Goal: Obtain resource: Download file/media

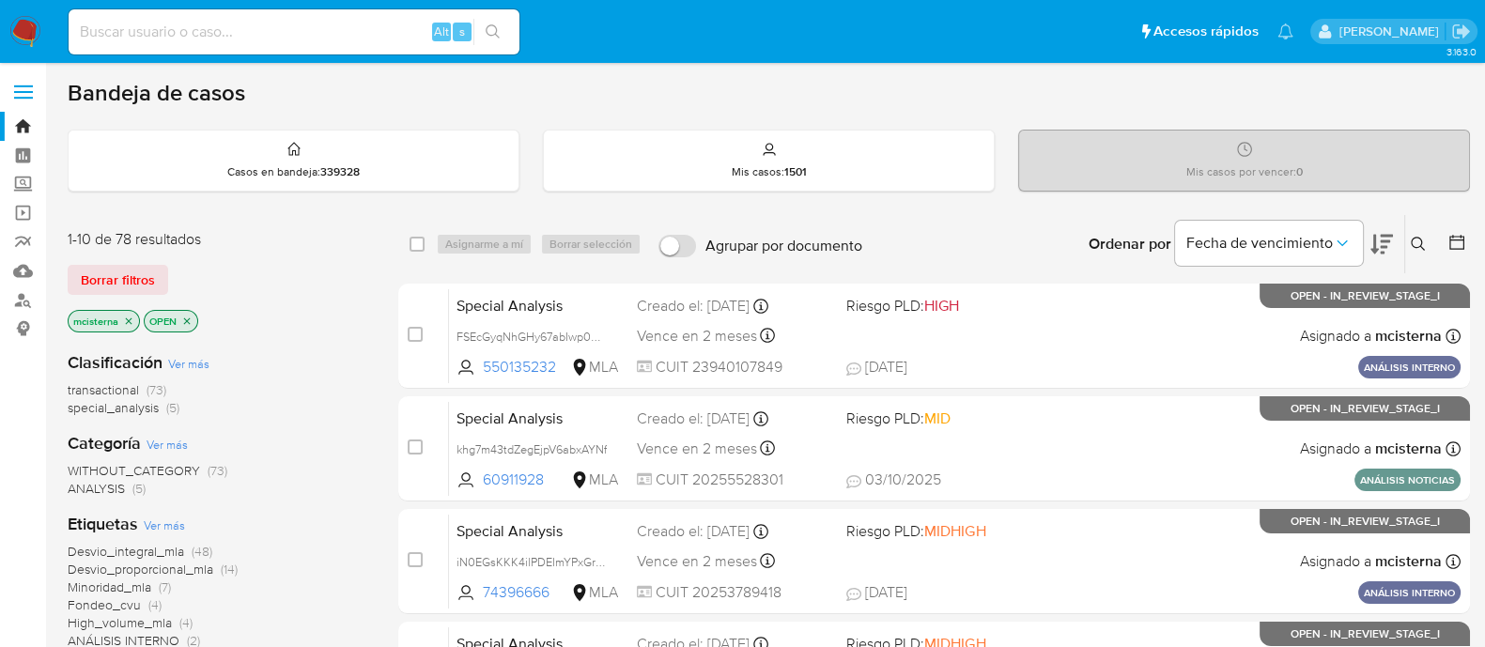
click at [287, 39] on input at bounding box center [294, 32] width 451 height 24
paste input "359168544"
type input "359168544"
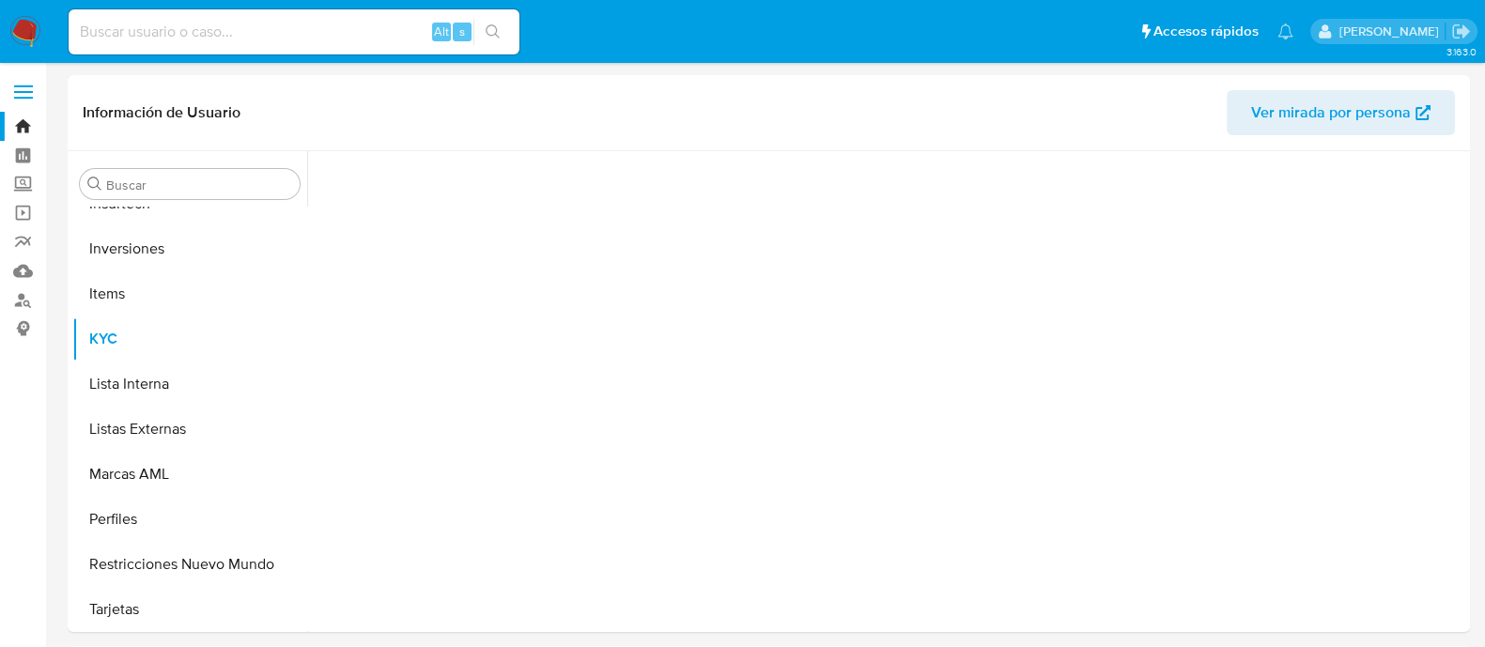
scroll to position [1019, 0]
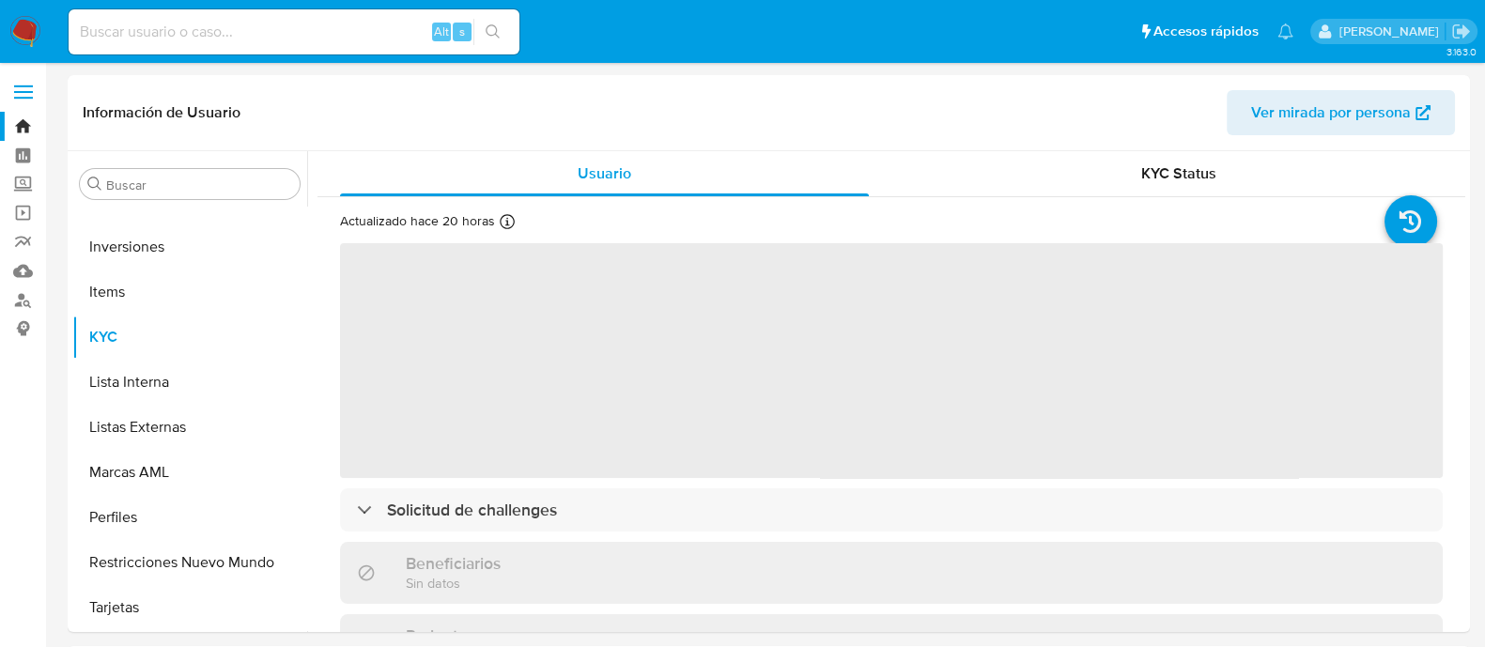
select select "10"
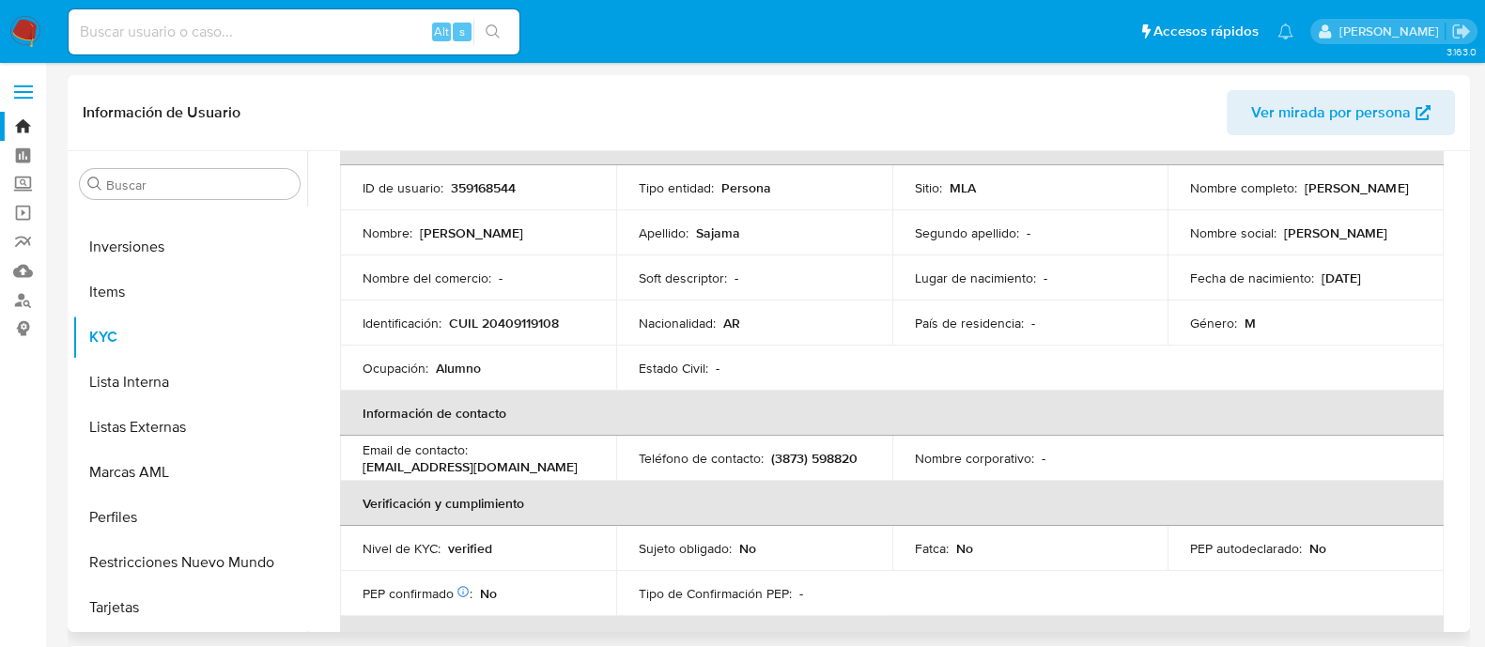
scroll to position [234, 0]
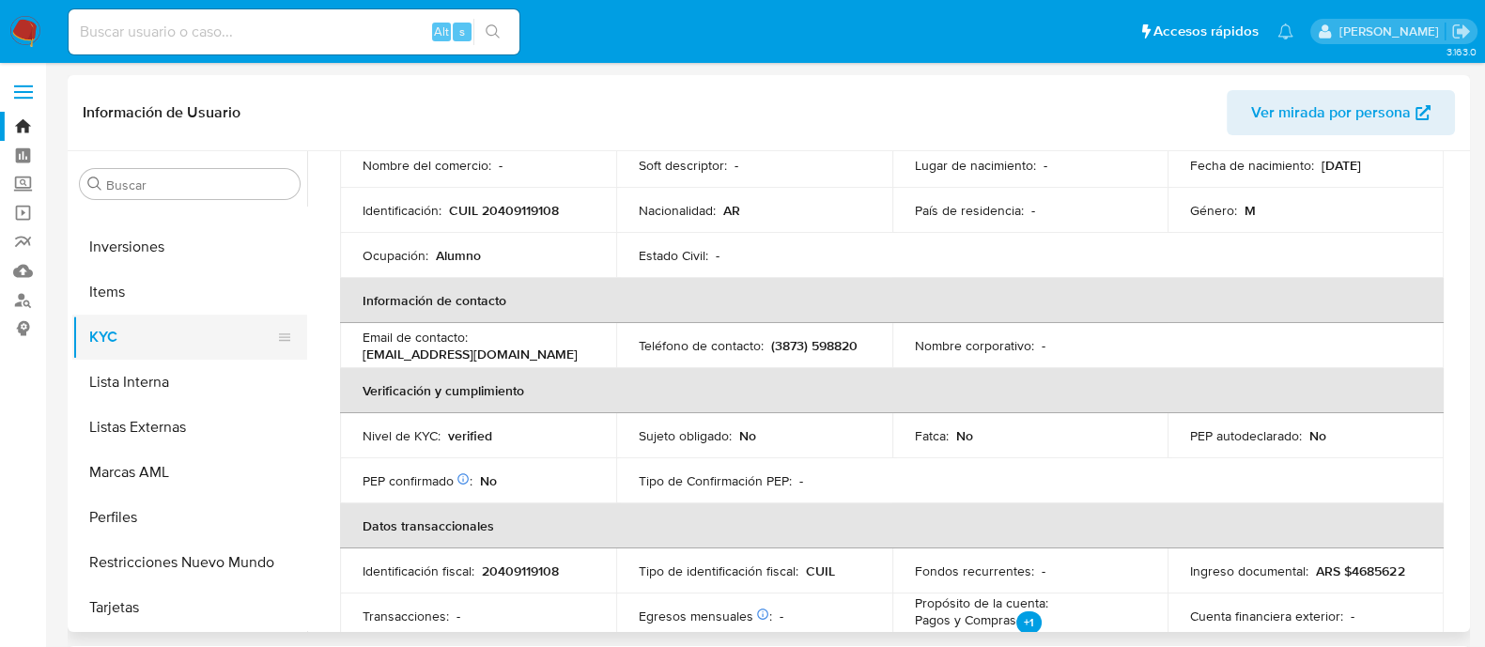
click at [277, 338] on icon at bounding box center [284, 337] width 15 height 15
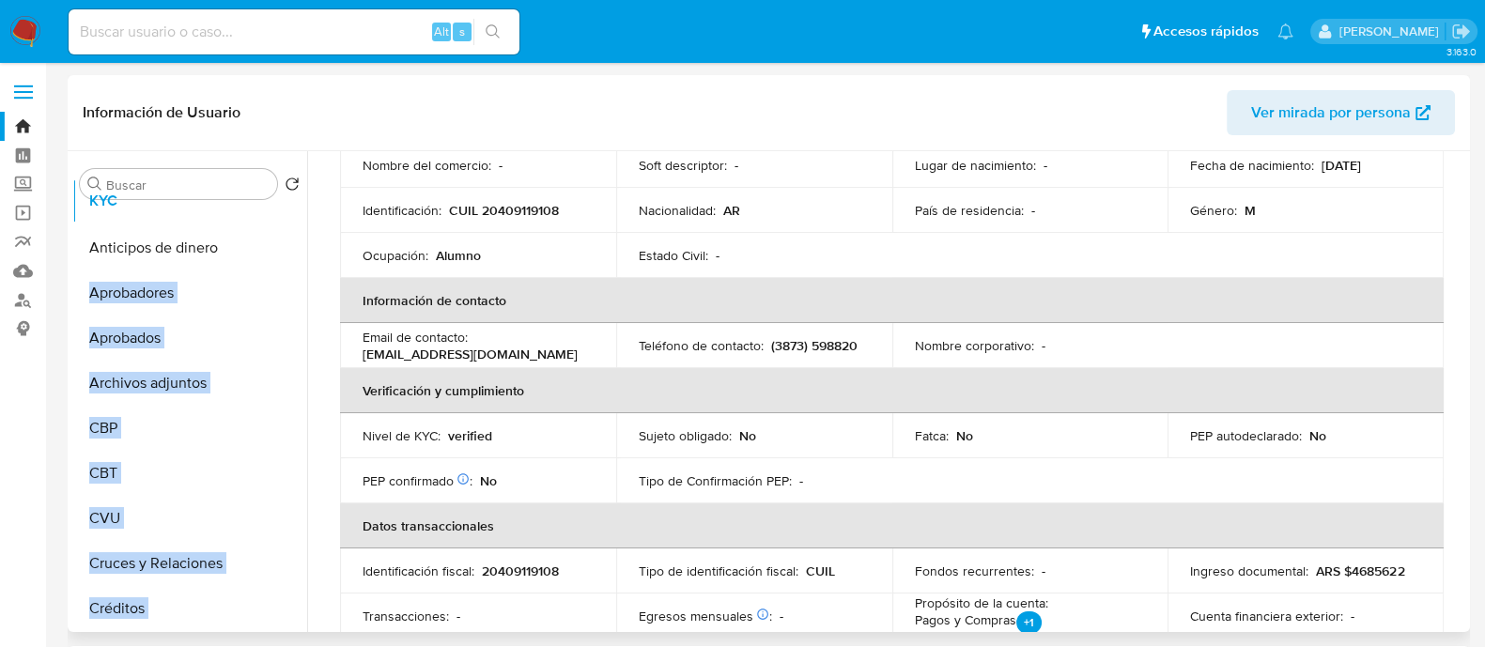
scroll to position [0, 0]
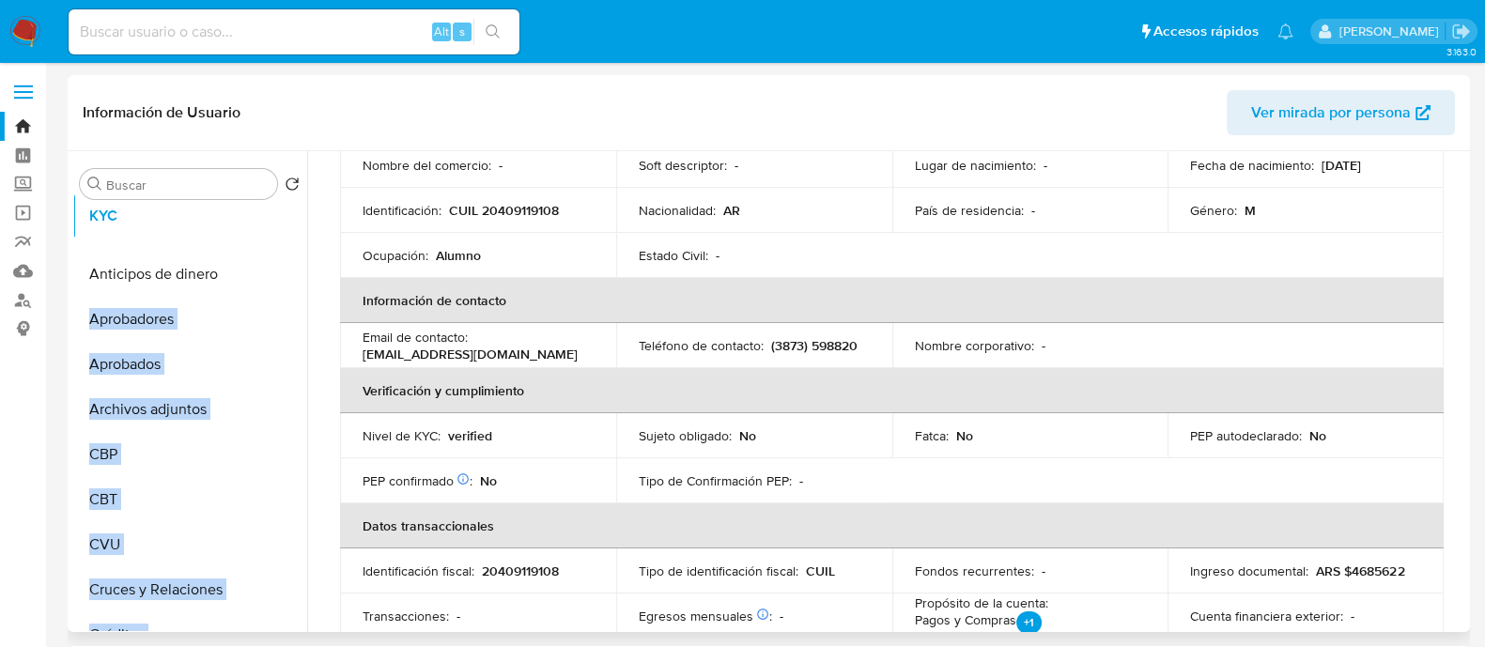
drag, startPoint x: 278, startPoint y: 333, endPoint x: 275, endPoint y: 217, distance: 116.5
click at [275, 217] on ul "Anticipos de dinero Aprobadores Aprobados Archivos adjuntos CBP CBT CVU Cruces …" at bounding box center [189, 419] width 235 height 424
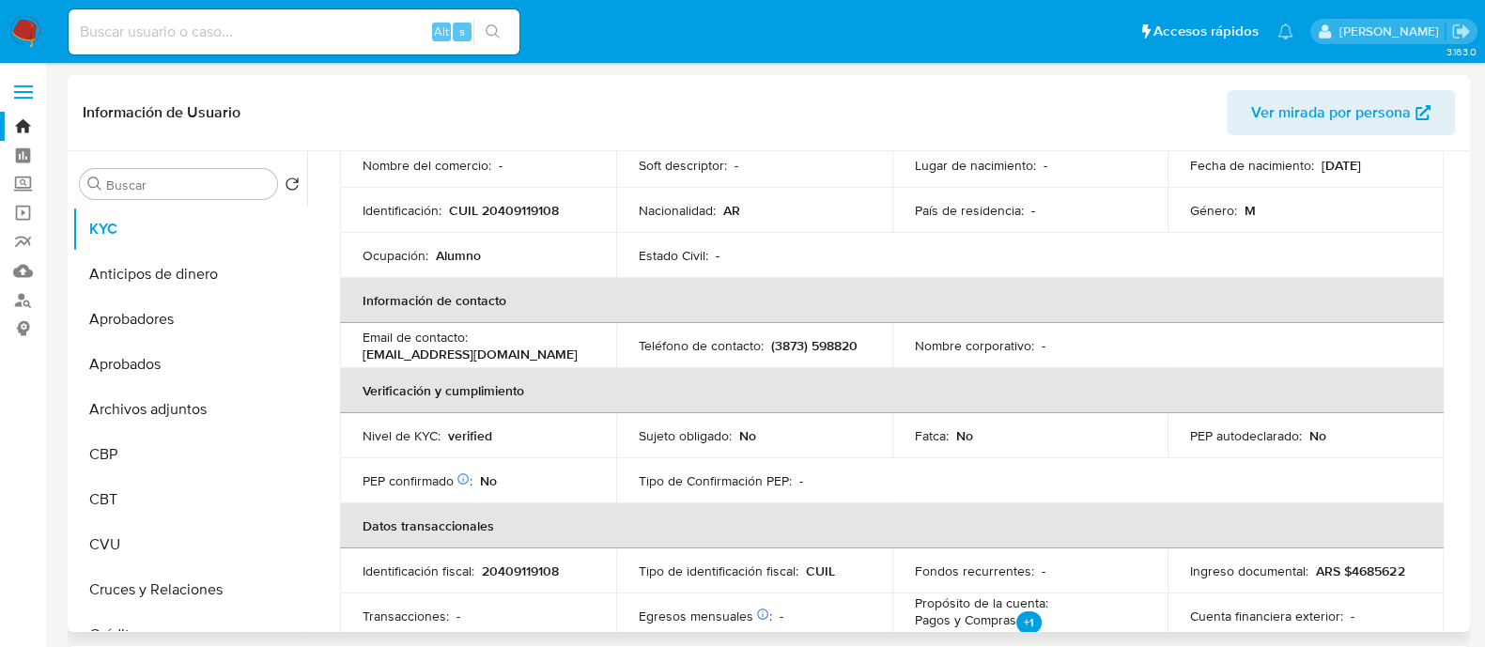
click at [547, 445] on td "Nivel de KYC : verified" at bounding box center [478, 435] width 276 height 45
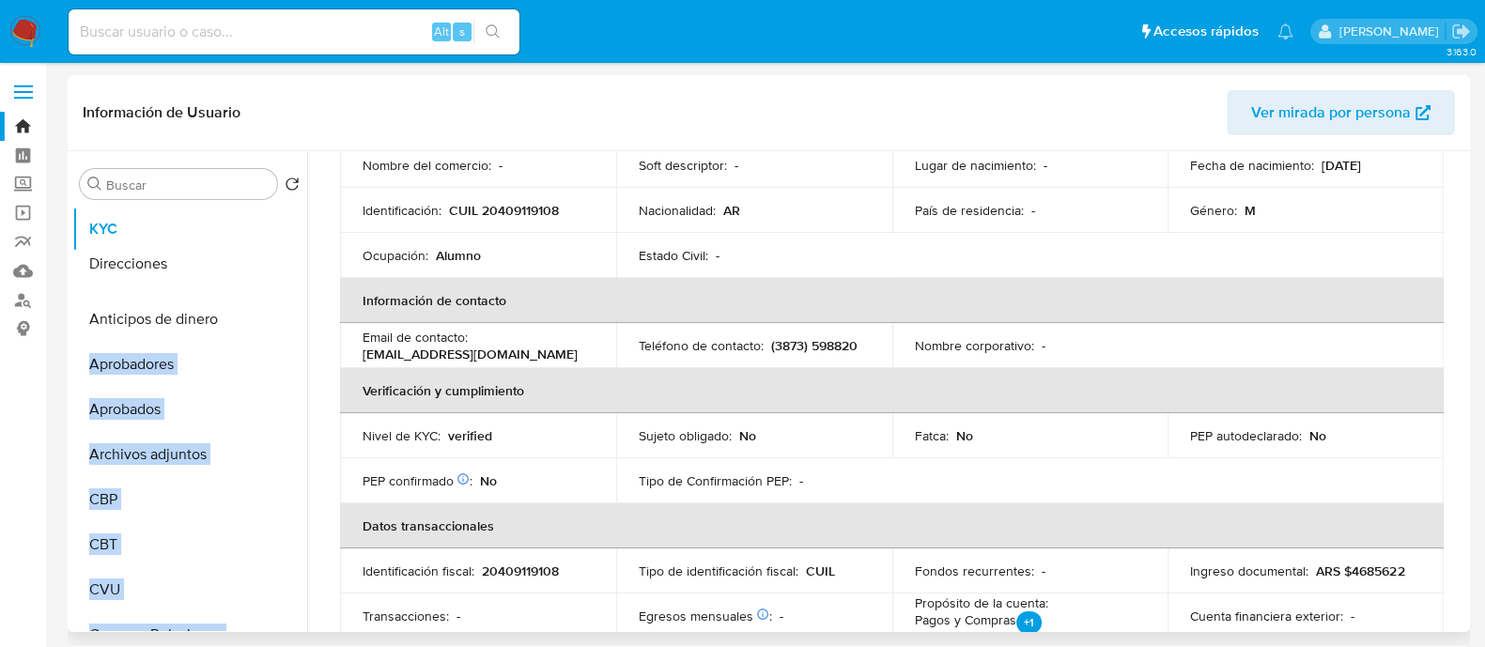
drag, startPoint x: 277, startPoint y: 581, endPoint x: 269, endPoint y: 273, distance: 307.3
click at [269, 273] on ul "KYC Anticipos de dinero Aprobadores Aprobados Archivos adjuntos CBP CBT CVU Cru…" at bounding box center [189, 419] width 235 height 424
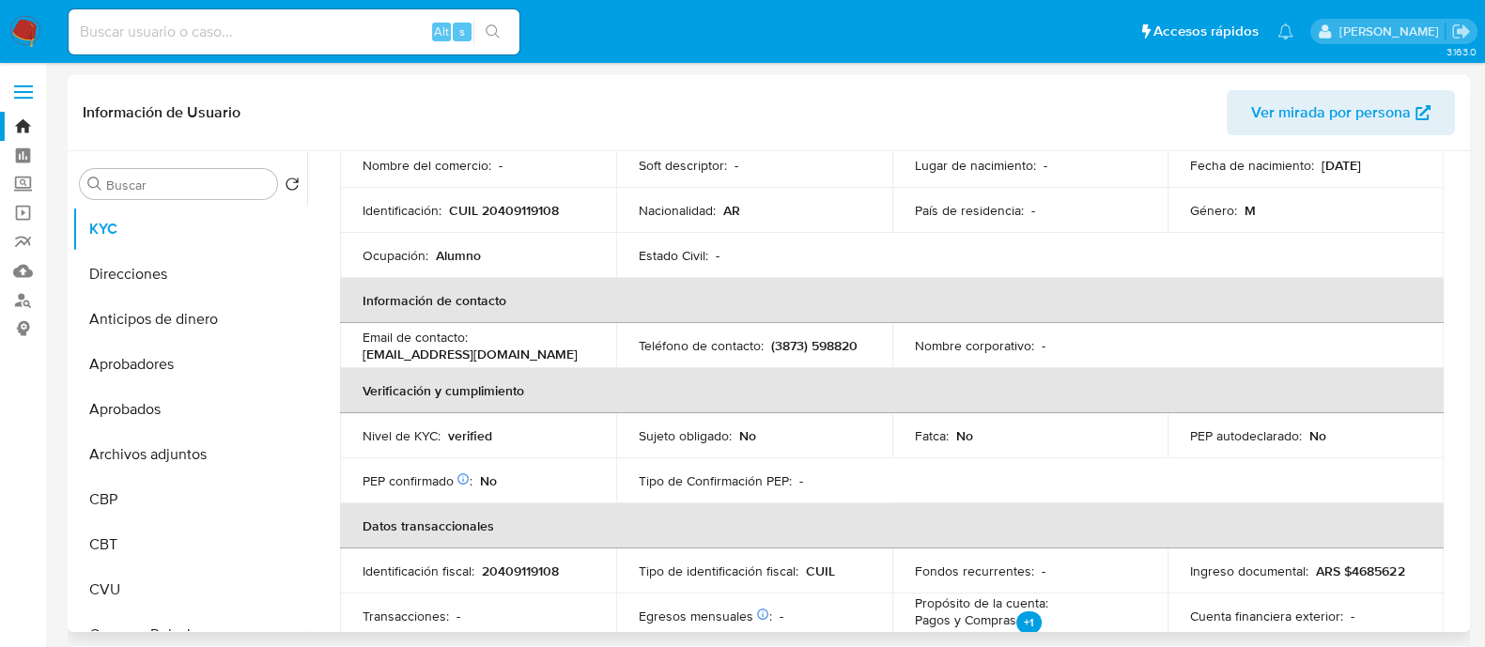
click at [578, 484] on div "PEP confirmado Obtenido de listas internas : No" at bounding box center [478, 481] width 231 height 17
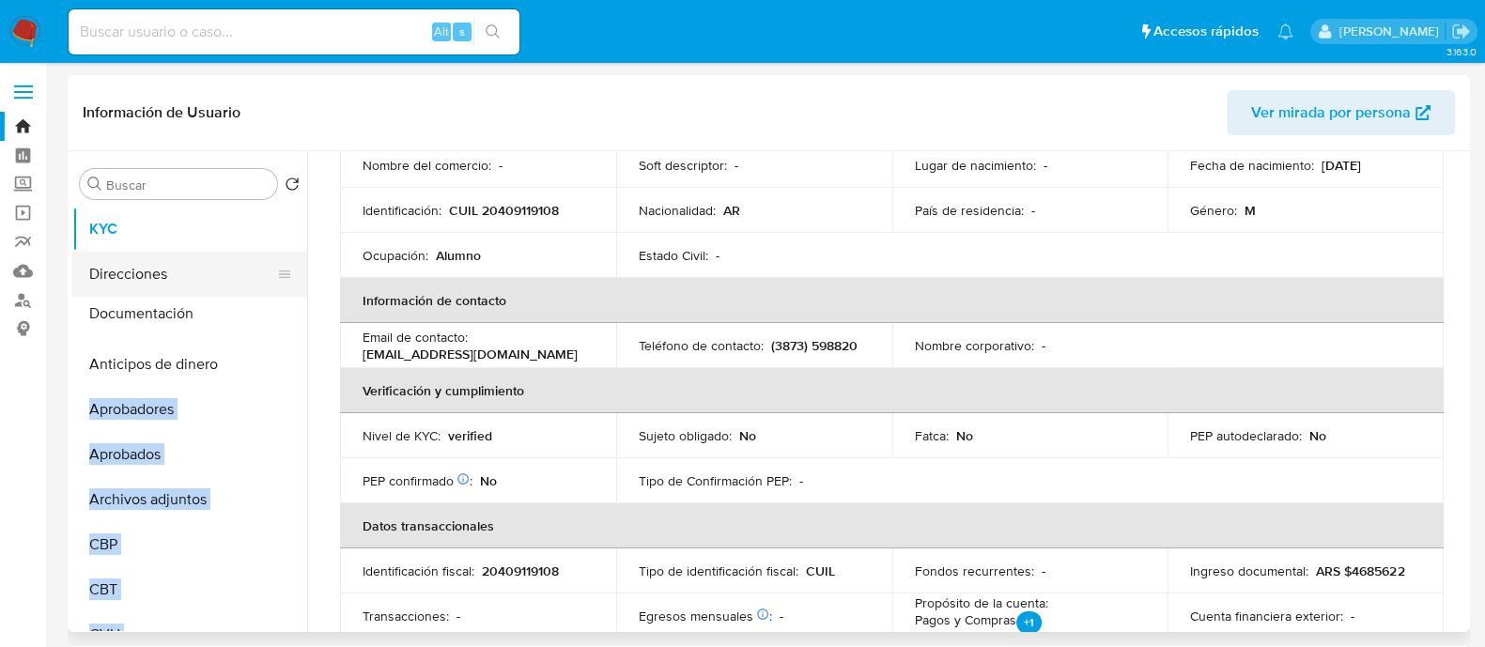
drag, startPoint x: 273, startPoint y: 551, endPoint x: 253, endPoint y: 311, distance: 241.4
click at [253, 311] on ul "KYC Direcciones Anticipos de dinero Aprobadores Aprobados Archivos adjuntos CBP…" at bounding box center [189, 419] width 235 height 424
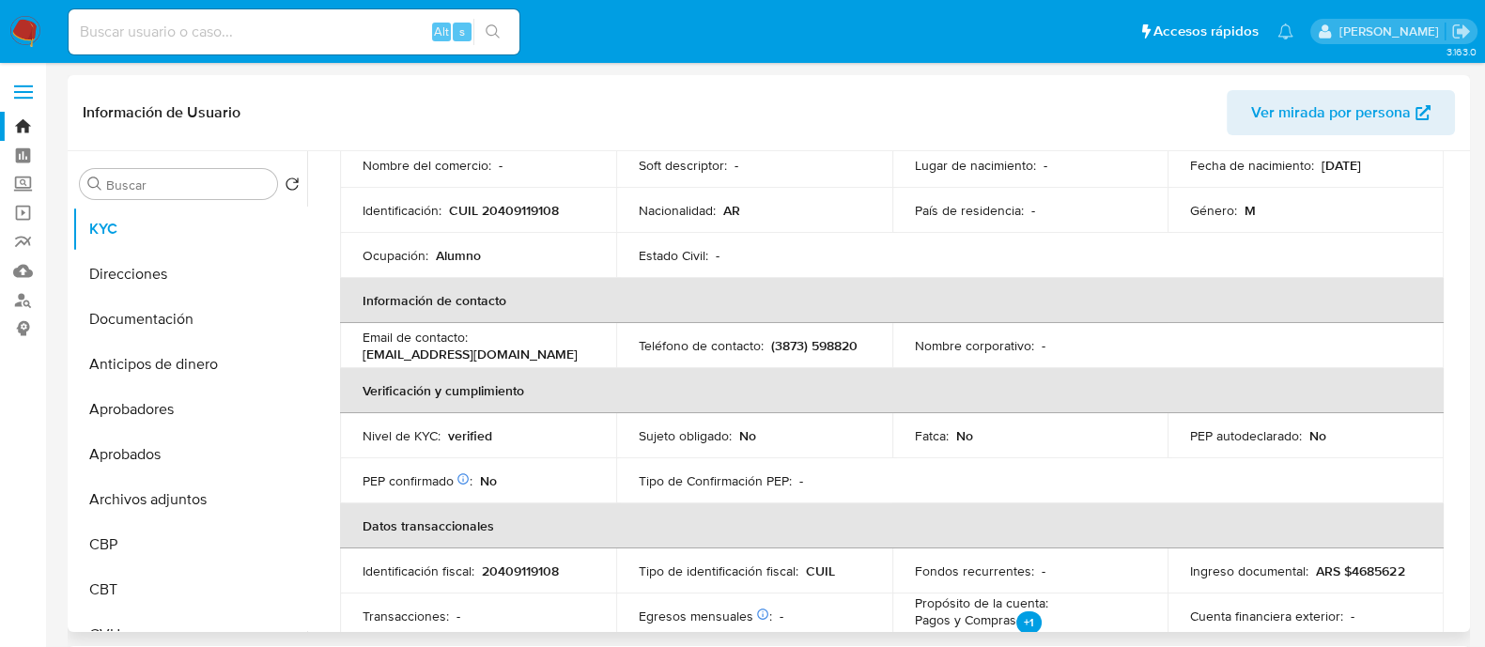
click at [574, 439] on div "Nivel de KYC : verified" at bounding box center [478, 435] width 231 height 17
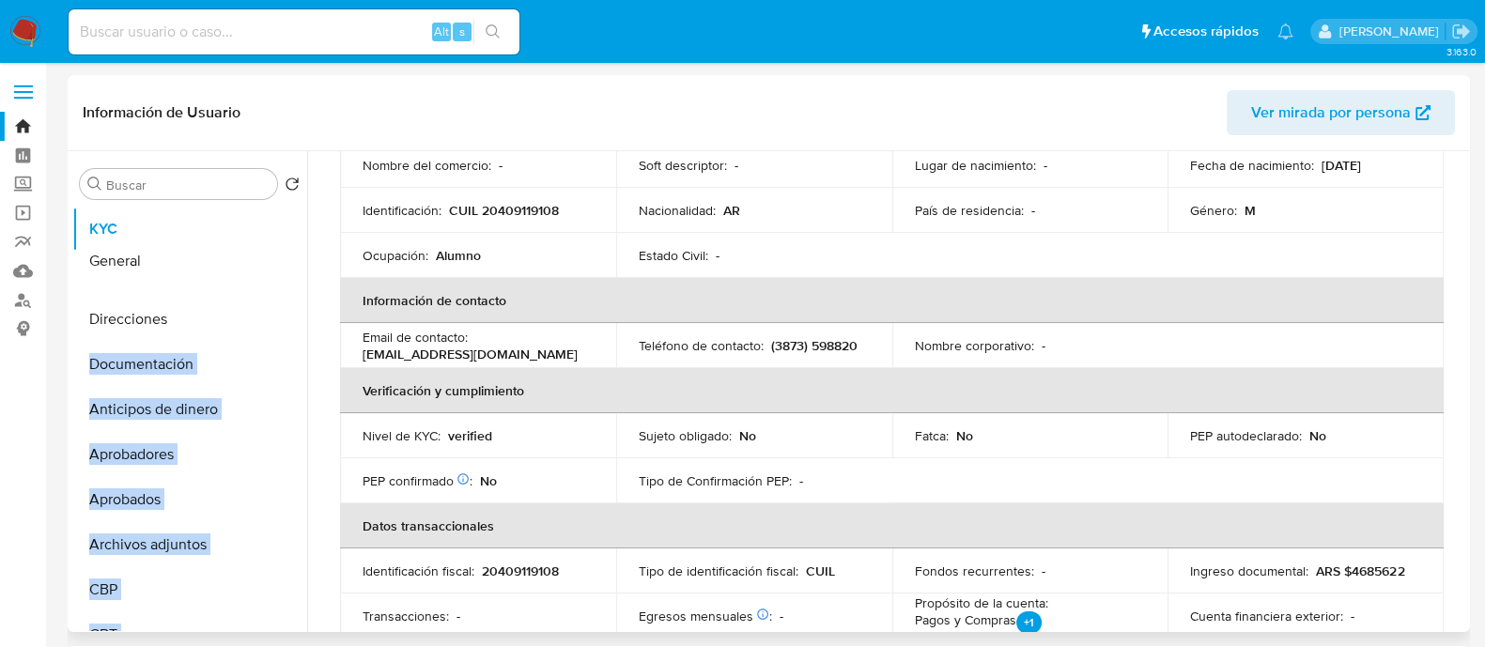
drag, startPoint x: 282, startPoint y: 520, endPoint x: 258, endPoint y: 256, distance: 266.0
click at [258, 256] on ul "KYC Direcciones Documentación Anticipos de dinero Aprobadores Aprobados Archivo…" at bounding box center [189, 419] width 235 height 424
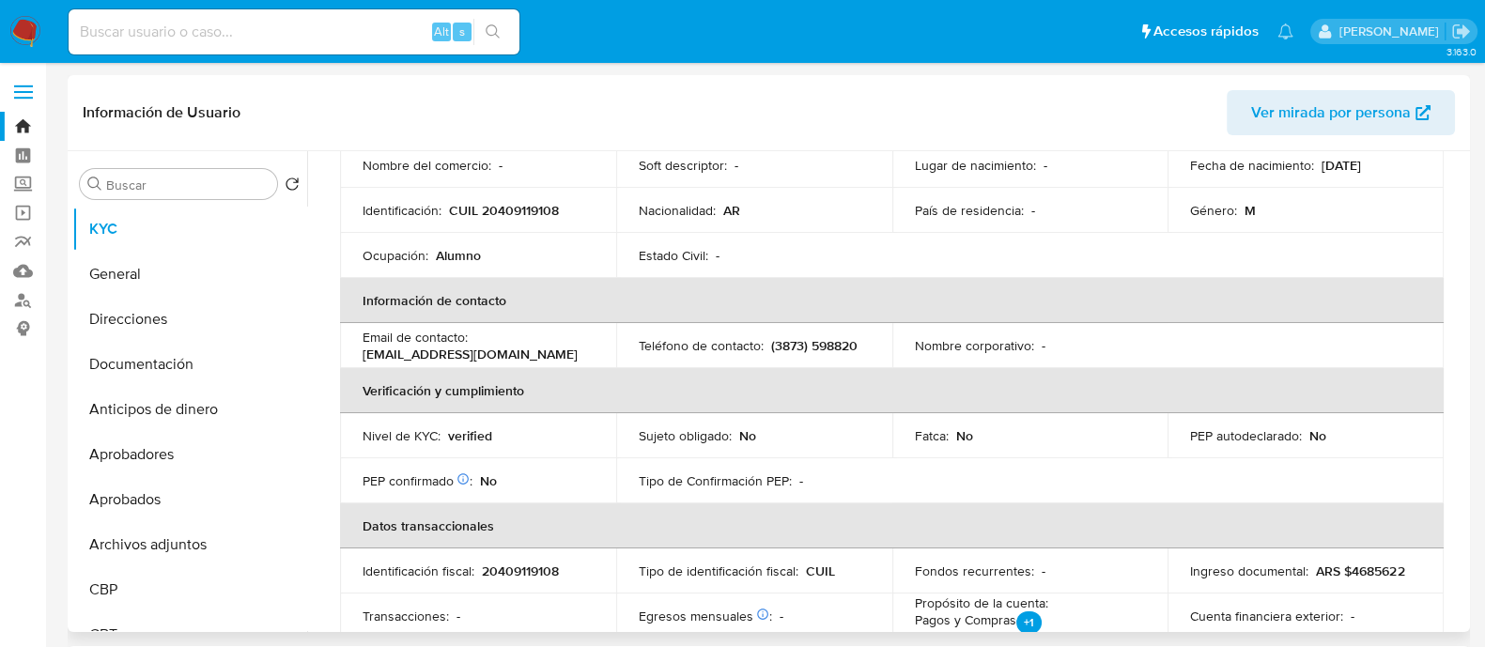
click at [597, 505] on th "Datos transaccionales" at bounding box center [892, 526] width 1104 height 45
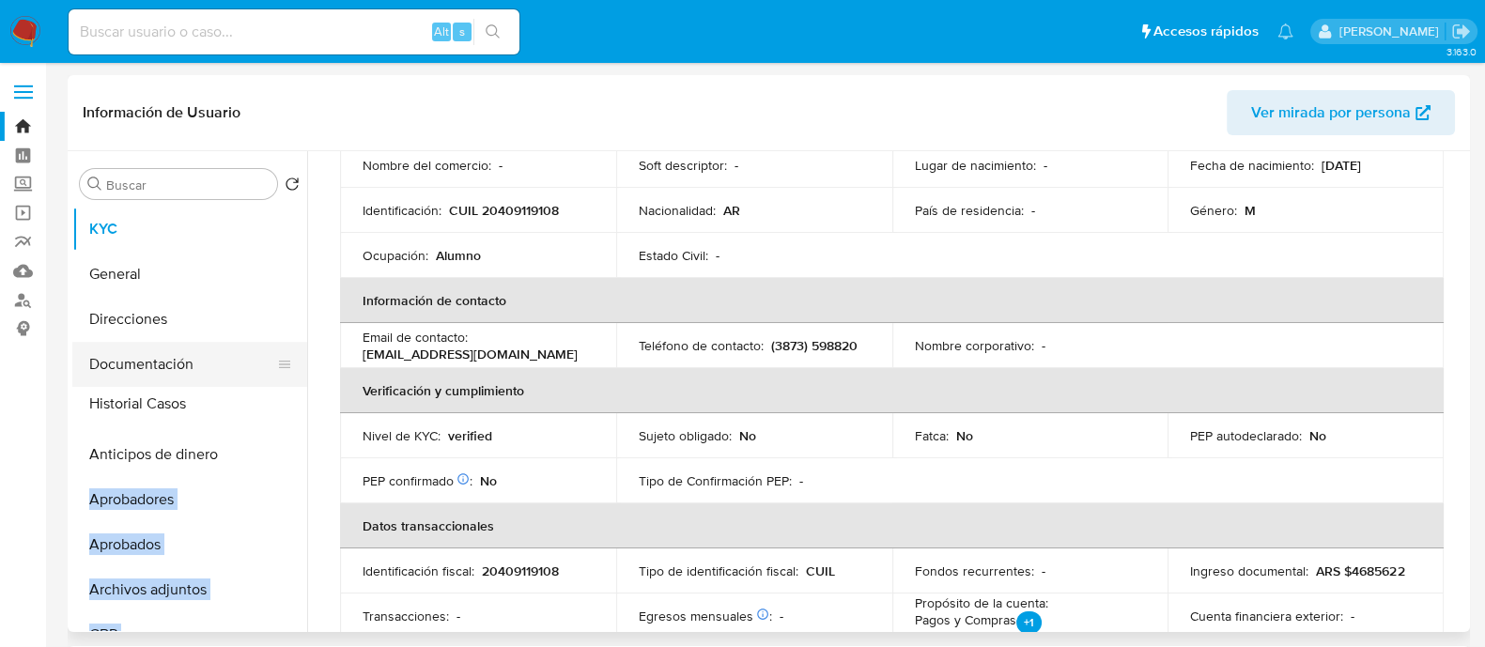
drag, startPoint x: 273, startPoint y: 567, endPoint x: 242, endPoint y: 400, distance: 170.1
click at [242, 400] on ul "KYC General Direcciones Documentación Anticipos de dinero Aprobadores Aprobados…" at bounding box center [189, 419] width 235 height 424
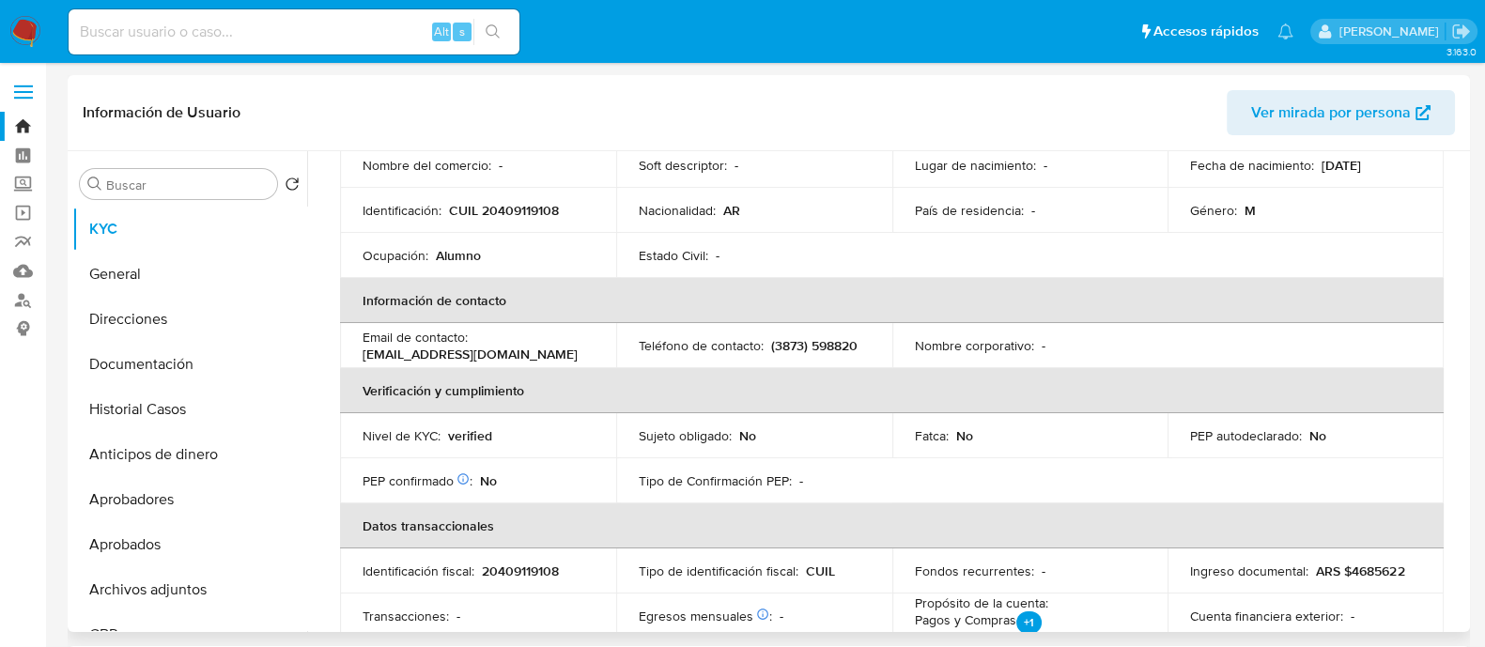
click at [492, 467] on td "PEP confirmado Obtenido de listas internas : No" at bounding box center [478, 480] width 276 height 45
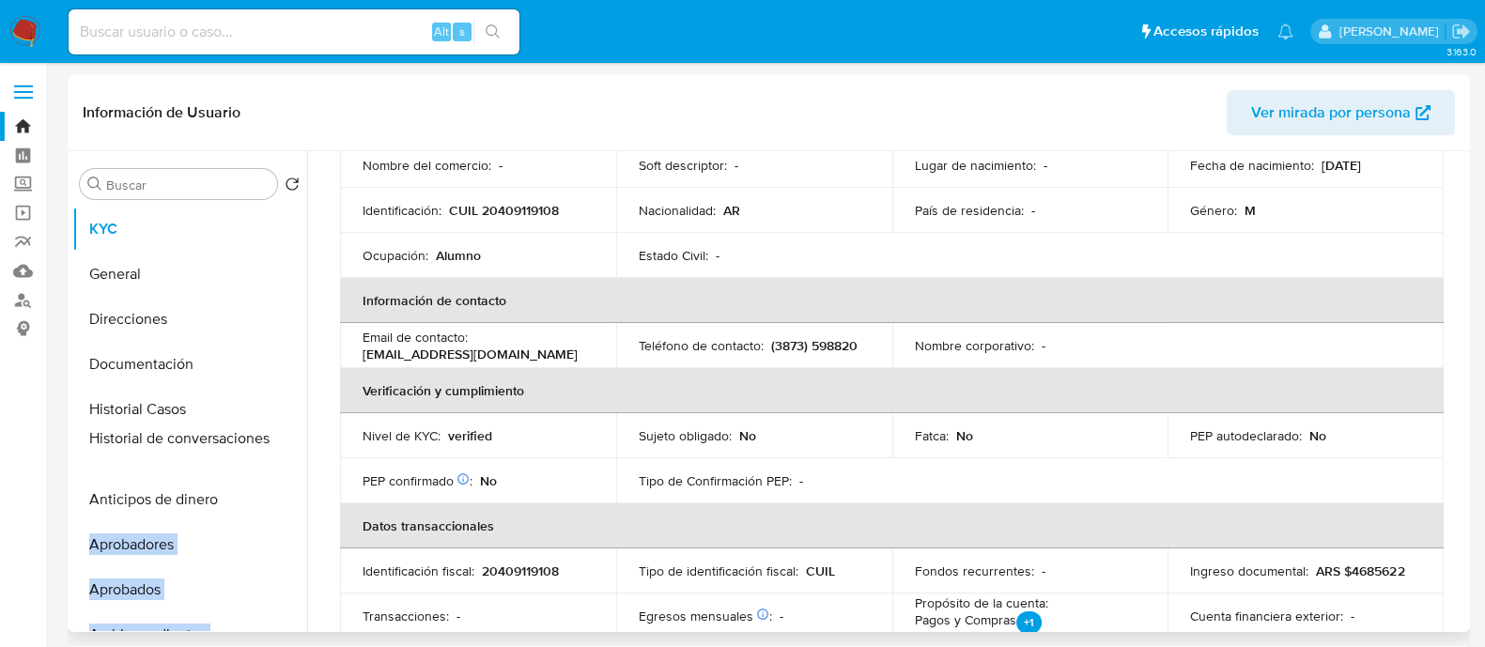
drag, startPoint x: 279, startPoint y: 543, endPoint x: 255, endPoint y: 437, distance: 108.9
click at [255, 437] on ul "KYC General Direcciones Documentación Historial Casos Anticipos de dinero Aprob…" at bounding box center [189, 419] width 235 height 424
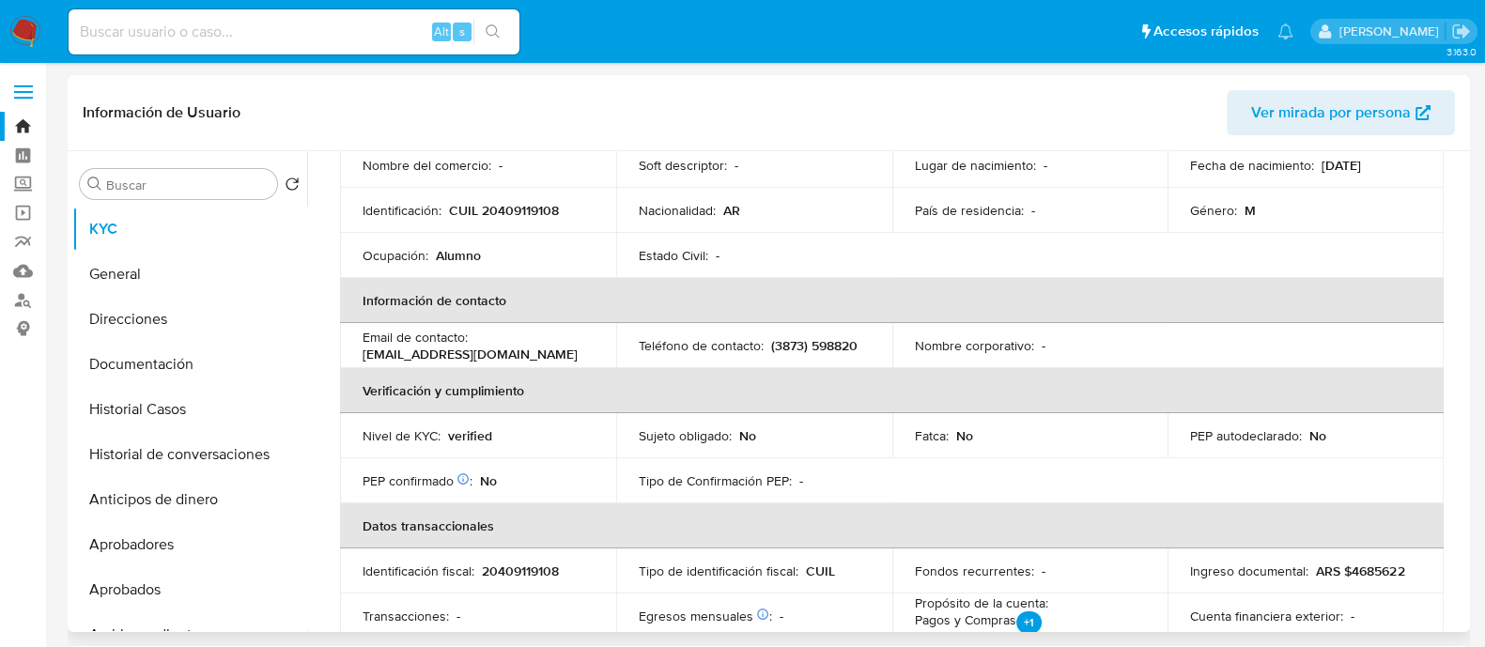
click at [572, 475] on div "PEP confirmado Obtenido de listas internas : No" at bounding box center [478, 481] width 231 height 17
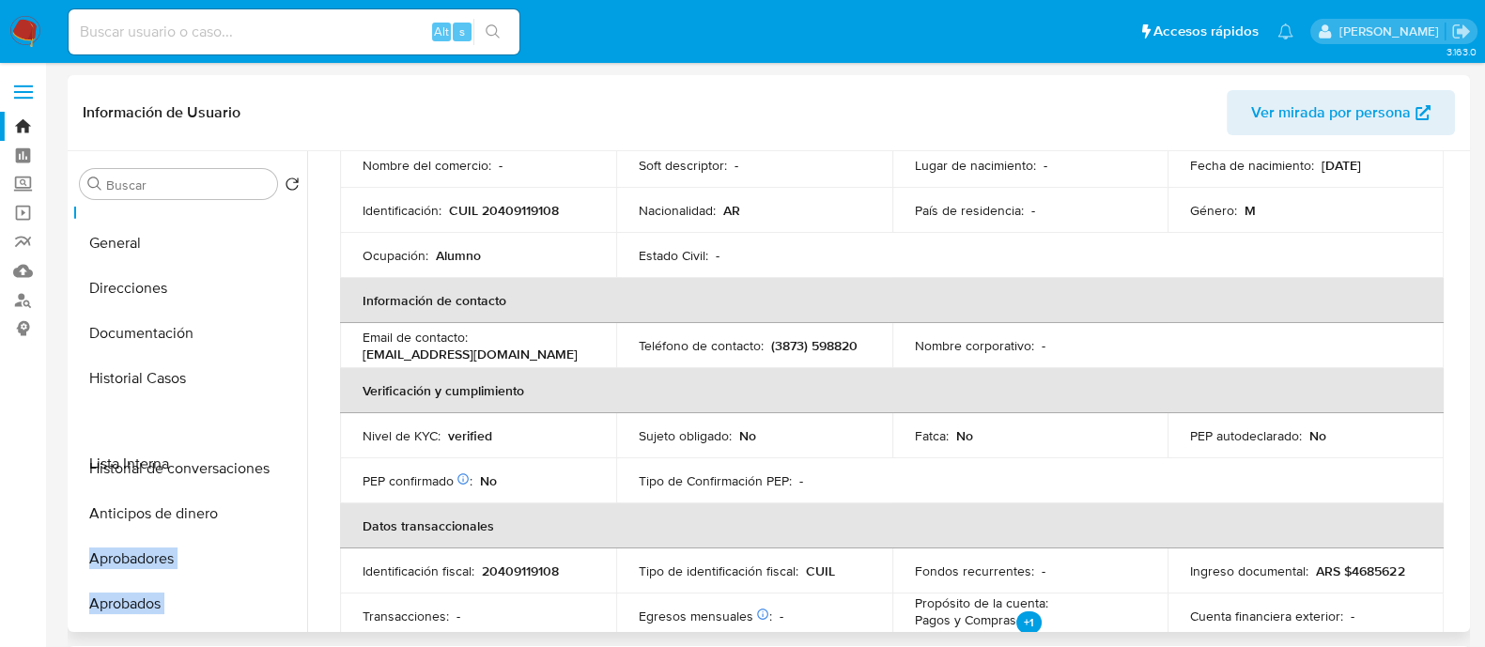
scroll to position [116, 0]
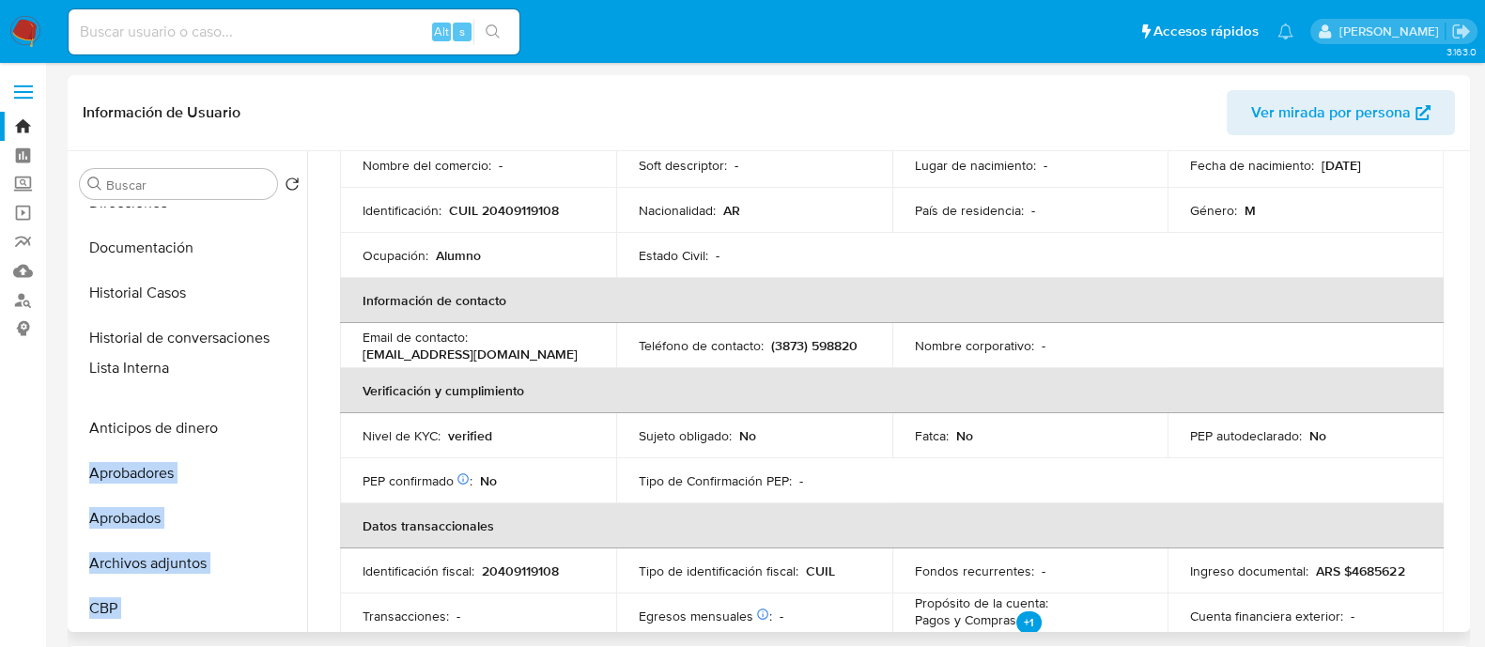
drag, startPoint x: 274, startPoint y: 583, endPoint x: 250, endPoint y: 372, distance: 212.8
click at [250, 372] on ul "KYC General Direcciones Documentación Historial Casos Historial de conversacion…" at bounding box center [189, 419] width 235 height 424
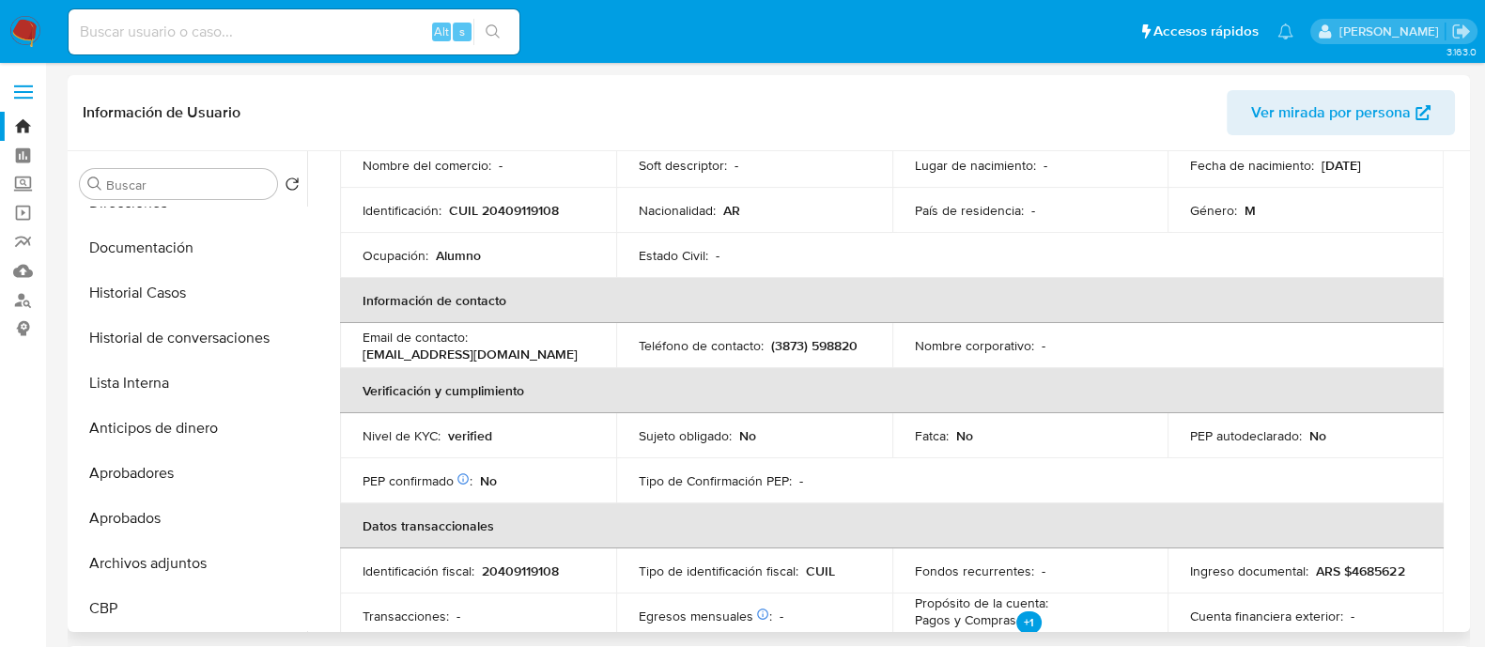
click at [581, 476] on div "PEP confirmado Obtenido de listas internas : No" at bounding box center [478, 481] width 231 height 17
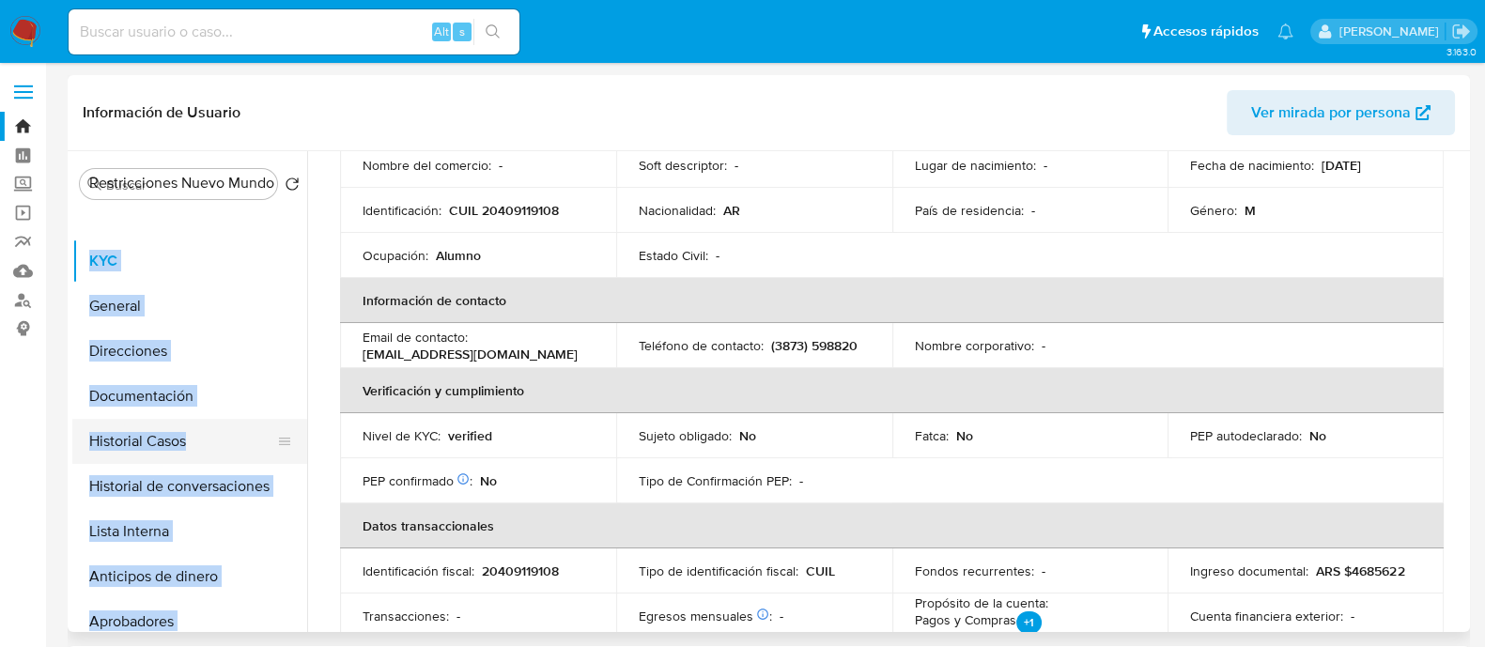
scroll to position [0, 0]
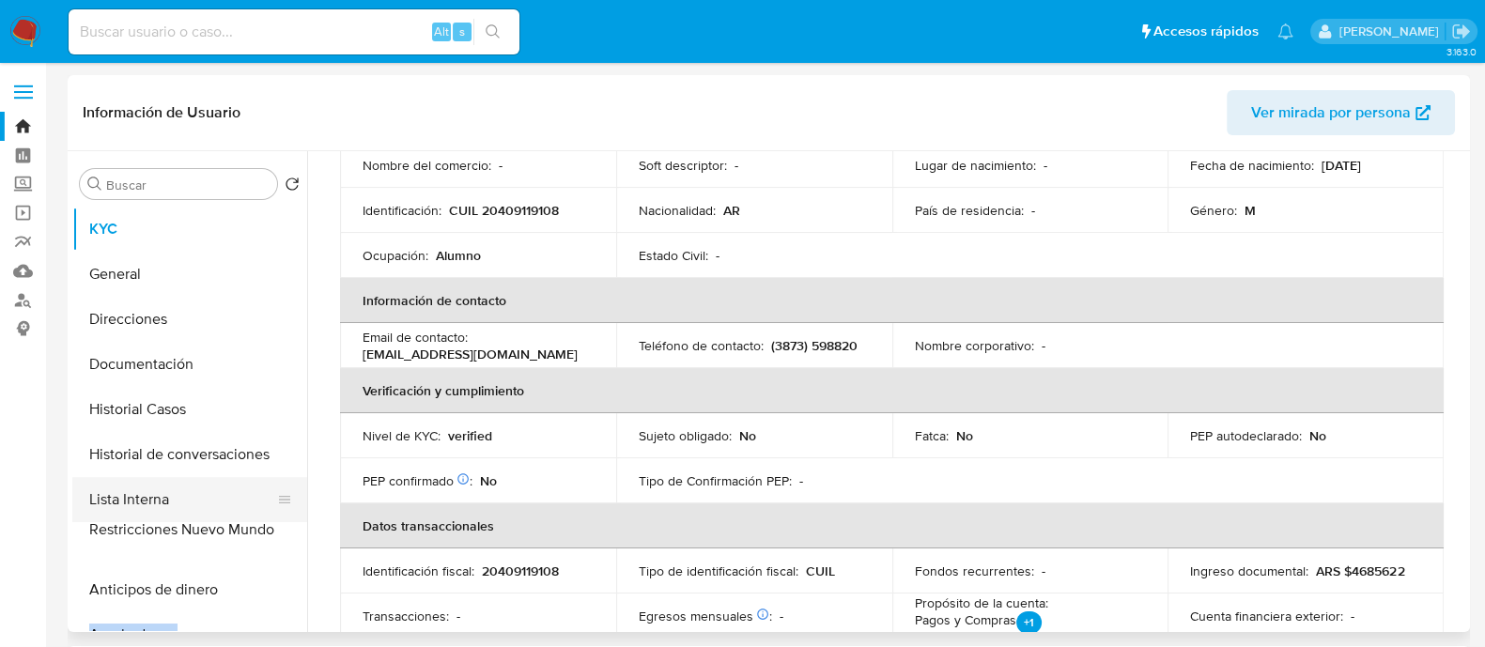
drag, startPoint x: 272, startPoint y: 561, endPoint x: 260, endPoint y: 528, distance: 35.1
click at [260, 528] on ul "KYC General Direcciones Documentación Historial Casos Historial de conversacion…" at bounding box center [189, 419] width 235 height 424
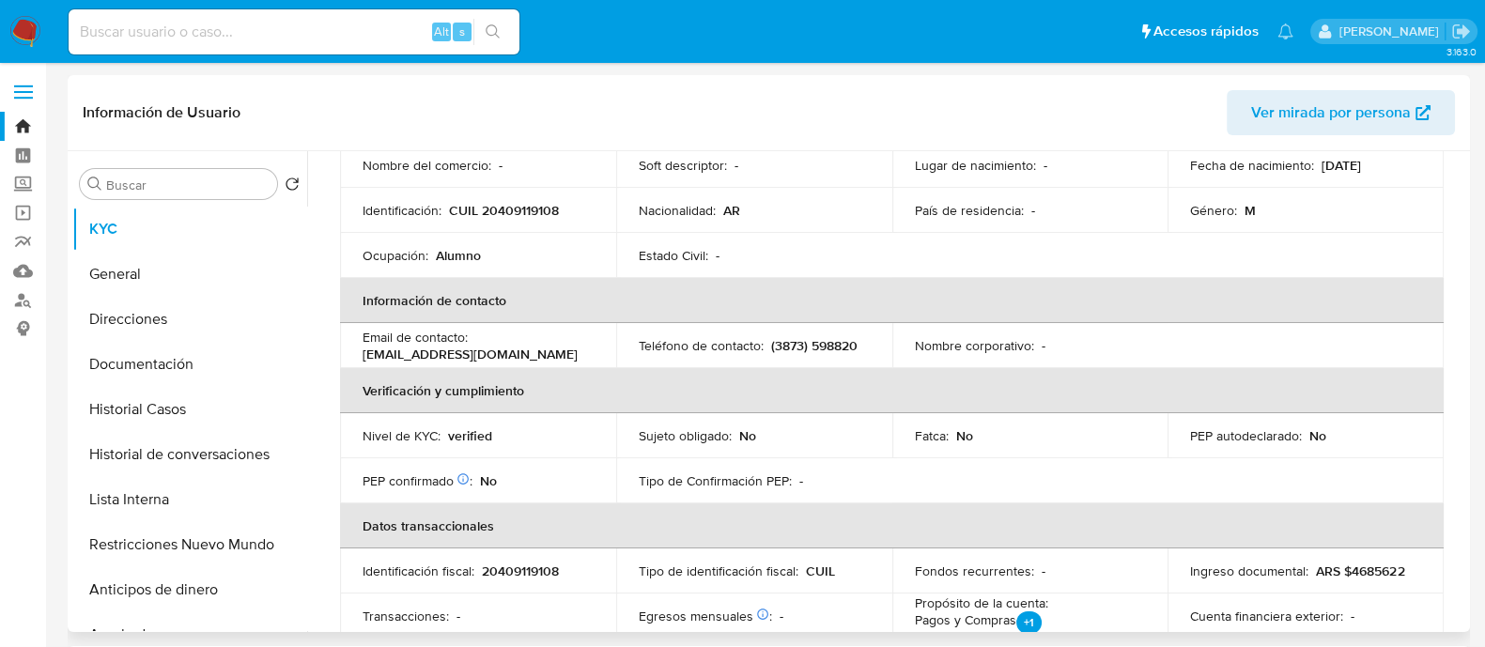
click at [635, 475] on td "Tipo de Confirmación PEP : -" at bounding box center [754, 480] width 276 height 45
click at [200, 422] on button "Historial Casos" at bounding box center [182, 409] width 220 height 45
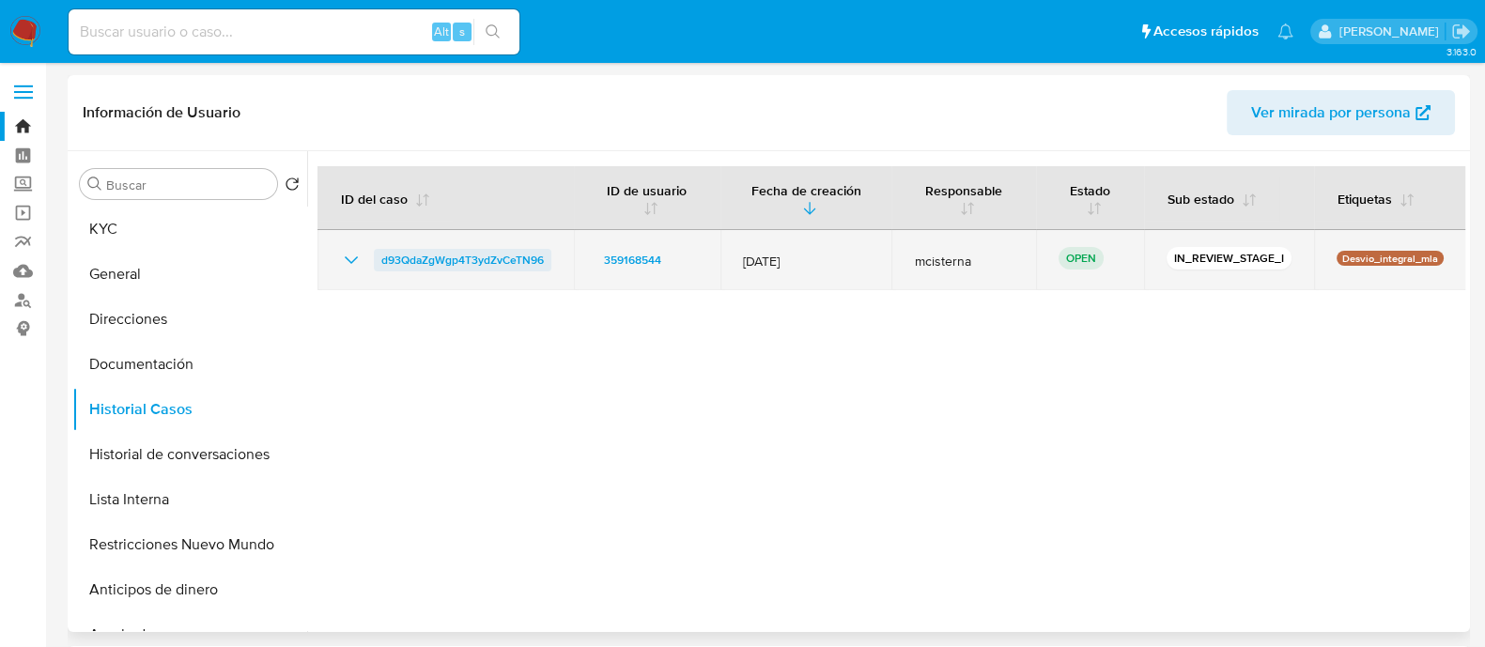
click at [474, 260] on span "d93QdaZgWgp4T3ydZvCeTN96" at bounding box center [462, 260] width 163 height 23
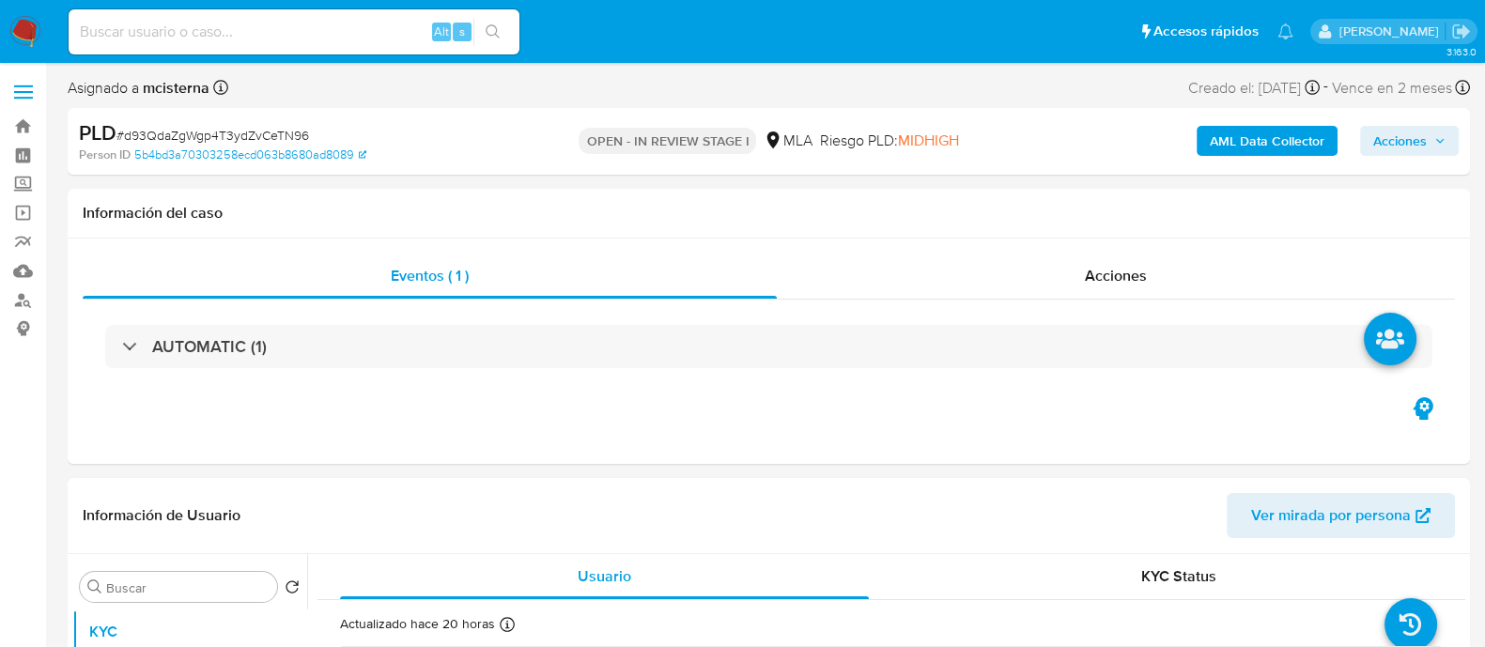
select select "10"
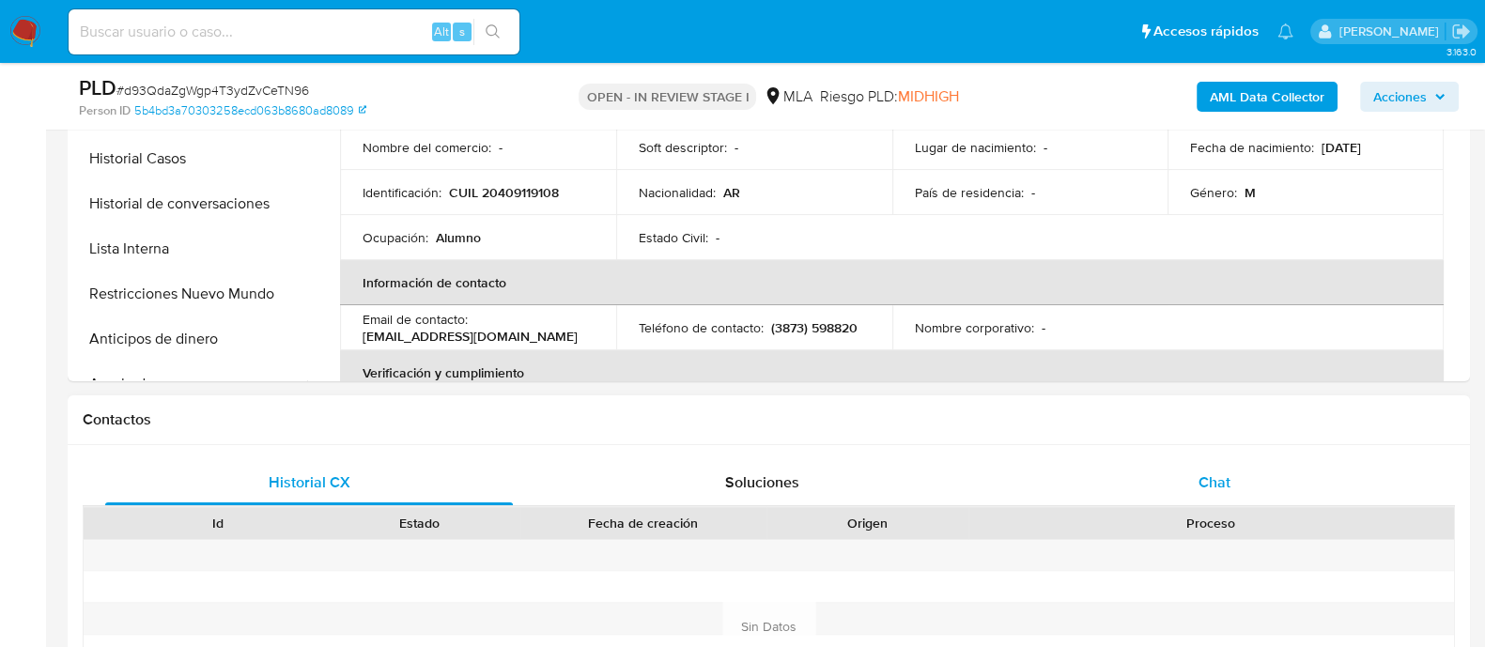
click at [1168, 476] on div "Chat" at bounding box center [1215, 482] width 408 height 45
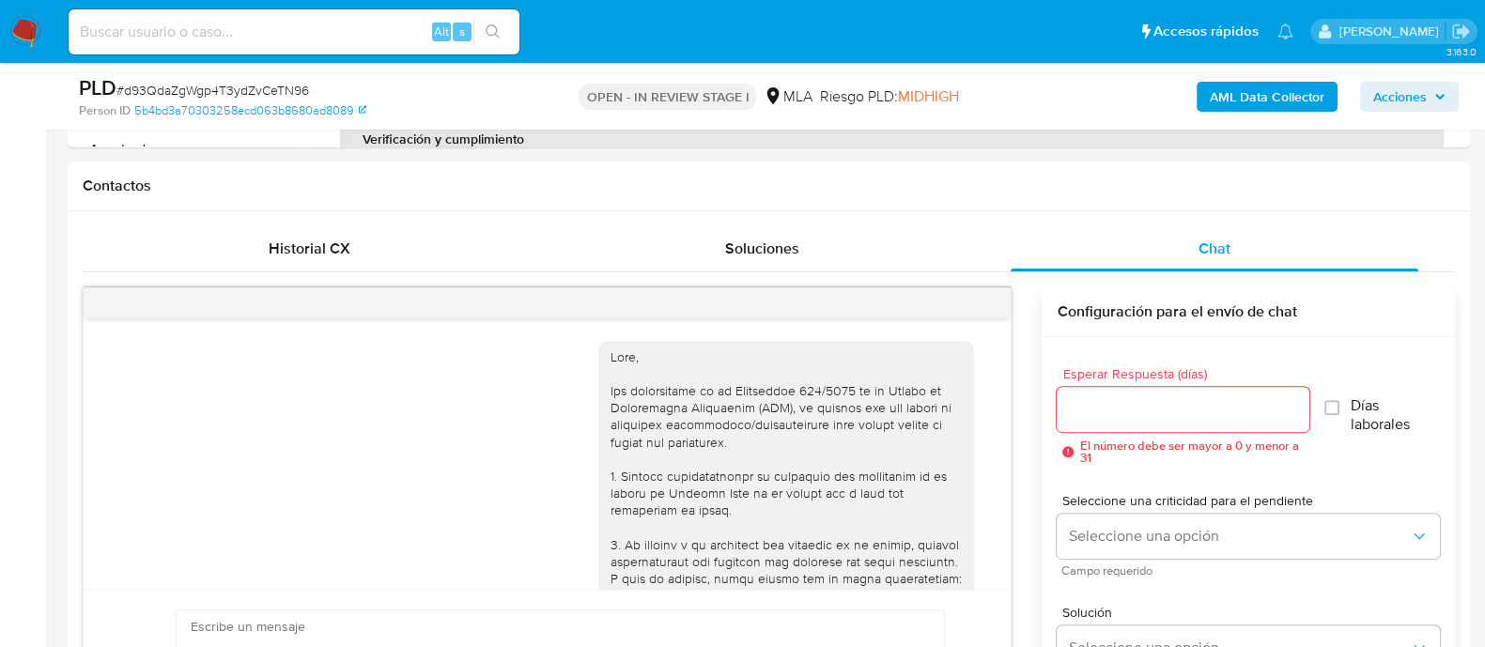
scroll to position [1629, 0]
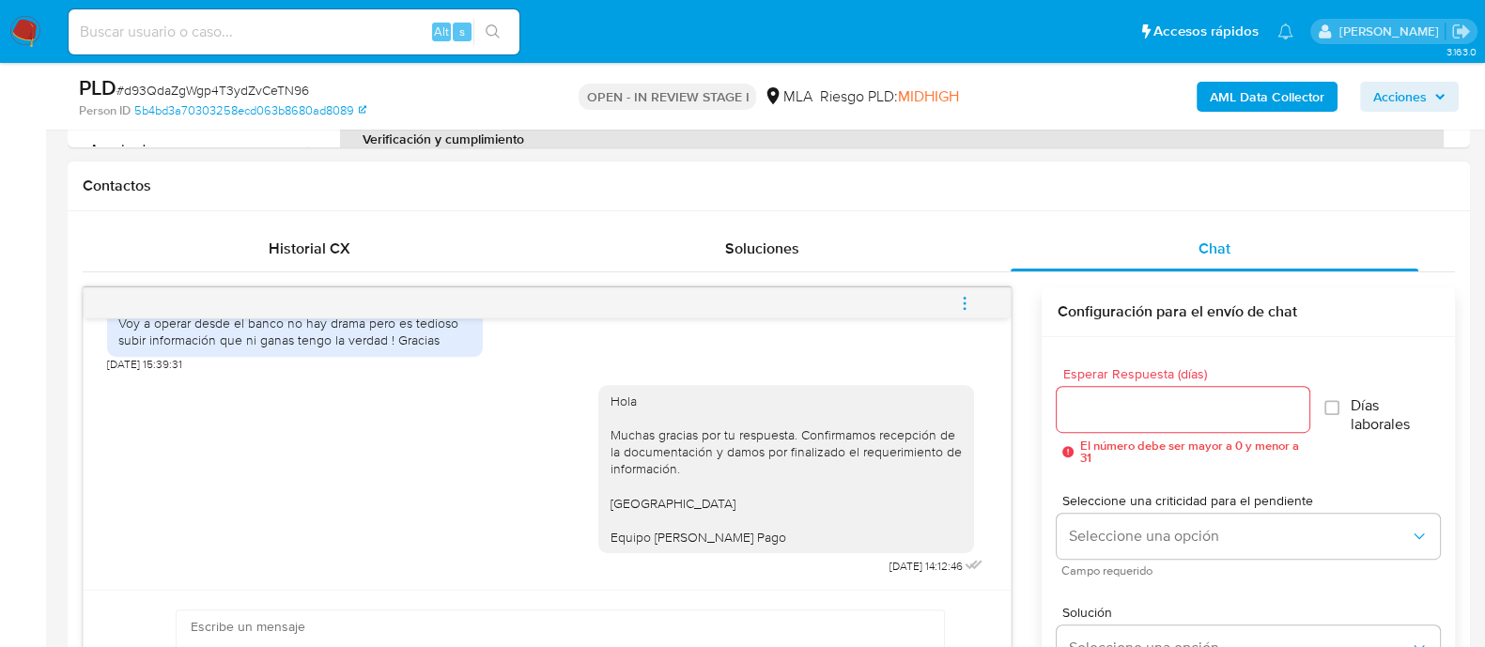
click at [978, 291] on button "menu-action" at bounding box center [965, 303] width 62 height 45
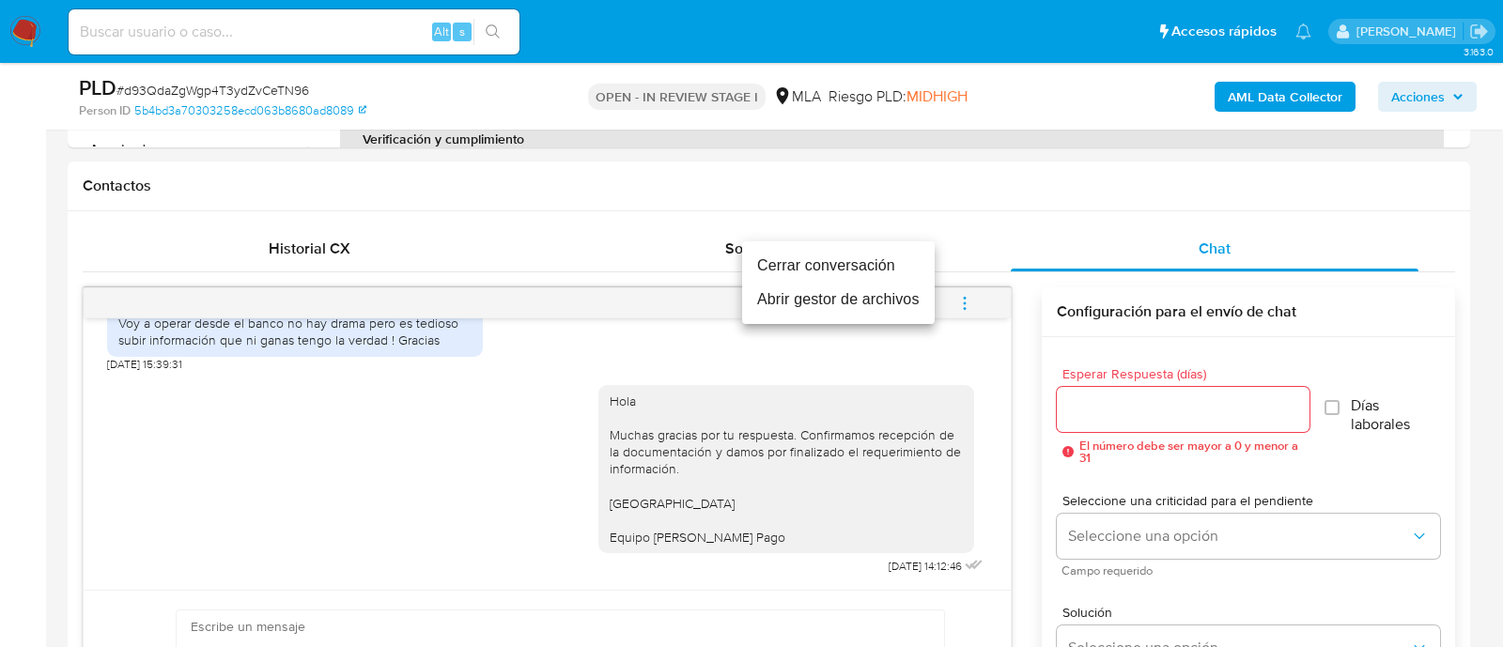
click at [780, 272] on li "Cerrar conversación" at bounding box center [838, 266] width 193 height 34
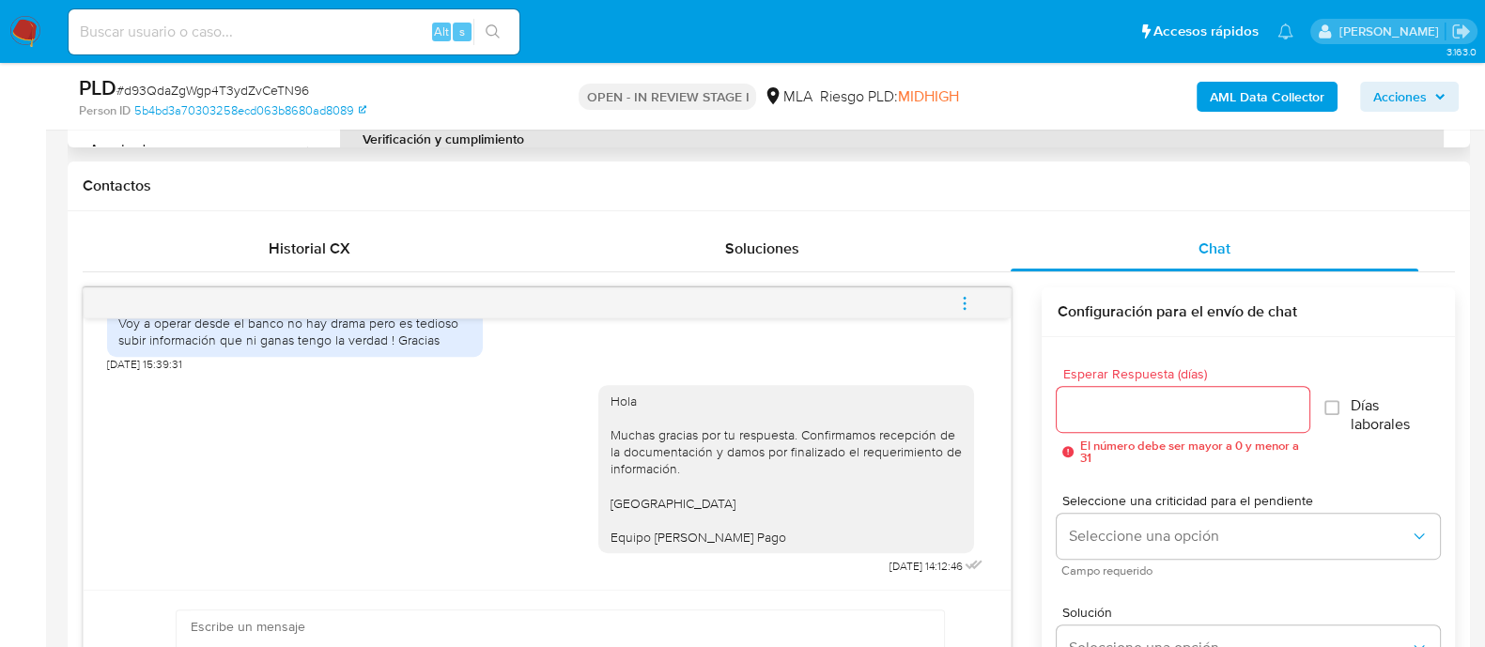
scroll to position [469, 0]
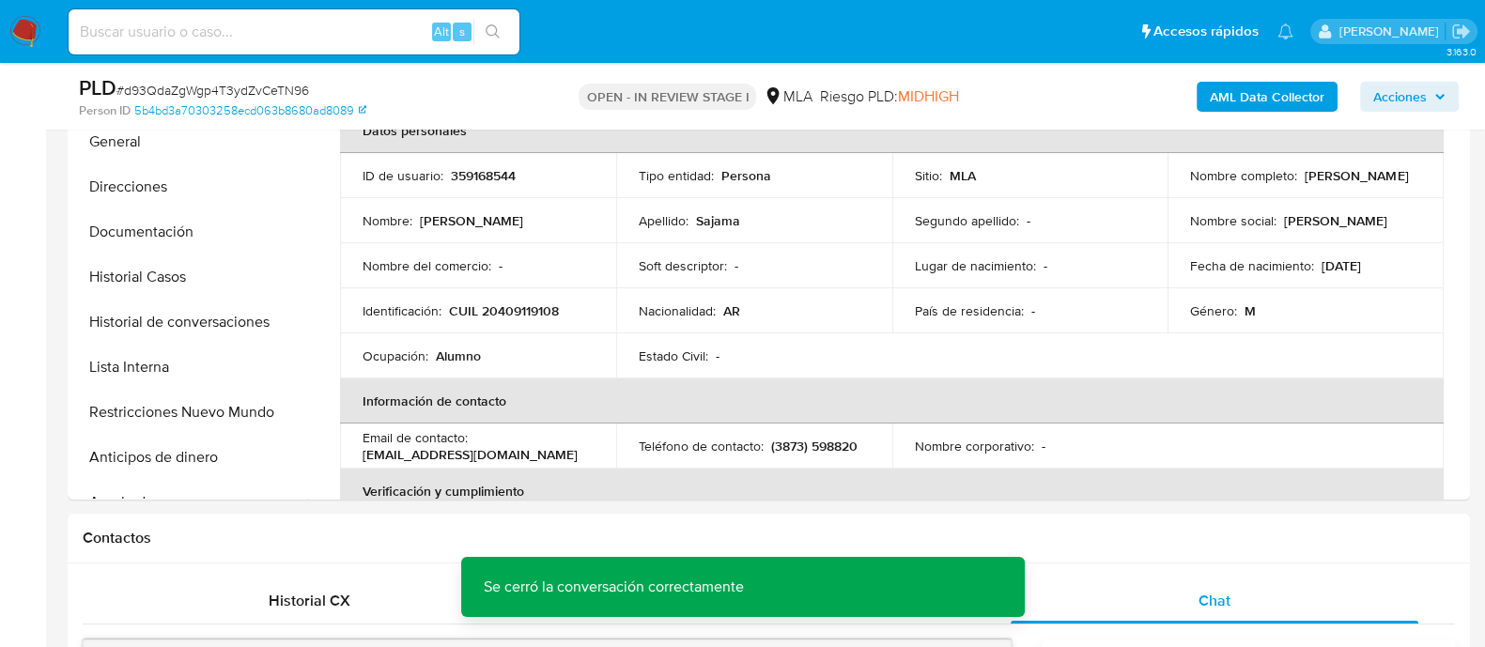
click at [1263, 105] on b "AML Data Collector" at bounding box center [1267, 97] width 115 height 30
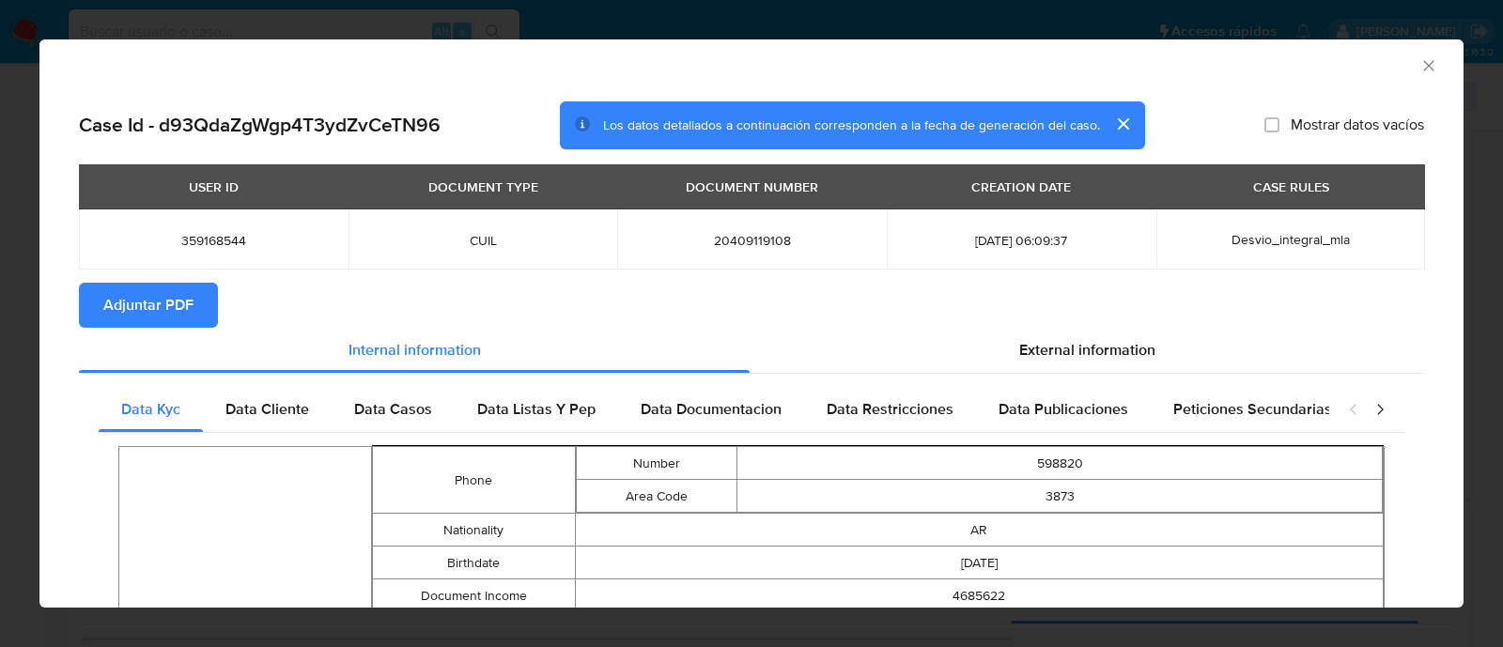
click at [126, 292] on span "Adjuntar PDF" at bounding box center [148, 305] width 90 height 41
click at [1423, 66] on icon "Cerrar ventana" at bounding box center [1428, 65] width 10 height 10
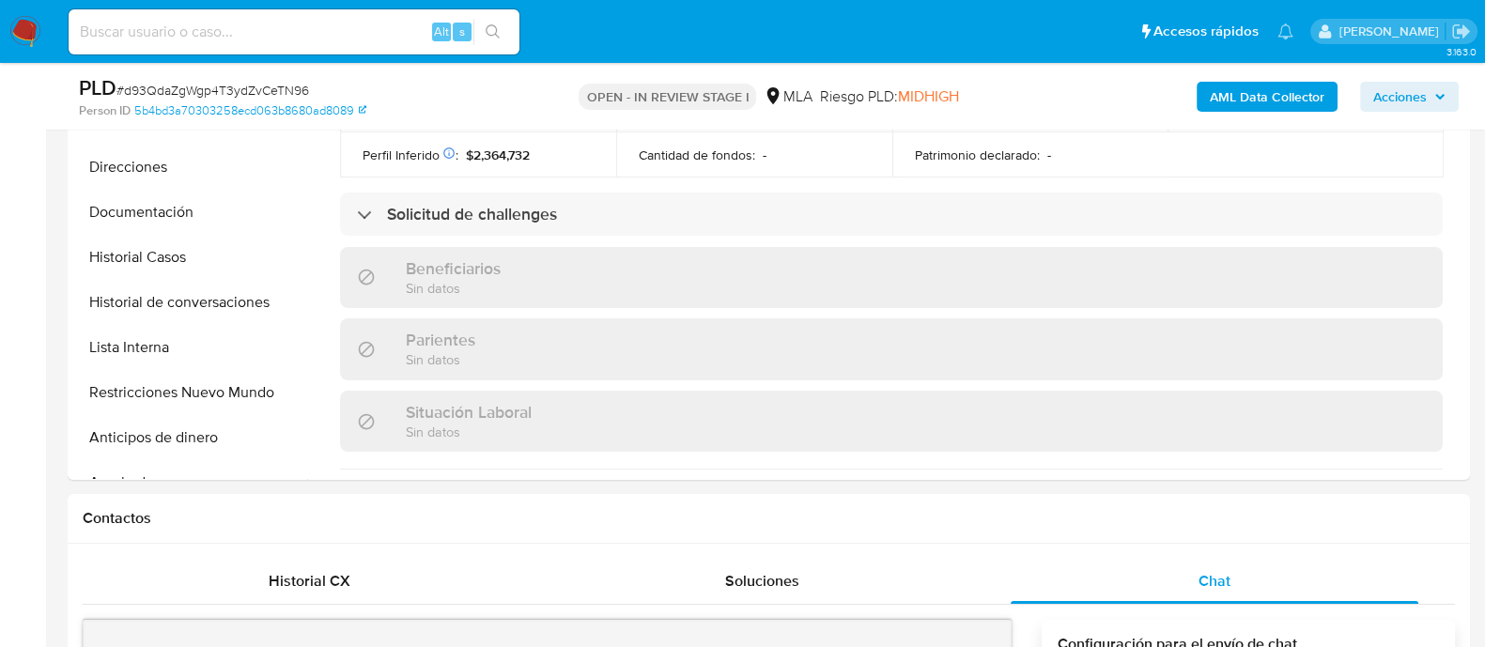
scroll to position [352, 0]
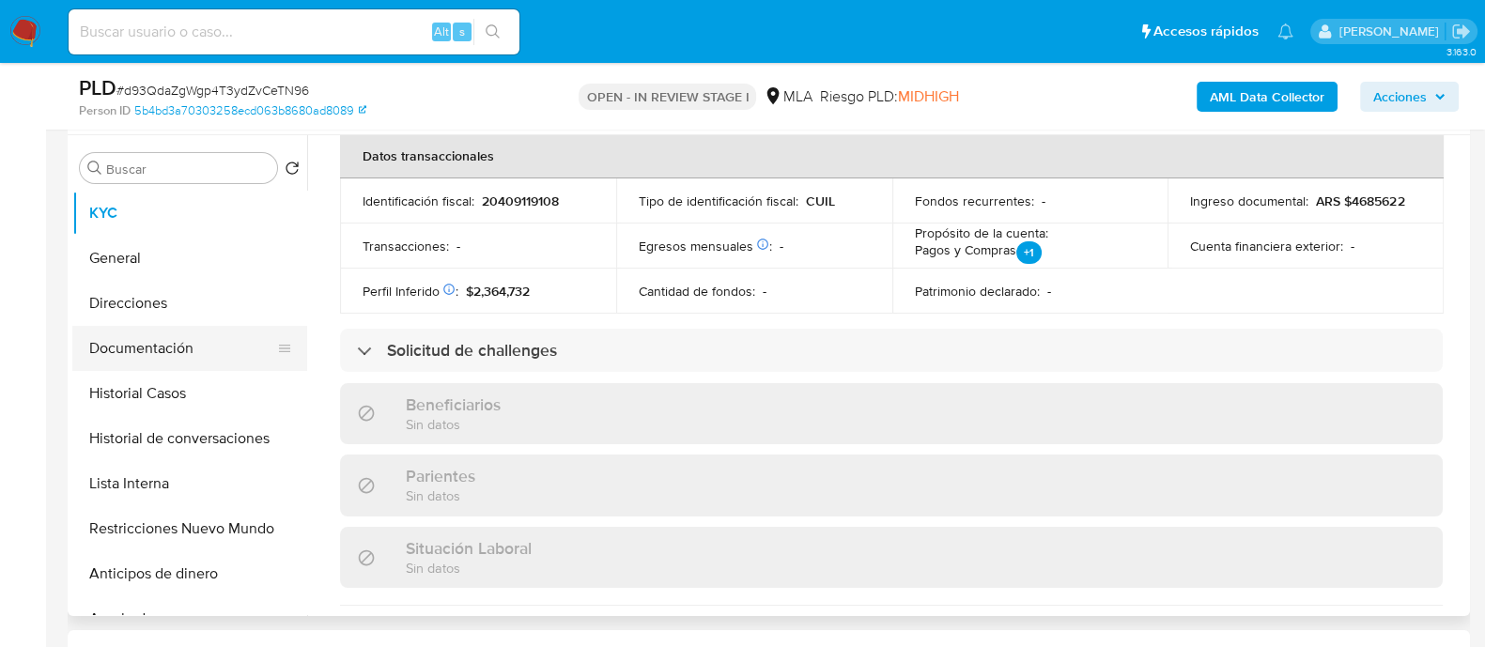
click at [210, 353] on button "Documentación" at bounding box center [182, 348] width 220 height 45
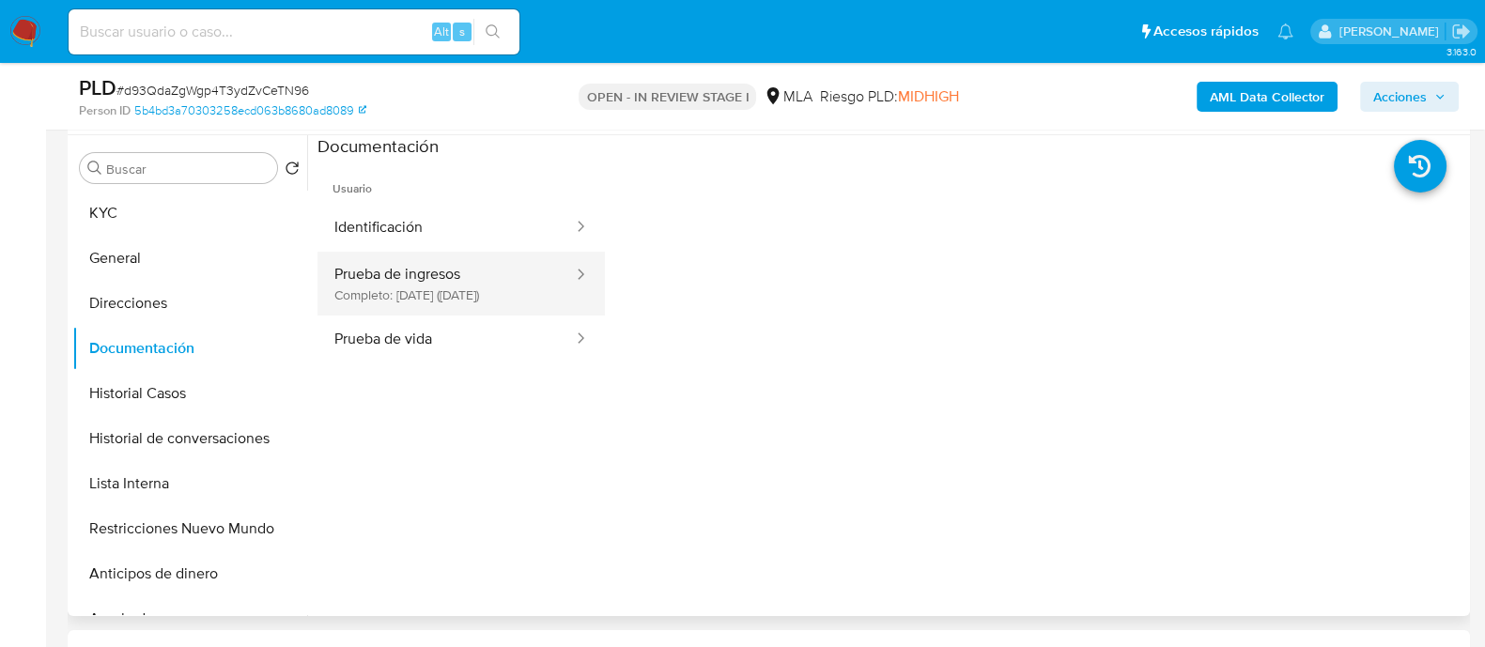
click at [560, 302] on div at bounding box center [575, 284] width 30 height 64
click at [418, 310] on button "Prueba de ingresos Completo: 02/12/2024 (hace 10 meses)" at bounding box center [446, 284] width 257 height 64
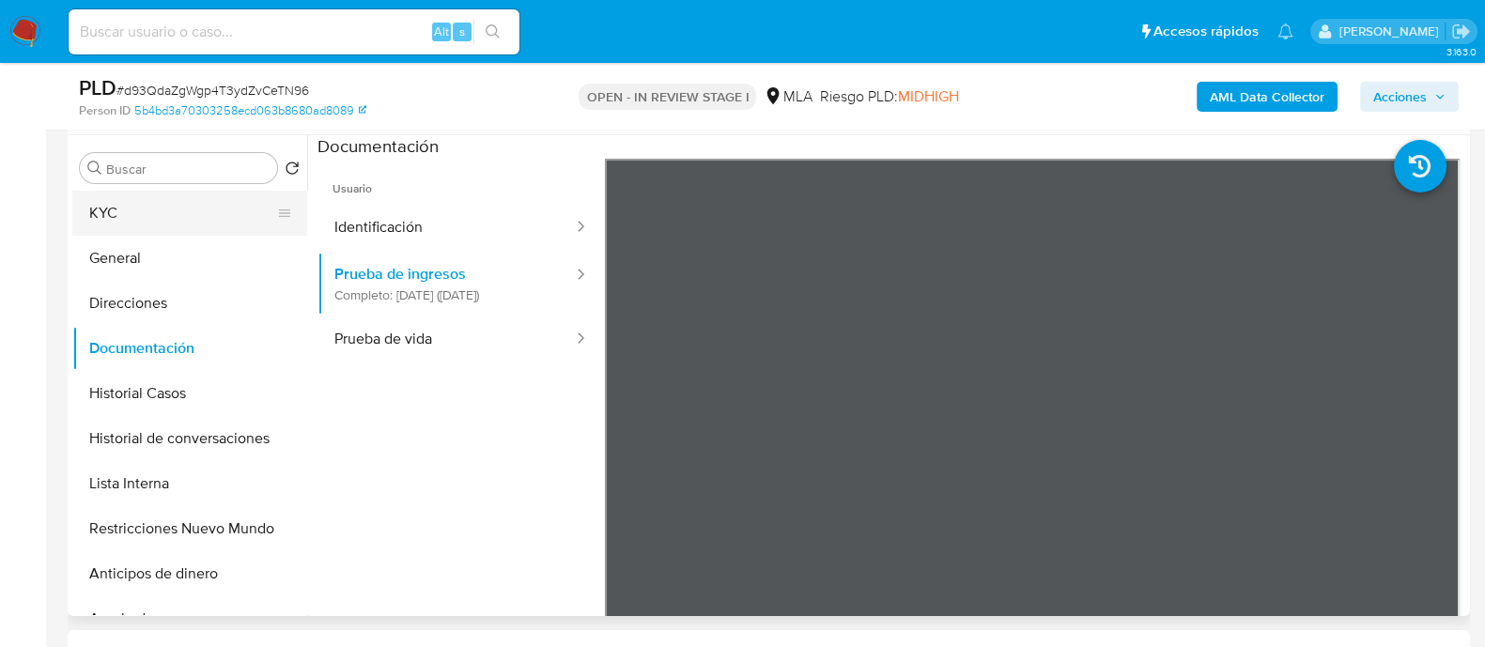
click at [89, 213] on button "KYC" at bounding box center [182, 213] width 220 height 45
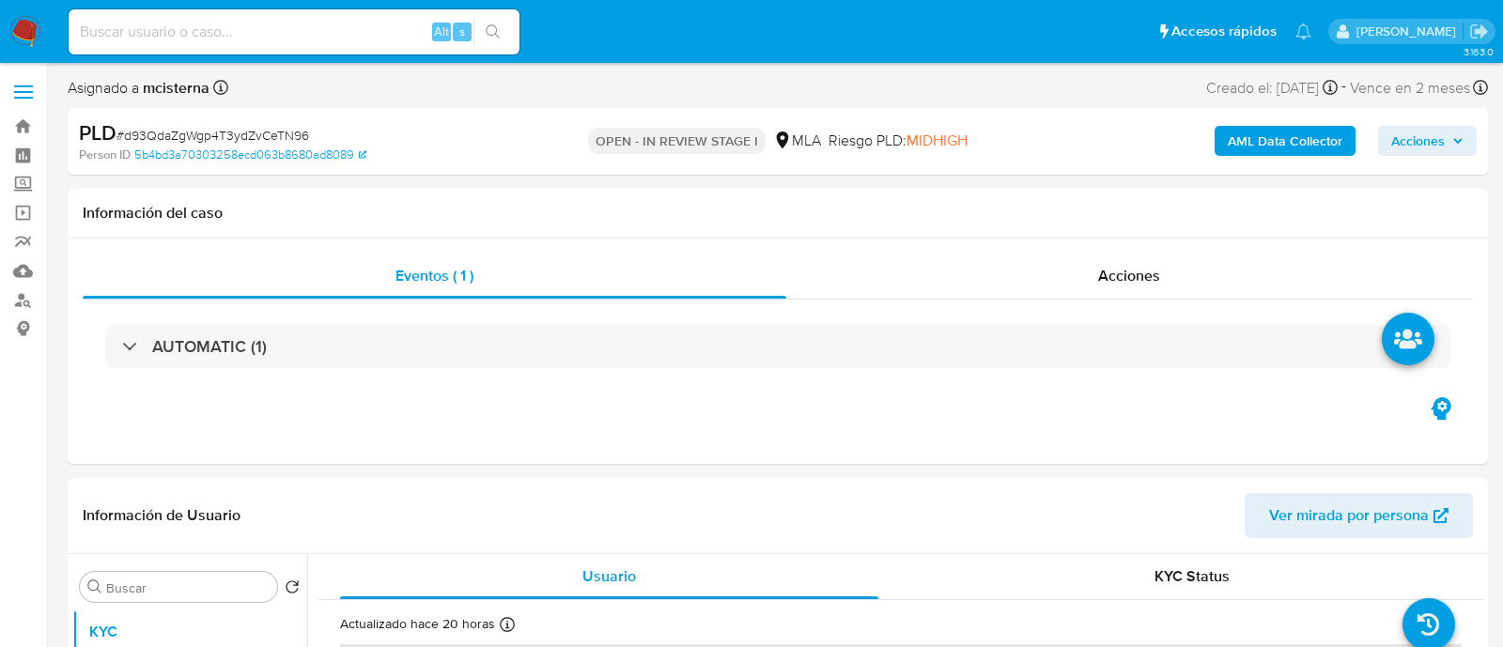
select select "10"
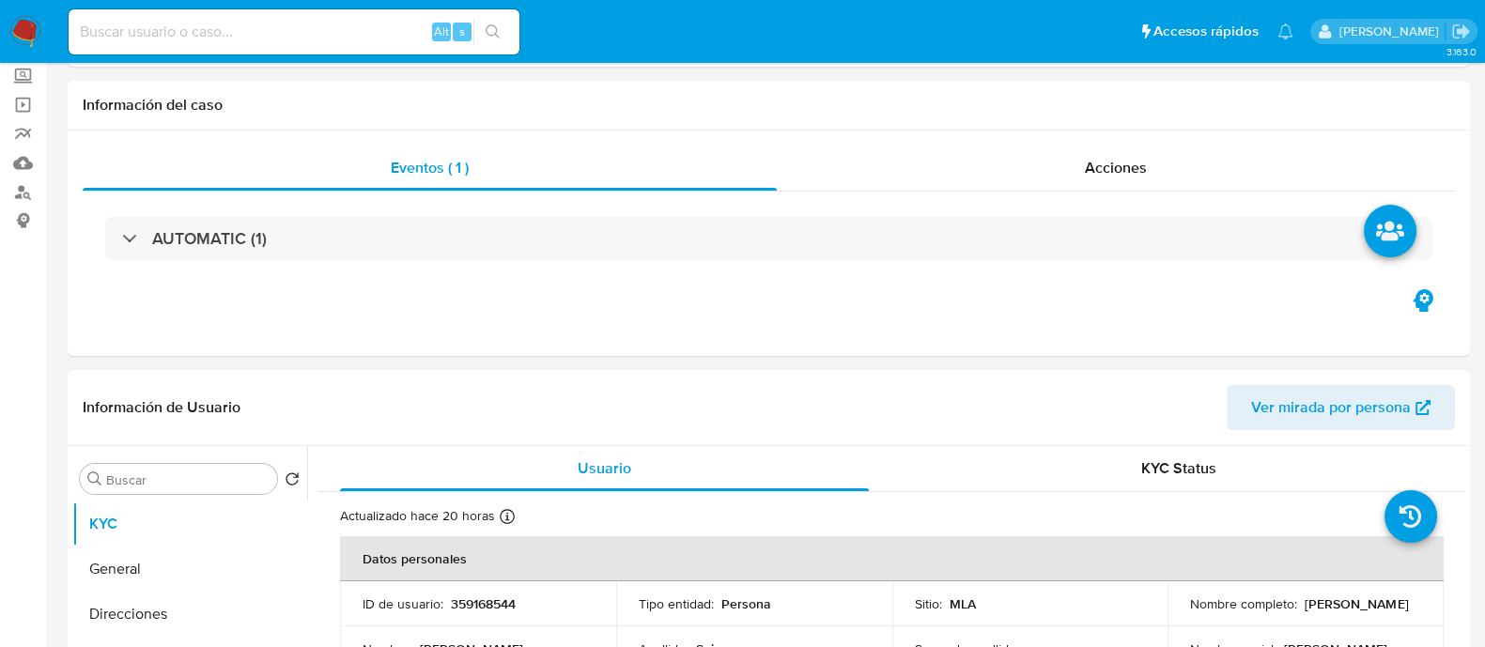
scroll to position [234, 0]
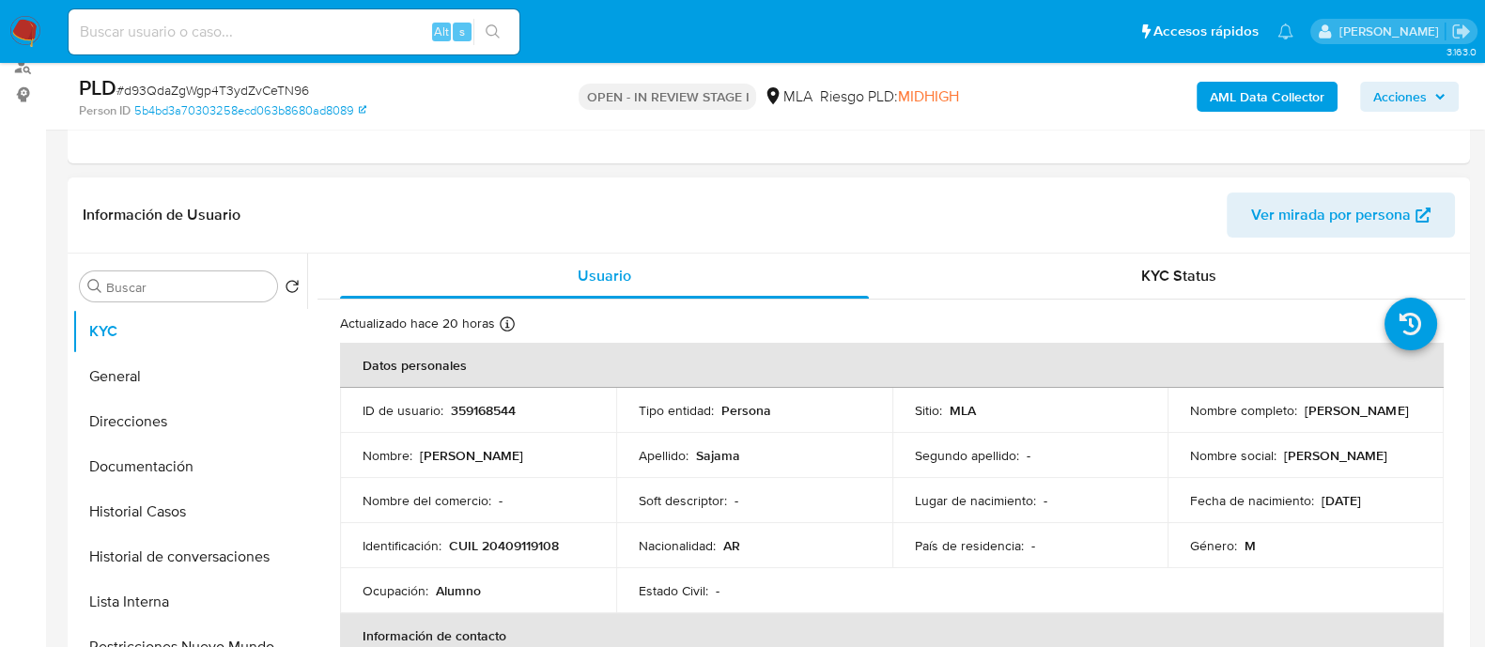
click at [520, 547] on p "CUIL 20409119108" at bounding box center [504, 545] width 110 height 17
copy p "20409119108"
click at [143, 465] on button "Documentación" at bounding box center [182, 466] width 220 height 45
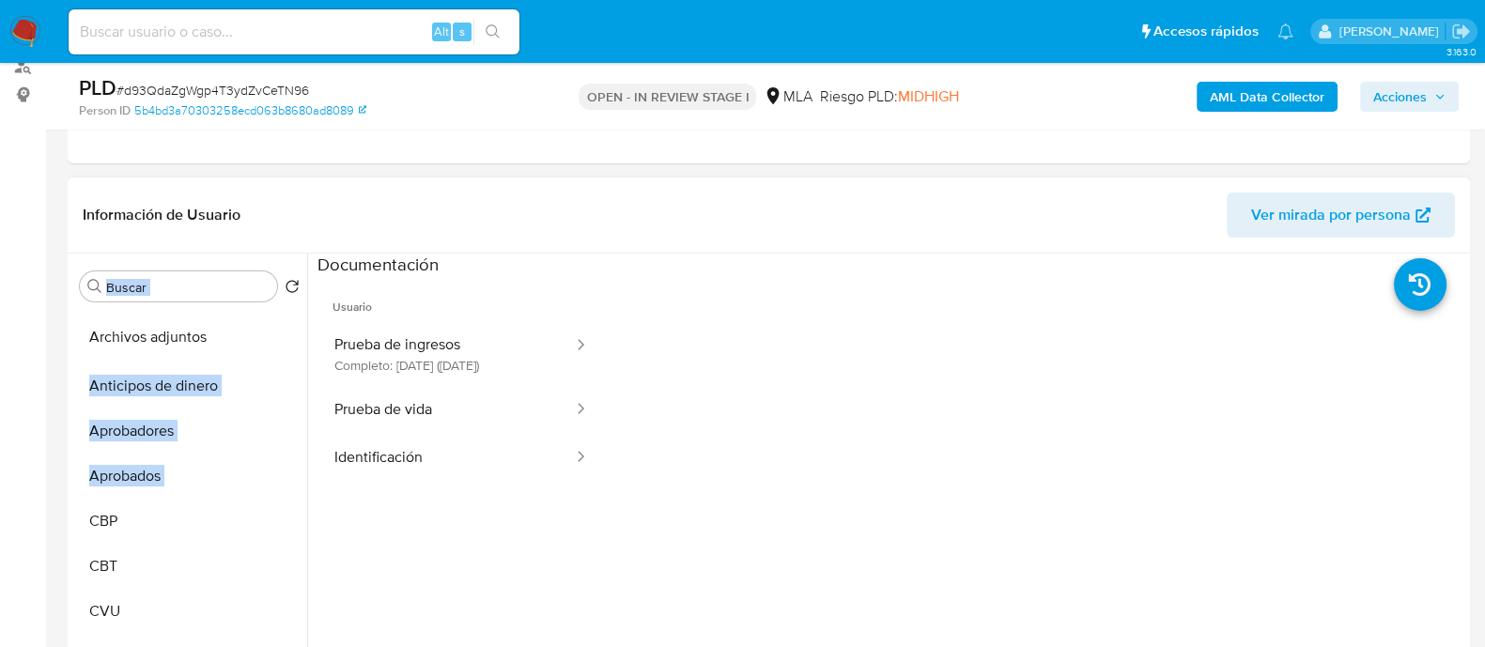
scroll to position [0, 0]
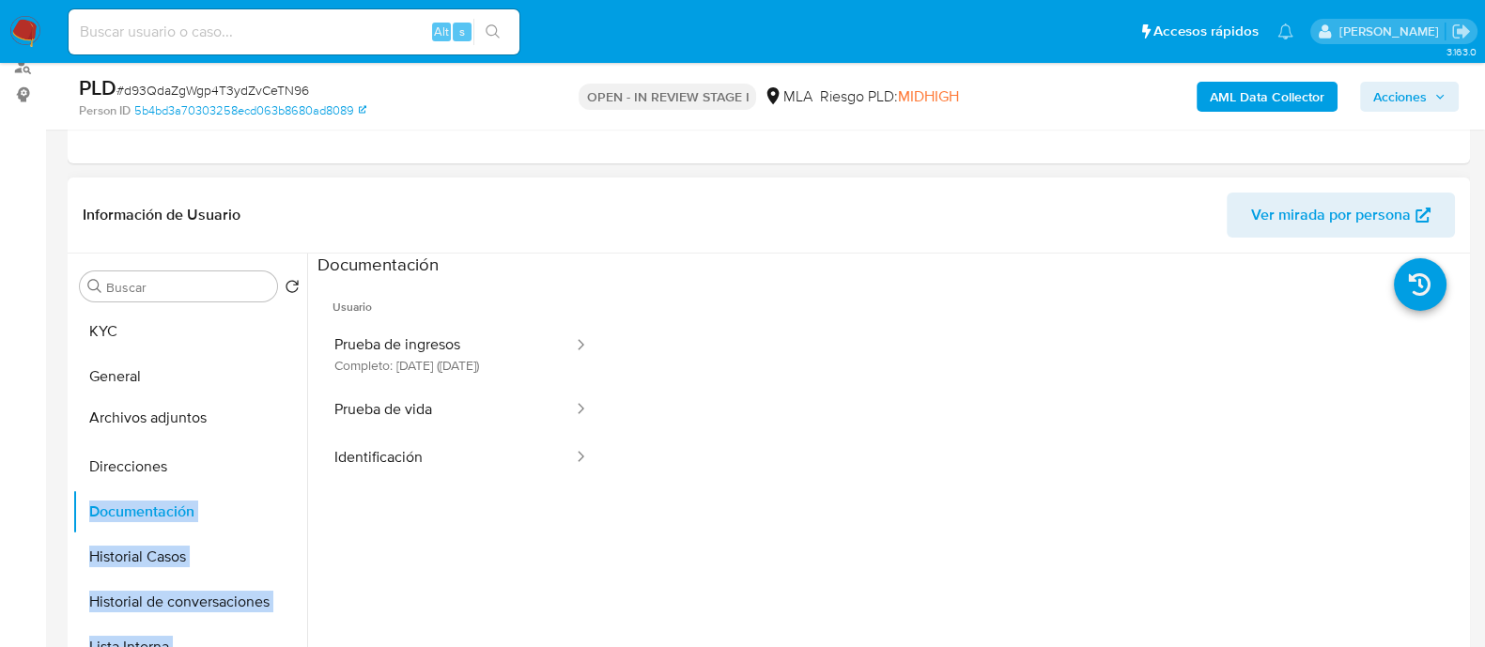
drag, startPoint x: 277, startPoint y: 476, endPoint x: 259, endPoint y: 424, distance: 55.6
click at [259, 424] on ul "KYC General Direcciones Documentación Historial Casos Historial de conversacion…" at bounding box center [189, 521] width 235 height 424
click at [381, 573] on ul "Usuario Prueba de ingresos Completo: 02/12/2024 (hace 10 meses) Prueba de vida …" at bounding box center [461, 547] width 287 height 541
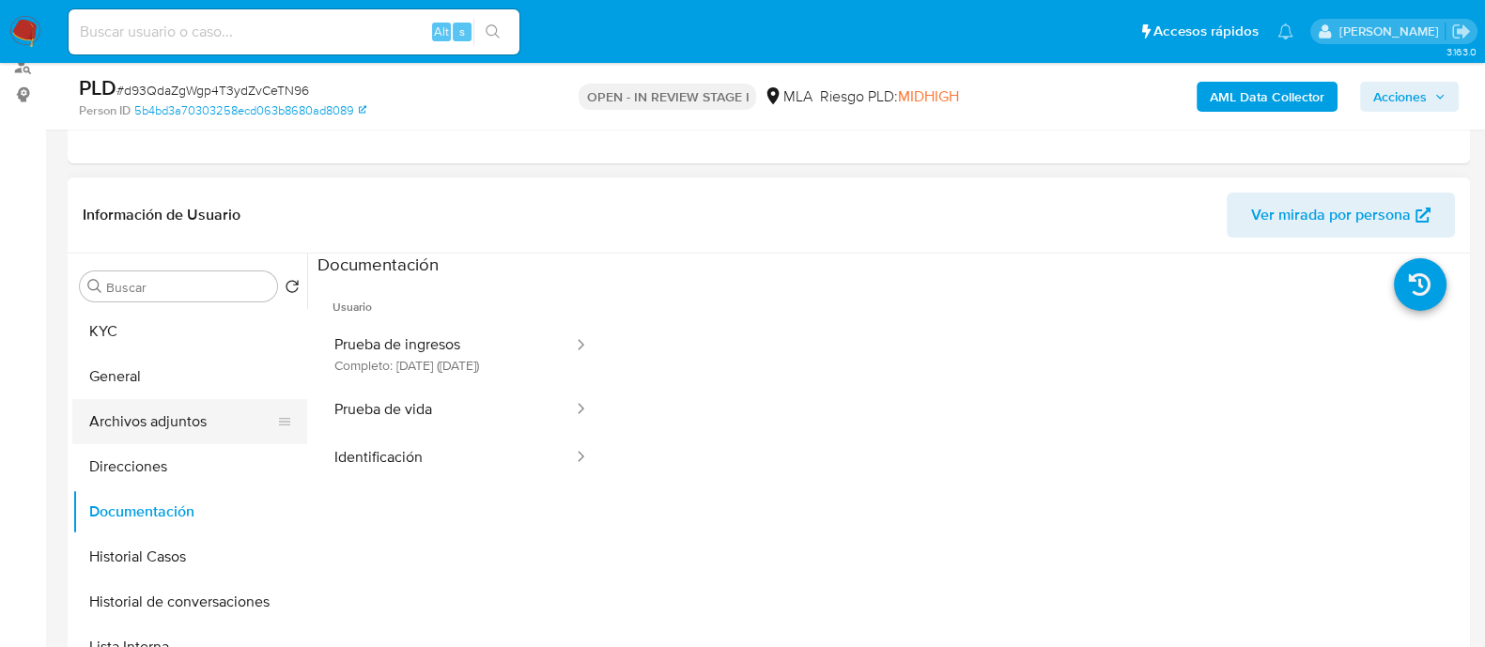
click at [225, 425] on button "Archivos adjuntos" at bounding box center [182, 421] width 220 height 45
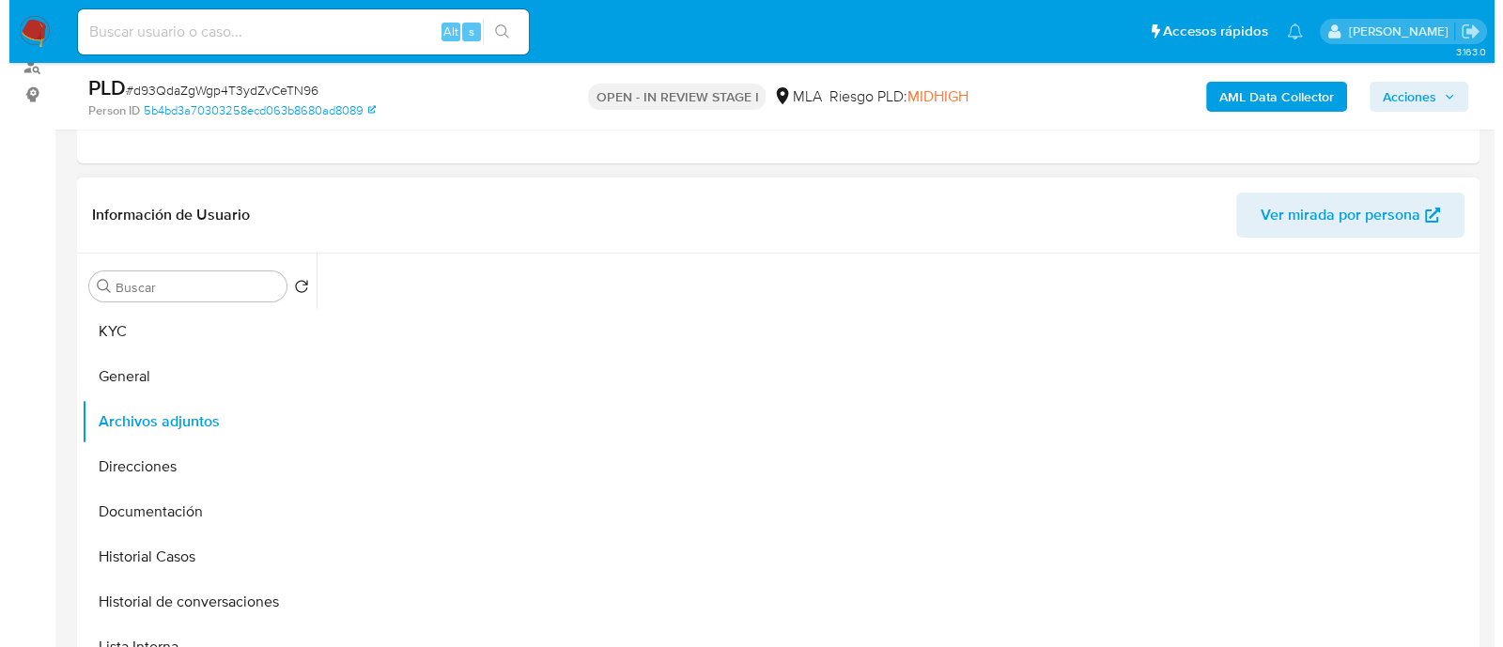
scroll to position [469, 0]
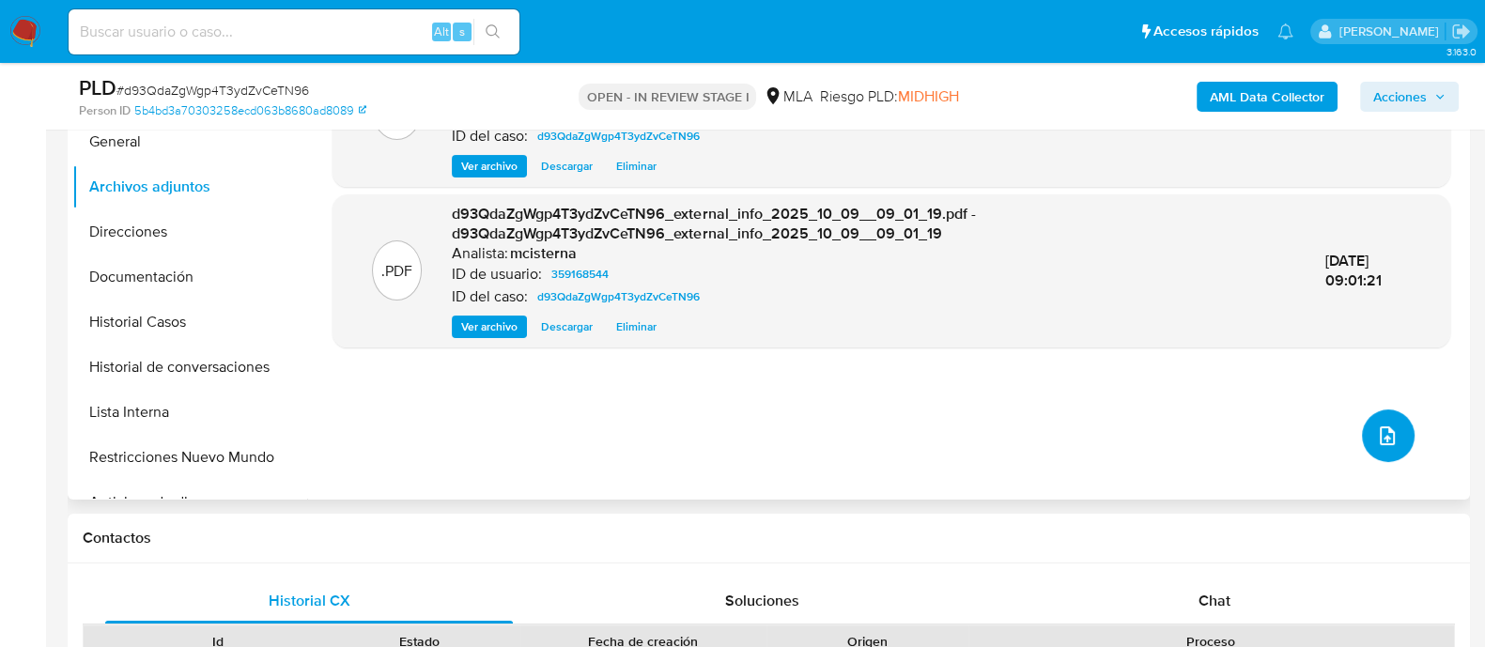
click at [1400, 426] on button "upload-file" at bounding box center [1388, 436] width 53 height 53
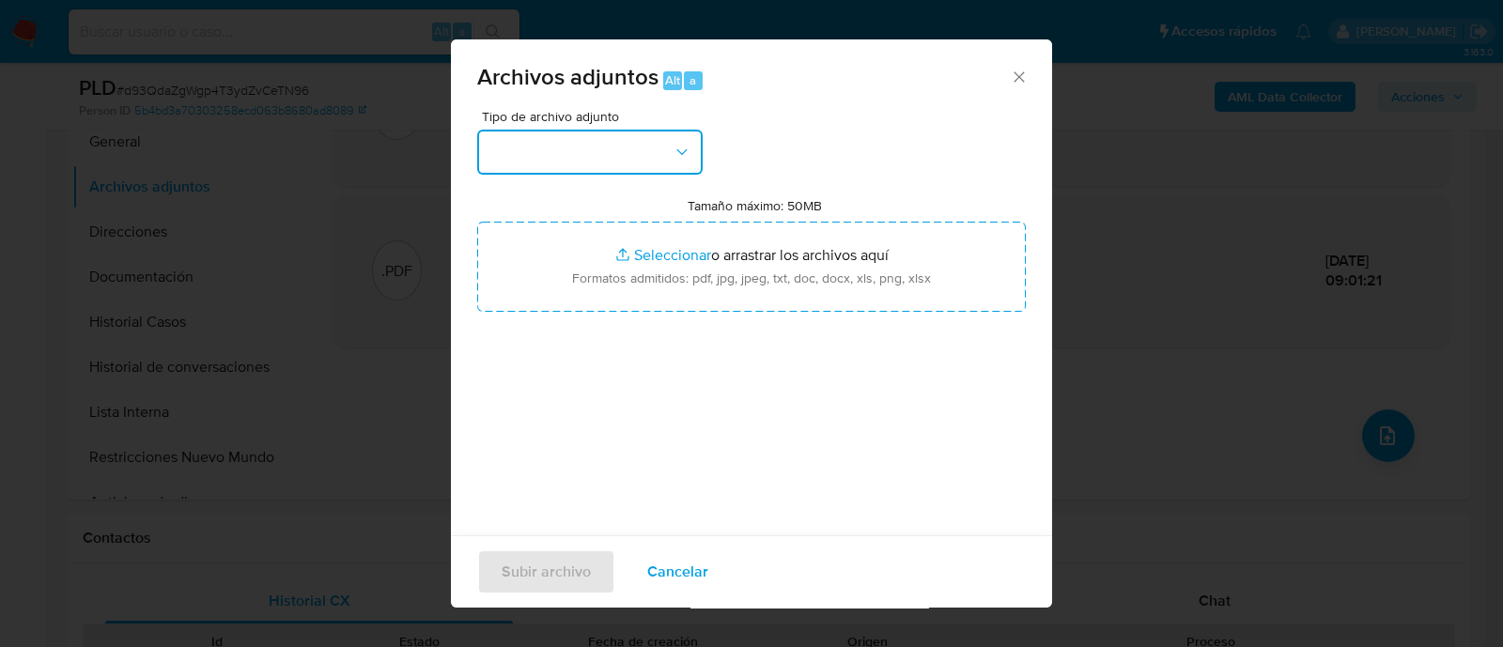
click at [567, 149] on button "button" at bounding box center [589, 152] width 225 height 45
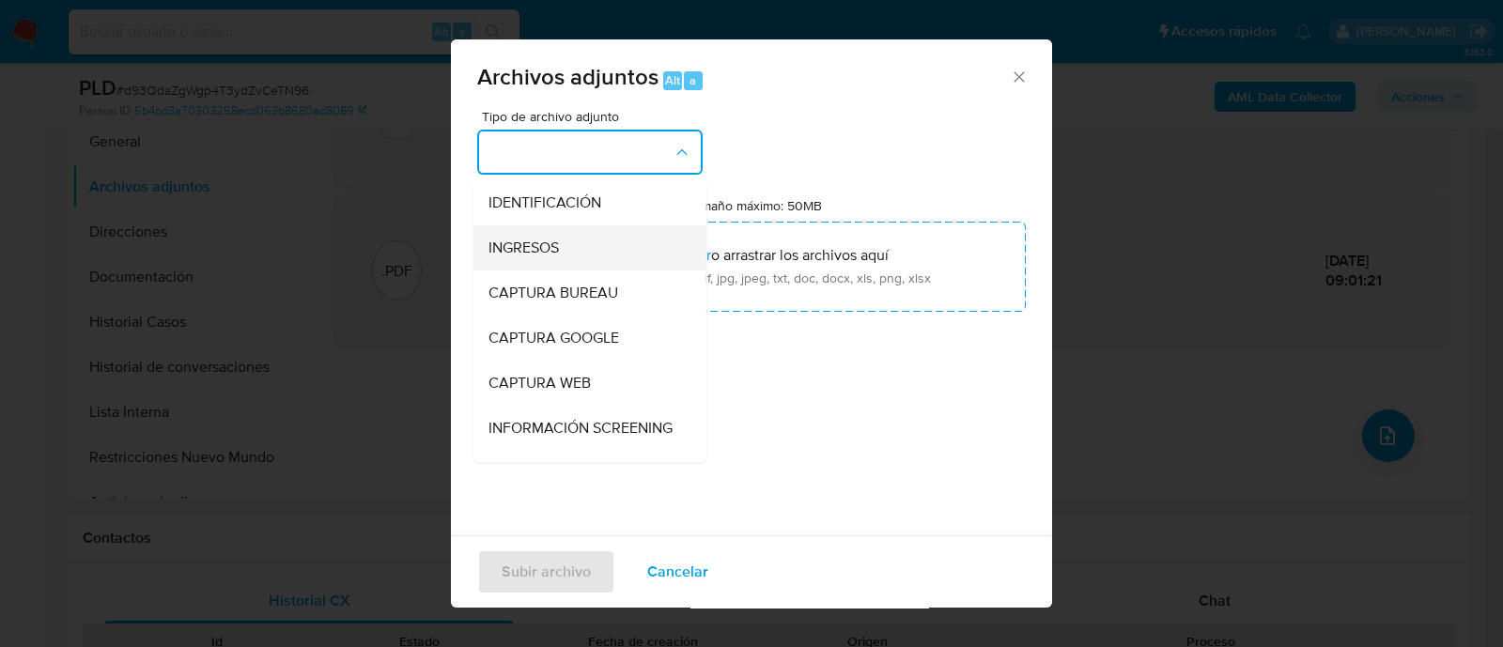
click at [581, 255] on div "INGRESOS" at bounding box center [584, 247] width 192 height 45
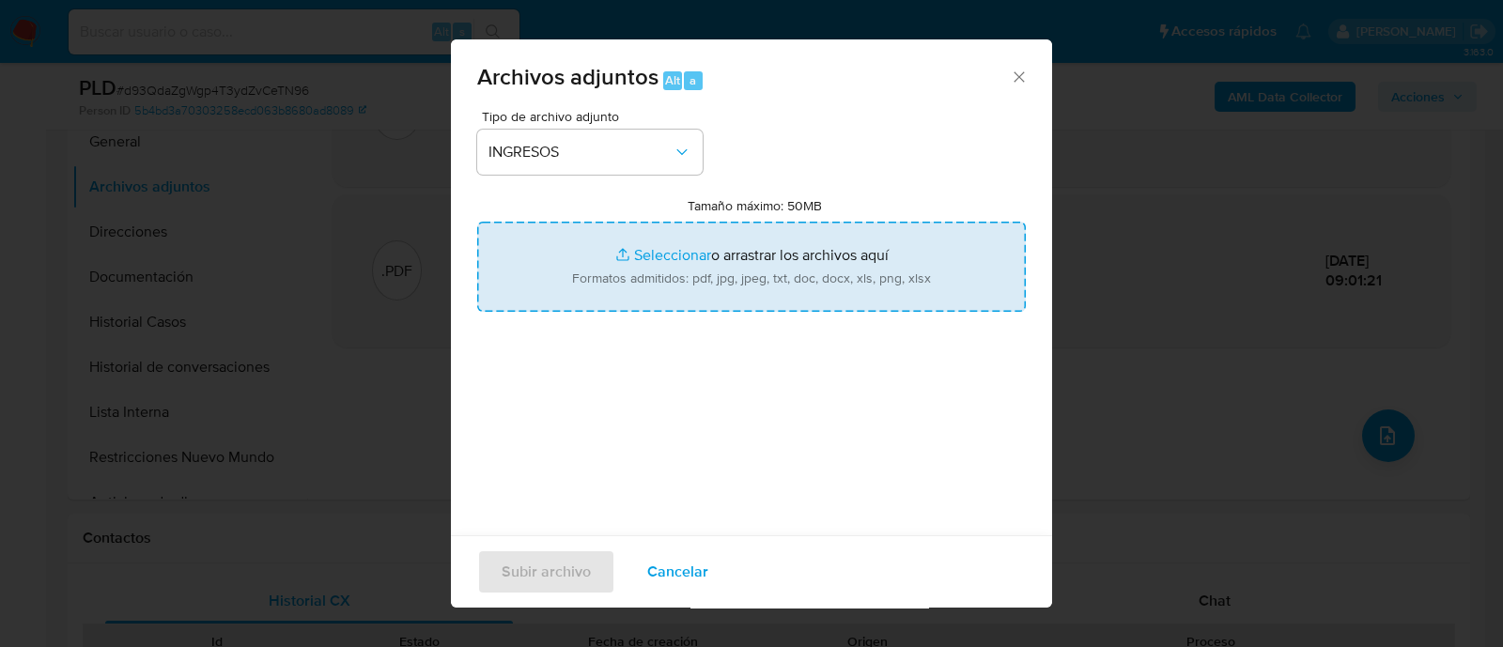
click at [747, 274] on input "Tamaño máximo: 50MB Seleccionar archivos" at bounding box center [751, 267] width 549 height 90
type input "C:\fakepath\Recibo de sueldo 11-2024.pdf"
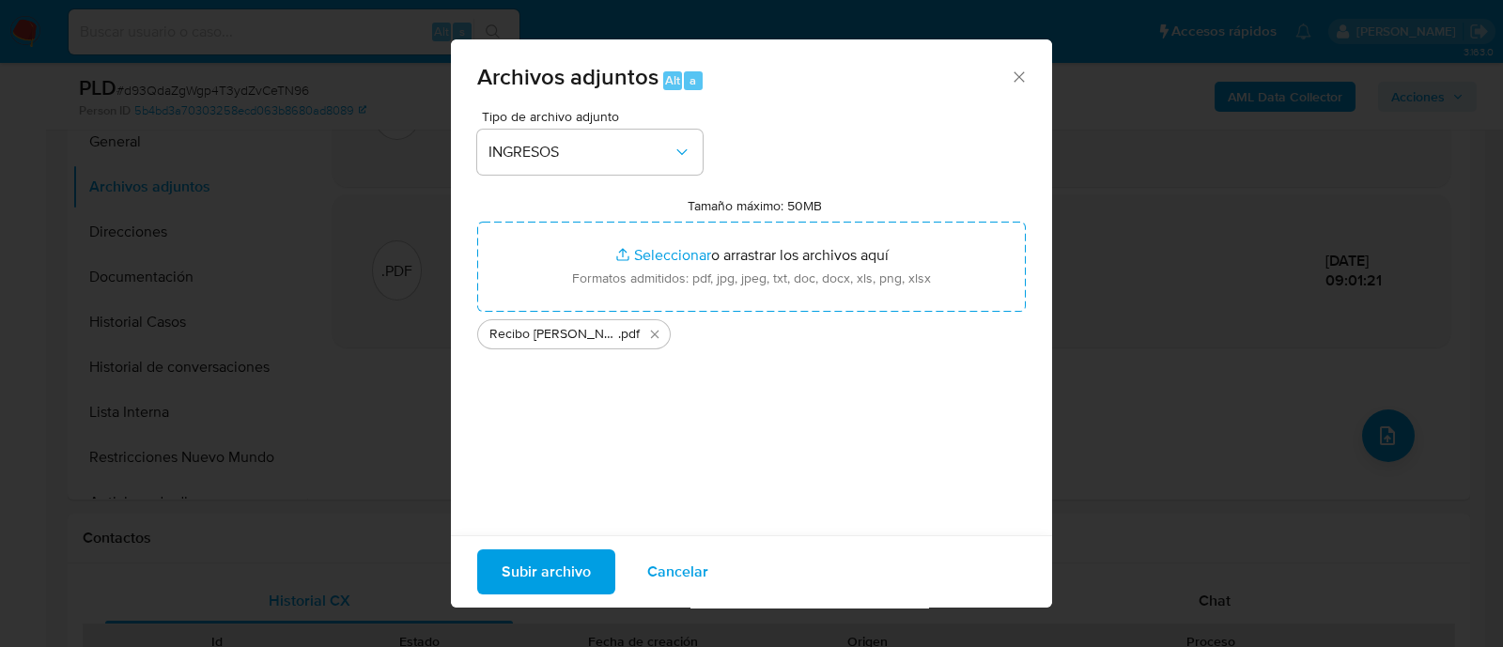
click at [541, 580] on span "Subir archivo" at bounding box center [546, 571] width 89 height 41
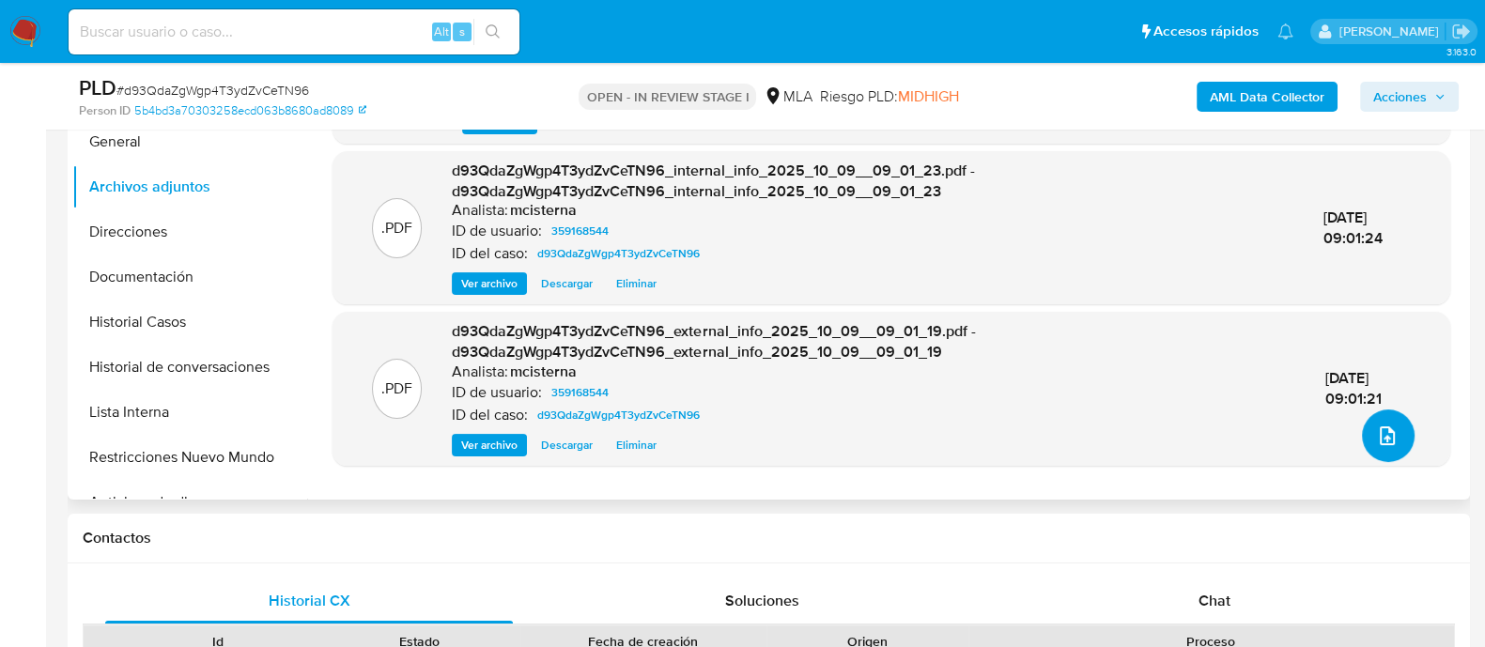
click at [1392, 437] on button "upload-file" at bounding box center [1388, 436] width 53 height 53
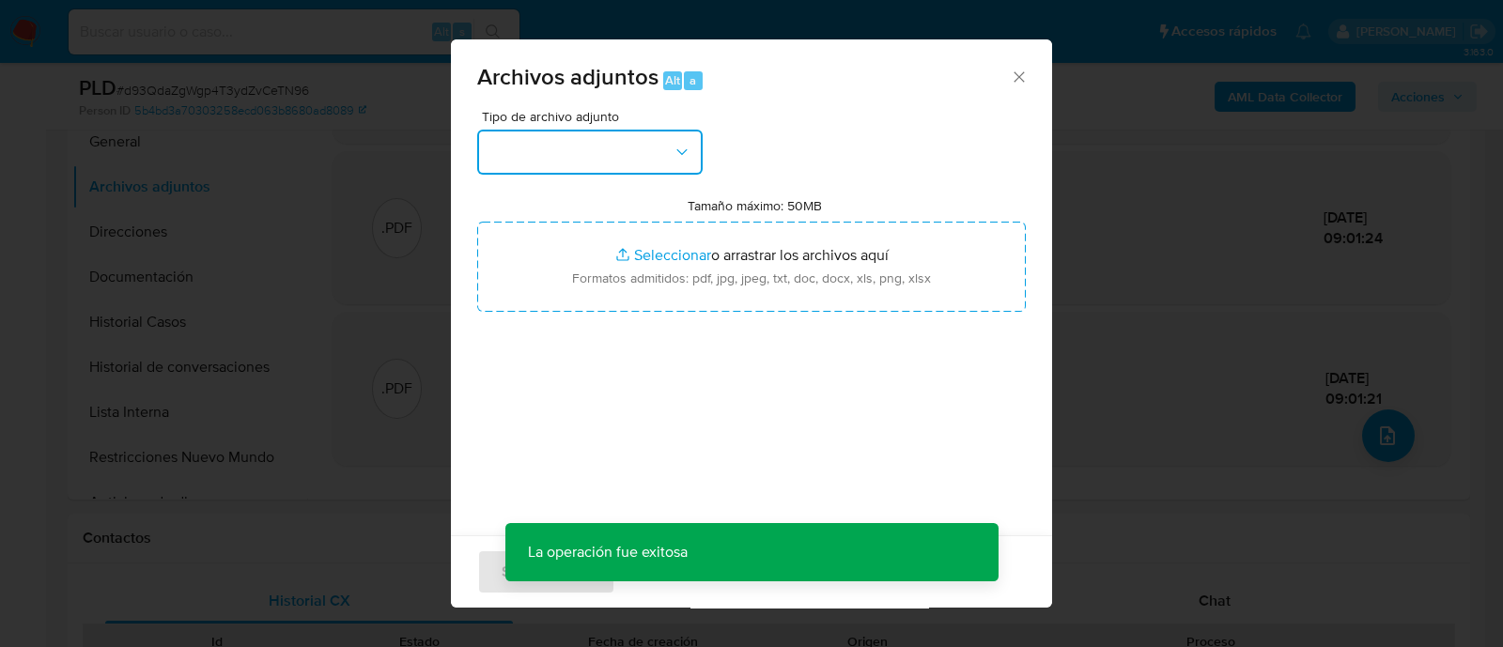
click at [624, 140] on button "button" at bounding box center [589, 152] width 225 height 45
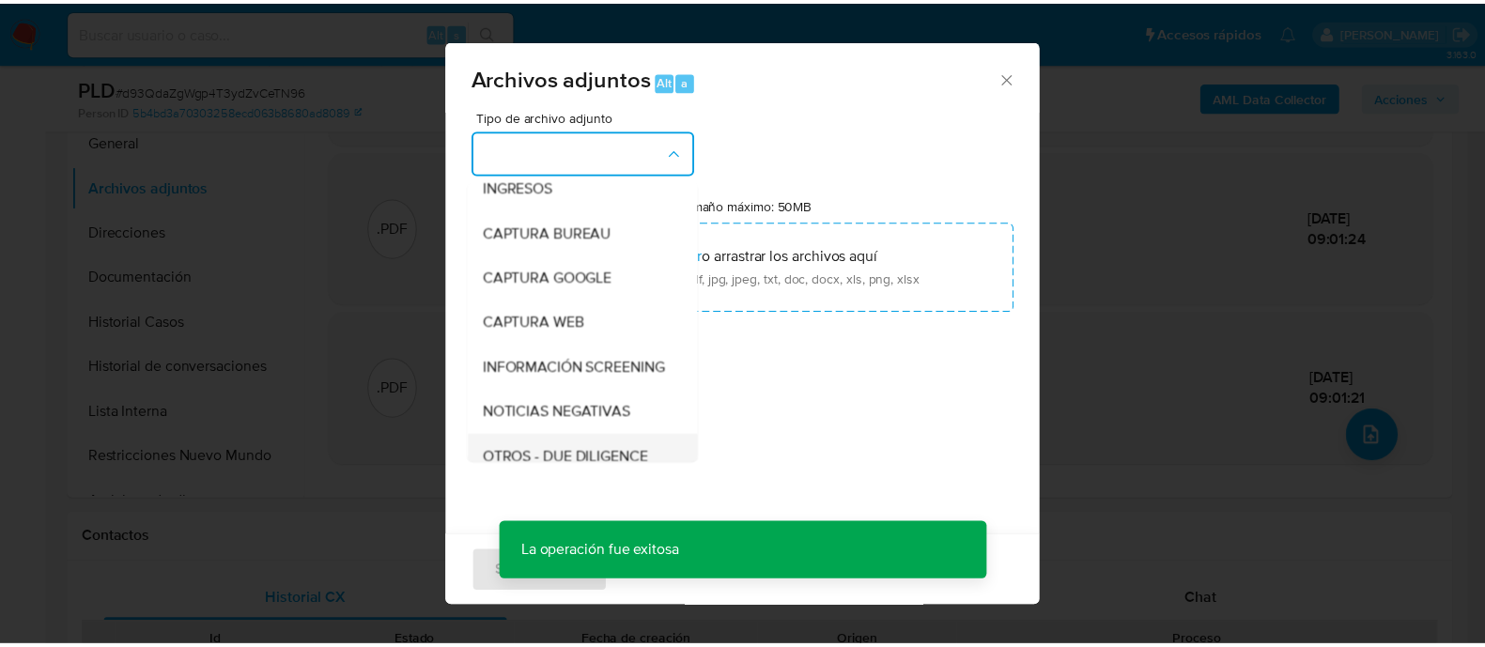
scroll to position [234, 0]
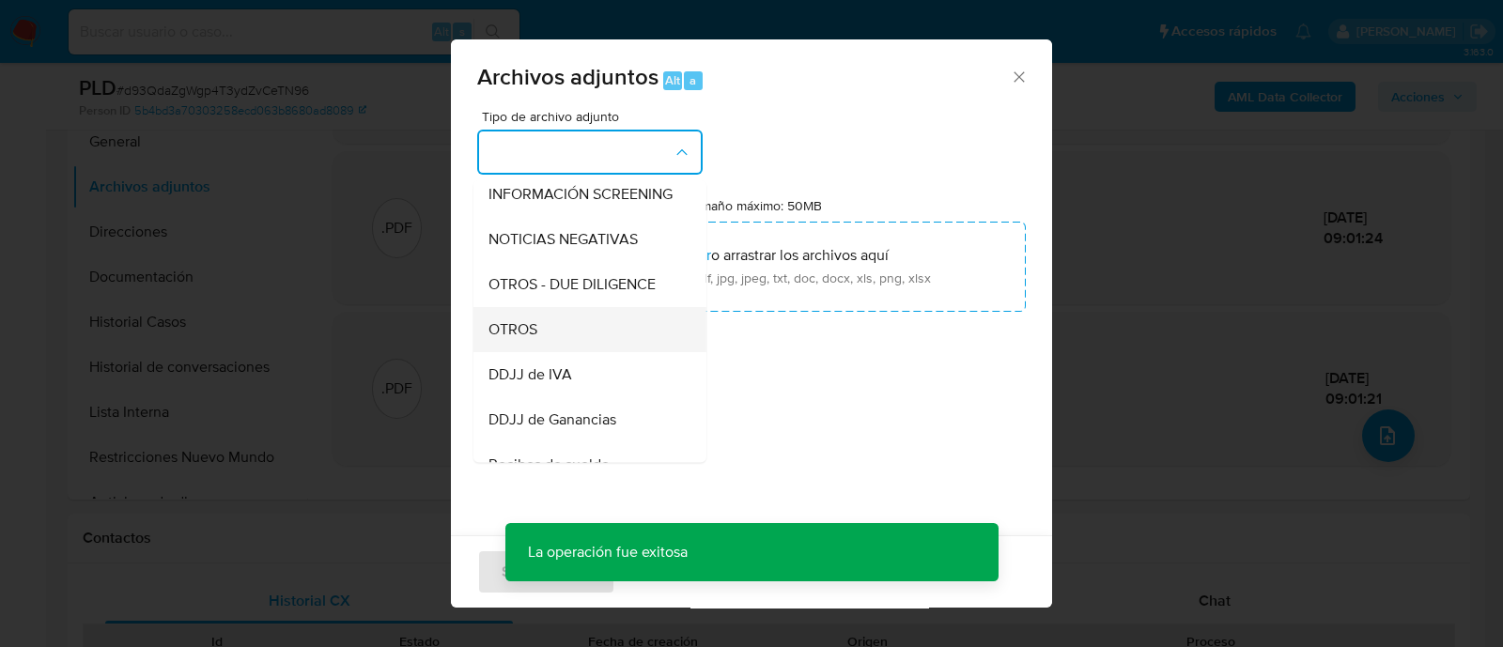
click at [582, 347] on div "OTROS" at bounding box center [584, 329] width 192 height 45
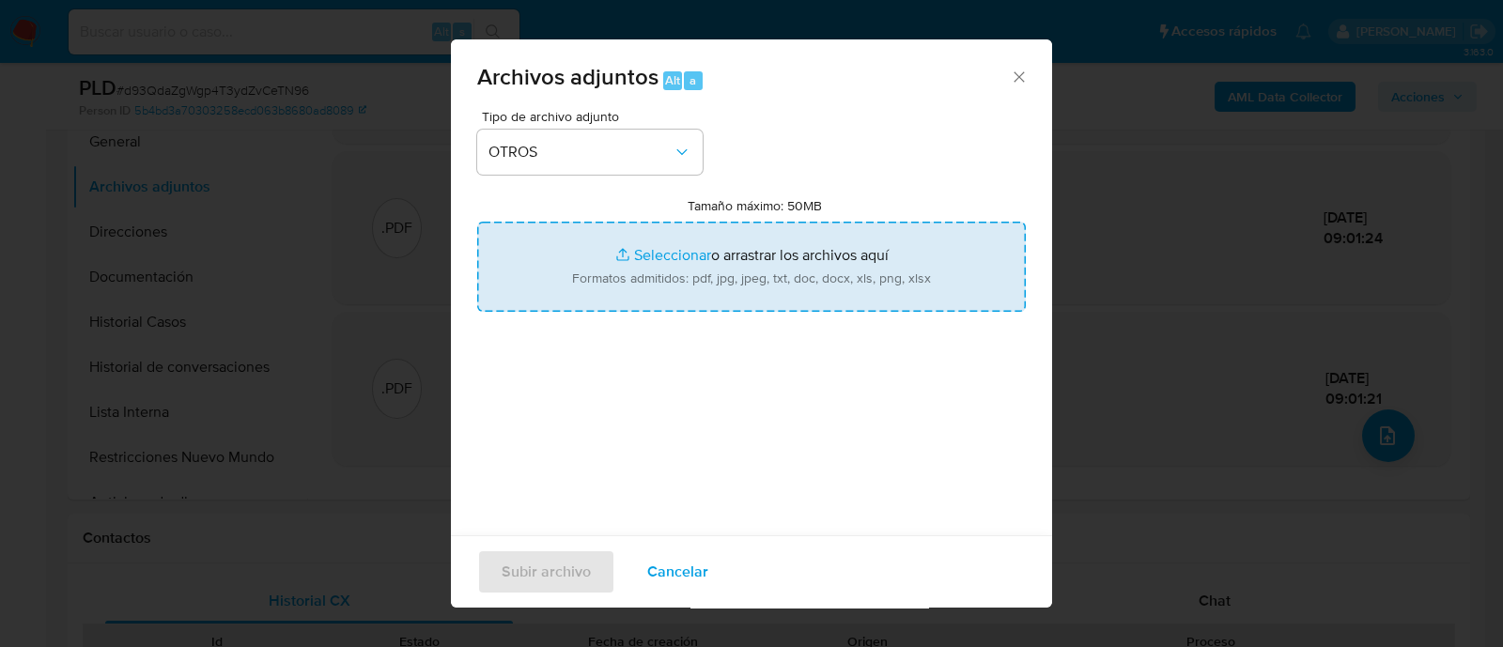
click at [752, 274] on input "Tamaño máximo: 50MB Seleccionar archivos" at bounding box center [751, 267] width 549 height 90
type input "C:\fakepath\Caselog d93QdaZgWgp4T3ydZvCeTN96_2025_09_17_21_28_12.docx"
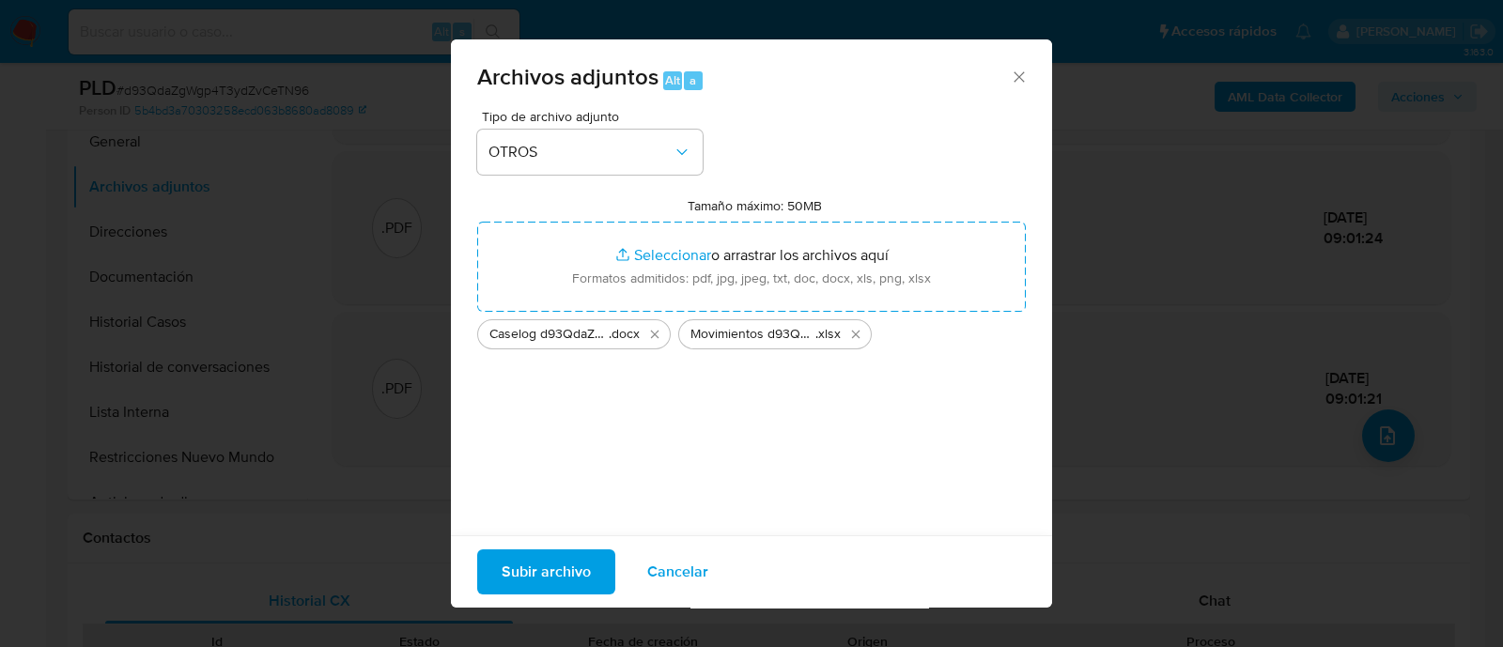
click at [524, 572] on span "Subir archivo" at bounding box center [546, 571] width 89 height 41
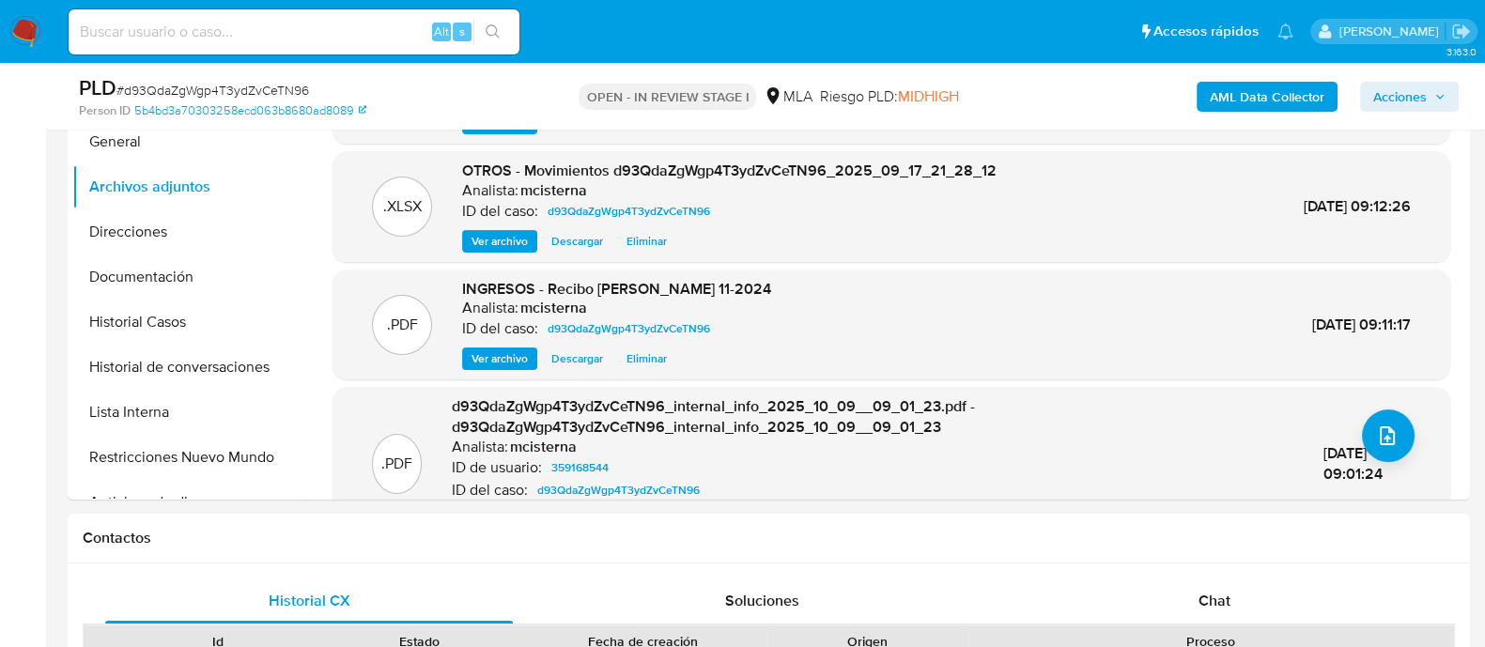
click at [1423, 96] on span "Acciones" at bounding box center [1400, 97] width 54 height 30
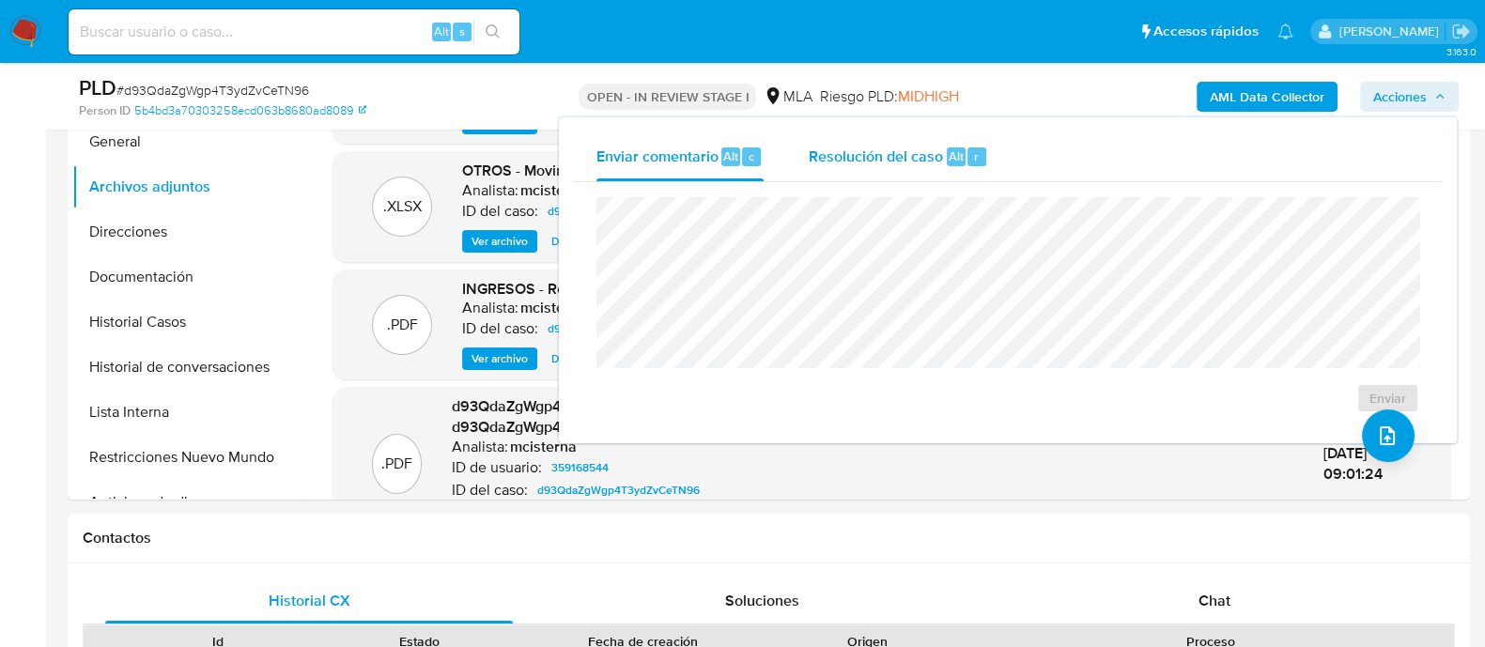
click at [869, 148] on span "Resolución del caso" at bounding box center [876, 156] width 134 height 22
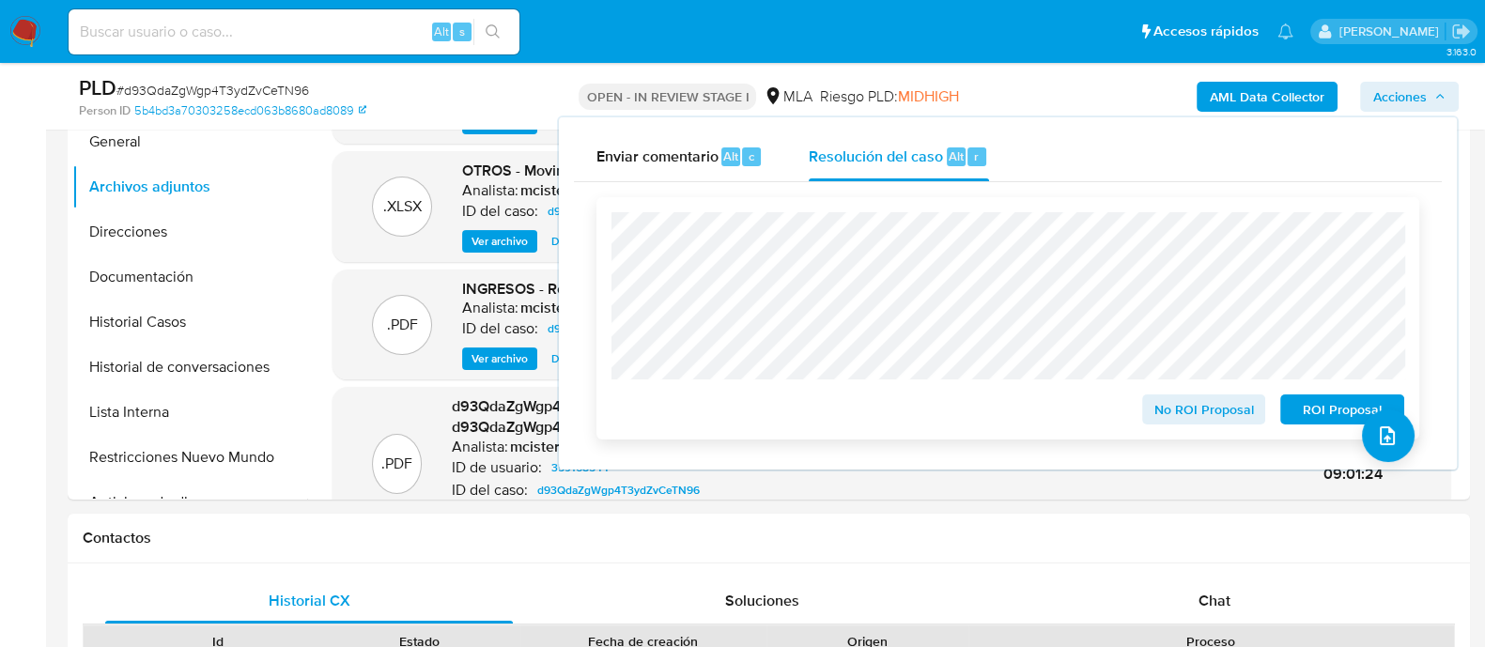
click at [1217, 418] on span "No ROI Proposal" at bounding box center [1204, 409] width 98 height 26
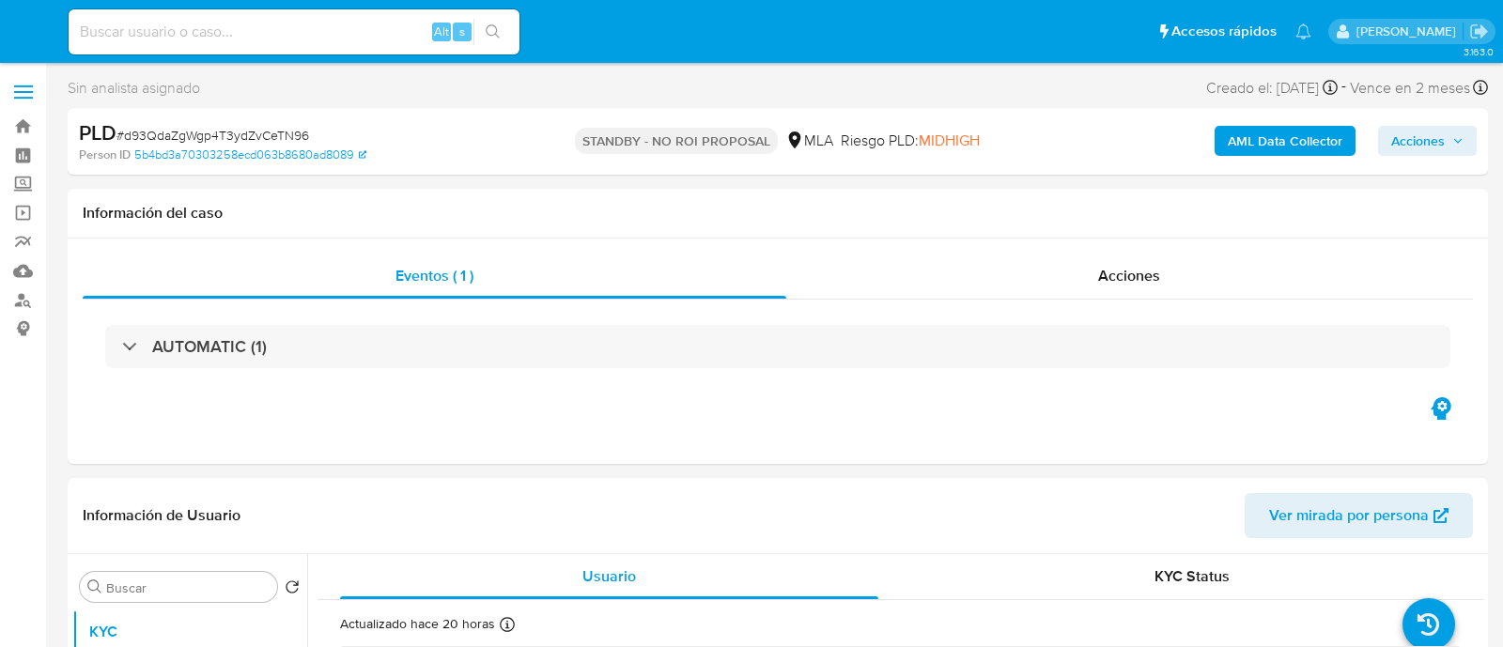
select select "10"
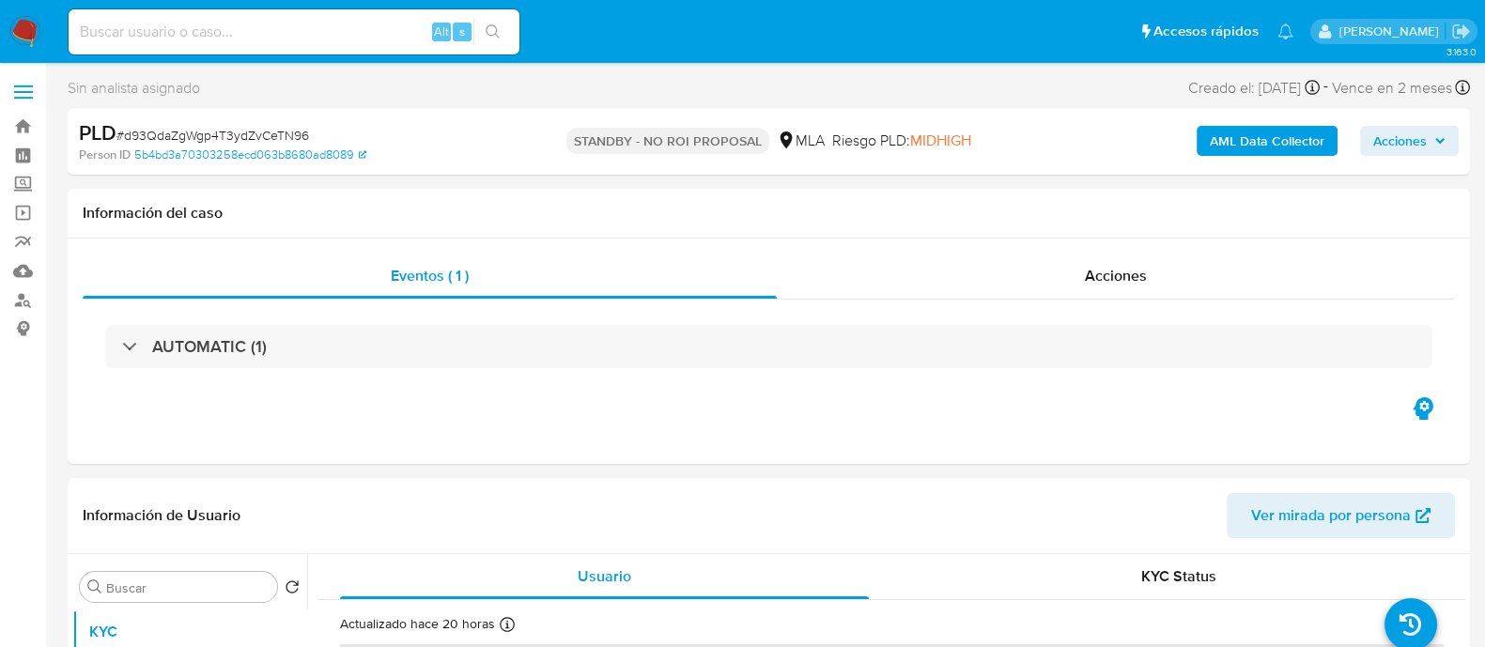
click at [382, 35] on input at bounding box center [294, 32] width 451 height 24
paste input "mQmle7YCYGtEooHTCzzmnexb"
type input "mQmle7YCYGtEooHTCzzmnexb"
click at [503, 24] on button "search-icon" at bounding box center [492, 32] width 39 height 26
click at [494, 30] on icon "search-icon" at bounding box center [493, 31] width 15 height 15
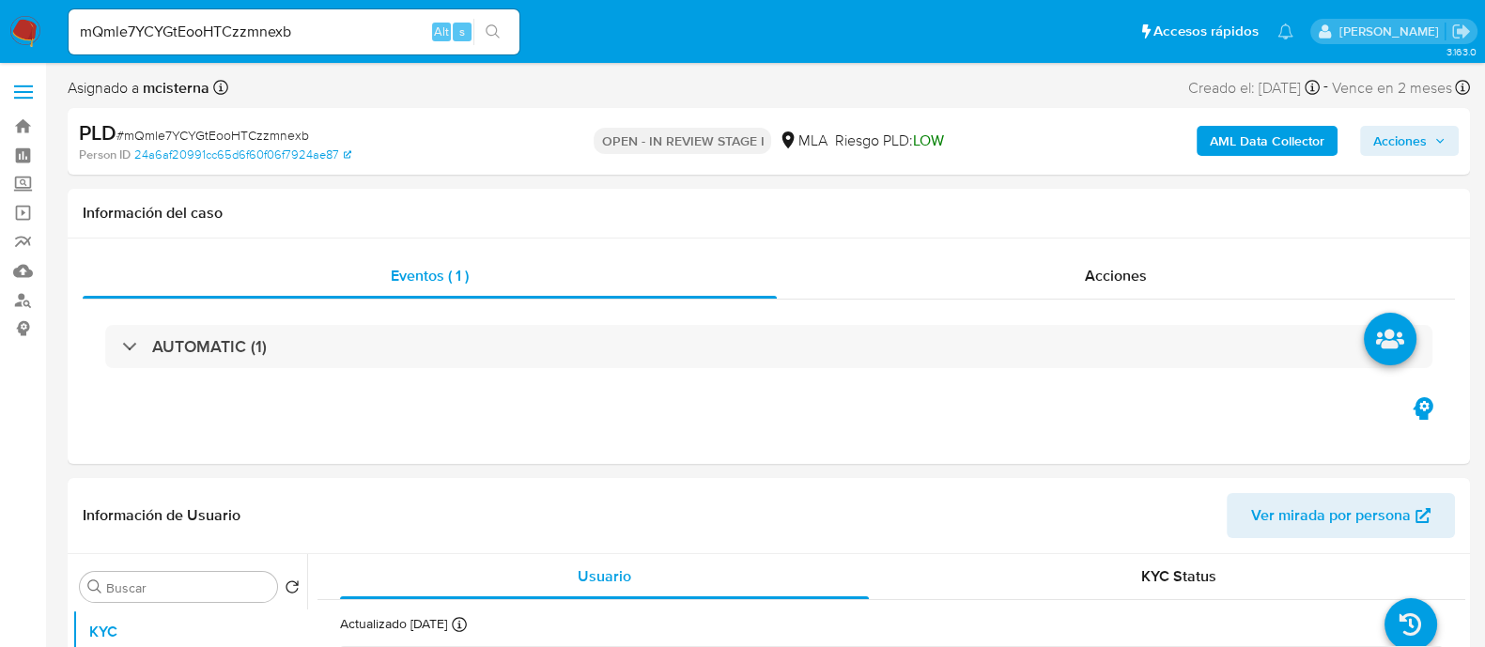
select select "10"
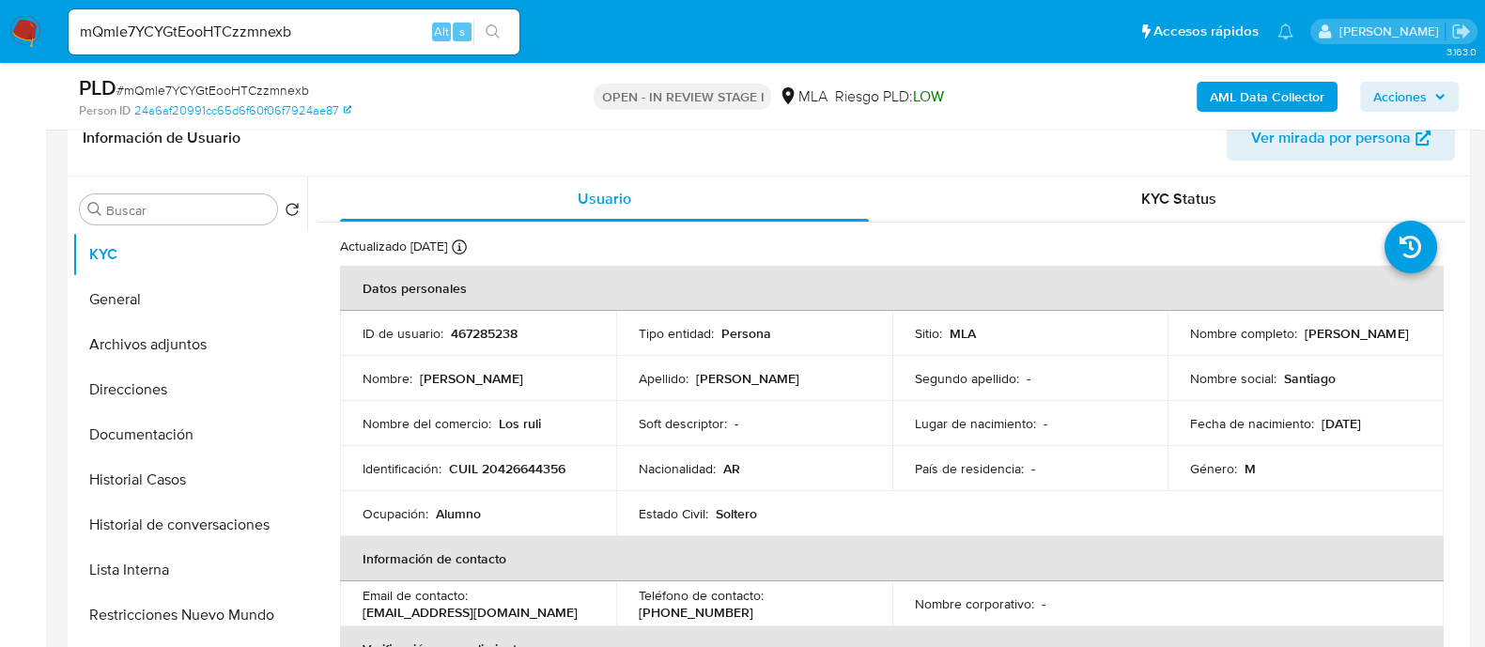
scroll to position [469, 0]
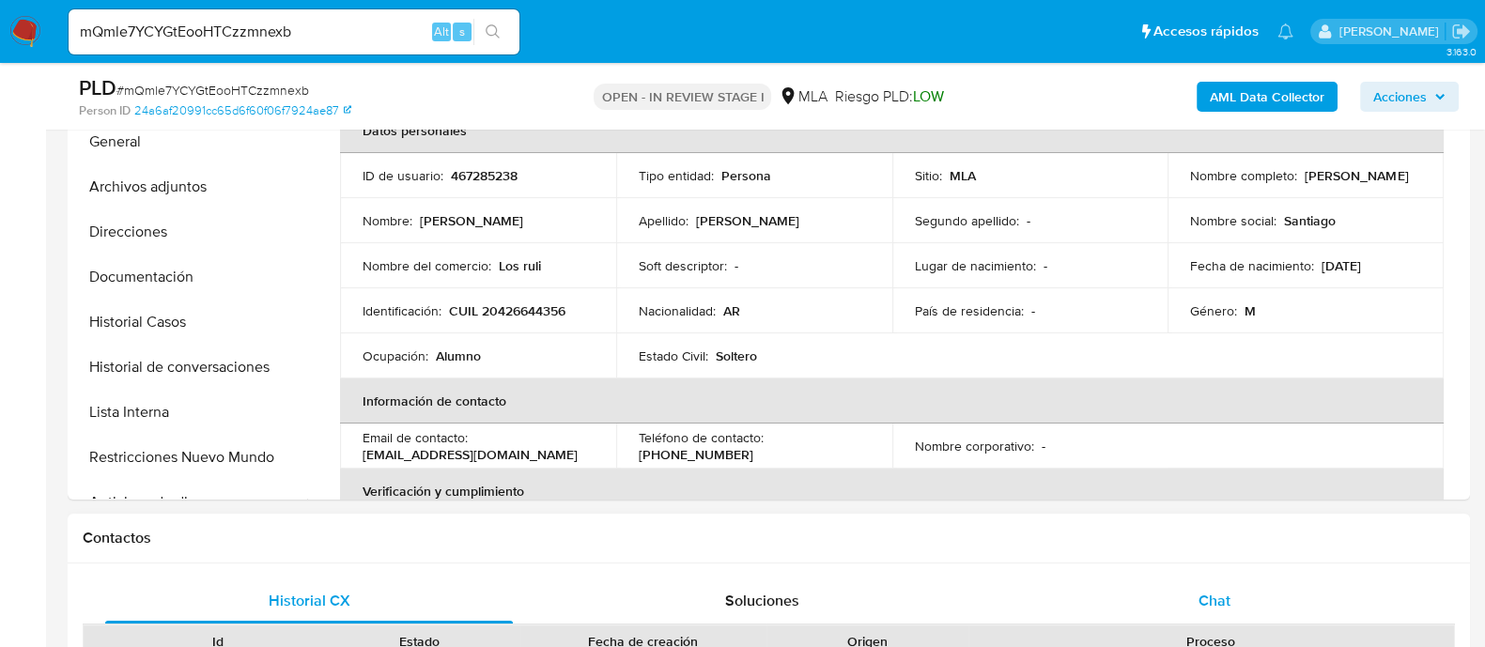
click at [1231, 590] on span "Chat" at bounding box center [1215, 601] width 32 height 22
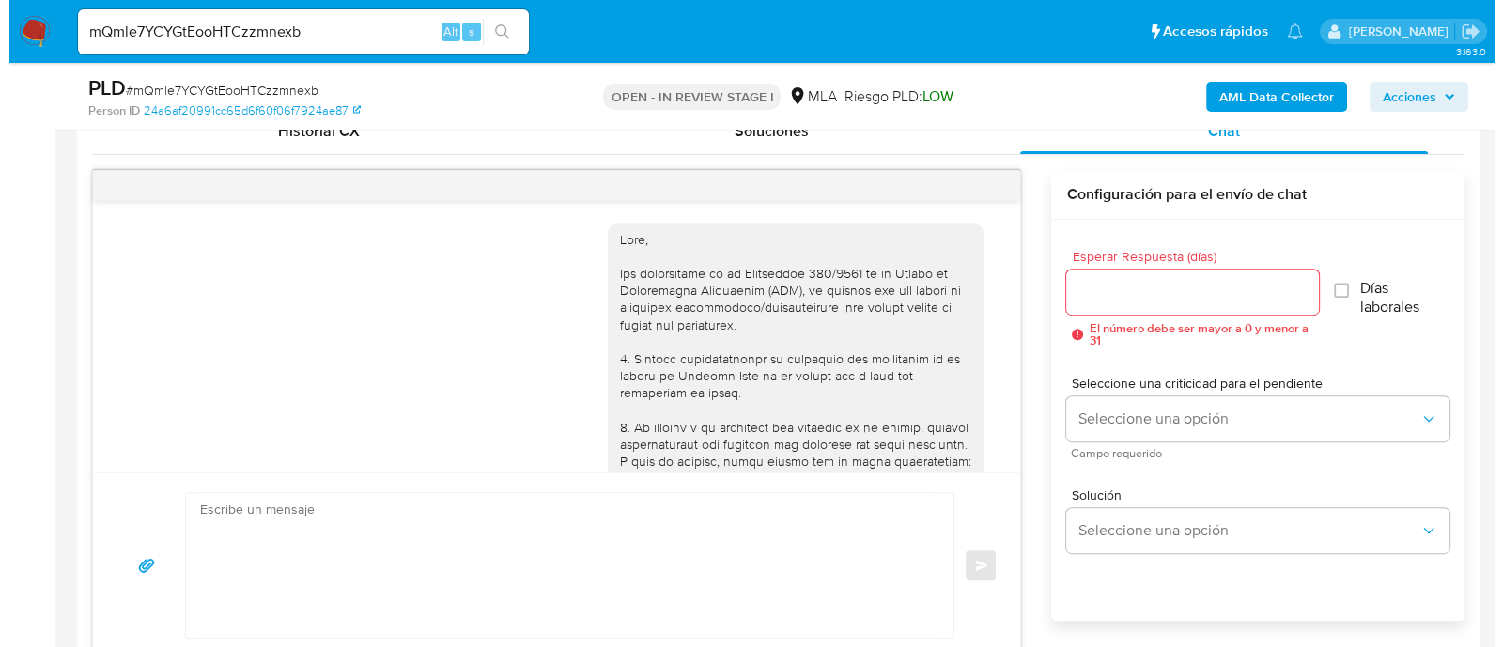
scroll to position [1451, 0]
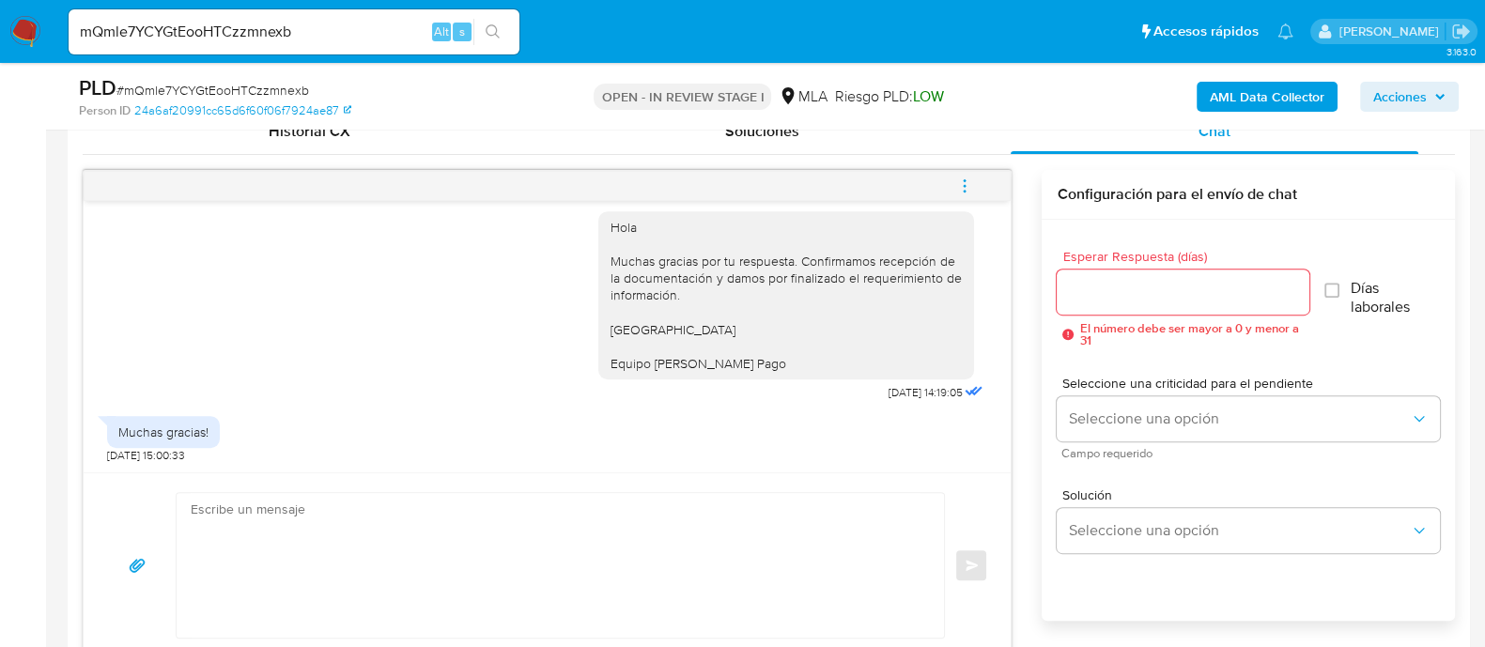
click at [981, 185] on button "menu-action" at bounding box center [965, 185] width 62 height 45
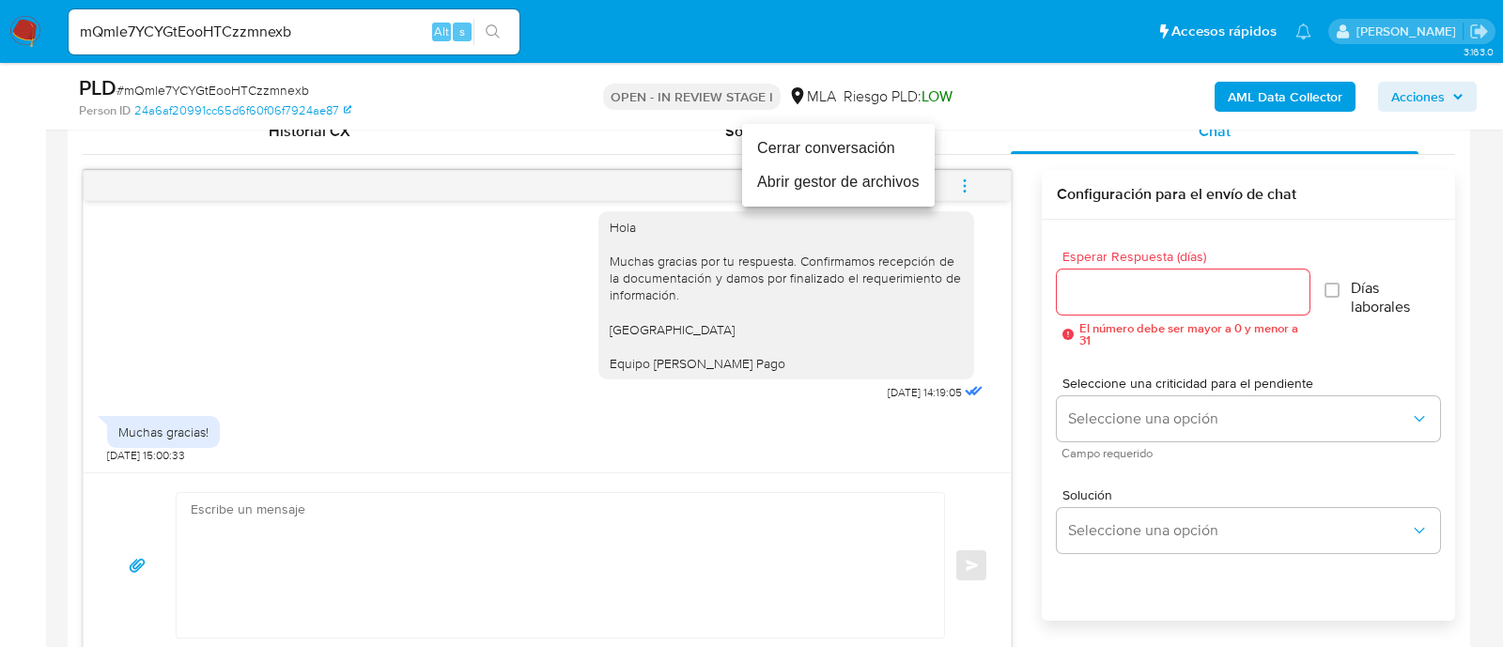
click at [858, 147] on li "Cerrar conversación" at bounding box center [838, 149] width 193 height 34
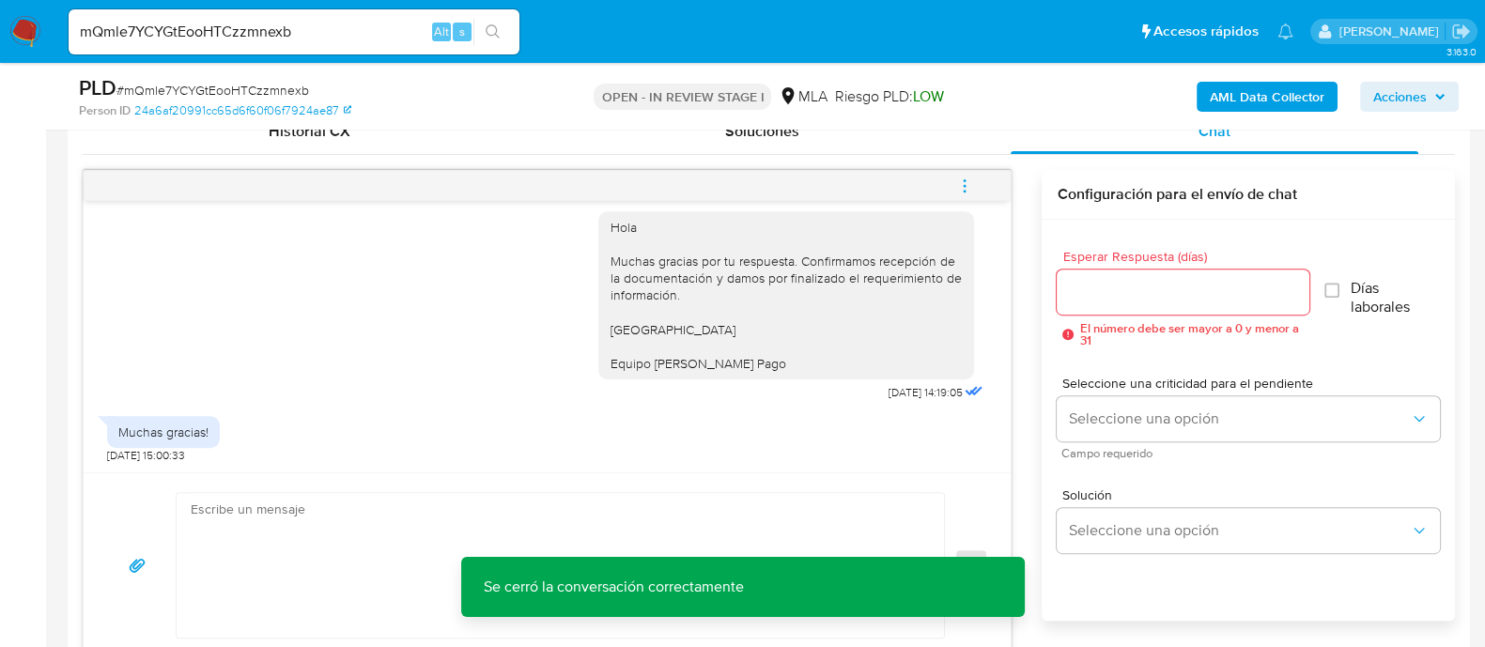
click at [1236, 96] on b "AML Data Collector" at bounding box center [1267, 97] width 115 height 30
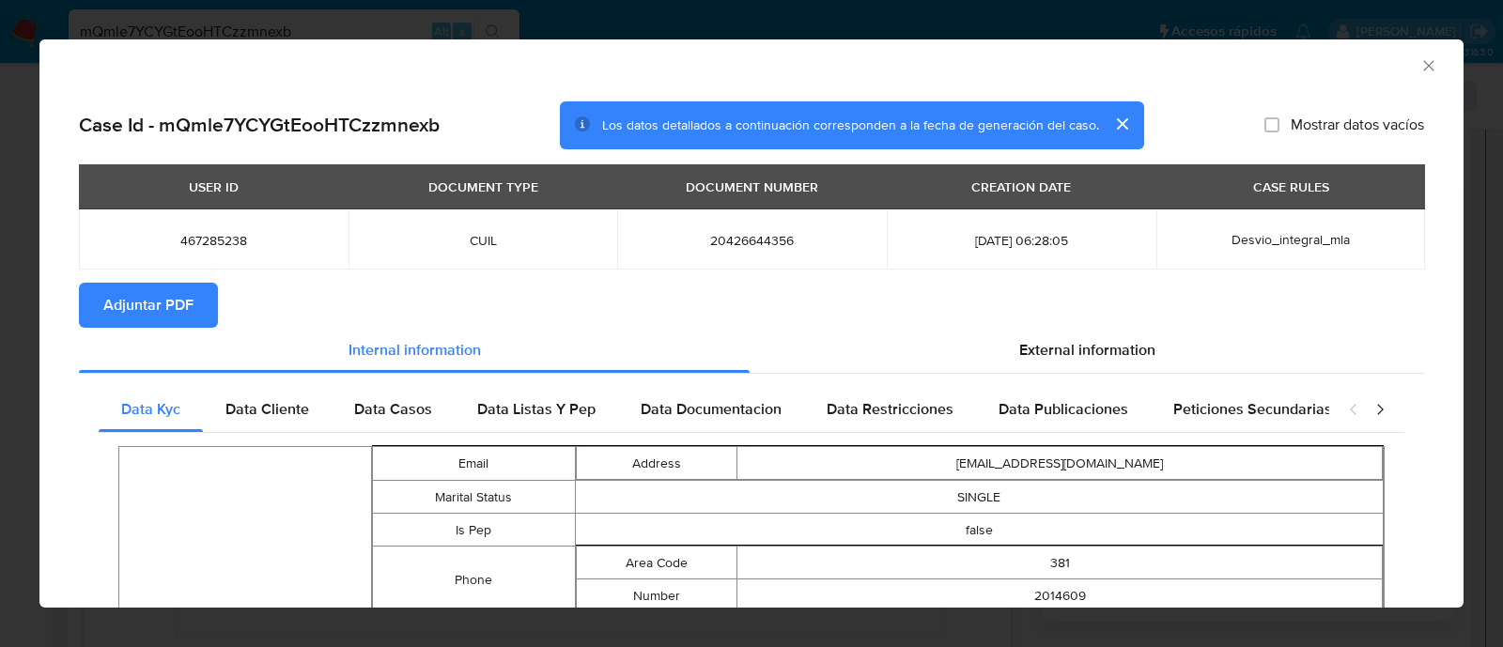
click at [94, 302] on button "Adjuntar PDF" at bounding box center [148, 305] width 139 height 45
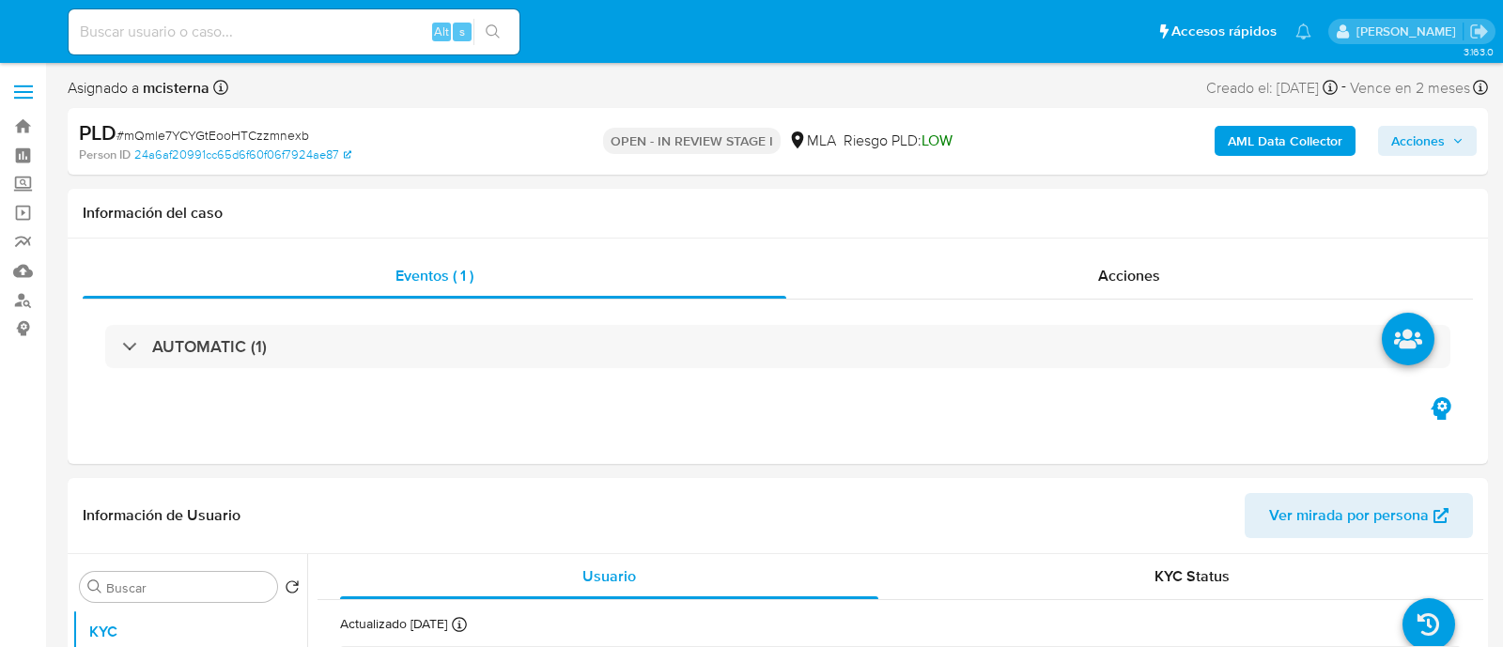
select select "10"
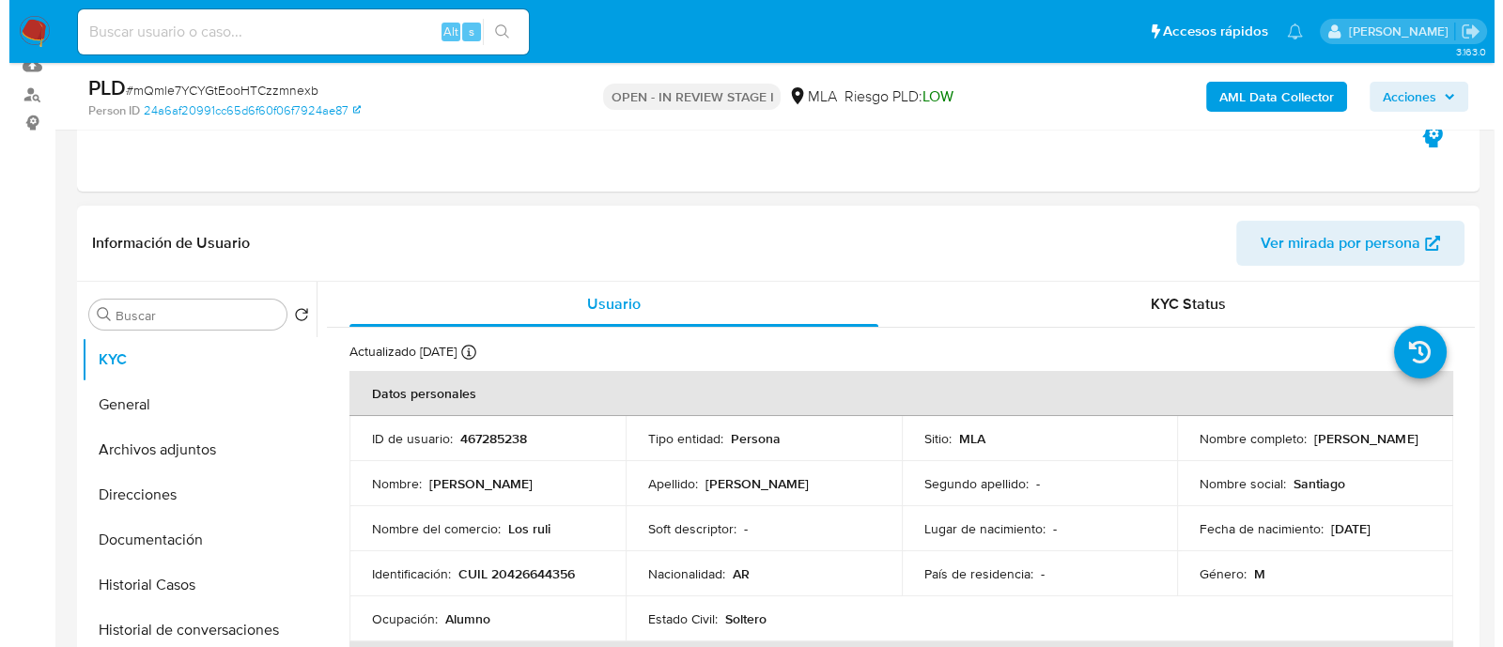
scroll to position [352, 0]
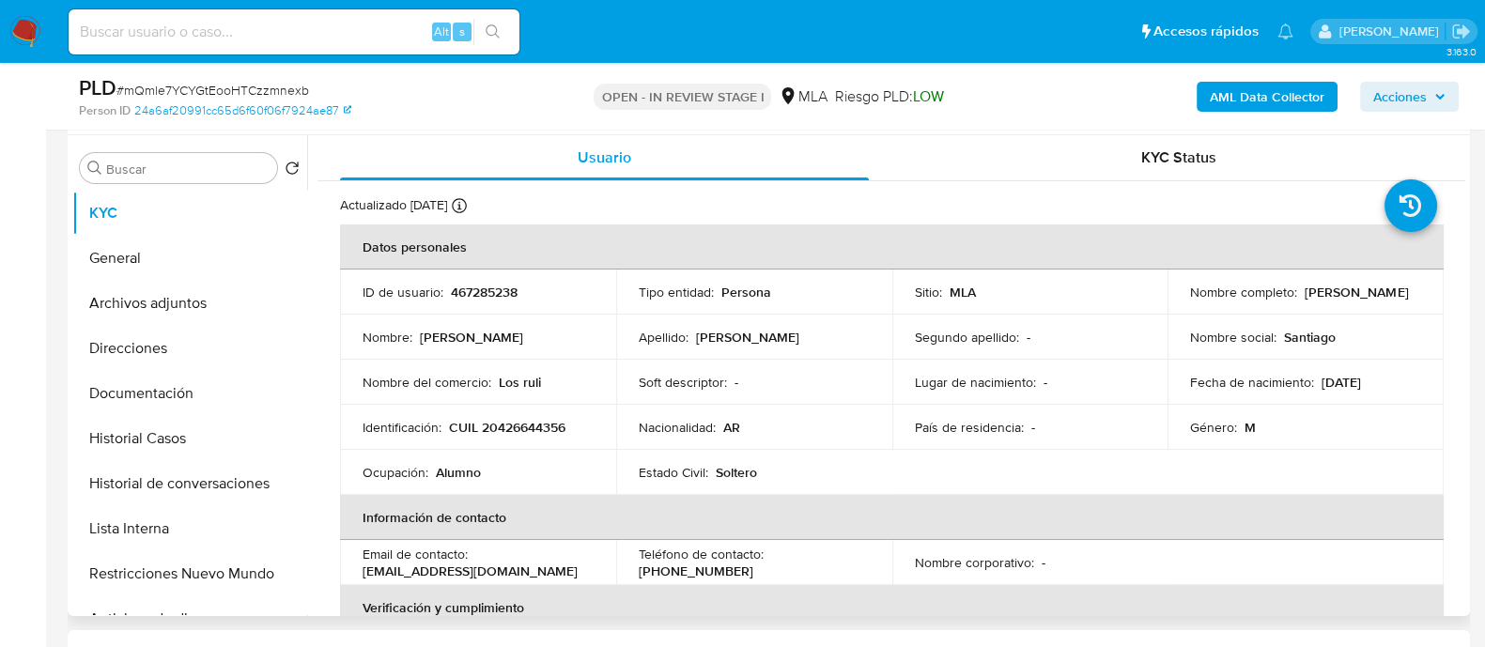
click at [522, 434] on p "CUIL 20426644356" at bounding box center [507, 427] width 116 height 17
click at [521, 434] on p "CUIL 20426644356" at bounding box center [507, 427] width 116 height 17
copy p "20426644356"
click at [289, 488] on button "Historial de conversaciones" at bounding box center [182, 483] width 220 height 45
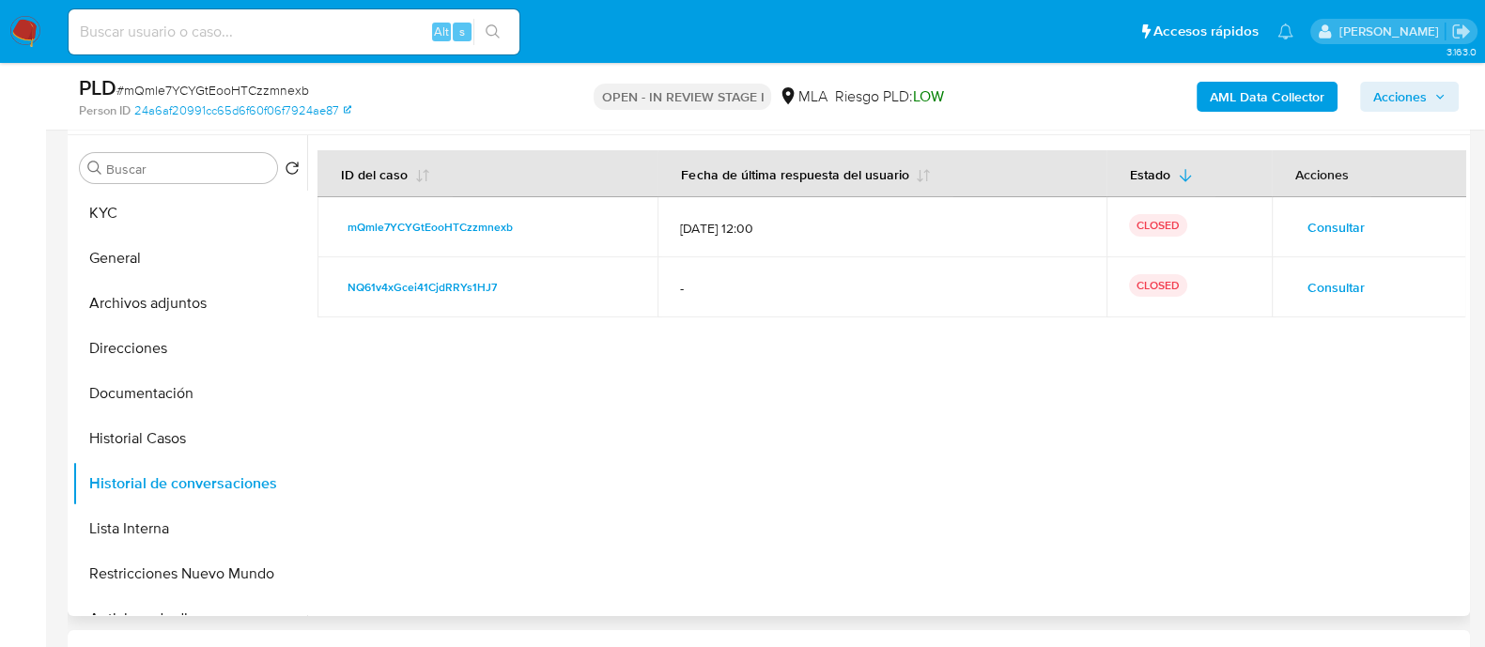
click at [1339, 230] on span "Consultar" at bounding box center [1336, 227] width 57 height 26
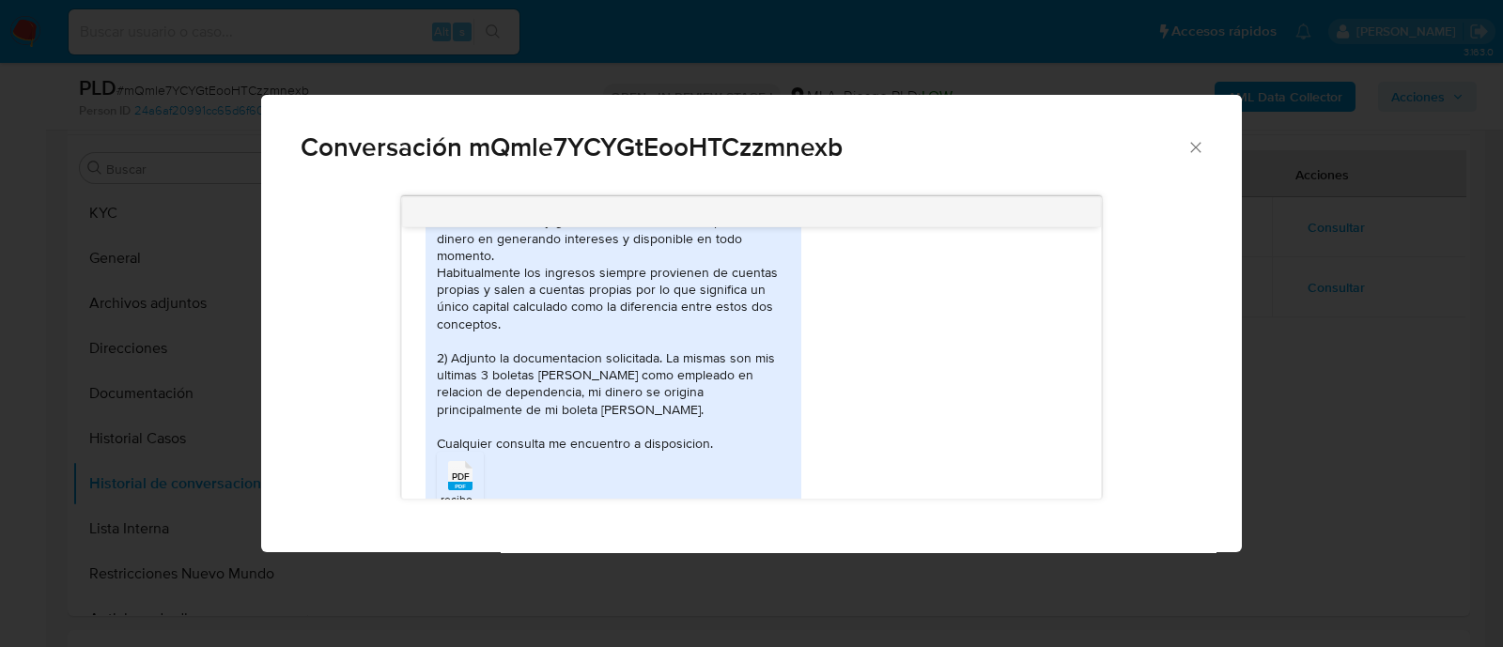
scroll to position [1102, 0]
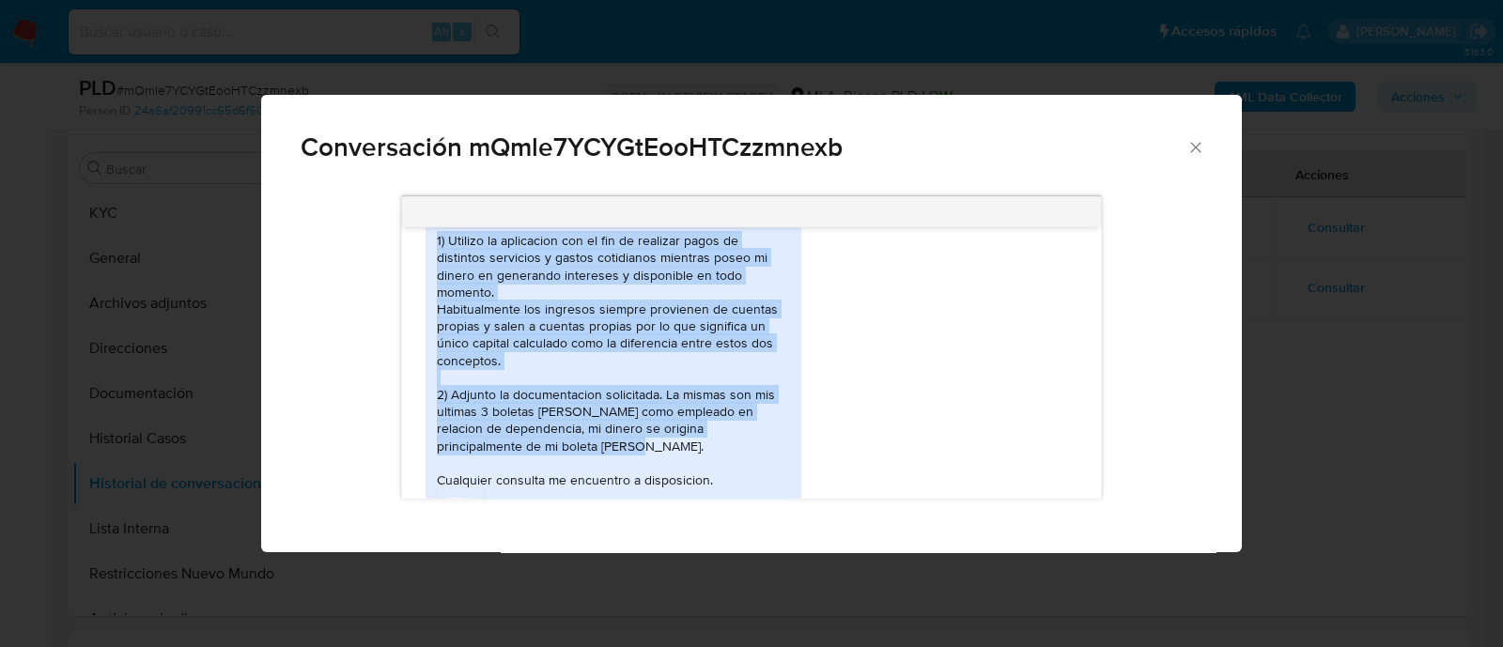
drag, startPoint x: 438, startPoint y: 257, endPoint x: 550, endPoint y: 446, distance: 219.4
click at [550, 446] on div "Buenos días estimados, 1) Utilizo la aplicacion con el fin de realizar pagos de…" at bounding box center [613, 343] width 353 height 290
copy div "1) Utilizo la aplicacion con el fin de realizar pagos de distintos servicios y …"
click at [183, 356] on div "Conversación mQmle7YCYGtEooHTCzzmnexb [DATE] 14:35:50 Buenos días estimados, 1)…" at bounding box center [751, 323] width 1503 height 647
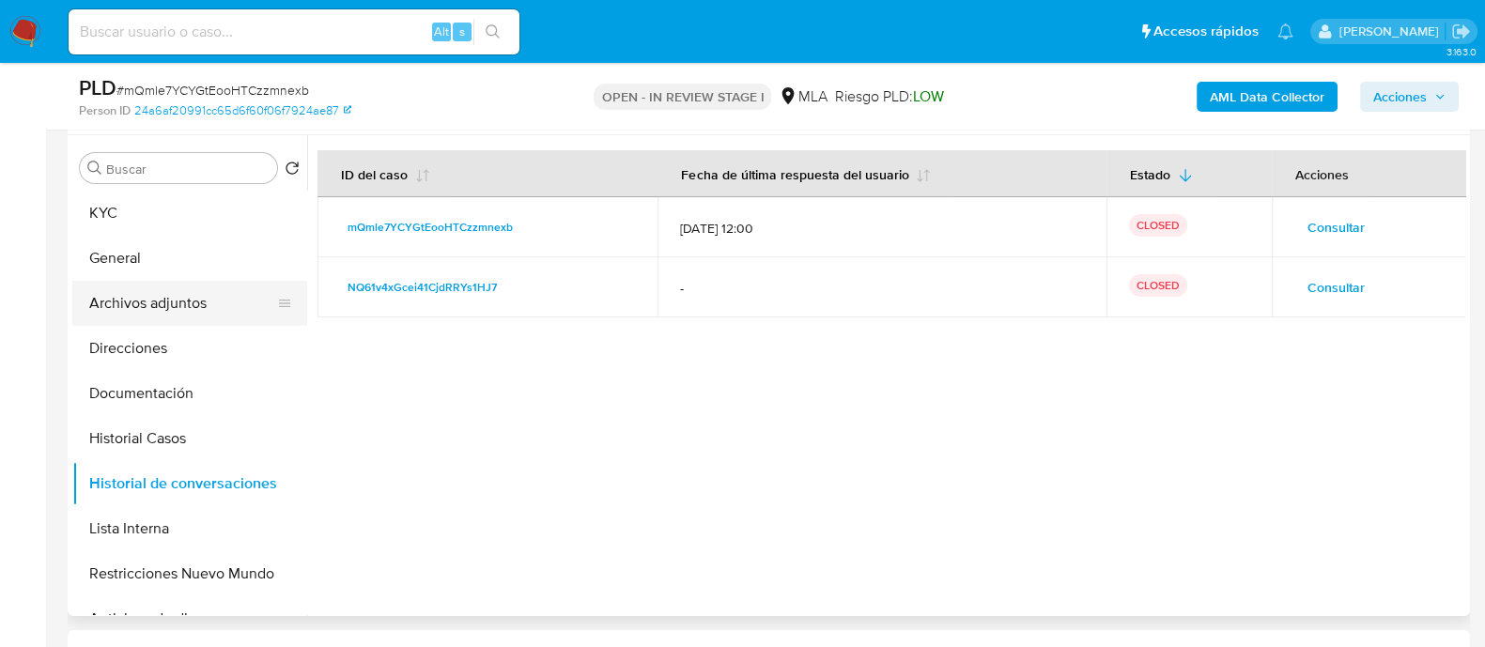
click at [214, 289] on button "Archivos adjuntos" at bounding box center [182, 303] width 220 height 45
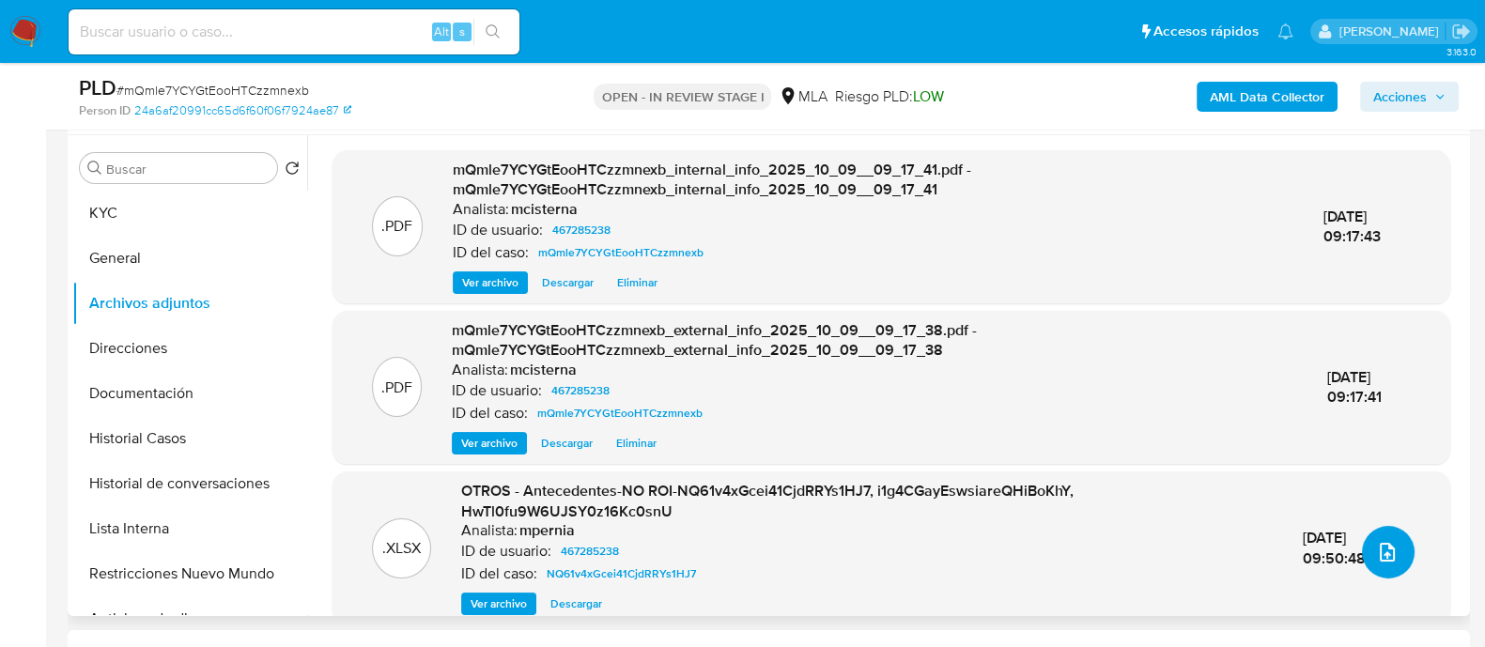
click at [1394, 551] on button "upload-file" at bounding box center [1388, 552] width 53 height 53
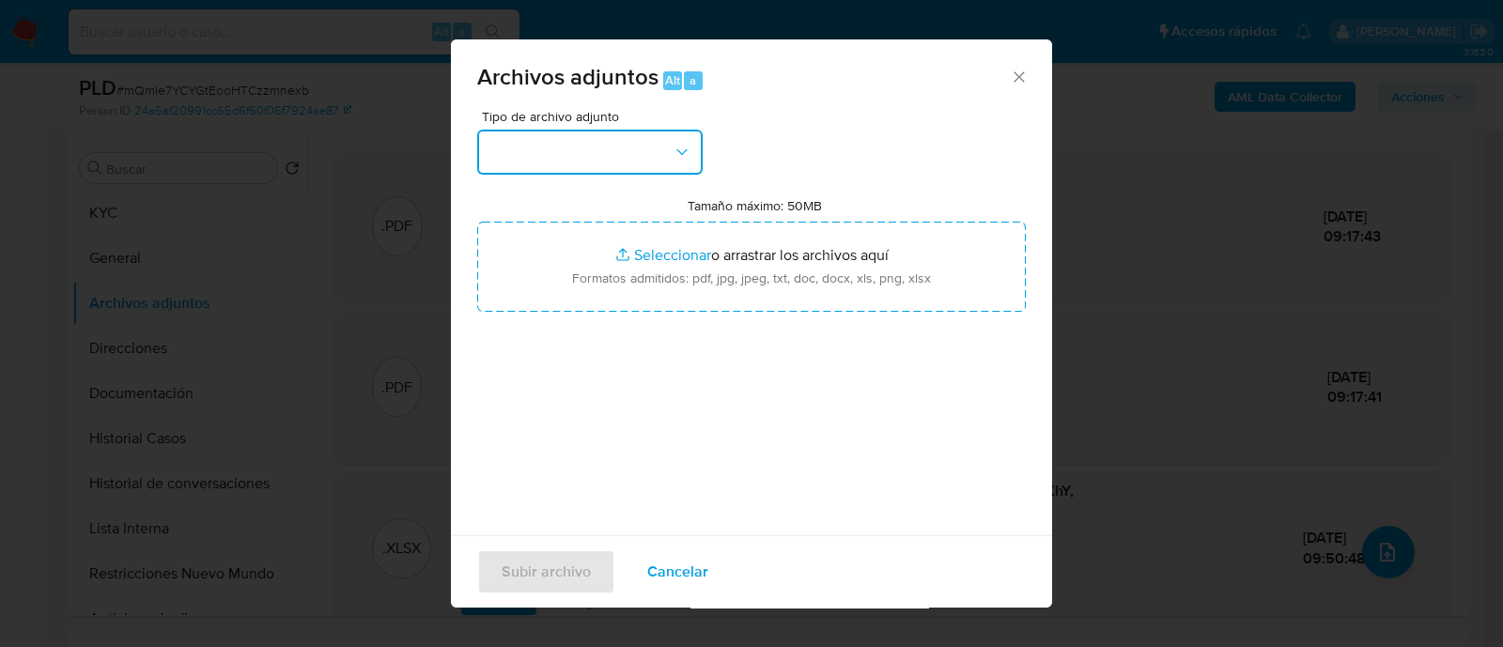
click at [627, 156] on button "button" at bounding box center [589, 152] width 225 height 45
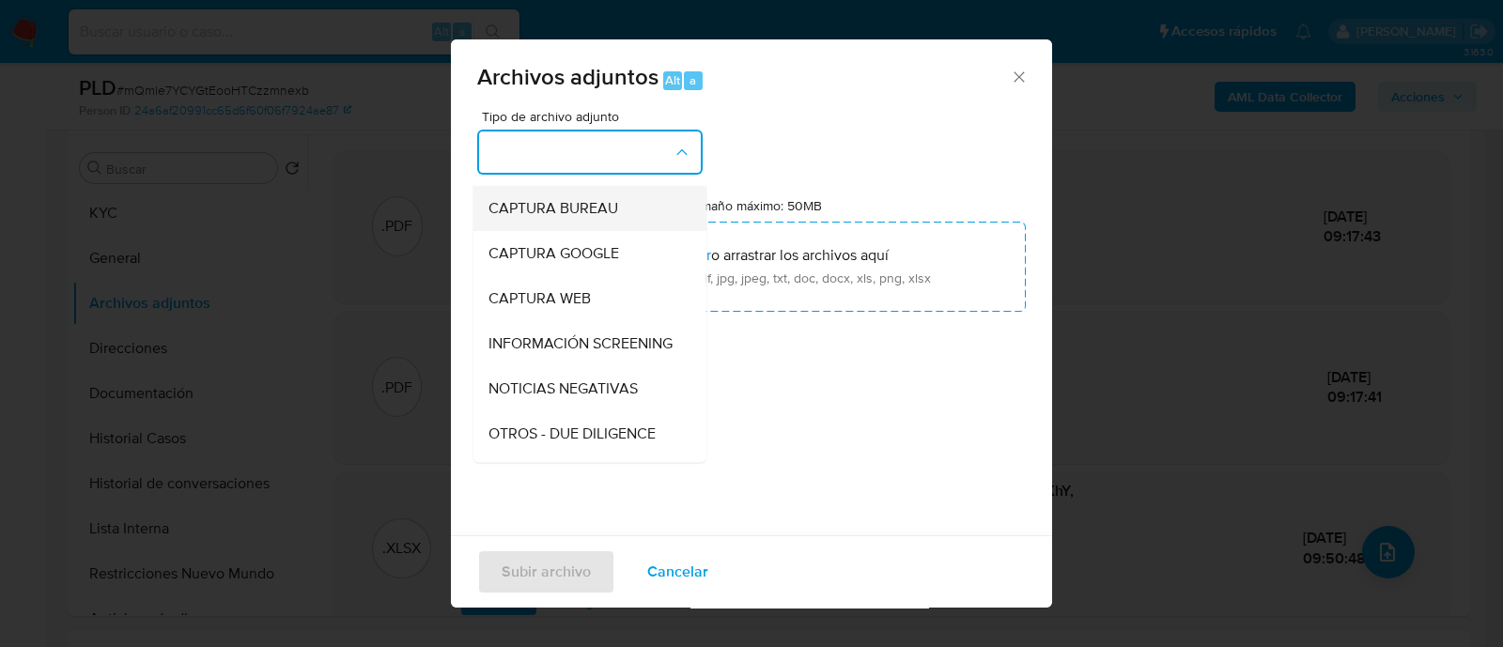
scroll to position [0, 0]
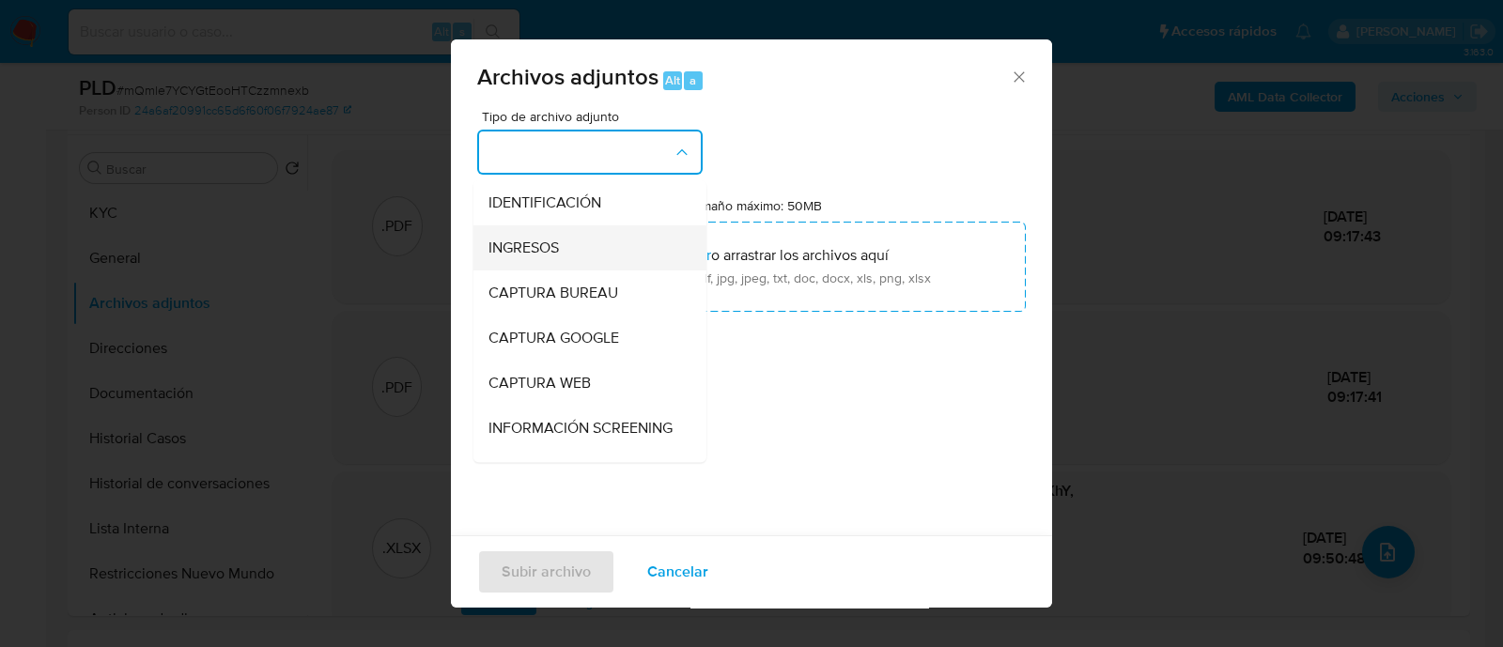
click at [535, 239] on span "INGRESOS" at bounding box center [523, 248] width 70 height 19
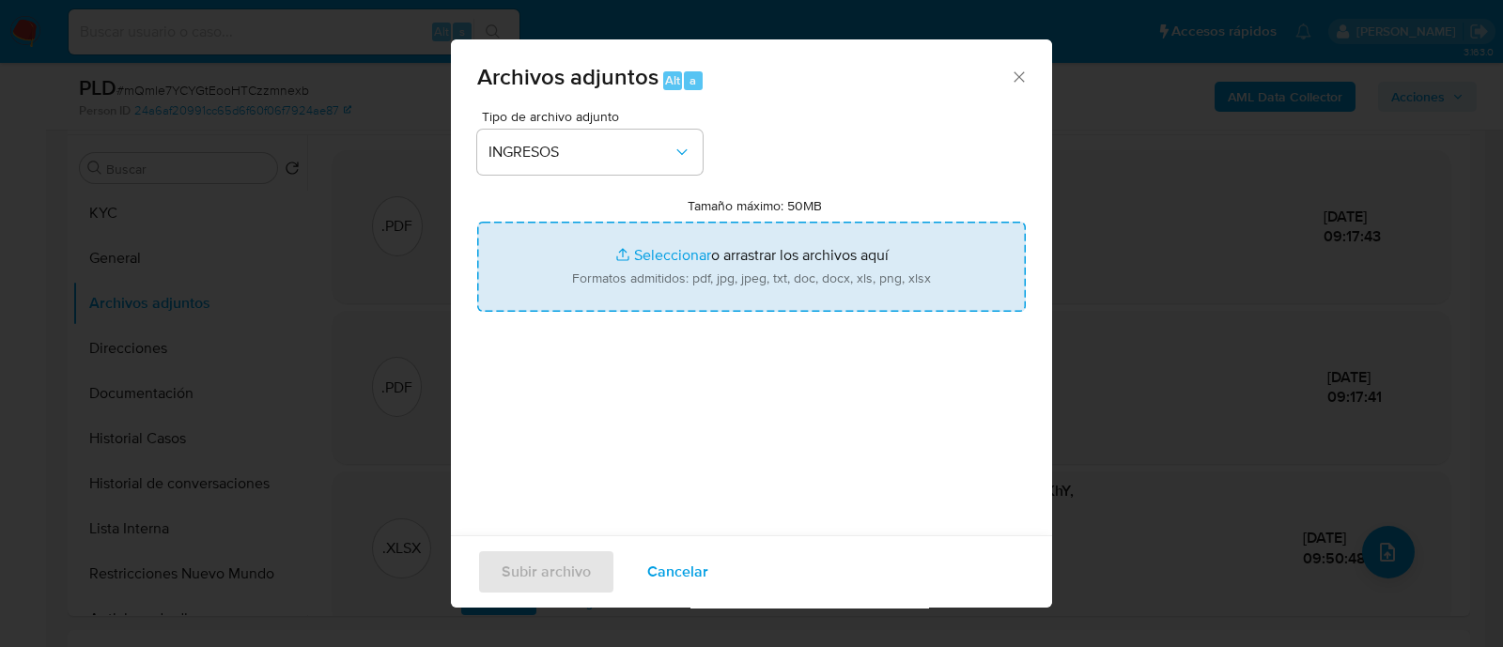
click at [798, 278] on input "Tamaño máximo: 50MB Seleccionar archivos" at bounding box center [751, 267] width 549 height 90
type input "C:\fakepath\Recibos de sueldo.pdf"
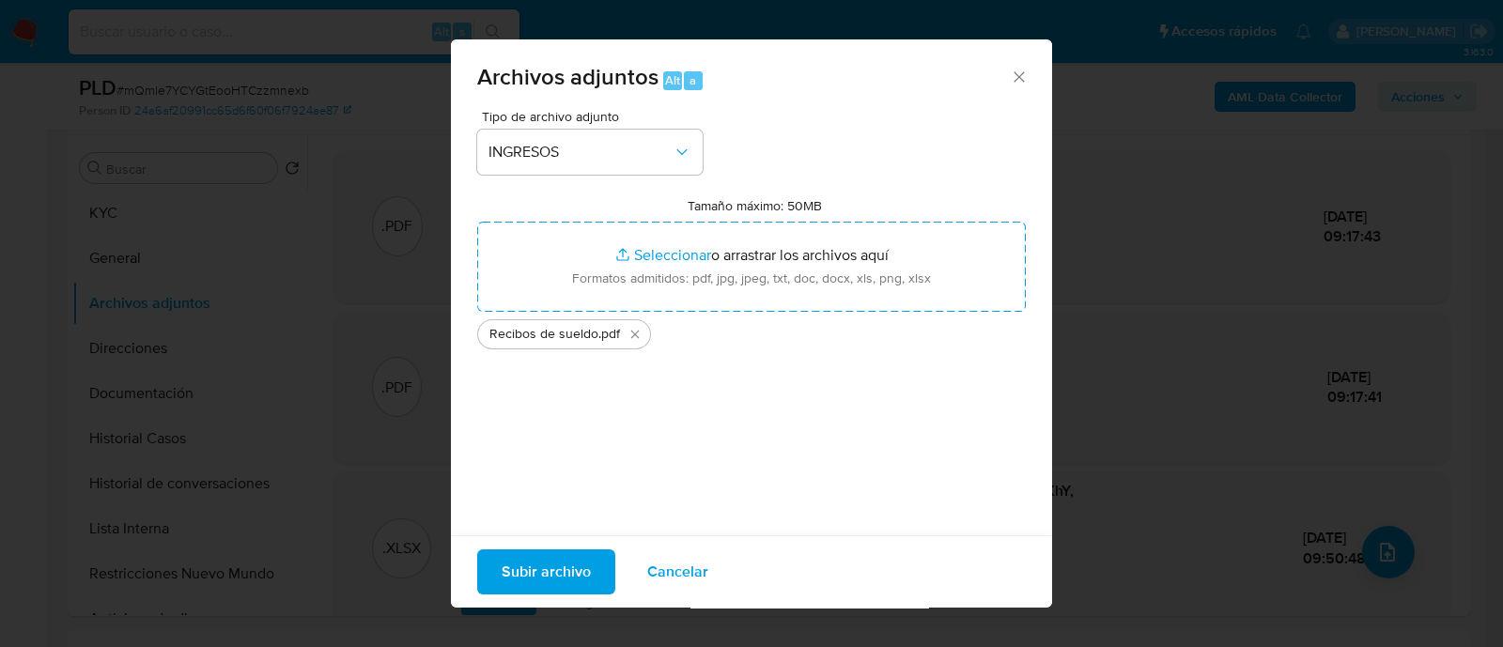
click at [528, 569] on span "Subir archivo" at bounding box center [546, 571] width 89 height 41
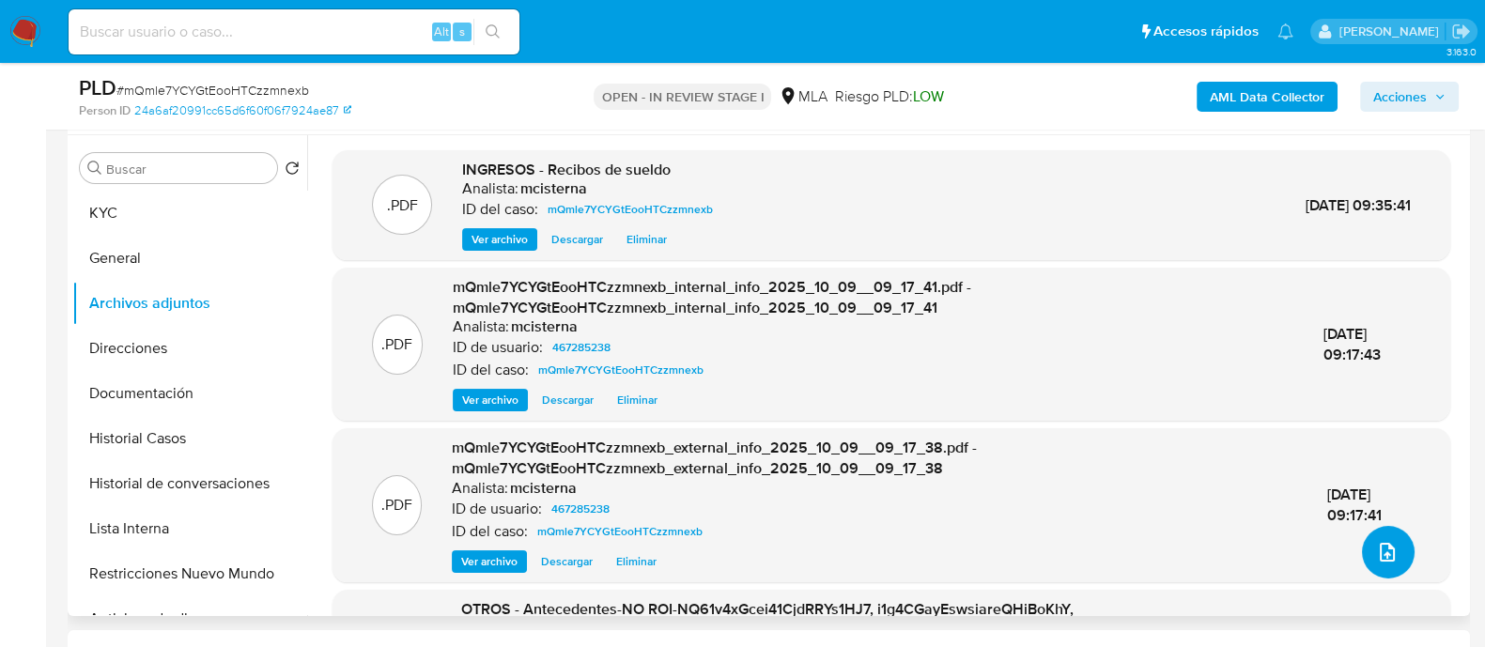
click at [1381, 550] on icon "upload-file" at bounding box center [1387, 552] width 23 height 23
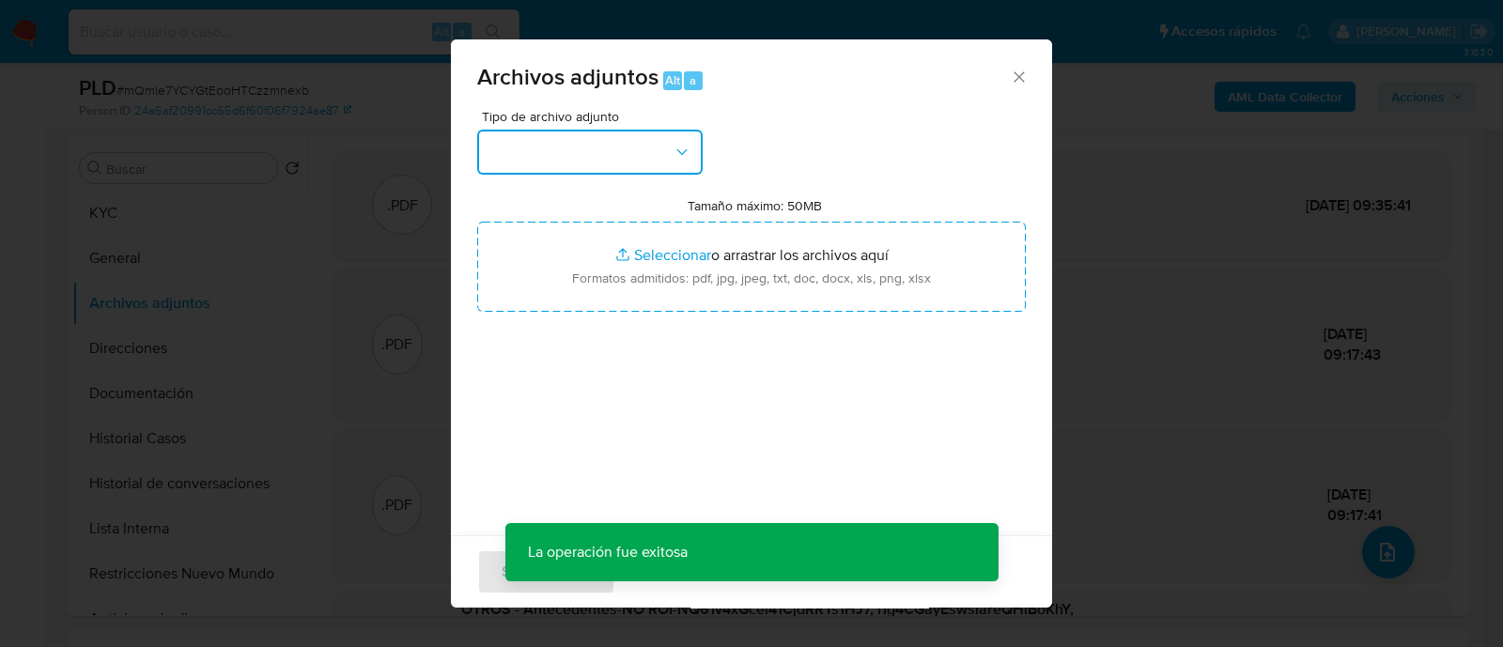
click at [606, 152] on button "button" at bounding box center [589, 152] width 225 height 45
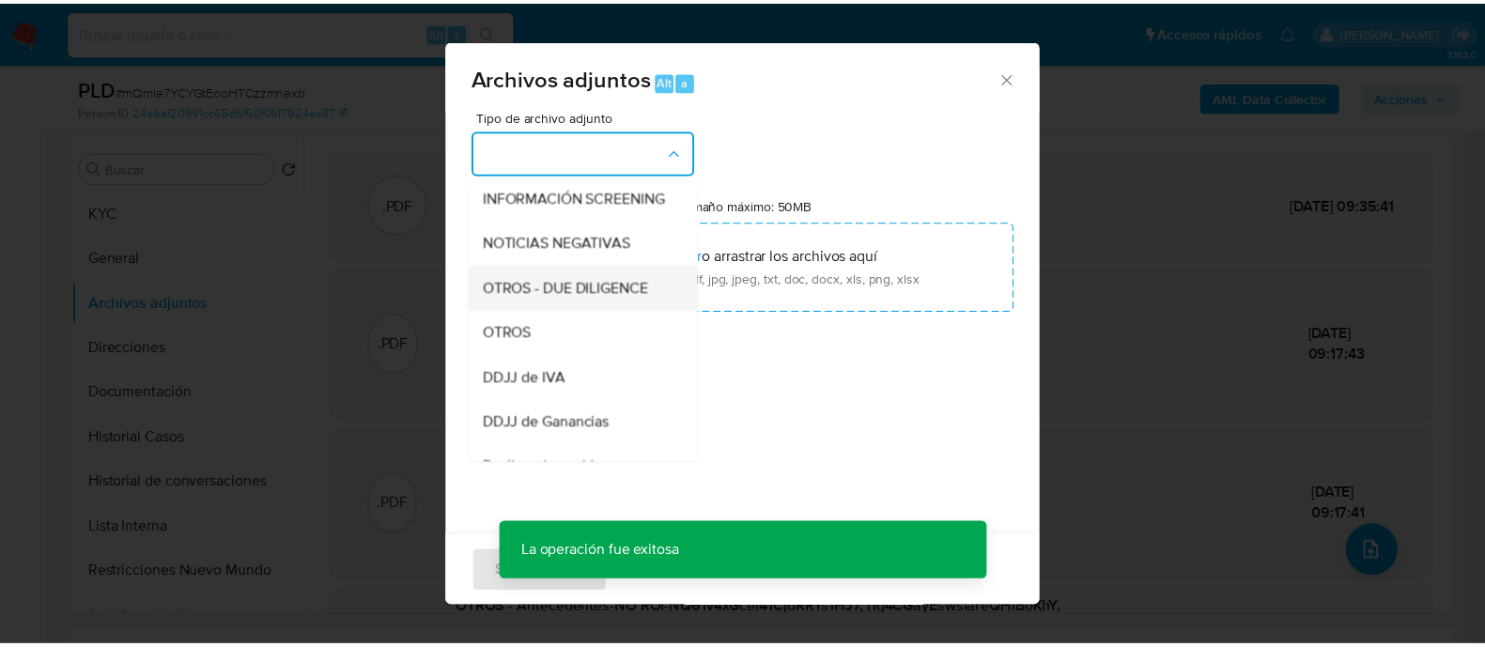
scroll to position [234, 0]
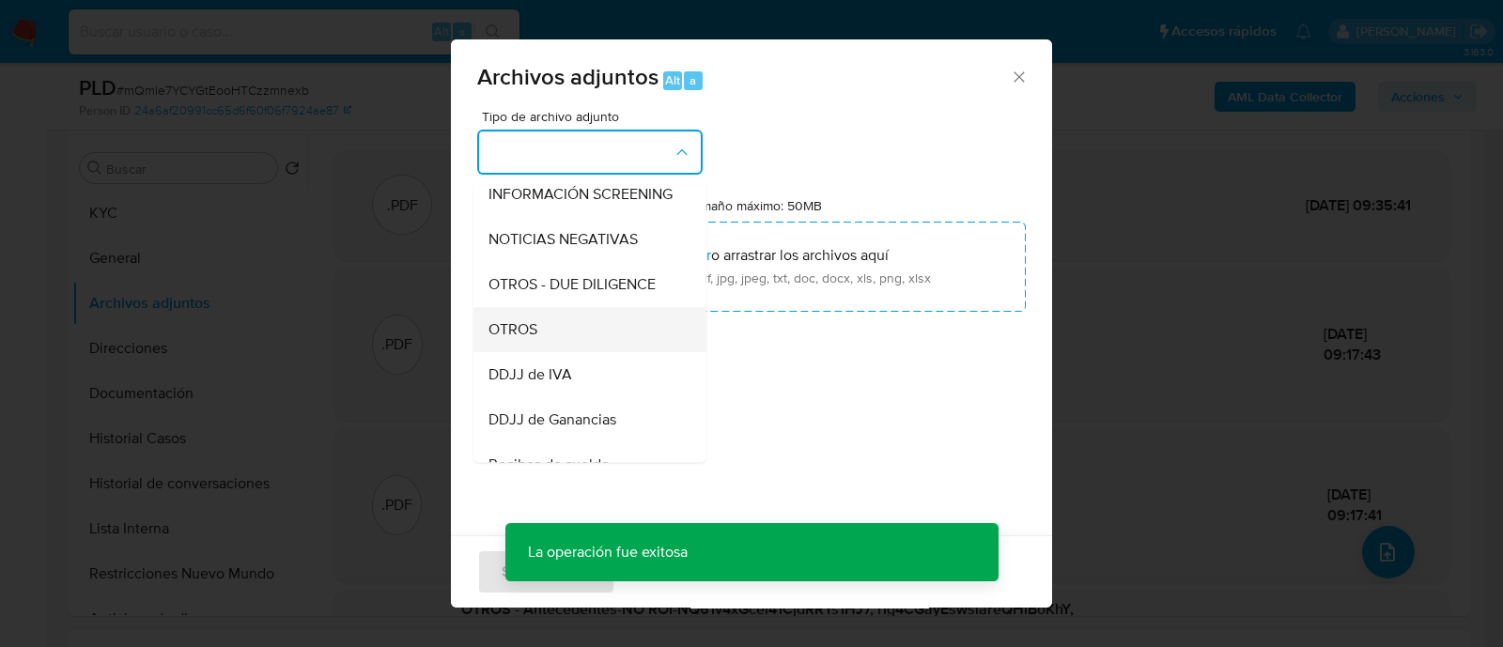
click at [528, 339] on span "OTROS" at bounding box center [512, 329] width 49 height 19
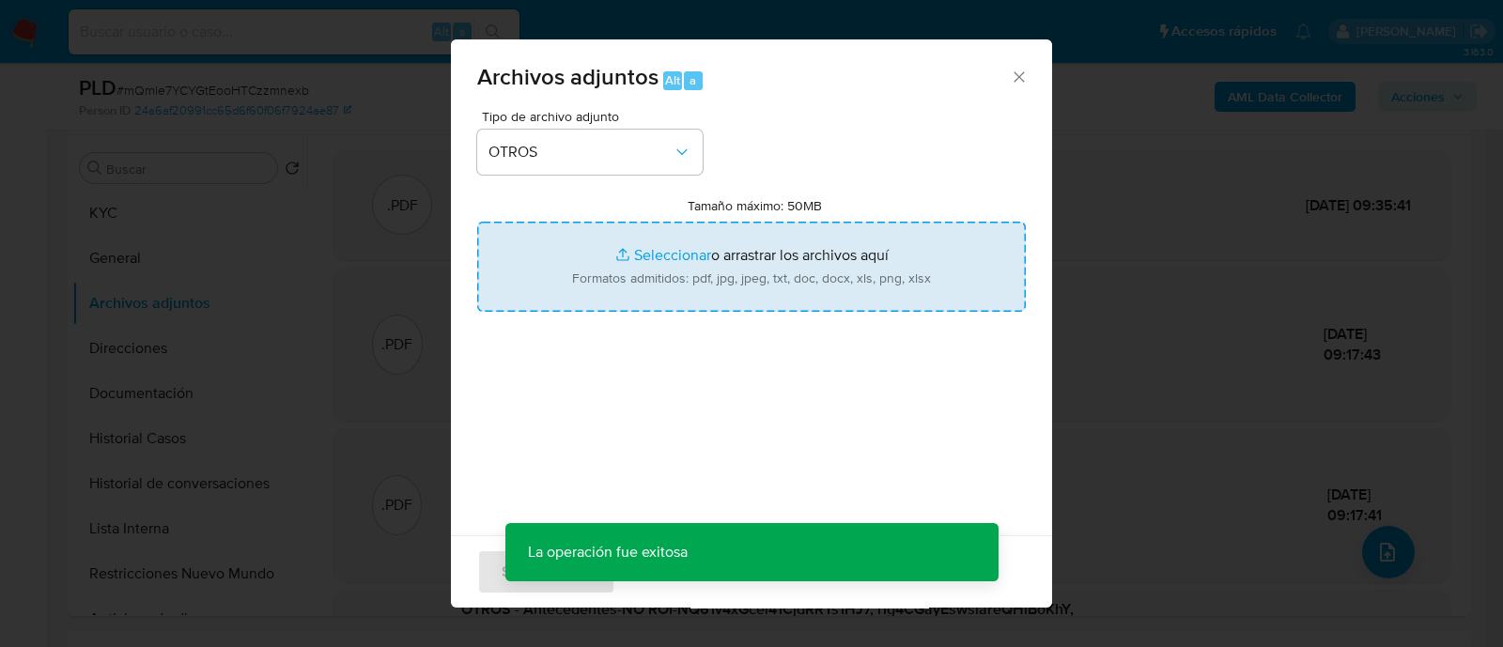
click at [754, 228] on input "Tamaño máximo: 50MB Seleccionar archivos" at bounding box center [751, 267] width 549 height 90
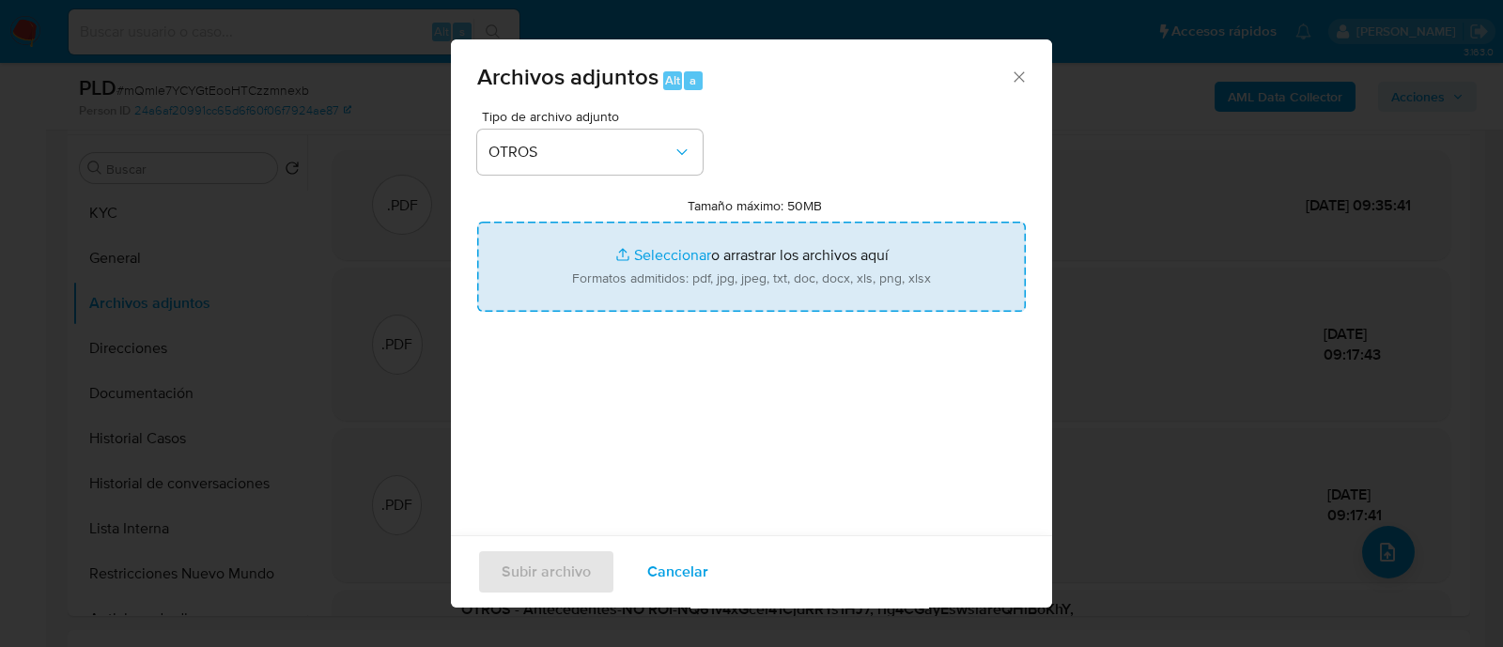
type input "C:\fakepath\Caselog mQmle7YCYGtEooHTCzzmnexb_2025_09_17_22_52_13.docx"
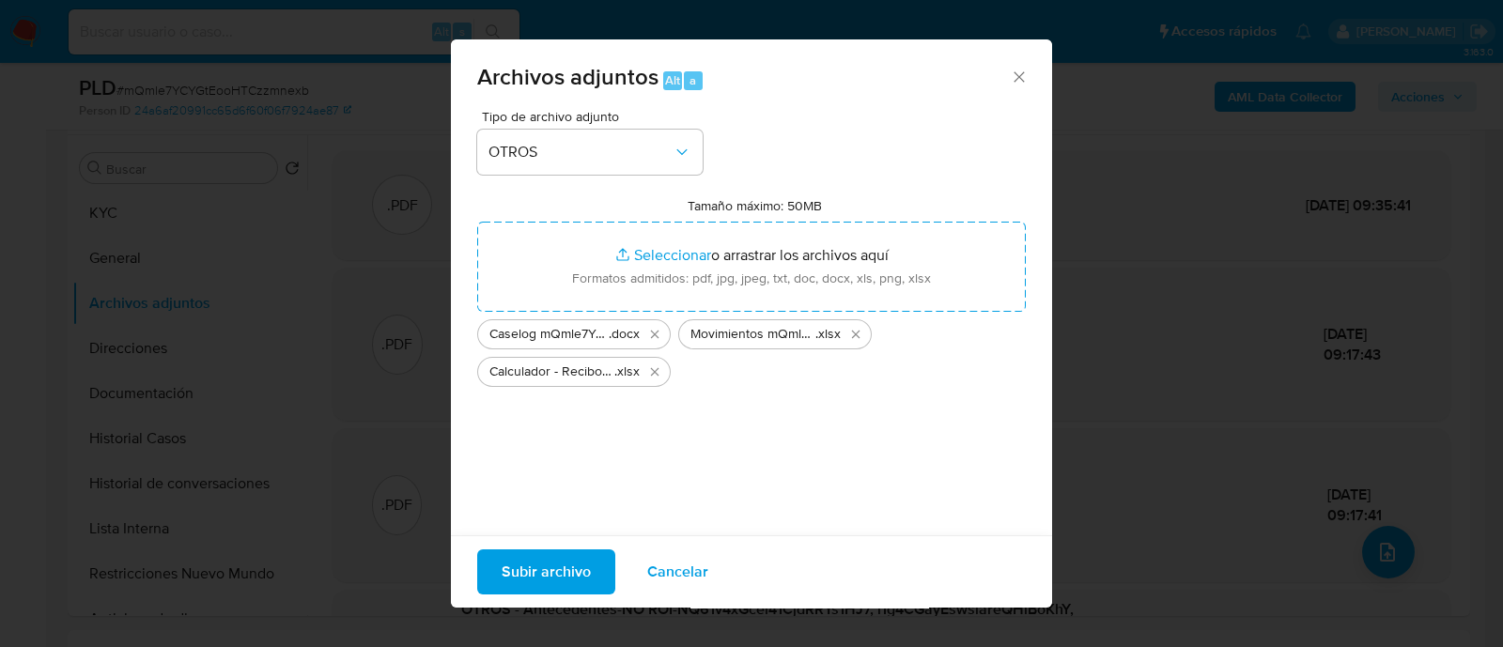
click at [554, 574] on span "Subir archivo" at bounding box center [546, 571] width 89 height 41
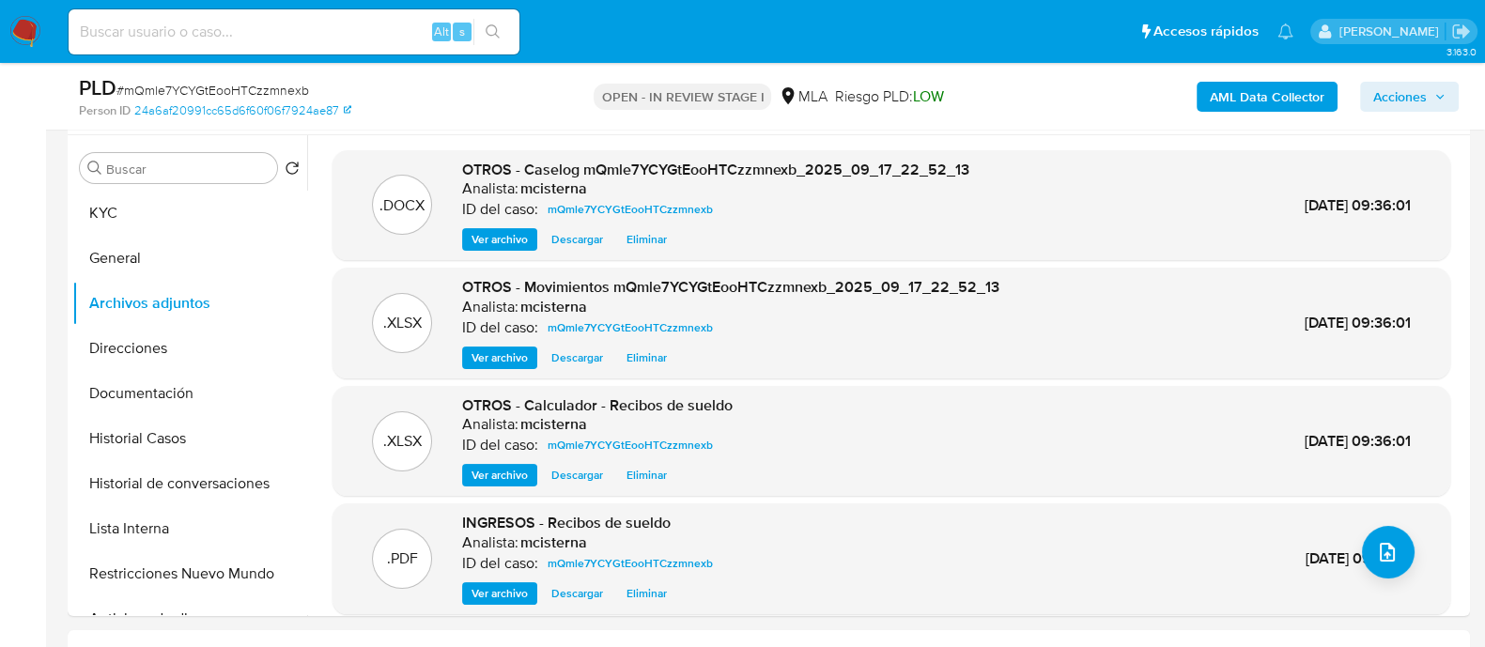
click at [1411, 84] on span "Acciones" at bounding box center [1400, 97] width 54 height 30
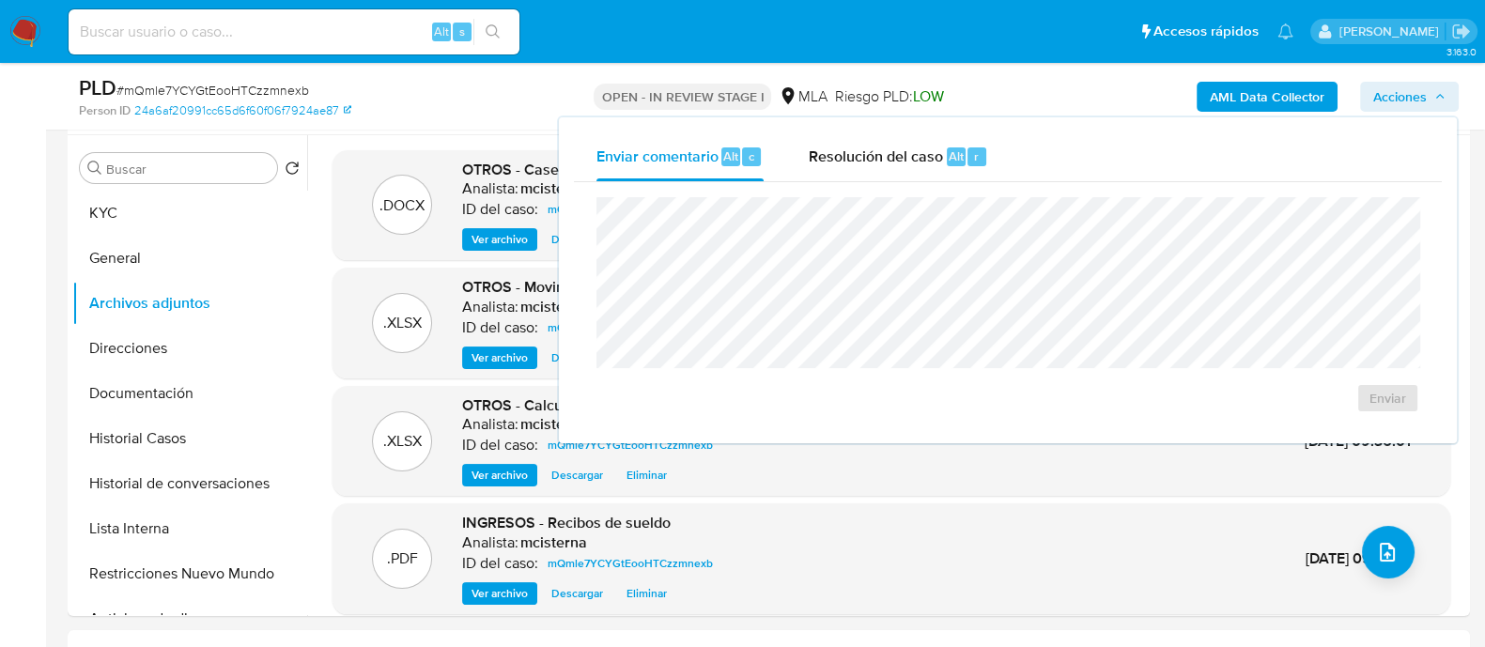
drag, startPoint x: 940, startPoint y: 162, endPoint x: 949, endPoint y: 191, distance: 30.3
click at [940, 163] on div "Resolución del caso Alt r" at bounding box center [898, 156] width 179 height 49
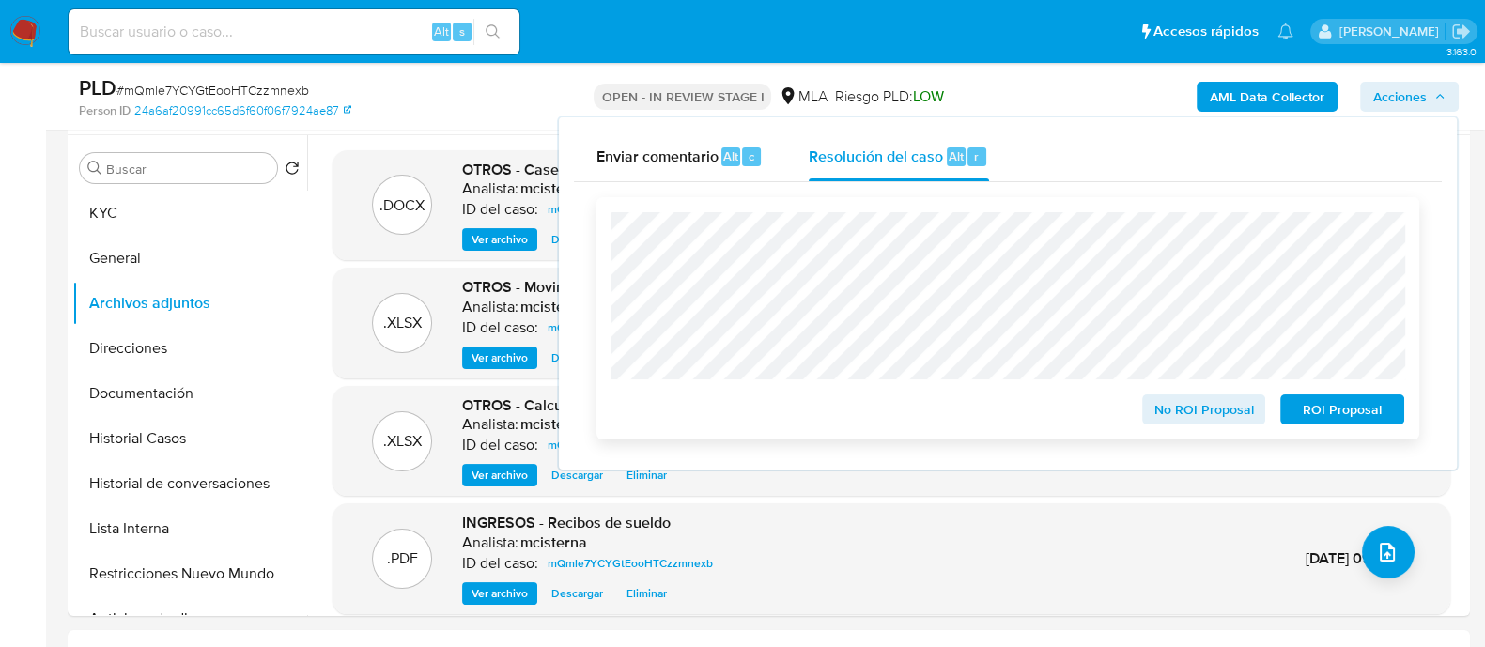
click at [1216, 407] on span "No ROI Proposal" at bounding box center [1204, 409] width 98 height 26
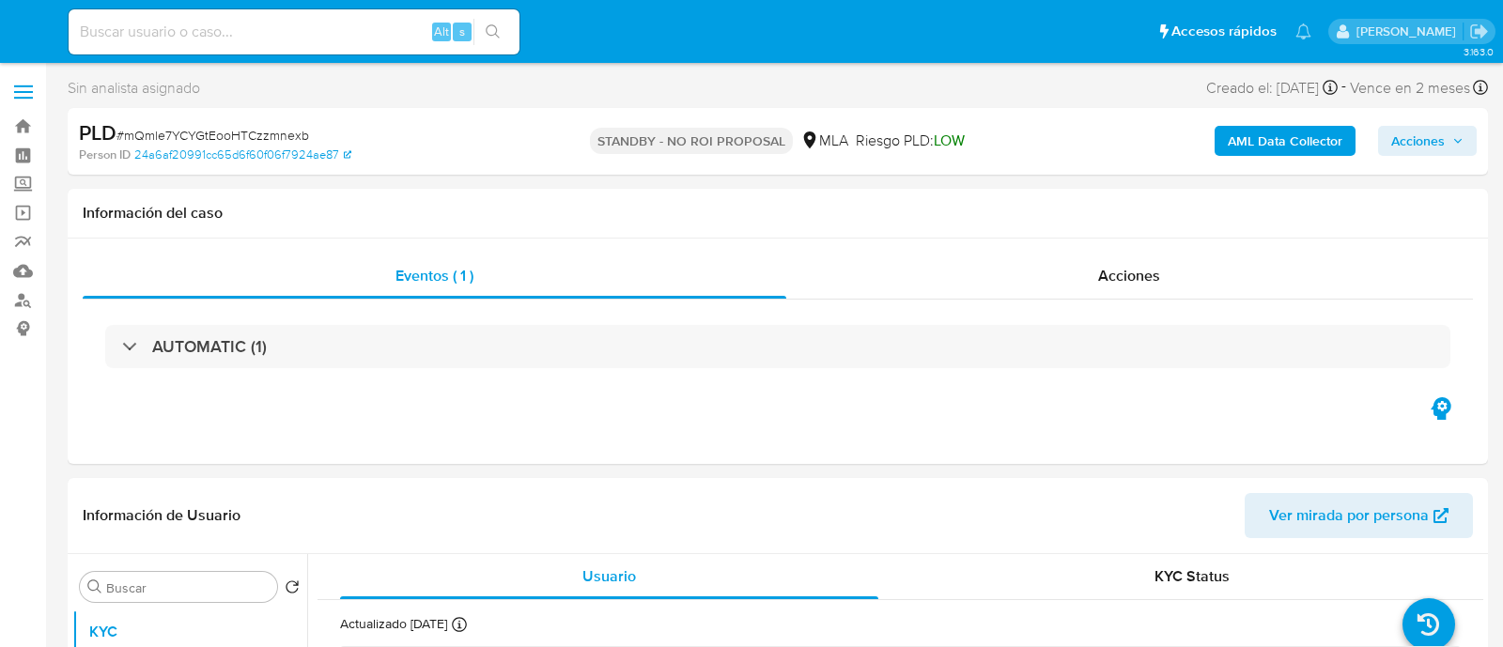
select select "10"
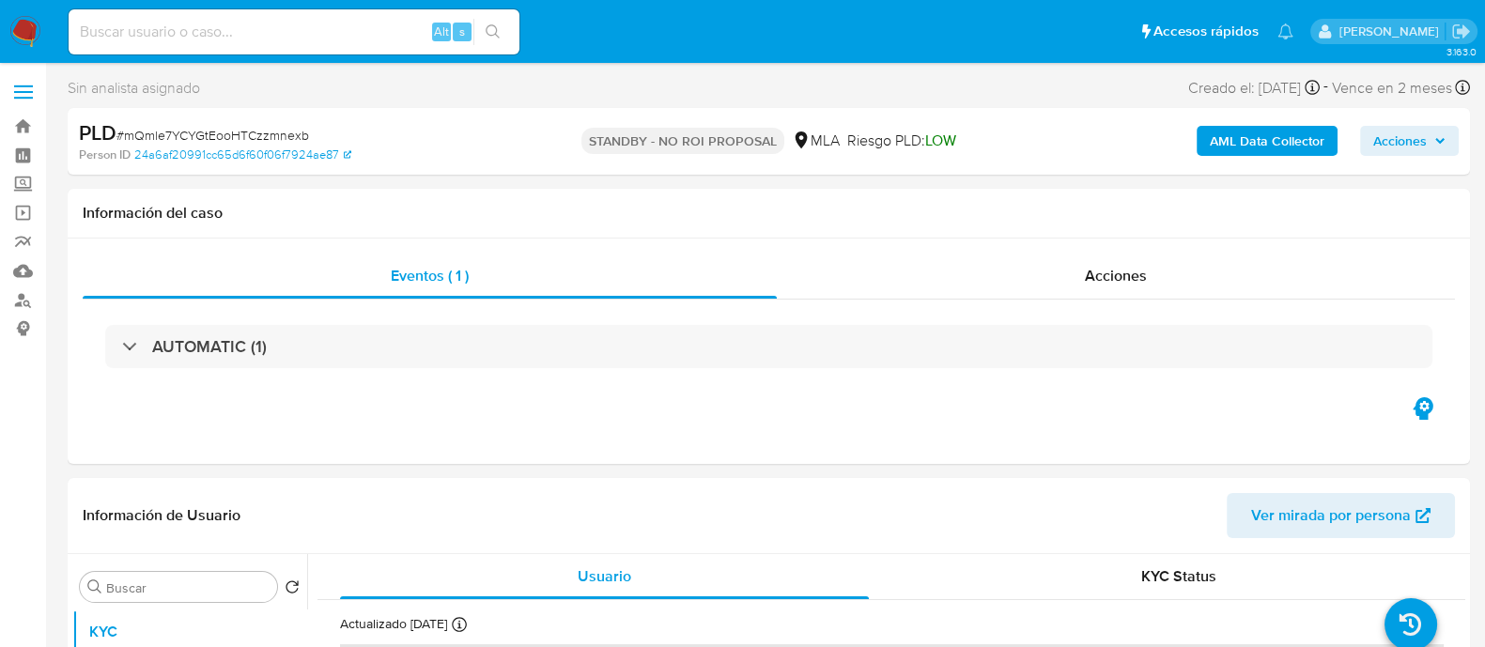
click at [316, 28] on input at bounding box center [294, 32] width 451 height 24
paste input "f7VE31EPSRy8QmXqw32Pl7LM"
type input "f7VE31EPSRy8QmXqw32Pl7LM"
click at [498, 35] on icon "search-icon" at bounding box center [493, 31] width 14 height 14
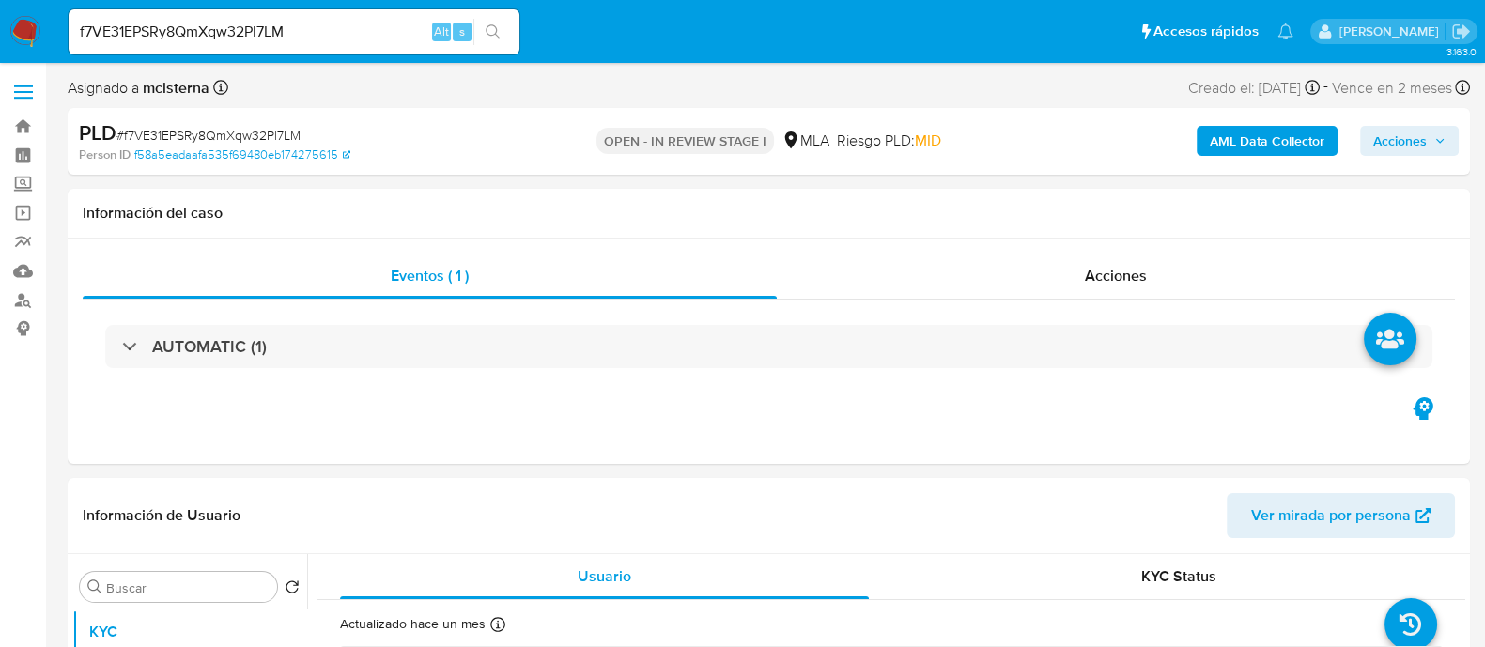
select select "10"
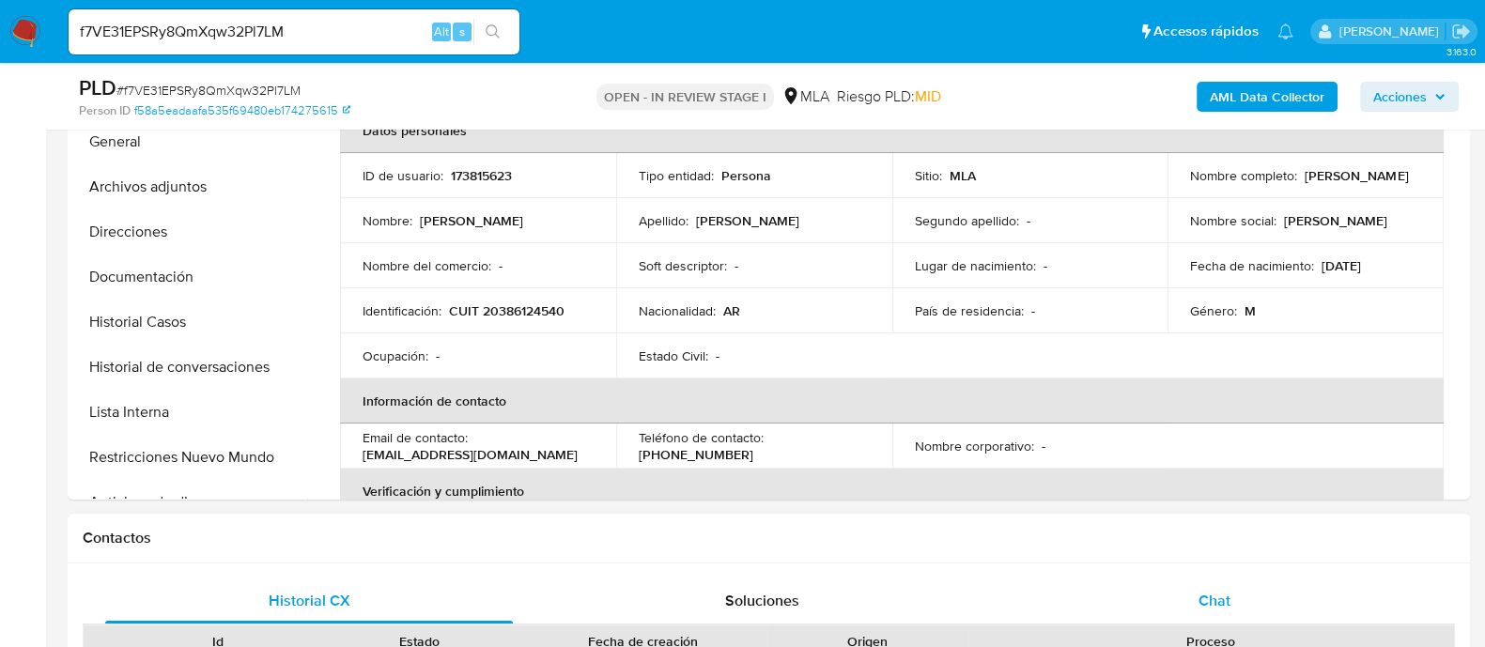
drag, startPoint x: 1190, startPoint y: 589, endPoint x: 848, endPoint y: 501, distance: 353.2
click at [1189, 588] on div "Chat" at bounding box center [1215, 601] width 408 height 45
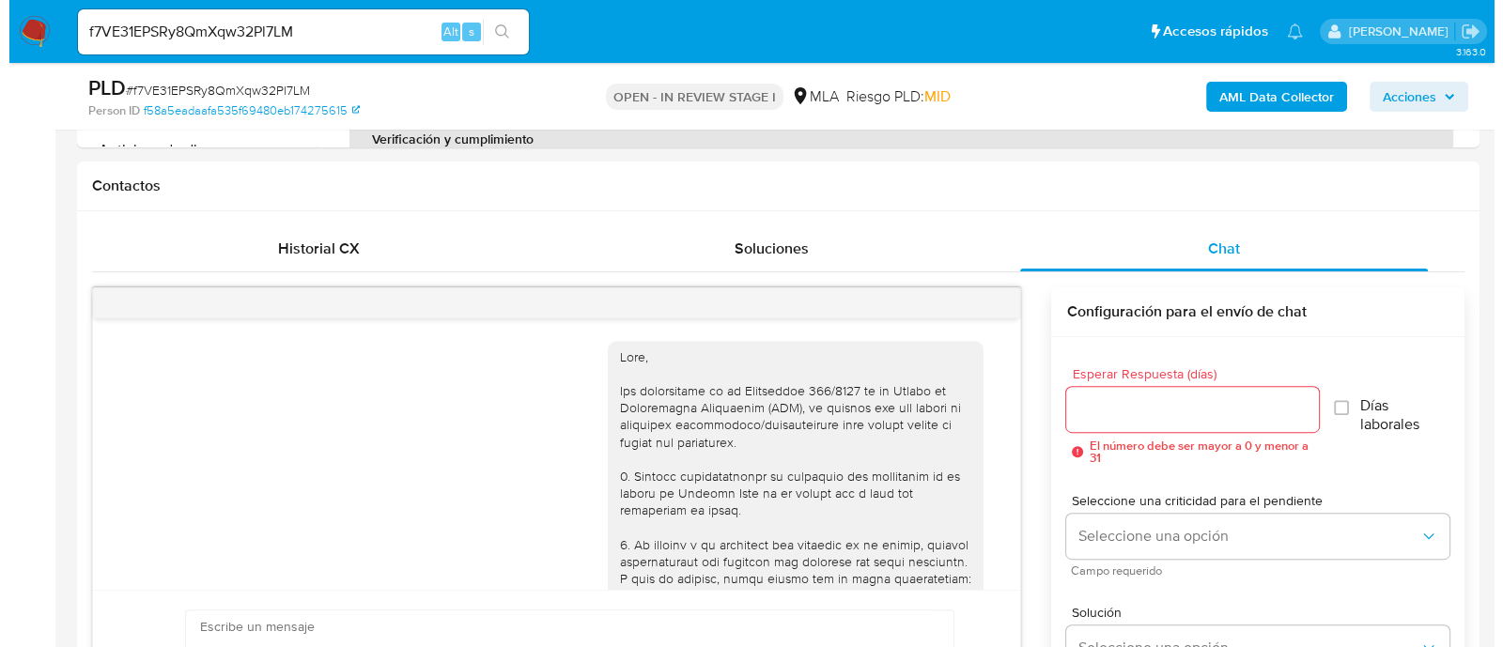
scroll to position [1564, 0]
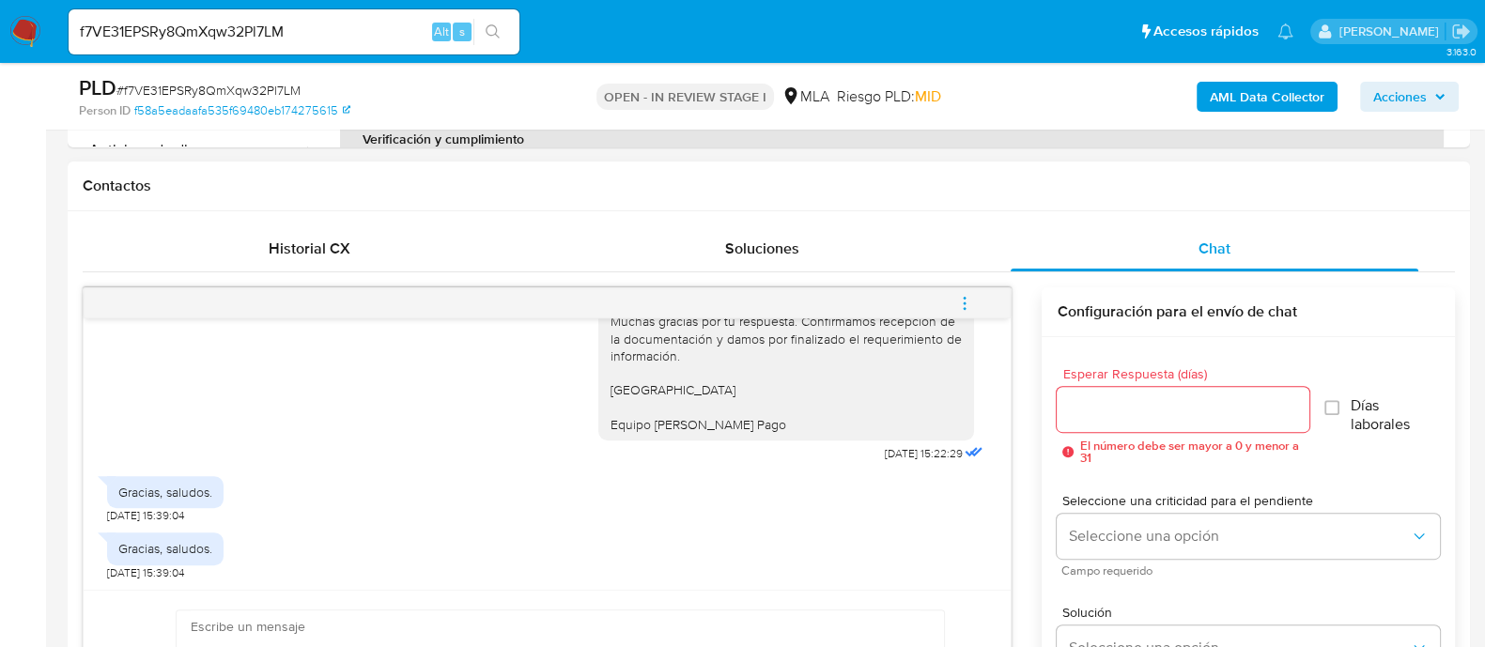
click at [969, 296] on icon "menu-action" at bounding box center [964, 303] width 17 height 17
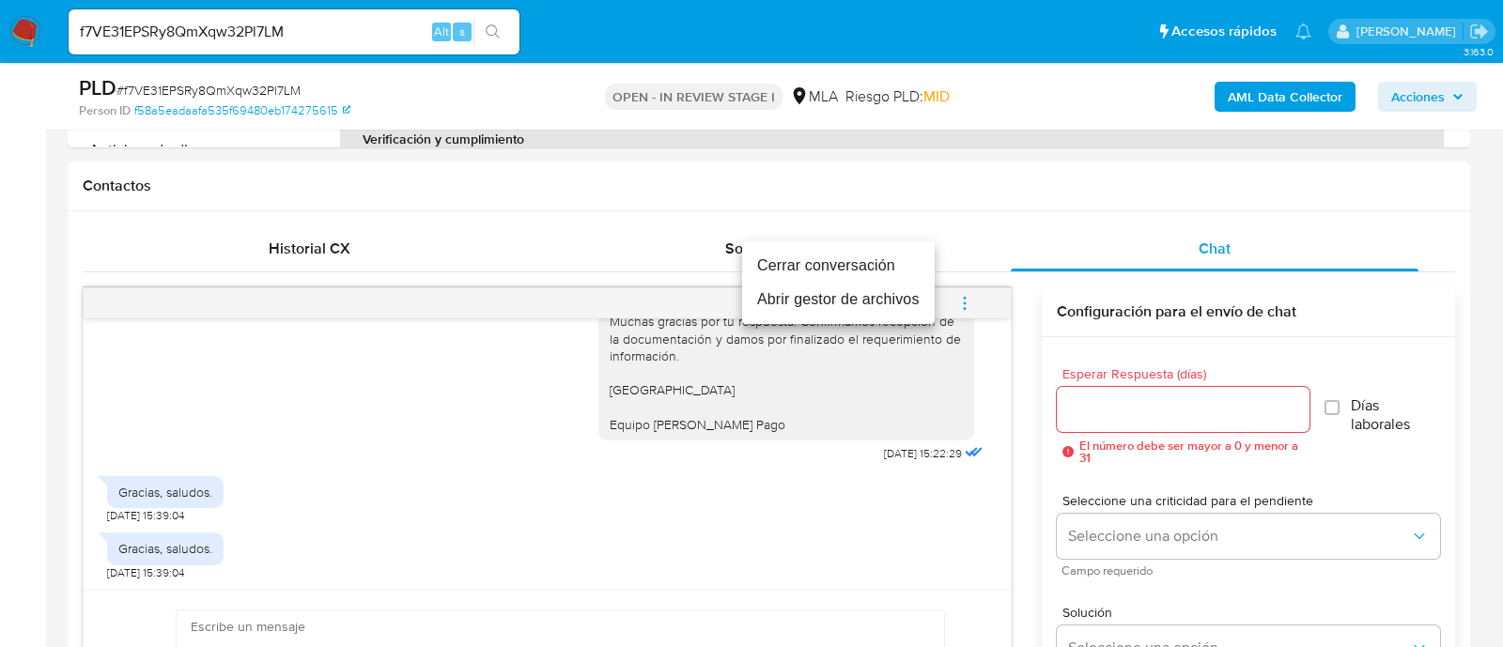
click at [820, 273] on li "Cerrar conversación" at bounding box center [838, 266] width 193 height 34
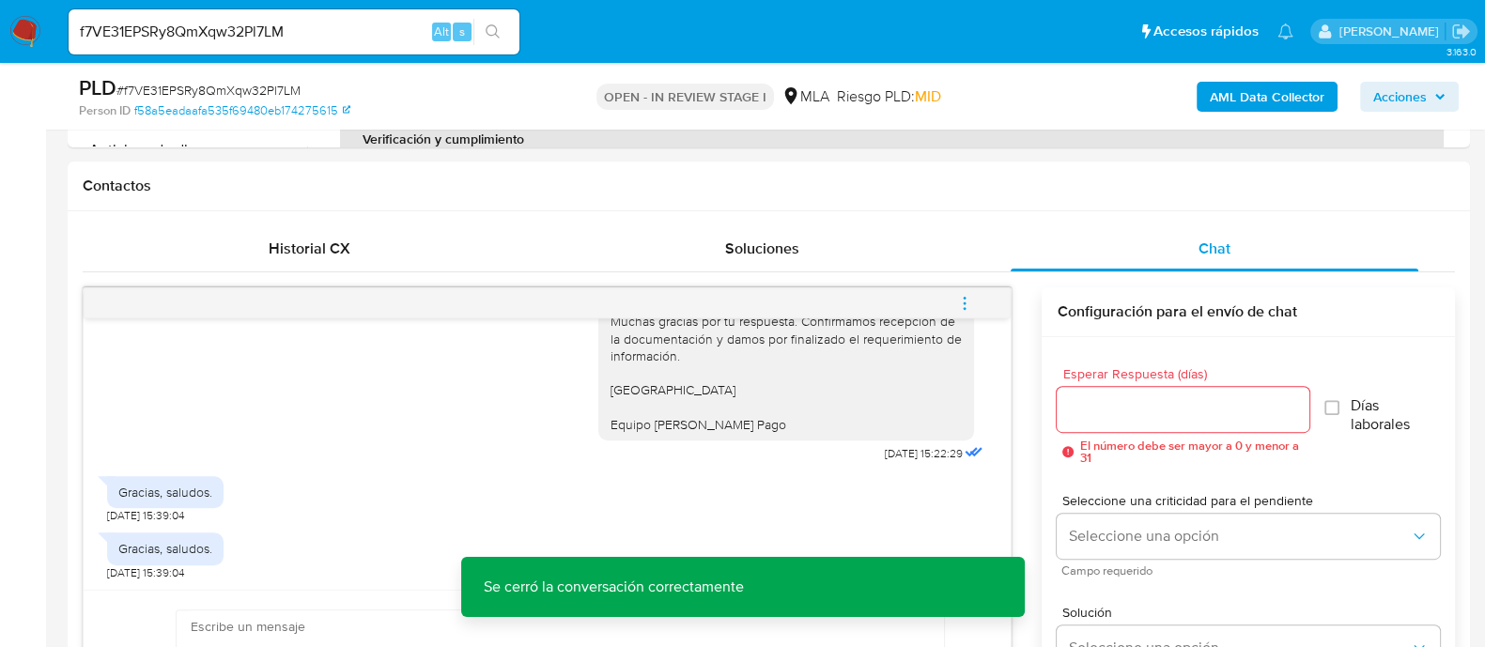
click at [1214, 86] on b "AML Data Collector" at bounding box center [1267, 97] width 115 height 30
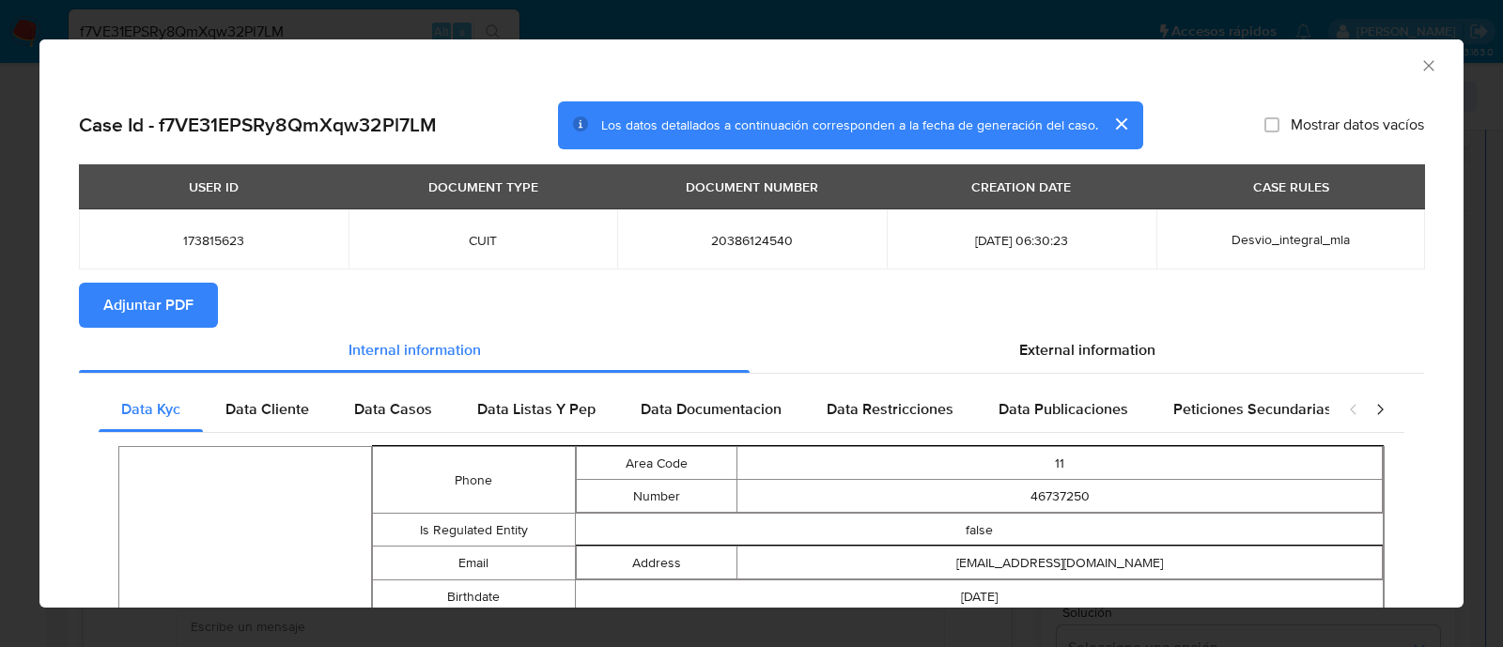
click at [110, 302] on span "Adjuntar PDF" at bounding box center [148, 305] width 90 height 41
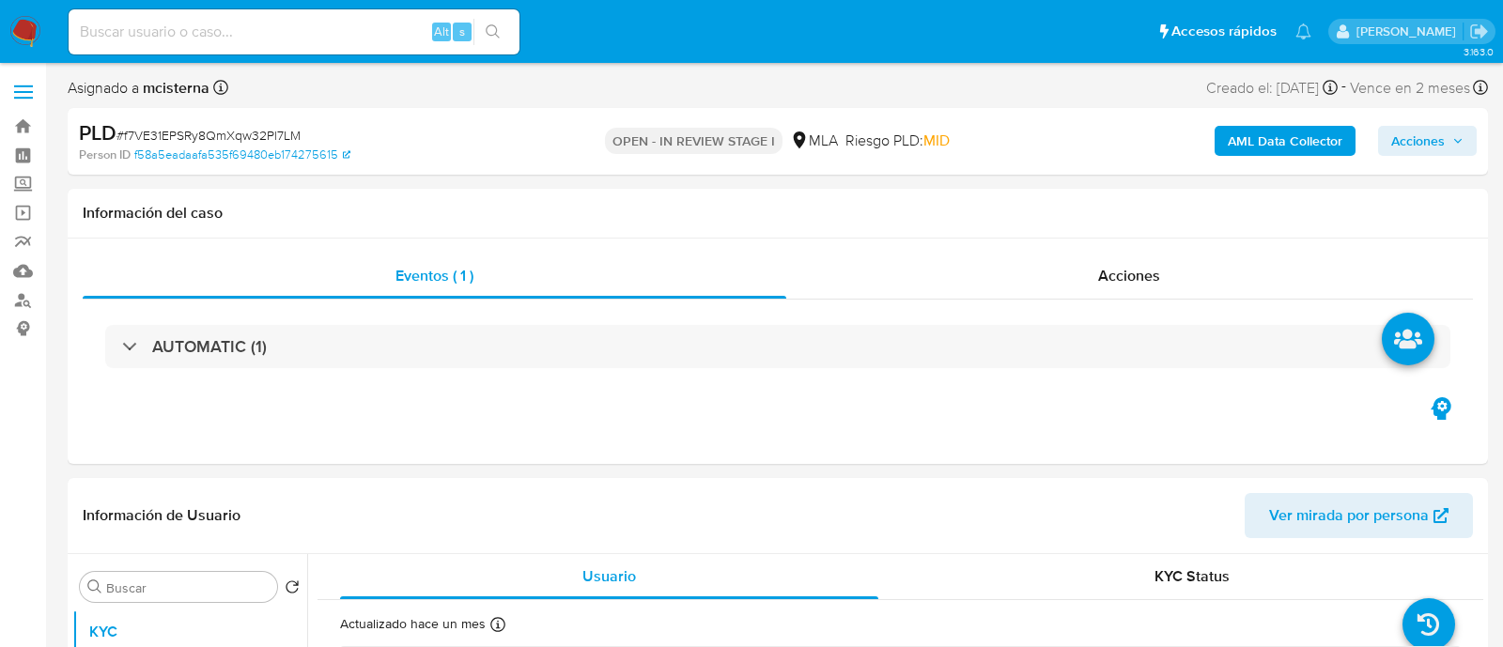
select select "10"
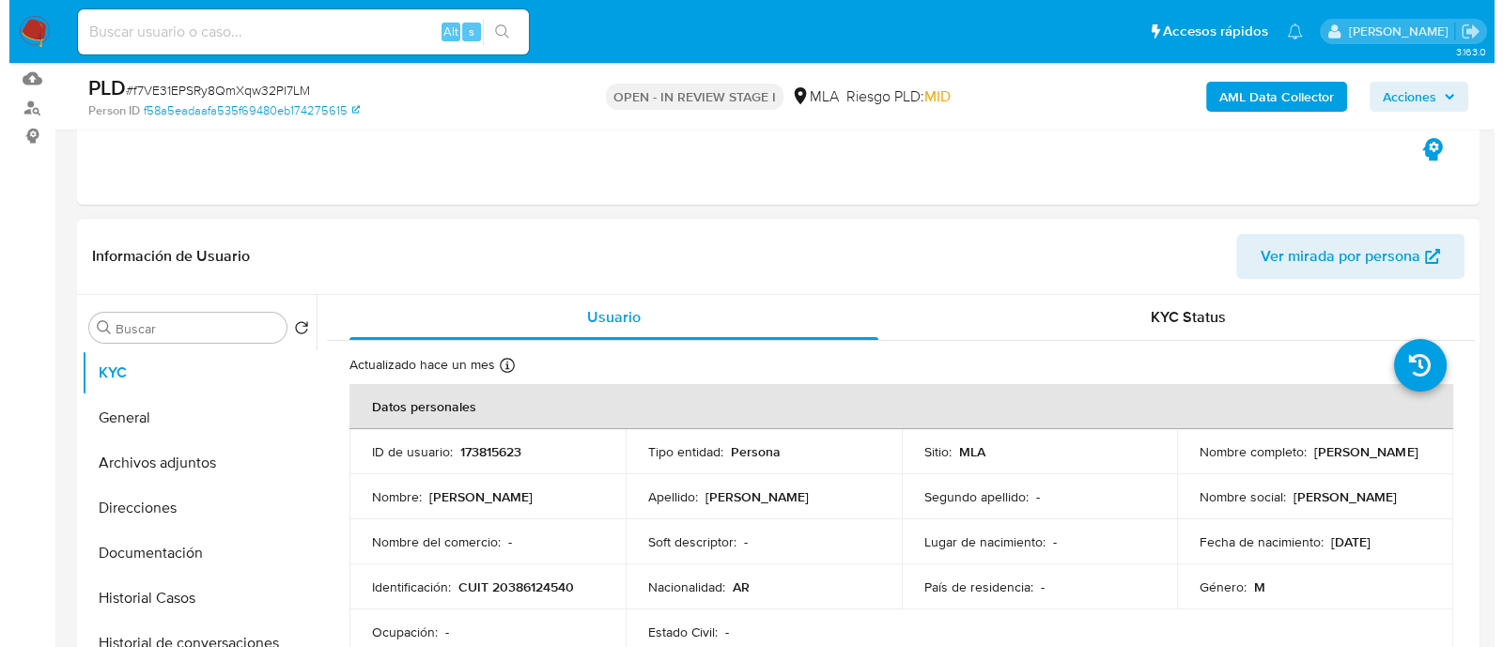
scroll to position [234, 0]
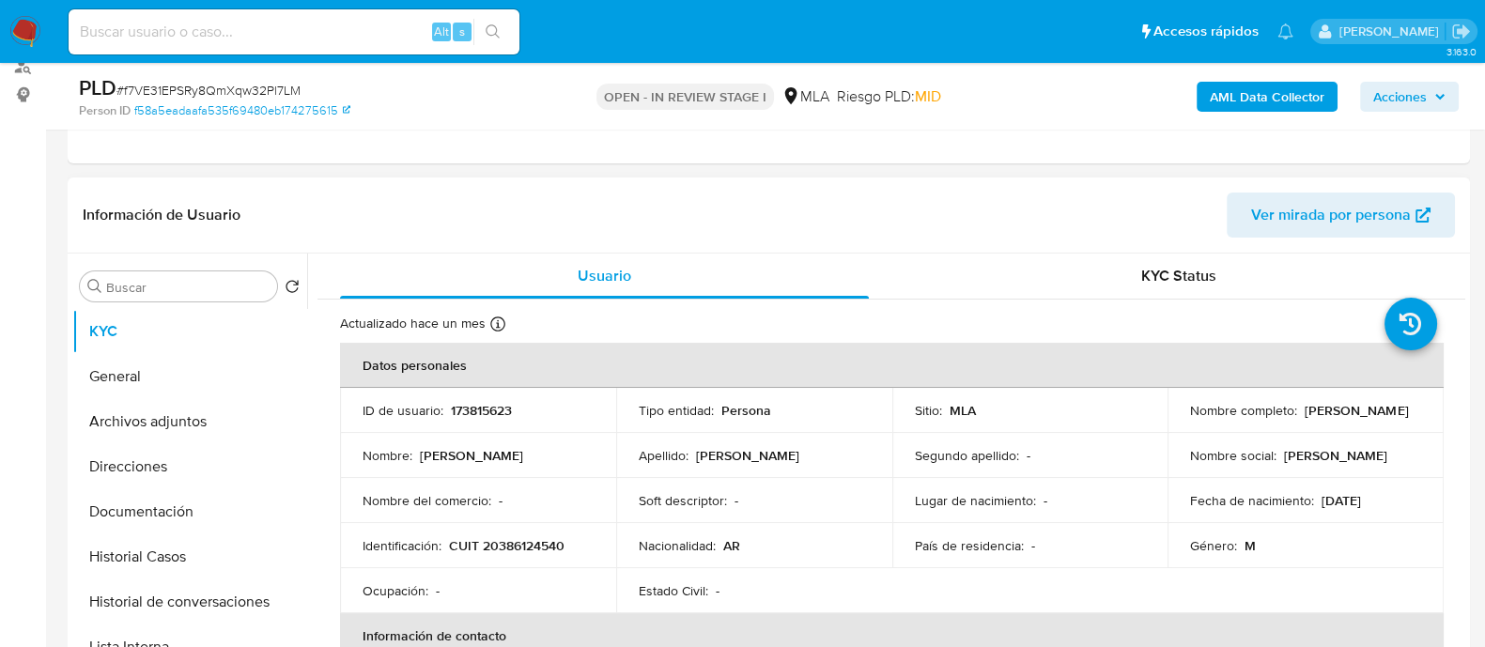
click at [477, 410] on p "173815623" at bounding box center [481, 410] width 61 height 17
copy p "173815623"
click at [513, 537] on p "CUIT 20386124540" at bounding box center [507, 545] width 116 height 17
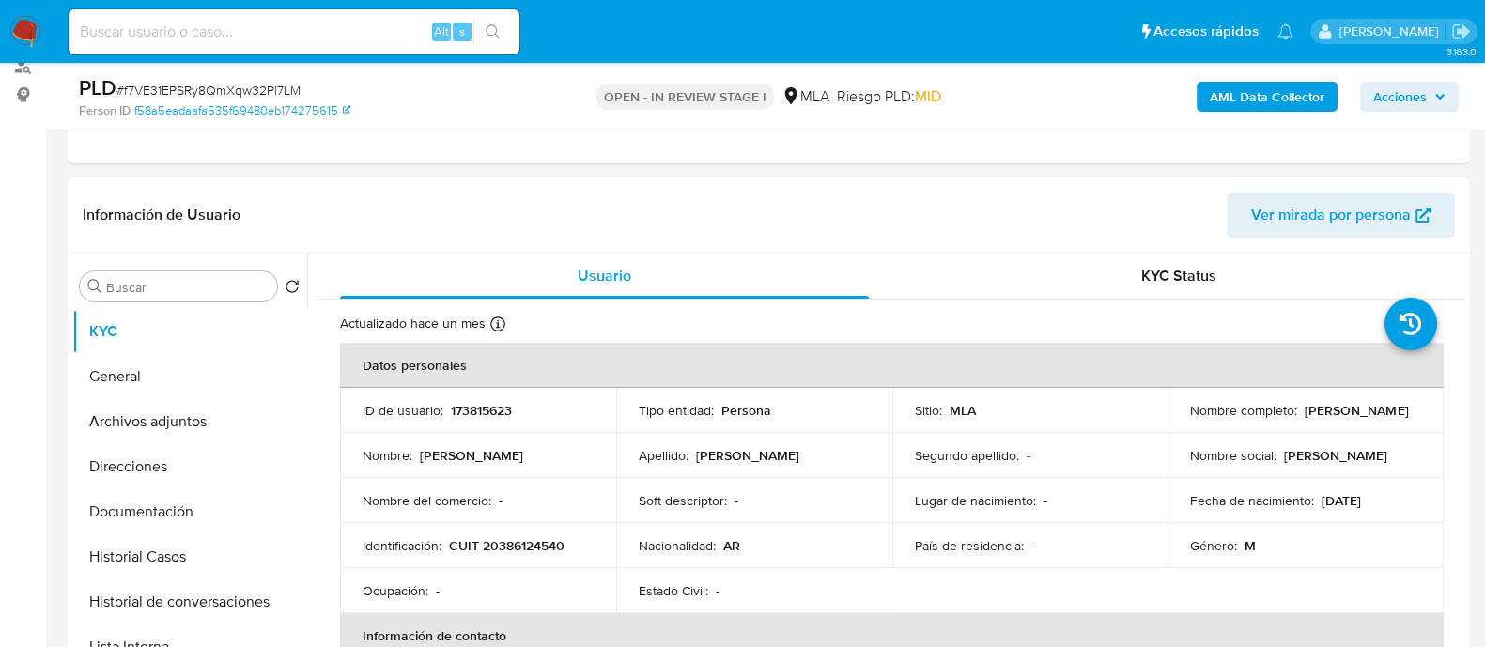
click at [519, 547] on p "CUIT 20386124540" at bounding box center [507, 545] width 116 height 17
copy p "20386124540"
click at [206, 594] on button "Historial de conversaciones" at bounding box center [182, 602] width 220 height 45
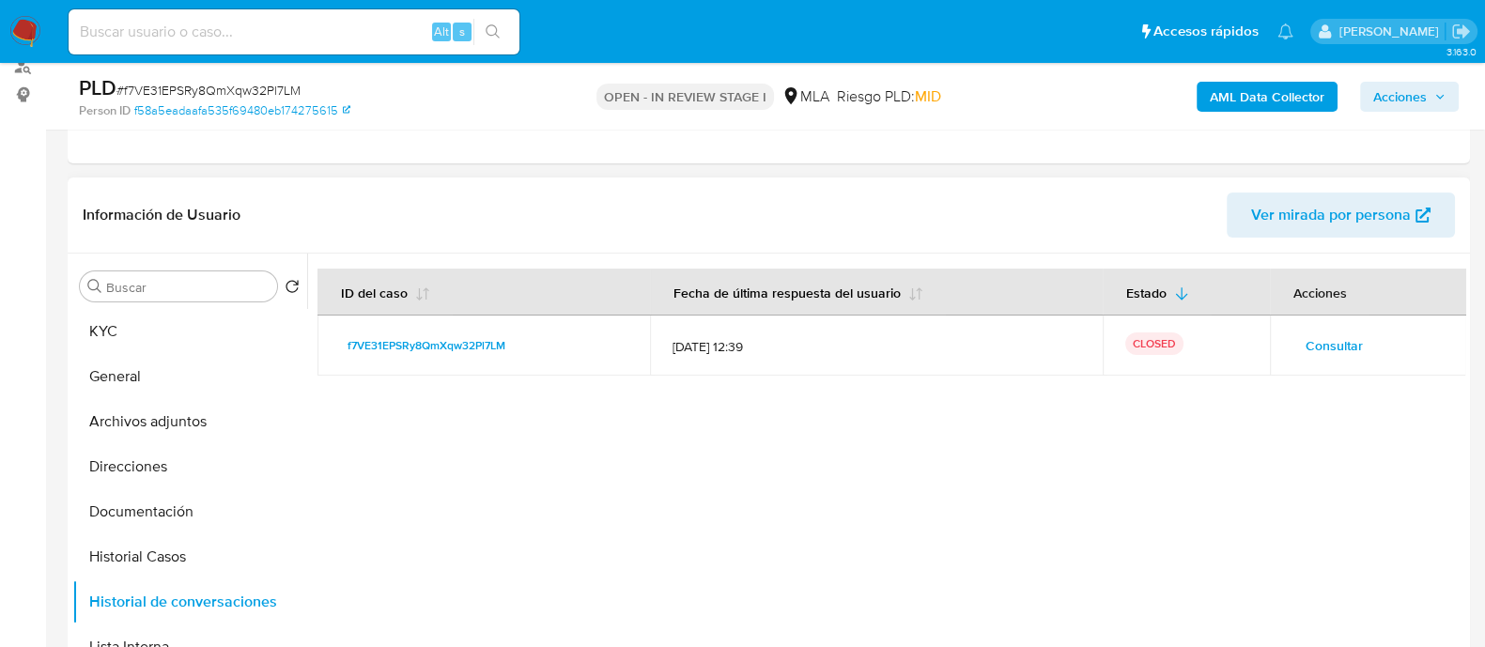
click at [1322, 344] on span "Consultar" at bounding box center [1334, 346] width 57 height 26
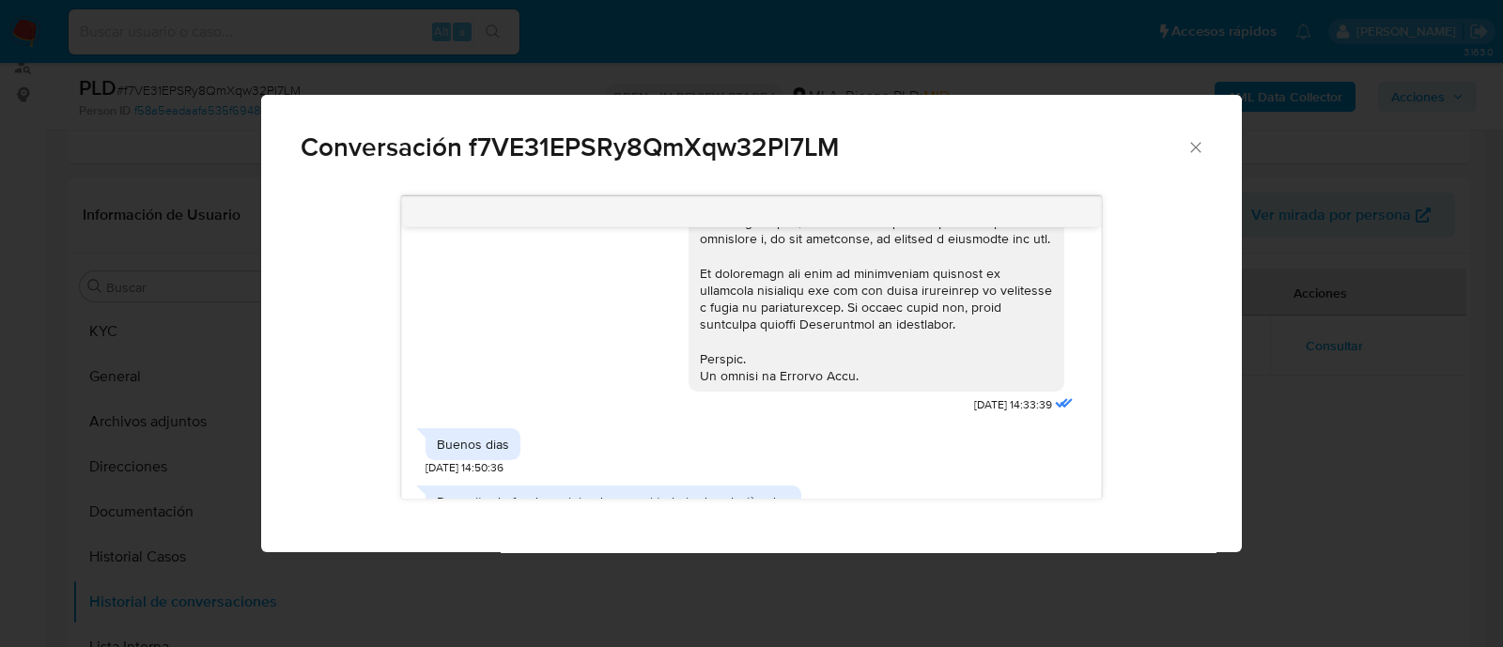
scroll to position [982, 0]
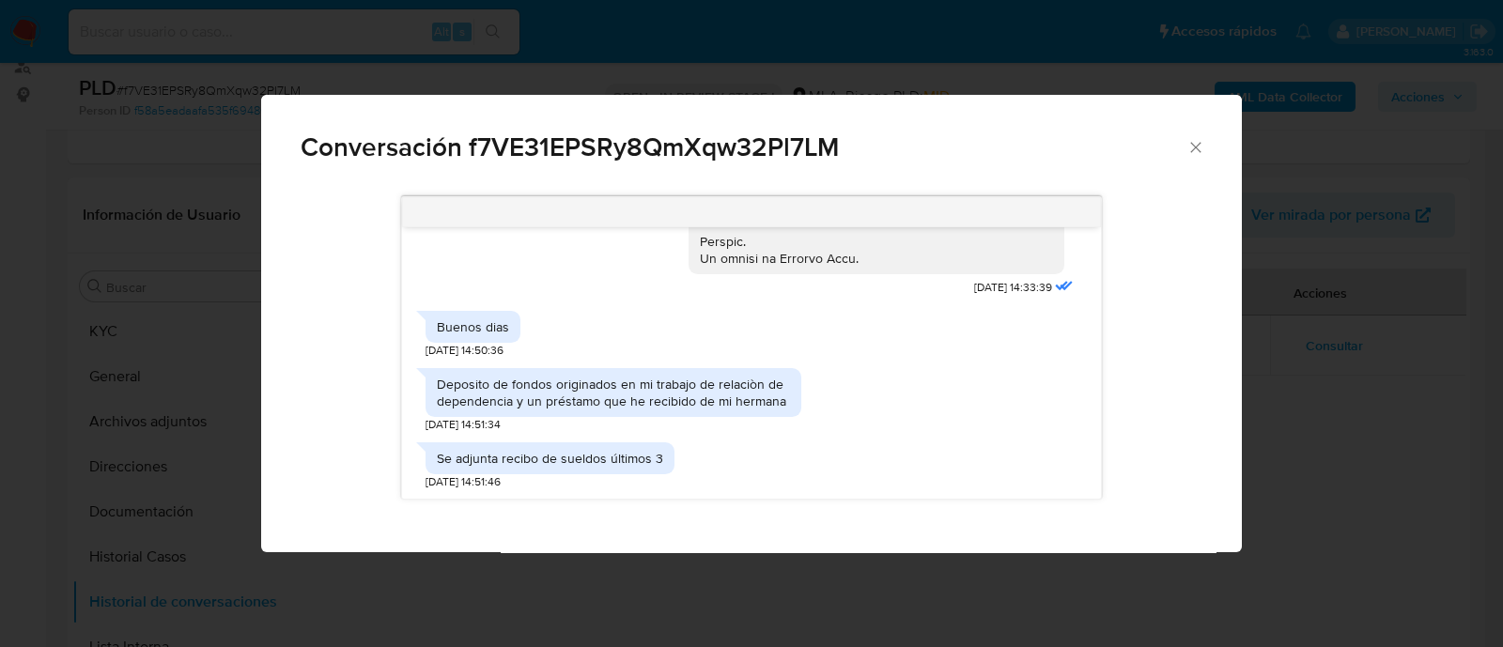
click at [509, 410] on div "Deposito de fondos originados en mi trabajo de relaciòn de dependencia y un pré…" at bounding box center [613, 393] width 353 height 34
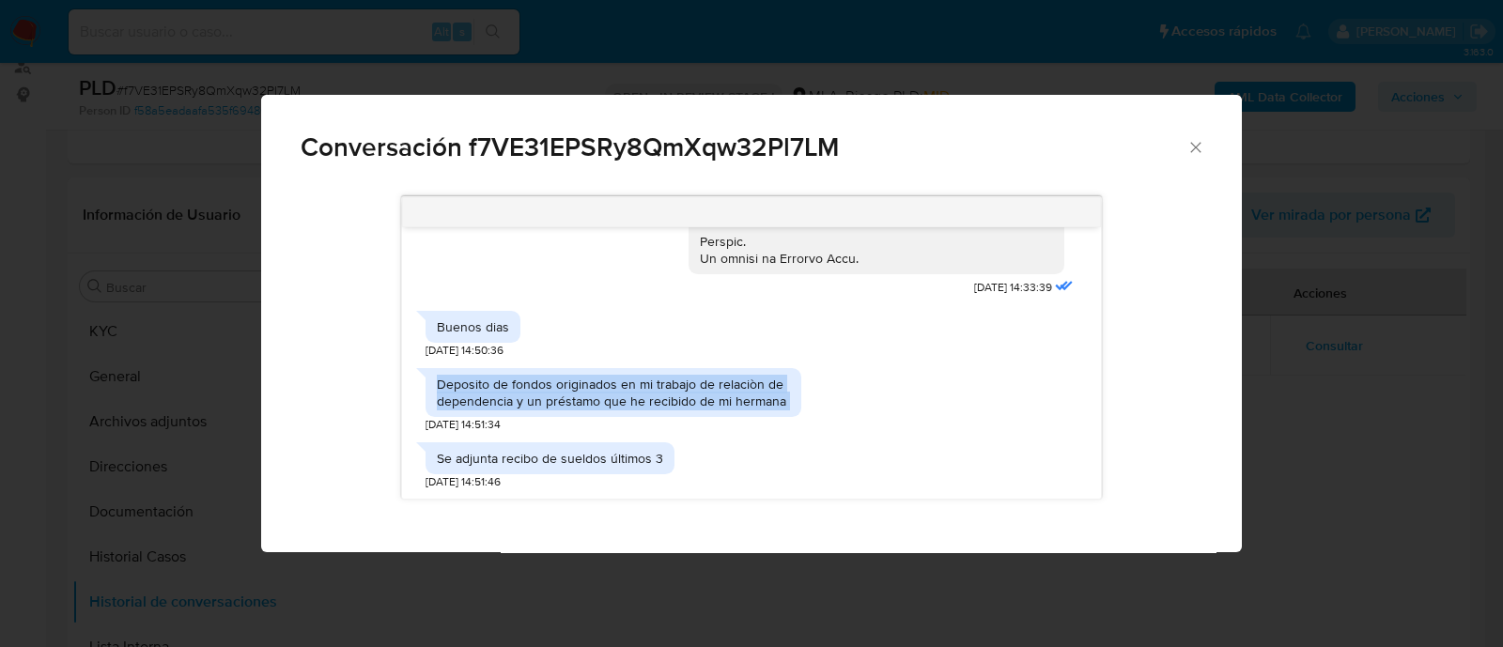
click at [509, 410] on div "Deposito de fondos originados en mi trabajo de relaciòn de dependencia y un pré…" at bounding box center [613, 393] width 353 height 34
copy div "Deposito de fondos originados en mi trabajo de relaciòn de dependencia y un pré…"
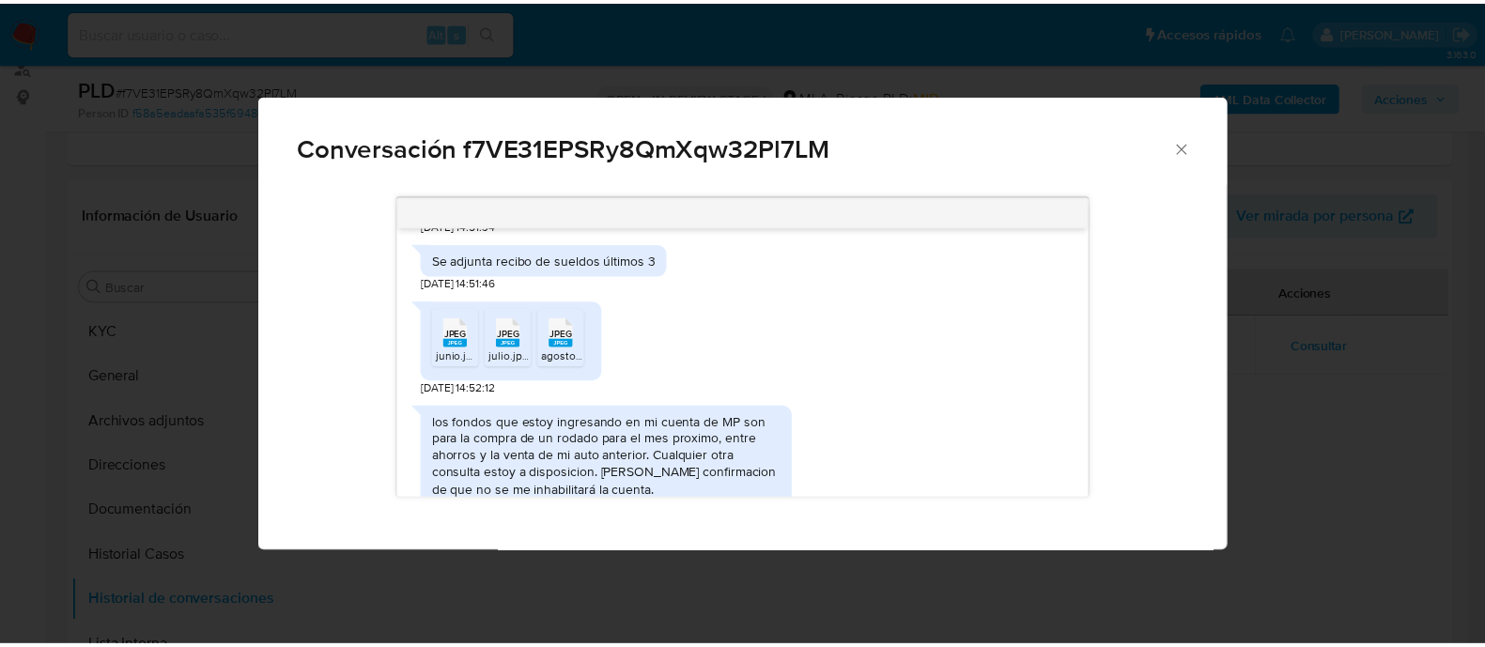
scroll to position [1217, 0]
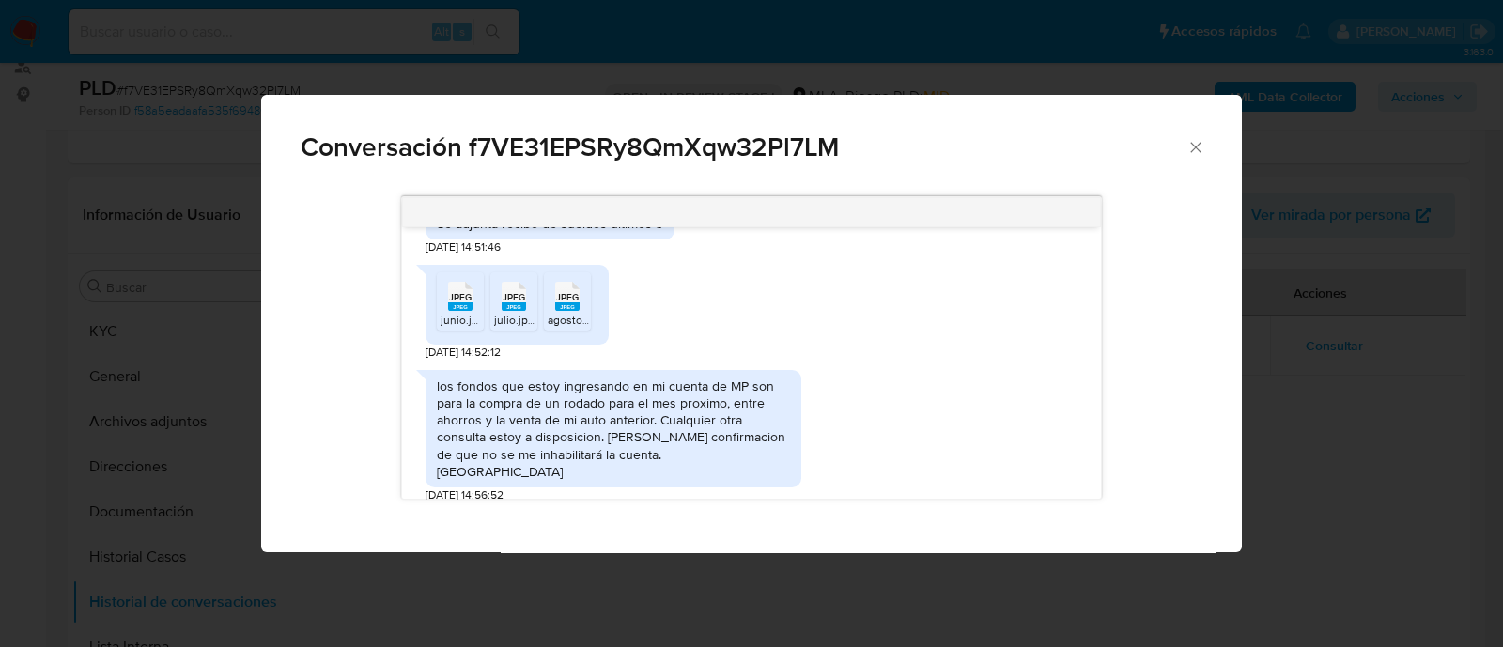
click at [563, 421] on div "los fondos que estoy ingresando en mi cuenta de MP son para la compra de un rod…" at bounding box center [613, 429] width 353 height 102
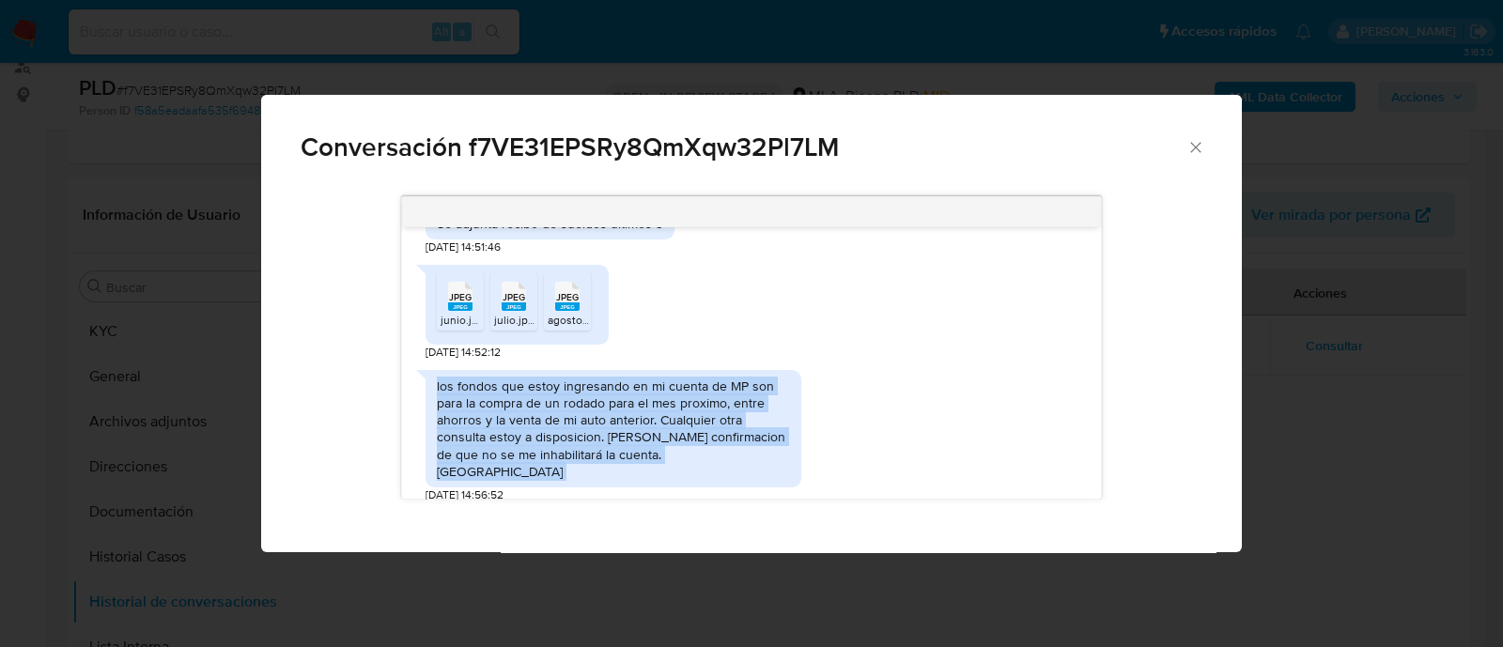
click at [563, 421] on div "los fondos que estoy ingresando en mi cuenta de MP son para la compra de un rod…" at bounding box center [613, 429] width 353 height 102
copy div "los fondos que estoy ingresando en mi cuenta de MP son para la compra de un rod…"
click at [1202, 140] on icon "Cerrar" at bounding box center [1195, 147] width 19 height 19
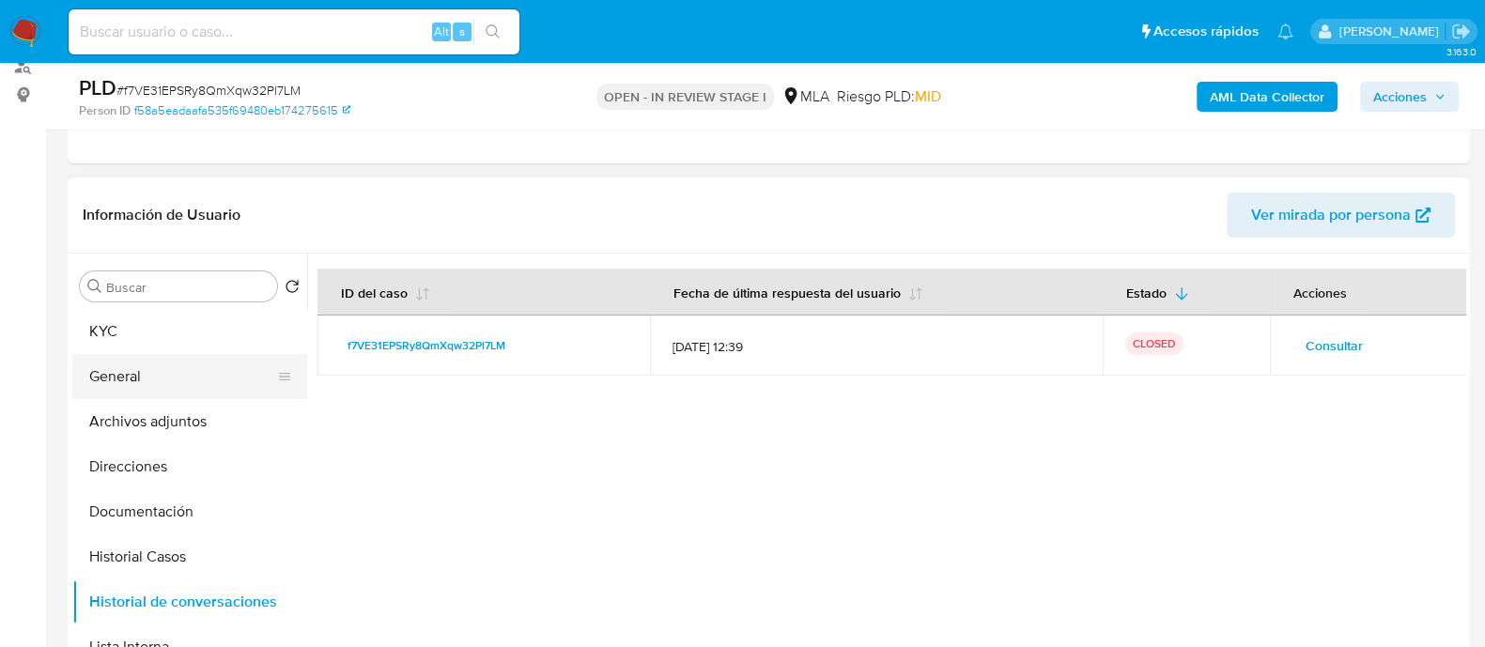
click at [209, 396] on button "General" at bounding box center [182, 376] width 220 height 45
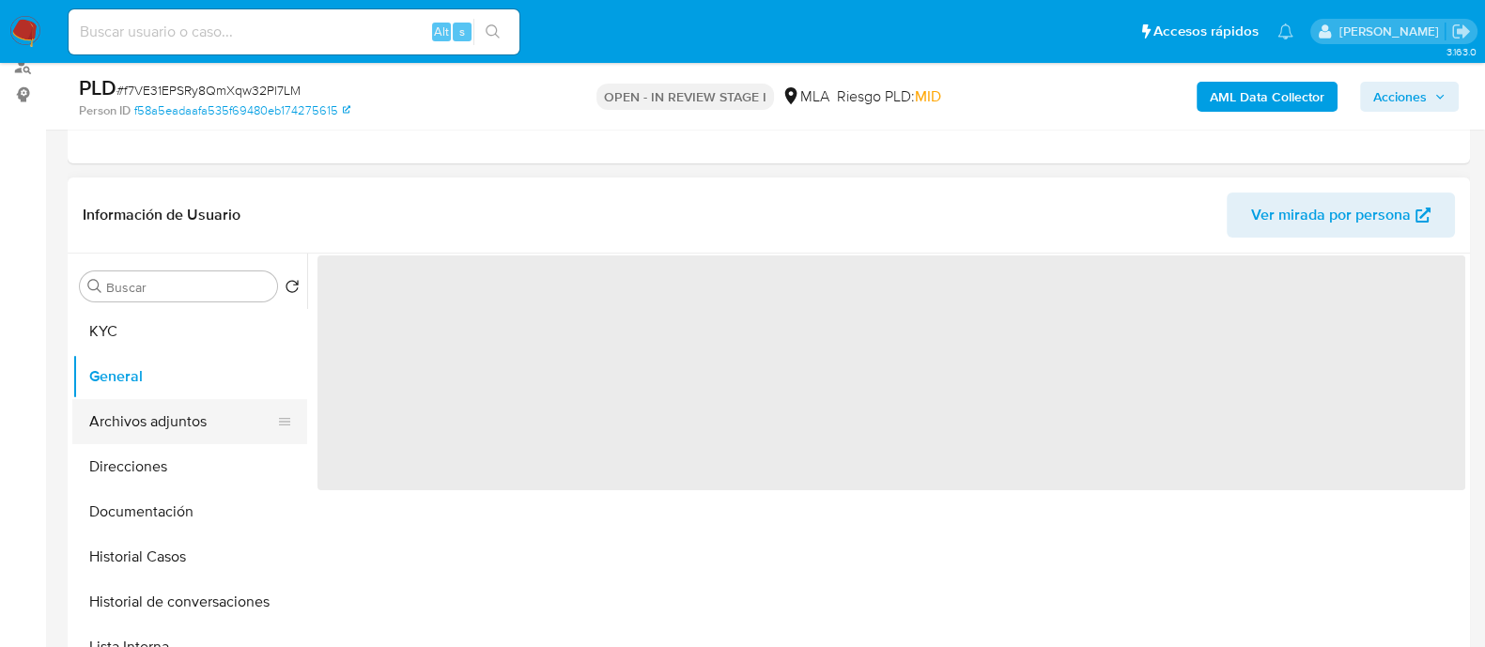
click at [207, 411] on button "Archivos adjuntos" at bounding box center [182, 421] width 220 height 45
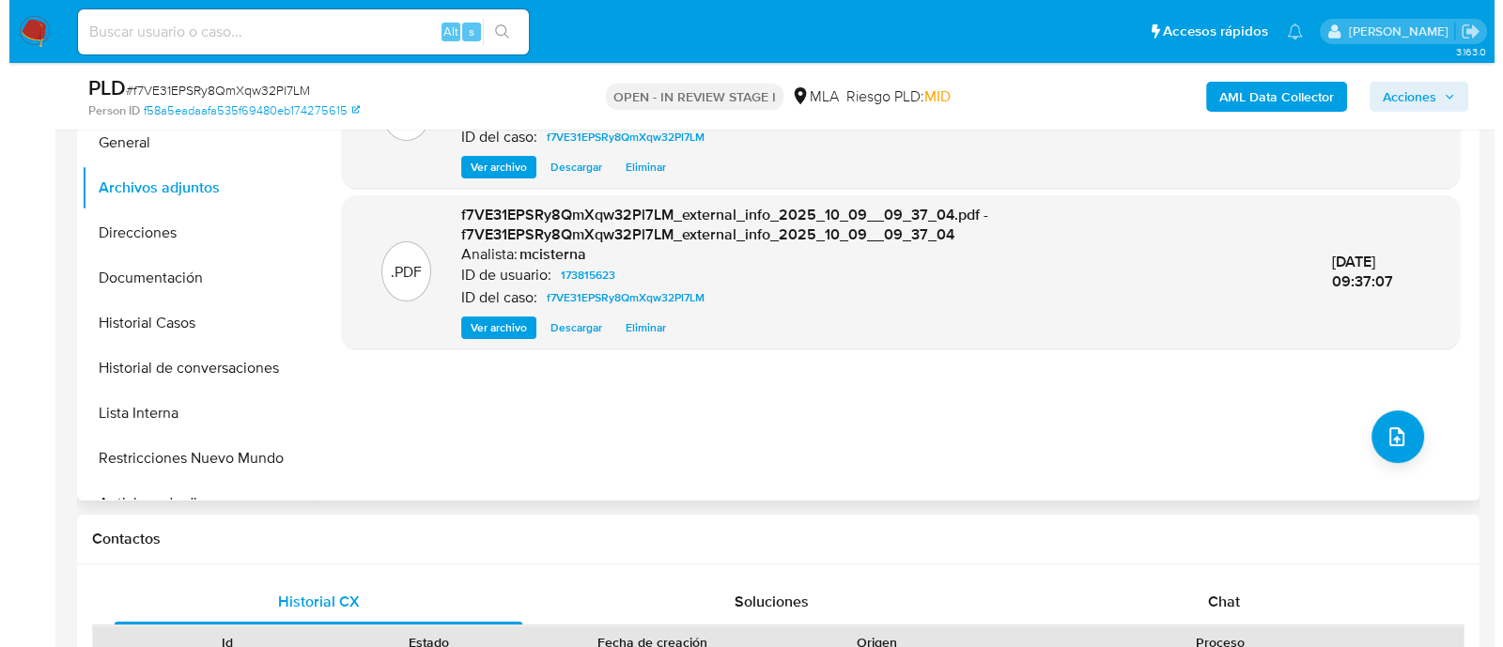
scroll to position [469, 0]
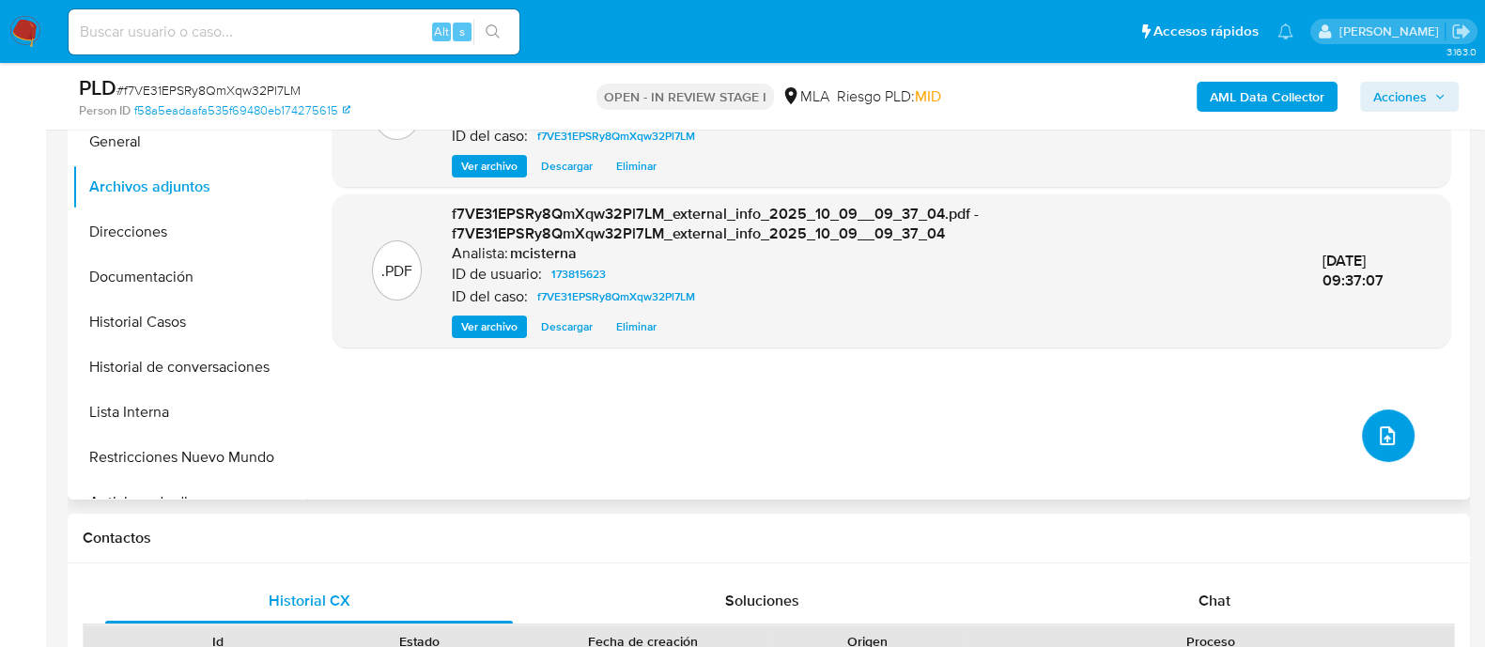
click at [1373, 455] on button "upload-file" at bounding box center [1388, 436] width 53 height 53
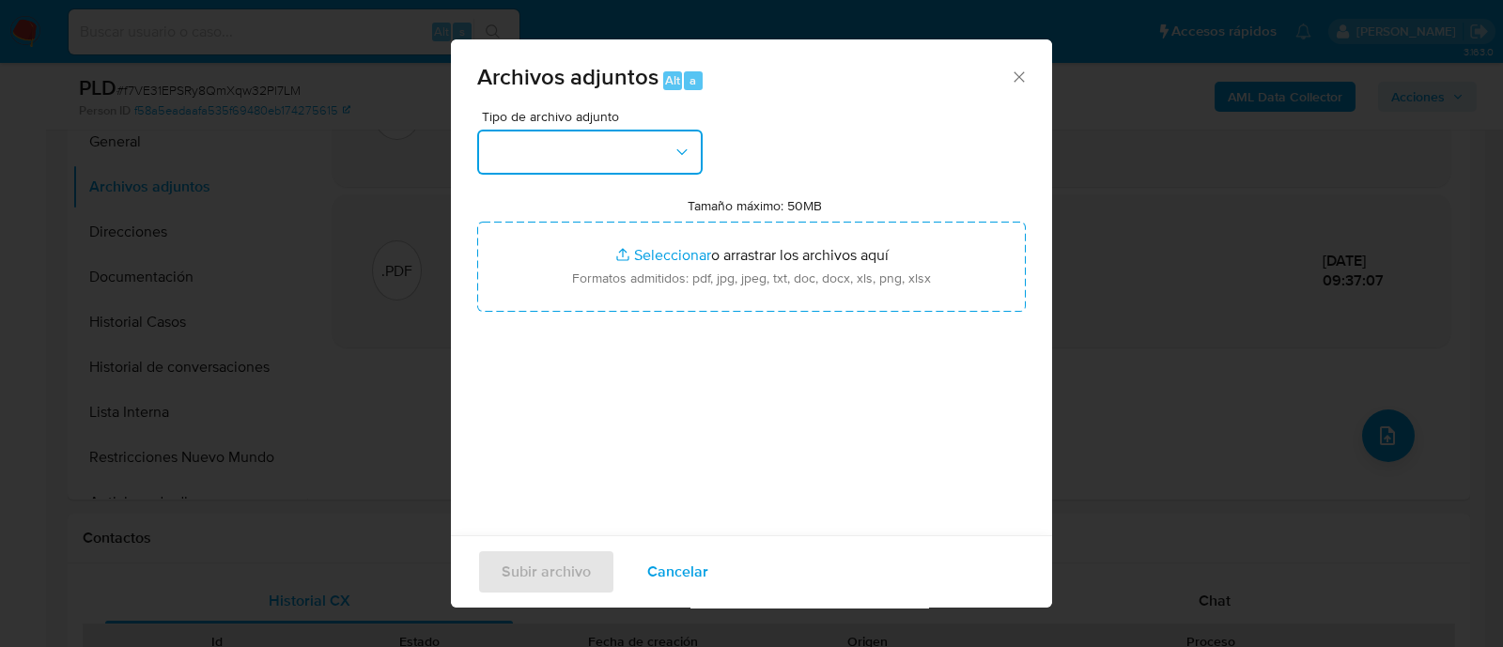
click at [566, 152] on button "button" at bounding box center [589, 152] width 225 height 45
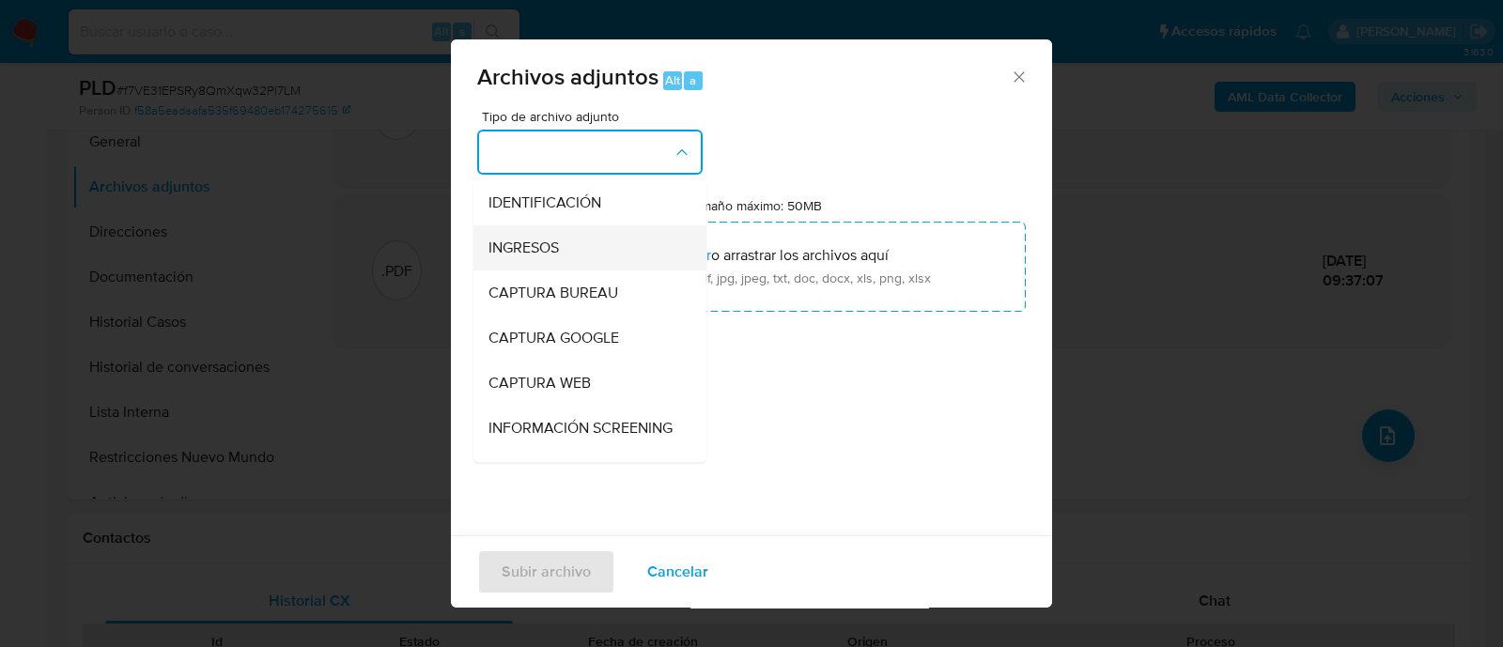
click at [572, 244] on div "INGRESOS" at bounding box center [584, 247] width 192 height 45
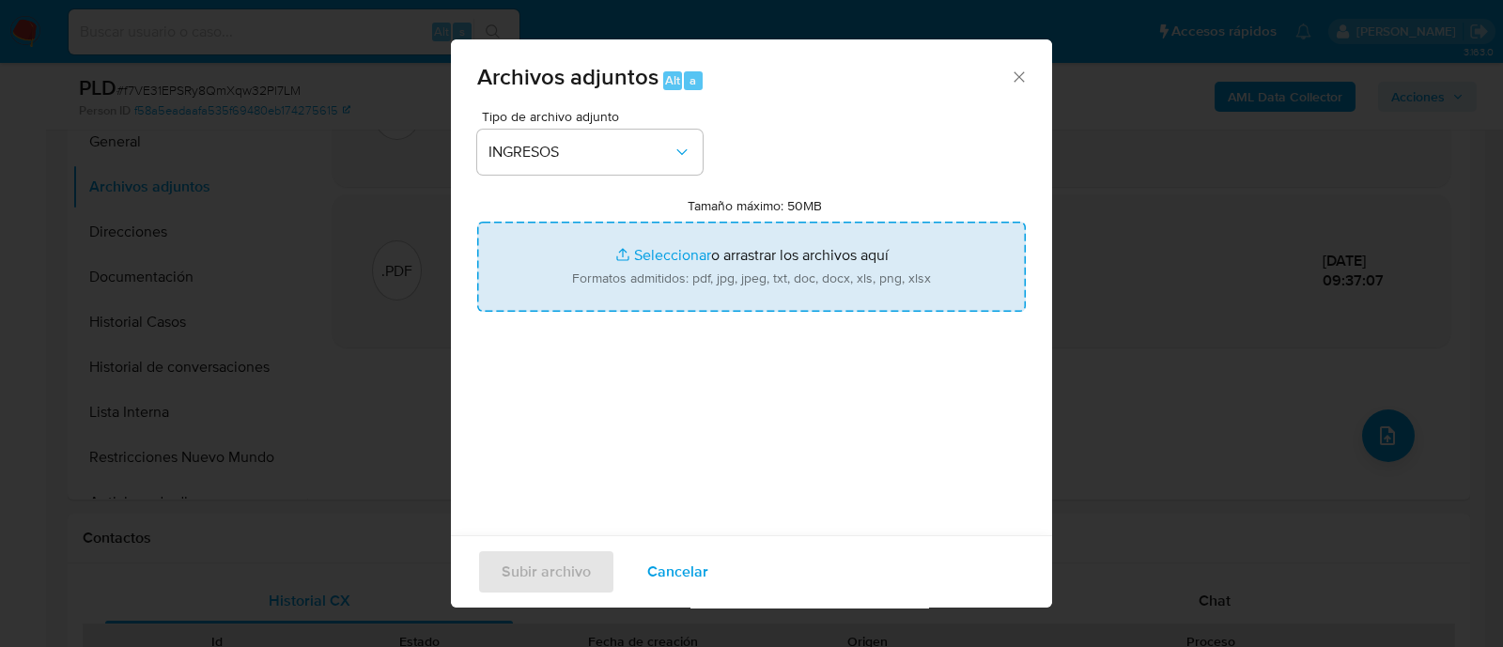
click at [652, 266] on input "Tamaño máximo: 50MB Seleccionar archivos" at bounding box center [751, 267] width 549 height 90
type input "C:\fakepath\Recibo de sueldo 06-2025.jpeg"
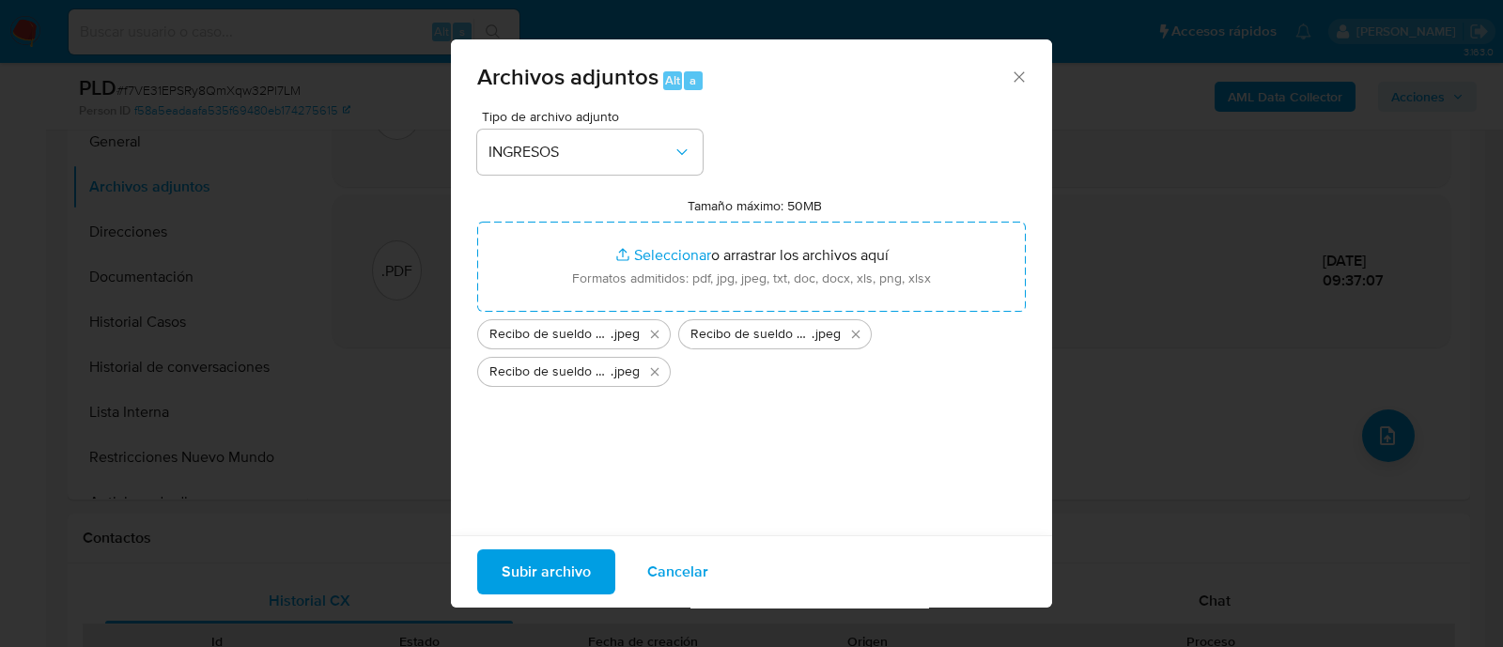
click at [534, 573] on span "Subir archivo" at bounding box center [546, 571] width 89 height 41
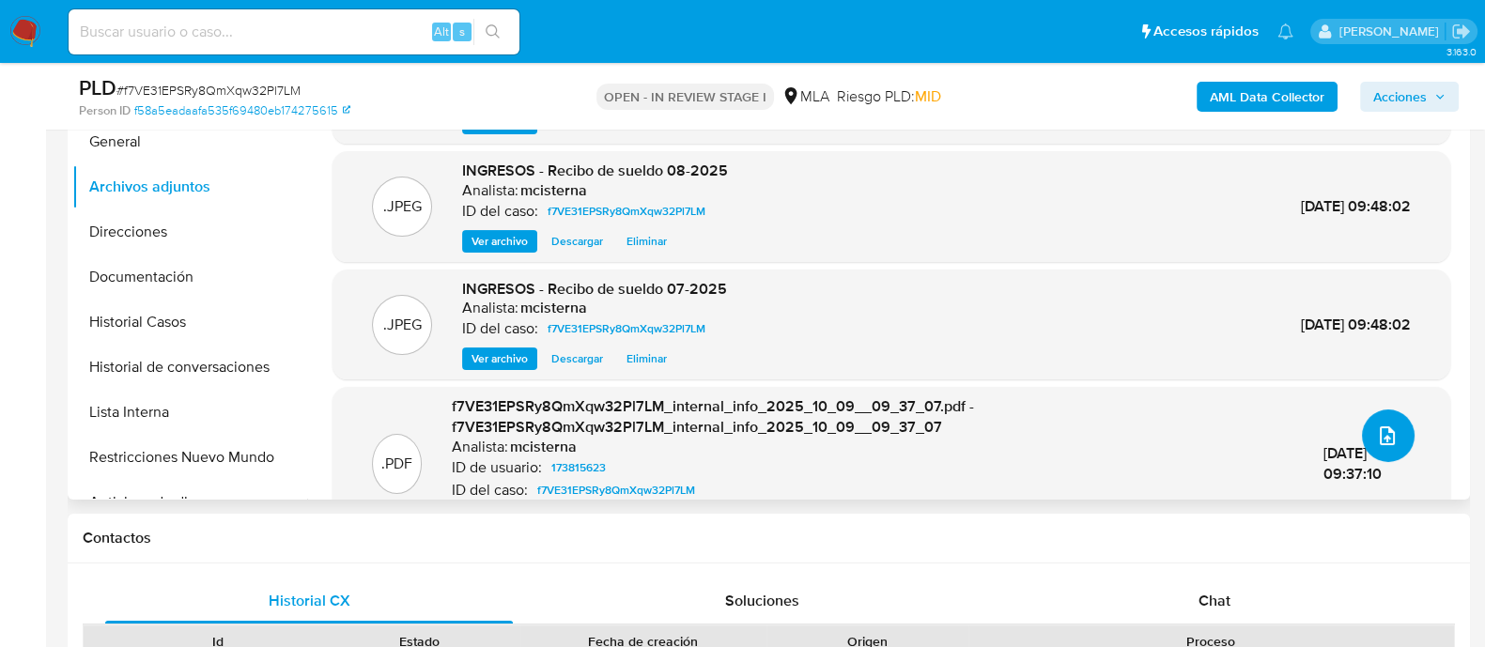
click at [1378, 428] on icon "upload-file" at bounding box center [1387, 436] width 23 height 23
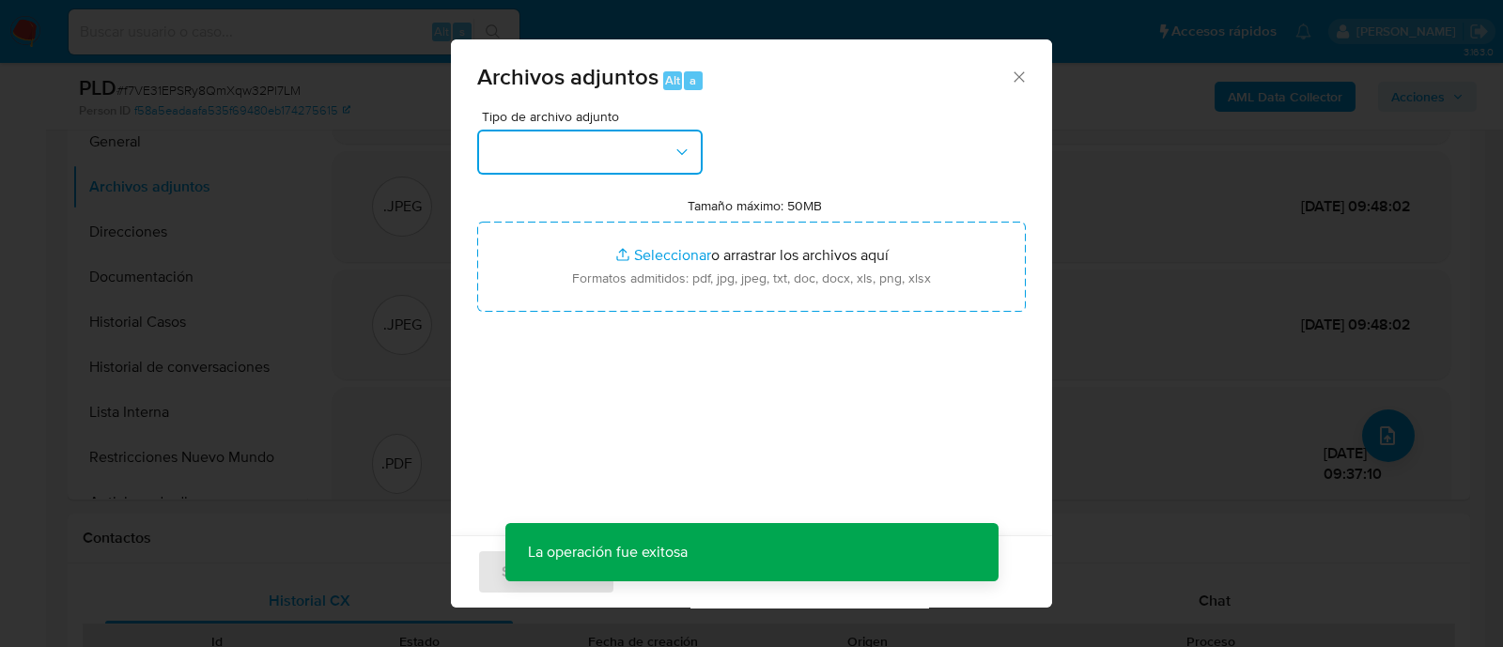
click at [621, 131] on button "button" at bounding box center [589, 152] width 225 height 45
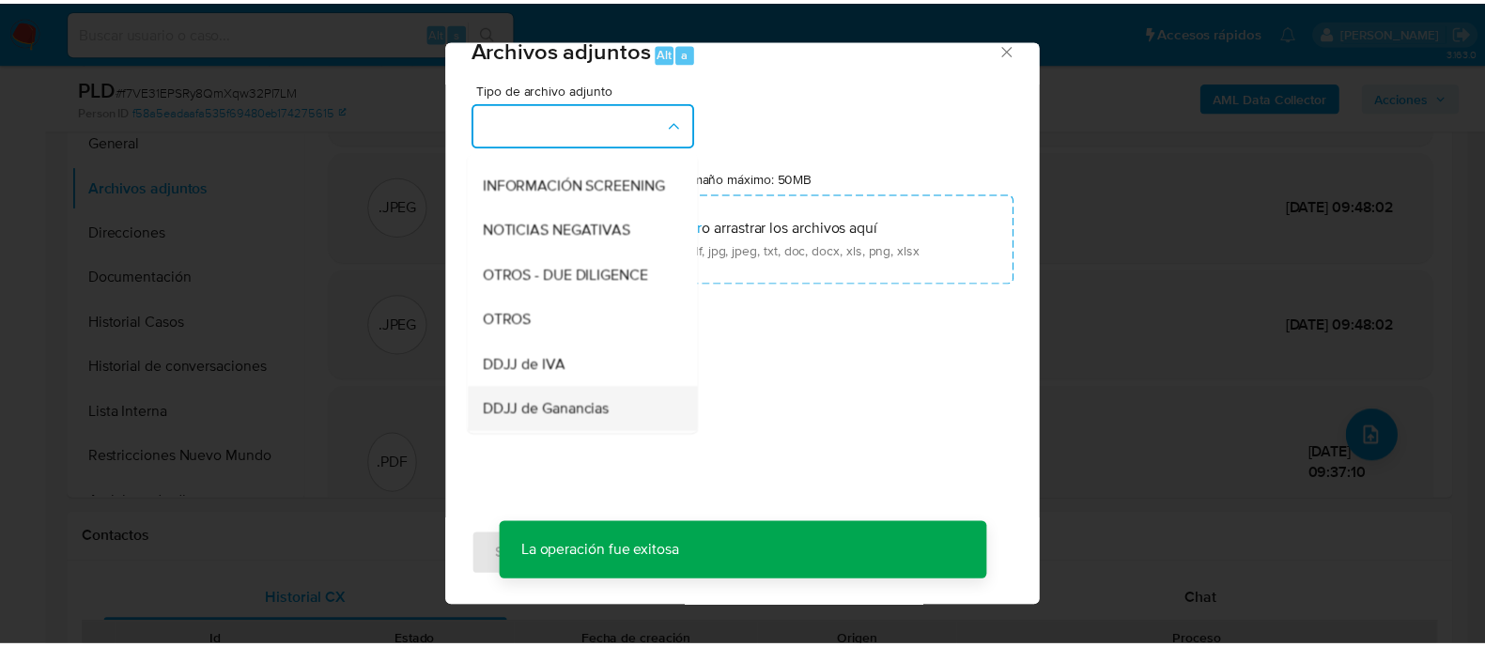
scroll to position [352, 0]
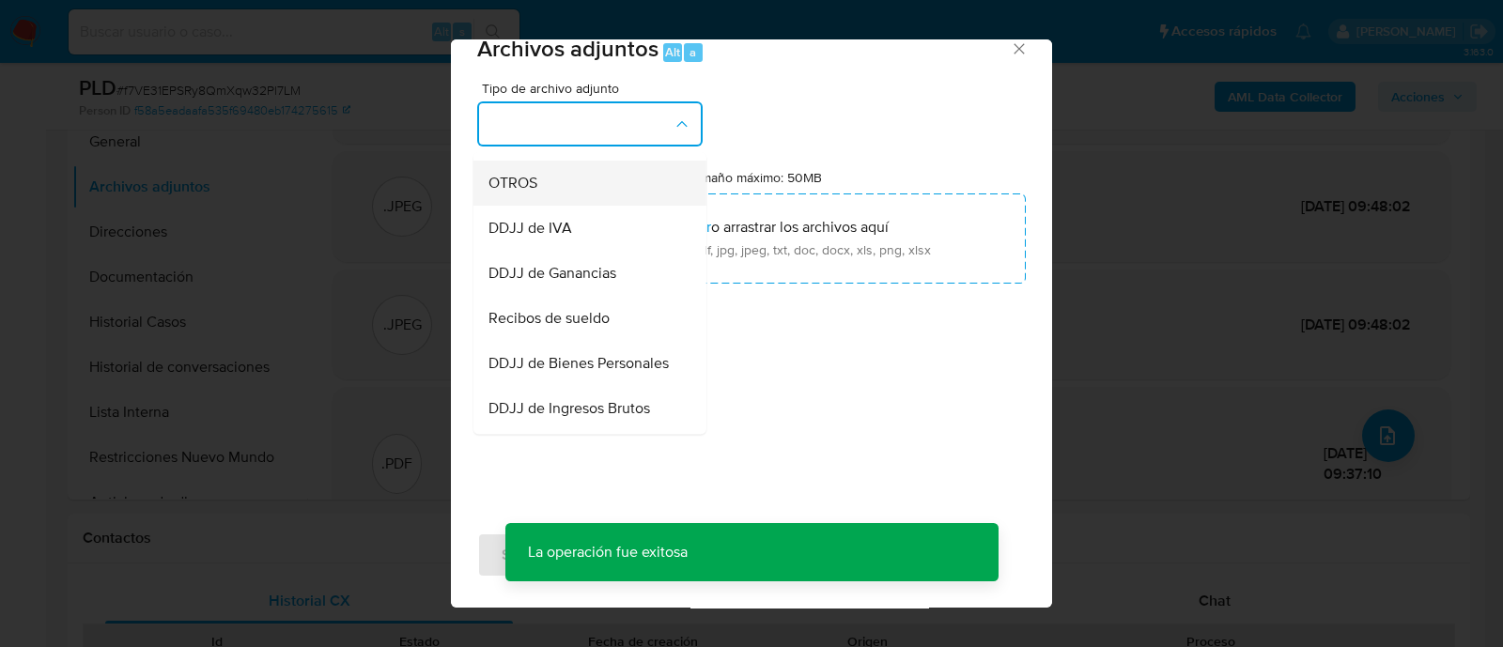
click at [529, 206] on div "OTROS" at bounding box center [584, 183] width 192 height 45
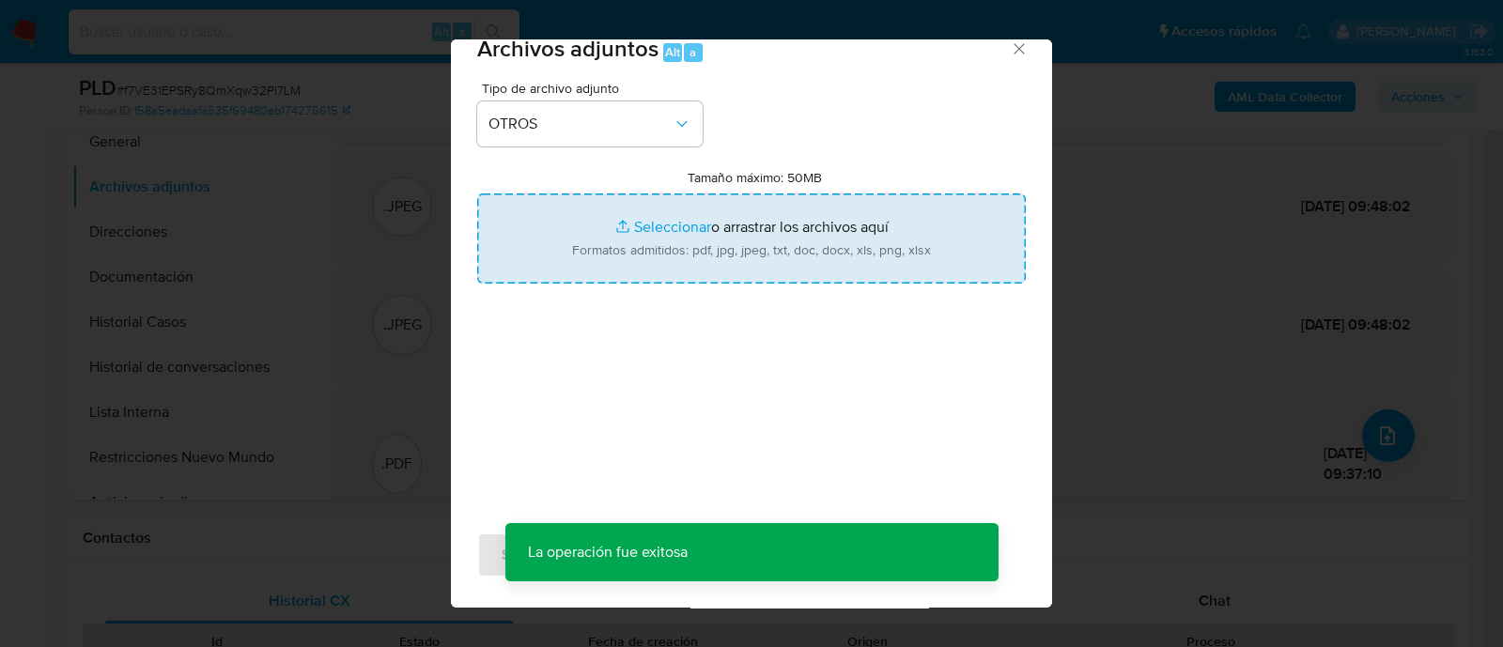
click at [714, 265] on input "Tamaño máximo: 50MB Seleccionar archivos" at bounding box center [751, 239] width 549 height 90
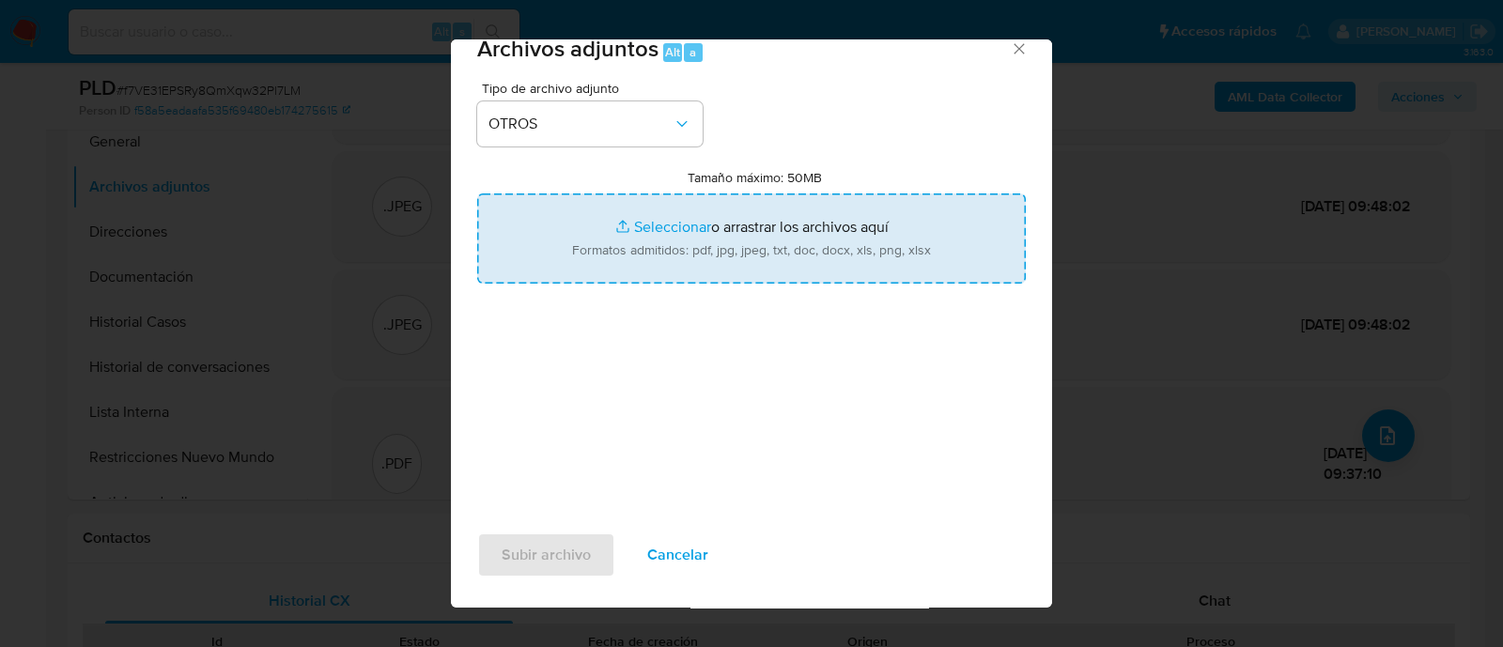
type input "C:\fakepath\Caselog f7VE31EPSRy8QmXqw32Pl7LM_2025_09_18_04_07_20.docx"
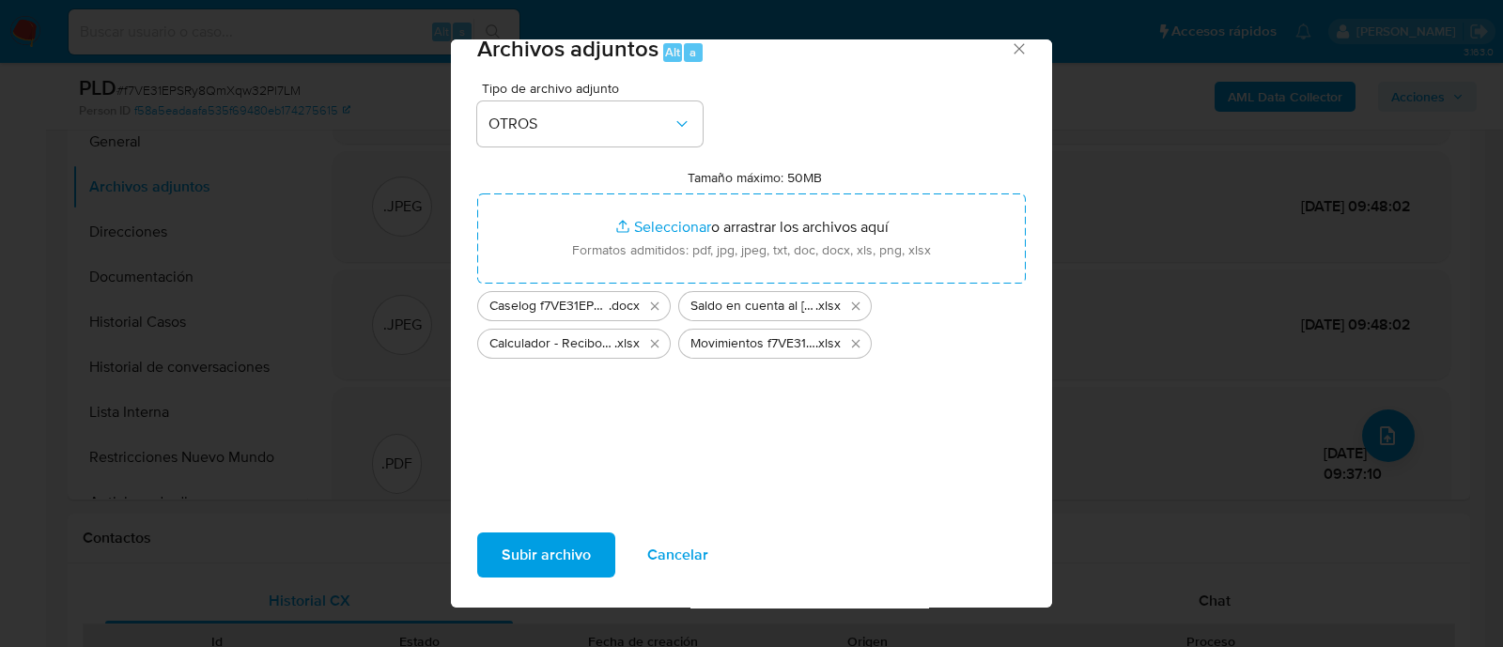
click at [580, 542] on span "Subir archivo" at bounding box center [546, 555] width 89 height 41
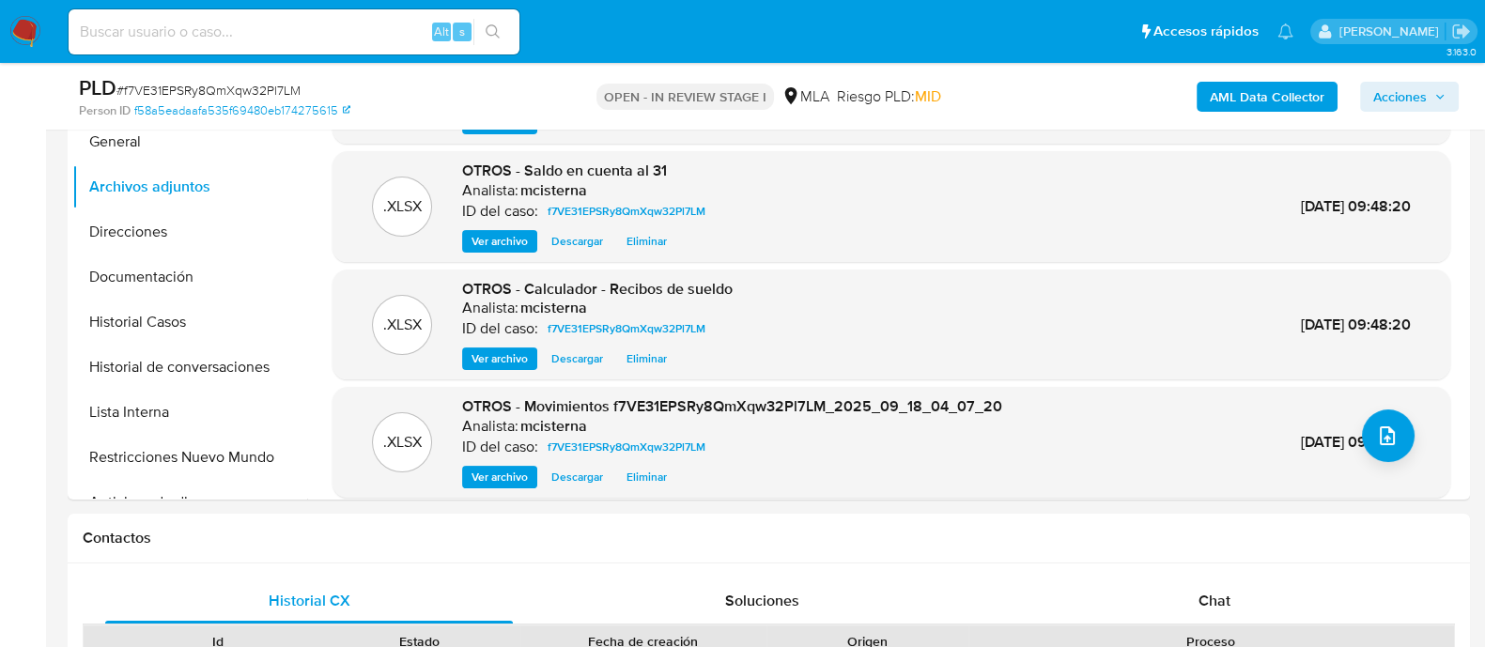
click at [1409, 101] on span "Acciones" at bounding box center [1400, 97] width 54 height 30
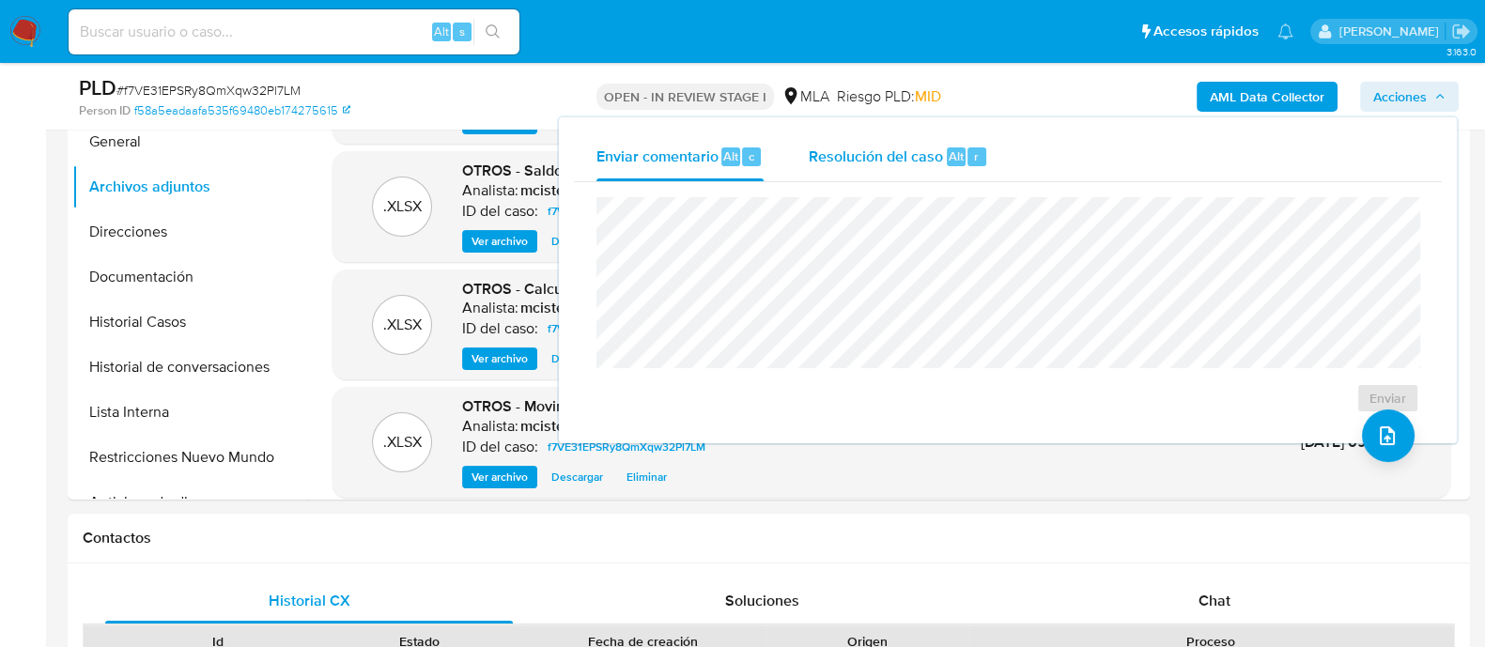
click at [893, 161] on span "Resolución del caso" at bounding box center [876, 156] width 134 height 22
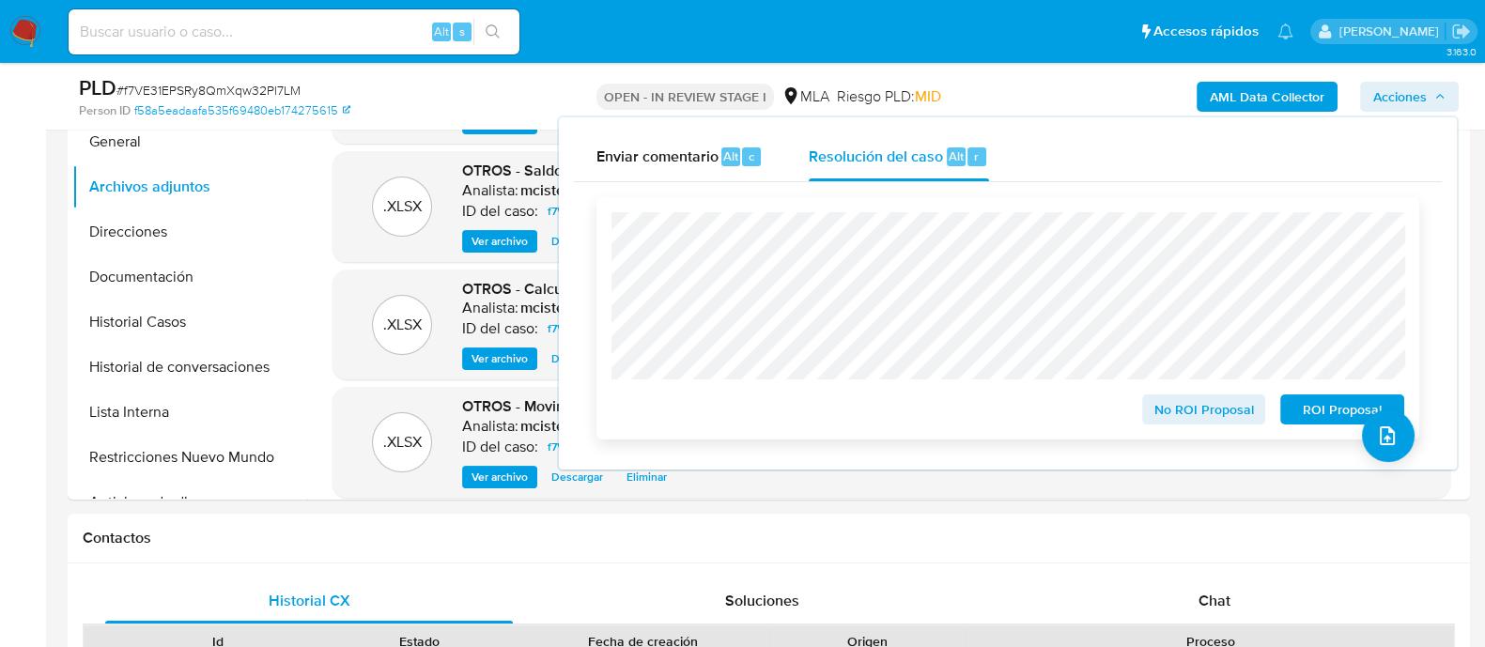
click at [1172, 407] on span "No ROI Proposal" at bounding box center [1204, 409] width 98 height 26
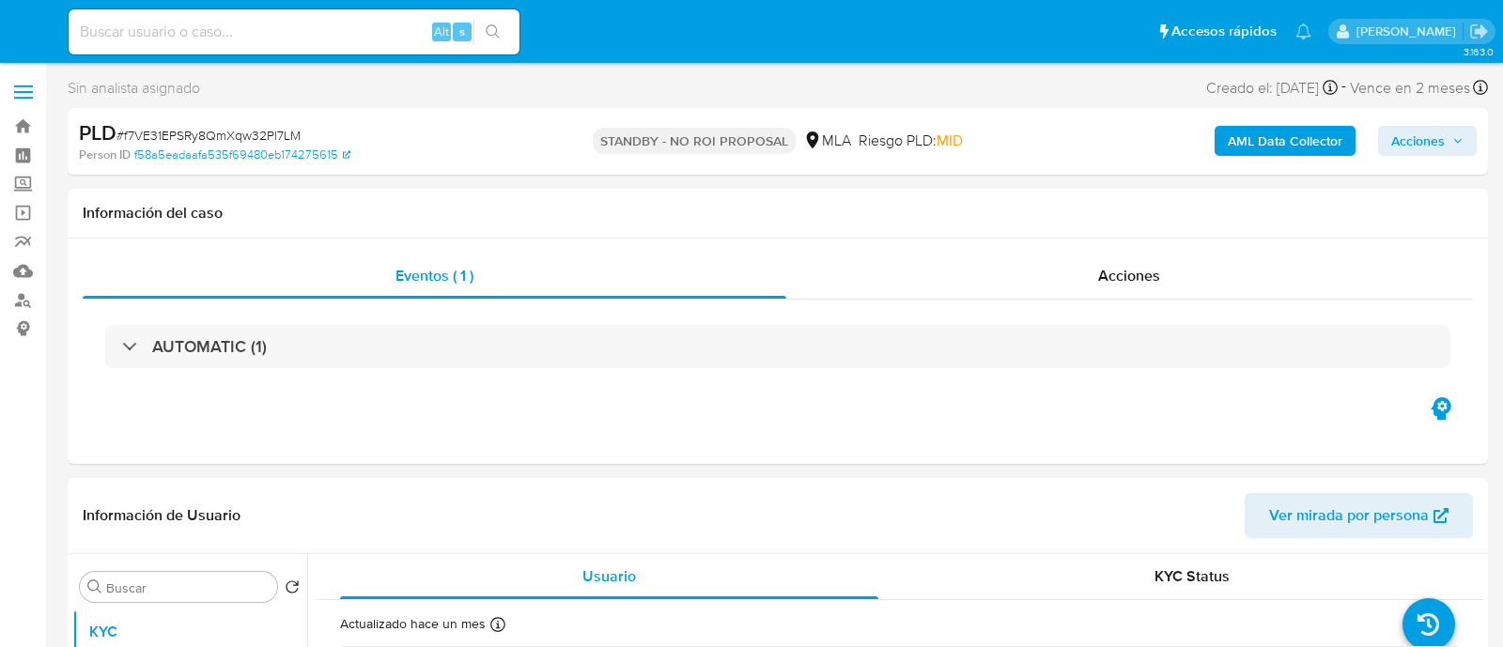
select select "10"
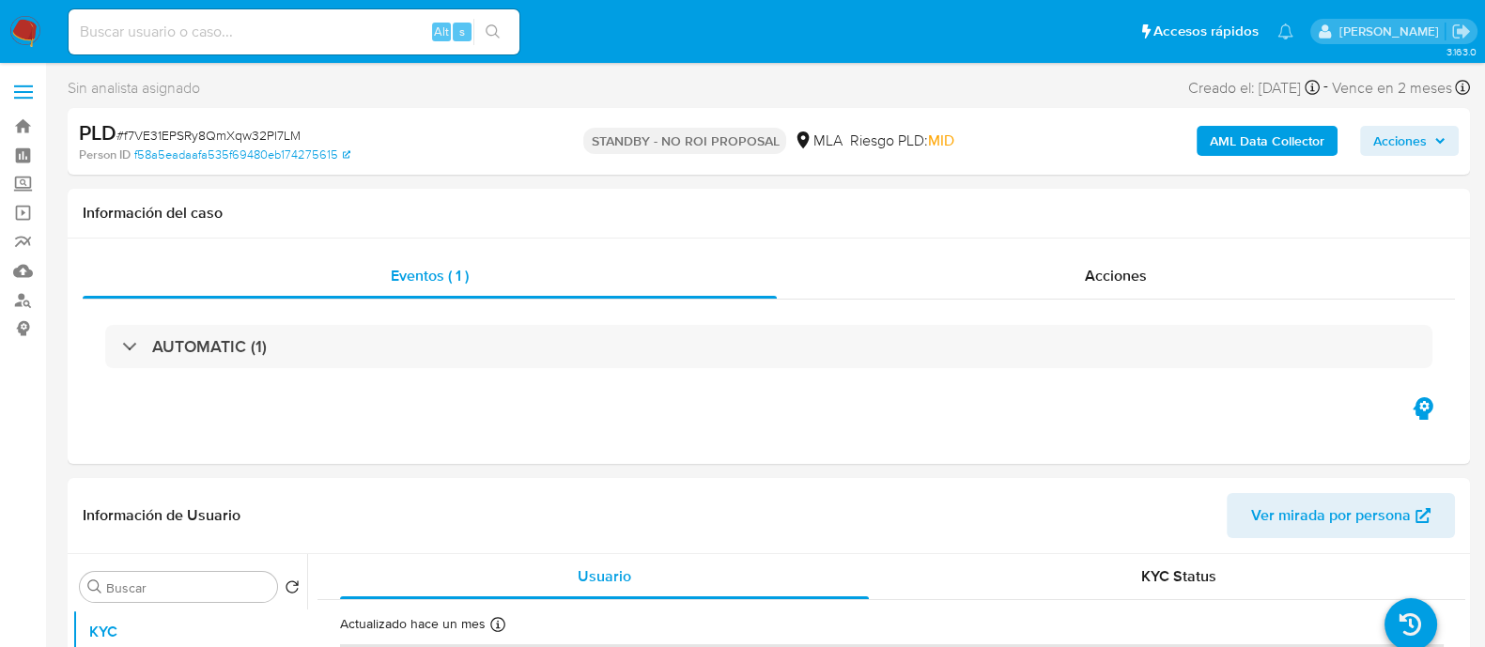
click at [323, 35] on input at bounding box center [294, 32] width 451 height 24
paste input "HtbrPIMhliC12mAJ14GdhKiO"
type input "HtbrPIMhliC12mAJ14GdhKiO"
click at [504, 29] on button "search-icon" at bounding box center [492, 32] width 39 height 26
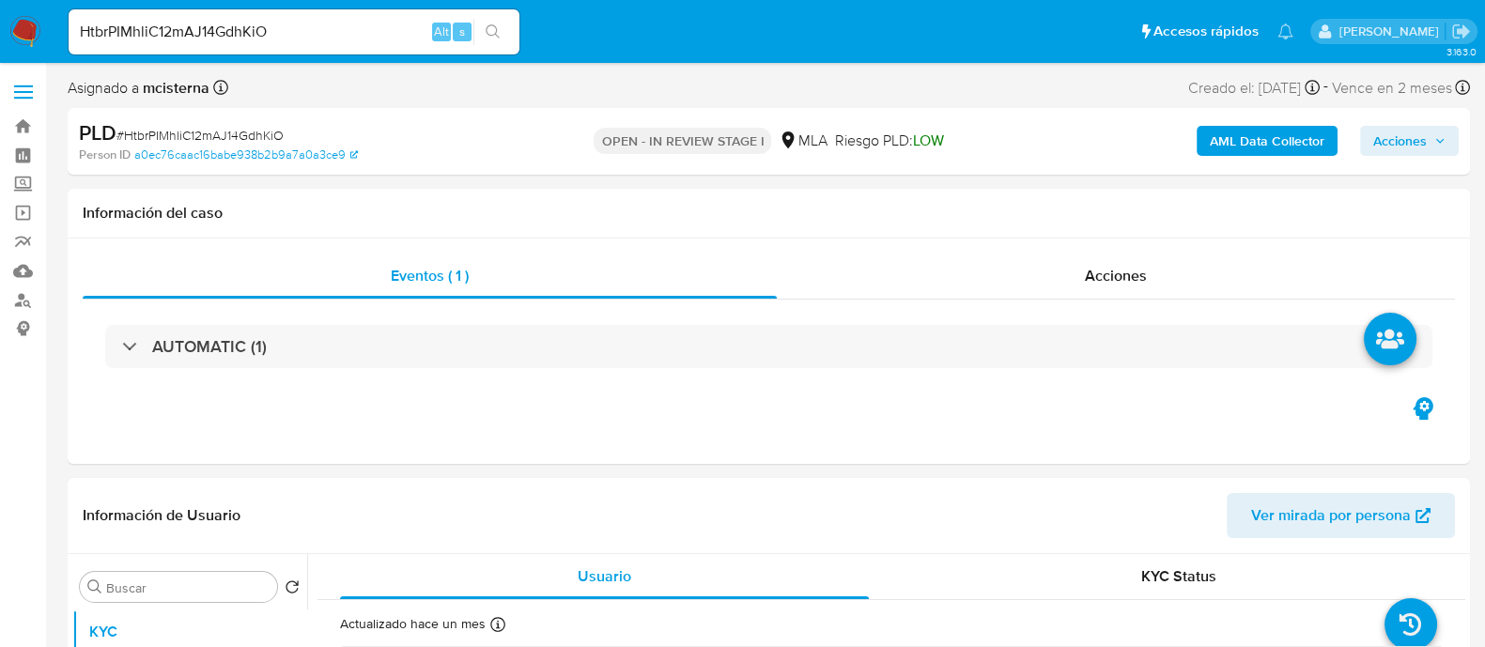
select select "10"
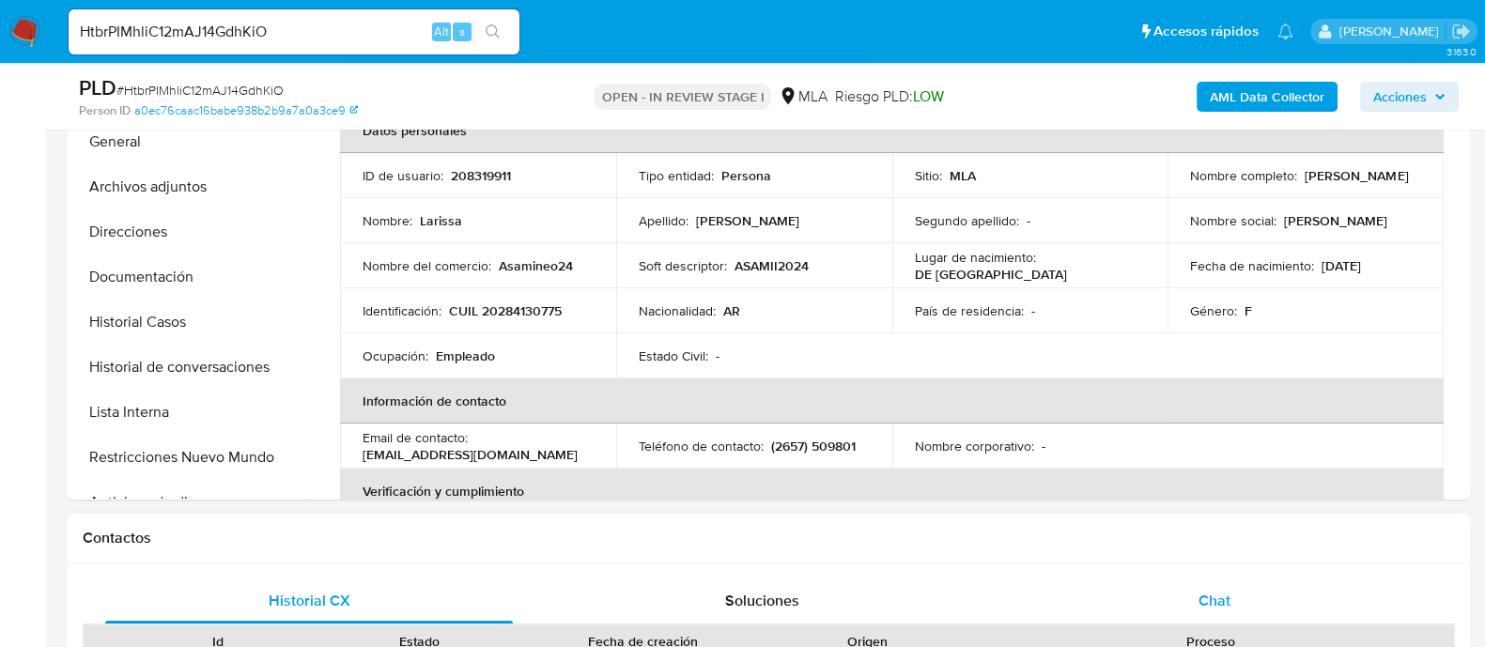
click at [1215, 593] on span "Chat" at bounding box center [1215, 601] width 32 height 22
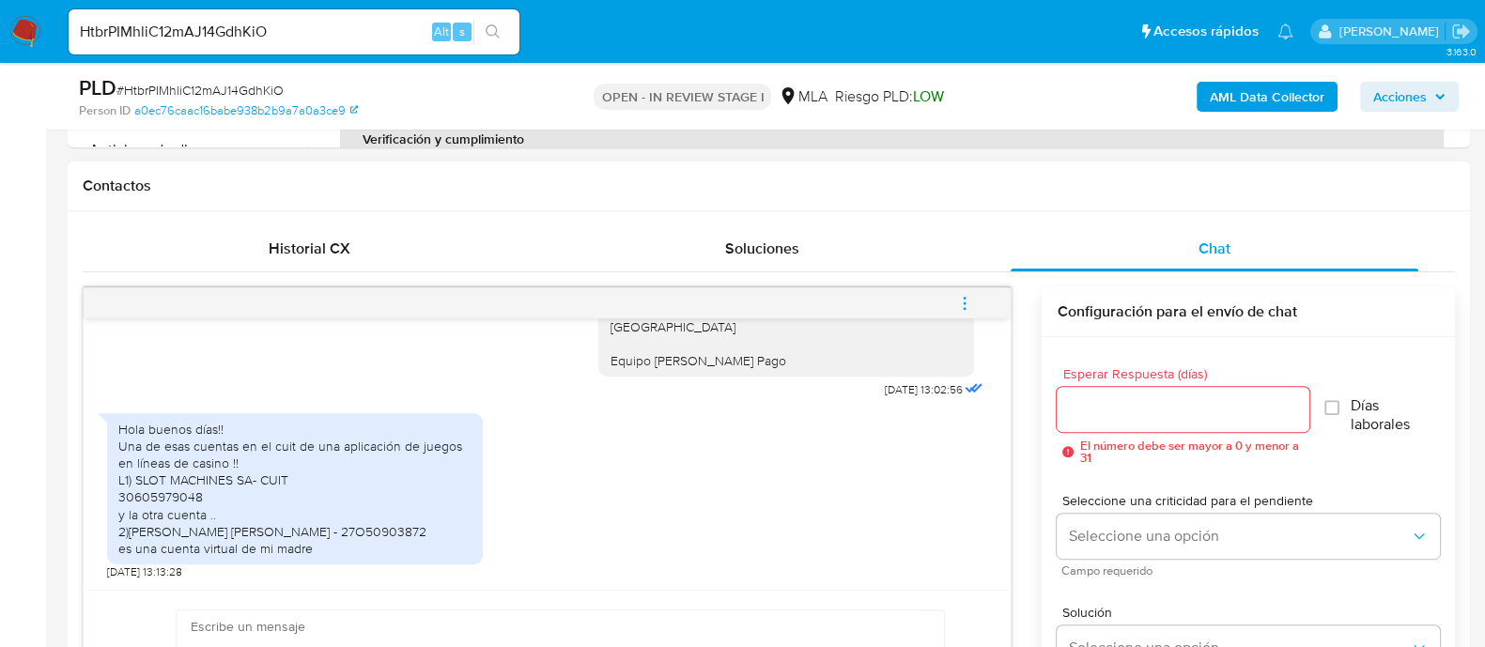
scroll to position [2069, 0]
drag, startPoint x: 132, startPoint y: 482, endPoint x: 250, endPoint y: 481, distance: 118.4
click at [250, 481] on div "Hola buenos días!! Una de esas cuentas en el cuit de una aplicación de juegos e…" at bounding box center [294, 489] width 353 height 137
click at [220, 486] on div "Hola buenos días!! Una de esas cuentas en el cuit de una aplicación de juegos e…" at bounding box center [294, 489] width 353 height 137
drag, startPoint x: 137, startPoint y: 479, endPoint x: 253, endPoint y: 476, distance: 115.6
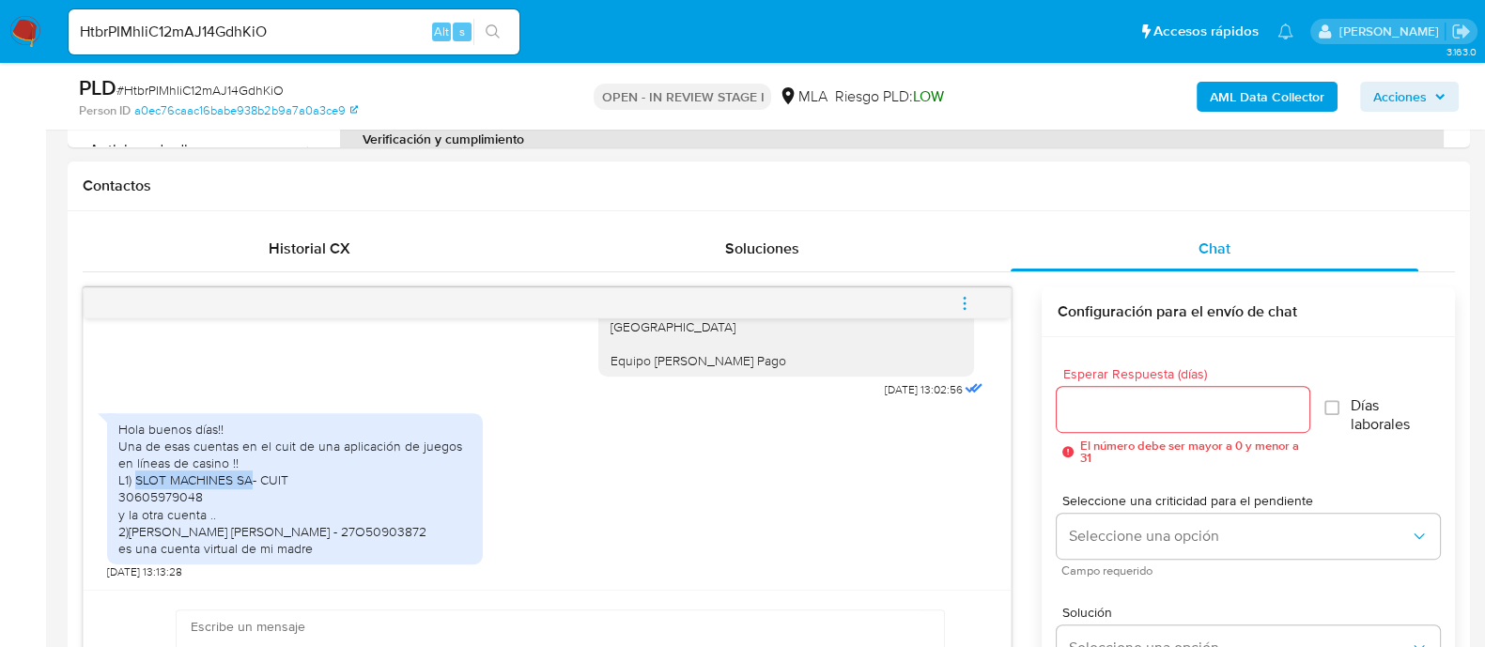
click at [253, 476] on div "Hola buenos días!! Una de esas cuentas en el cuit de una aplicación de juegos e…" at bounding box center [294, 489] width 353 height 137
copy div "SLOT MACHINES SA"
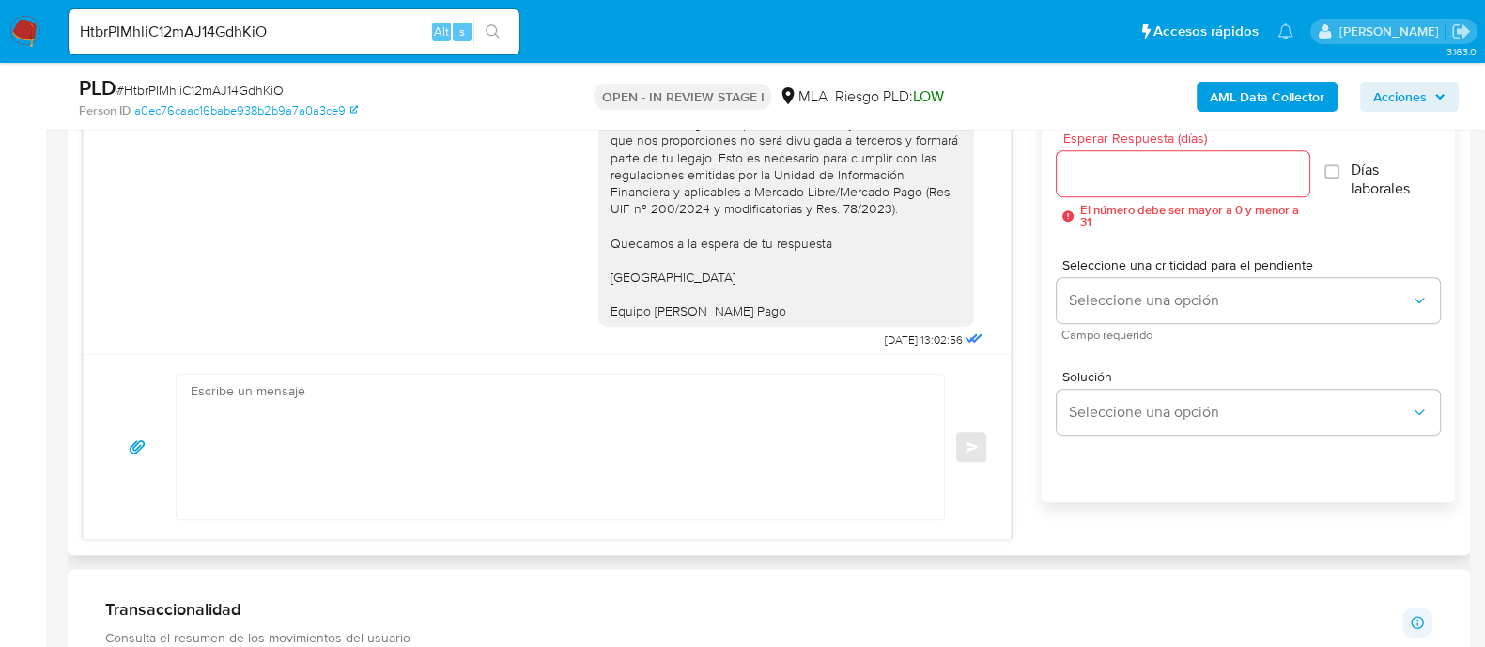
scroll to position [1716, 0]
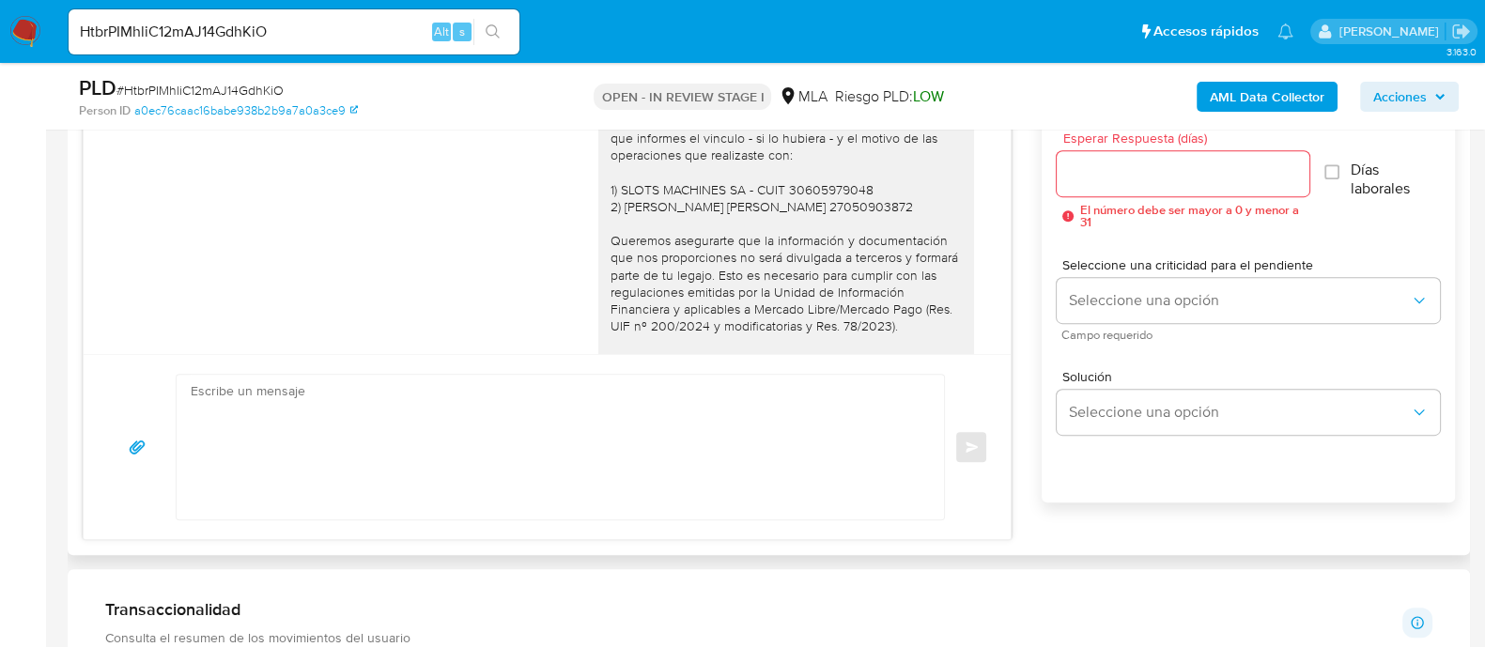
click at [801, 260] on div "Hola Larissa Guzman Muchas gracias por tu respuesta. Adicionalmente, te pedimos…" at bounding box center [786, 258] width 353 height 359
copy div "27050903872"
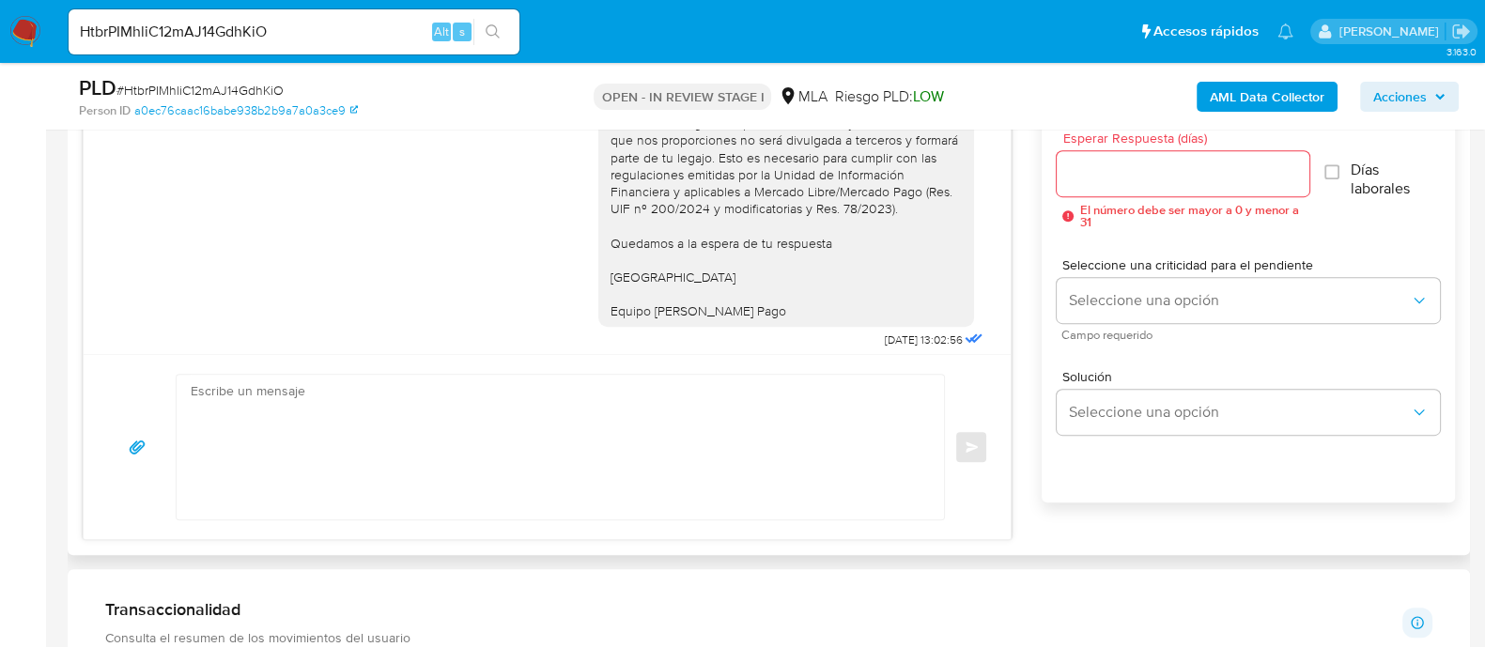
scroll to position [2069, 0]
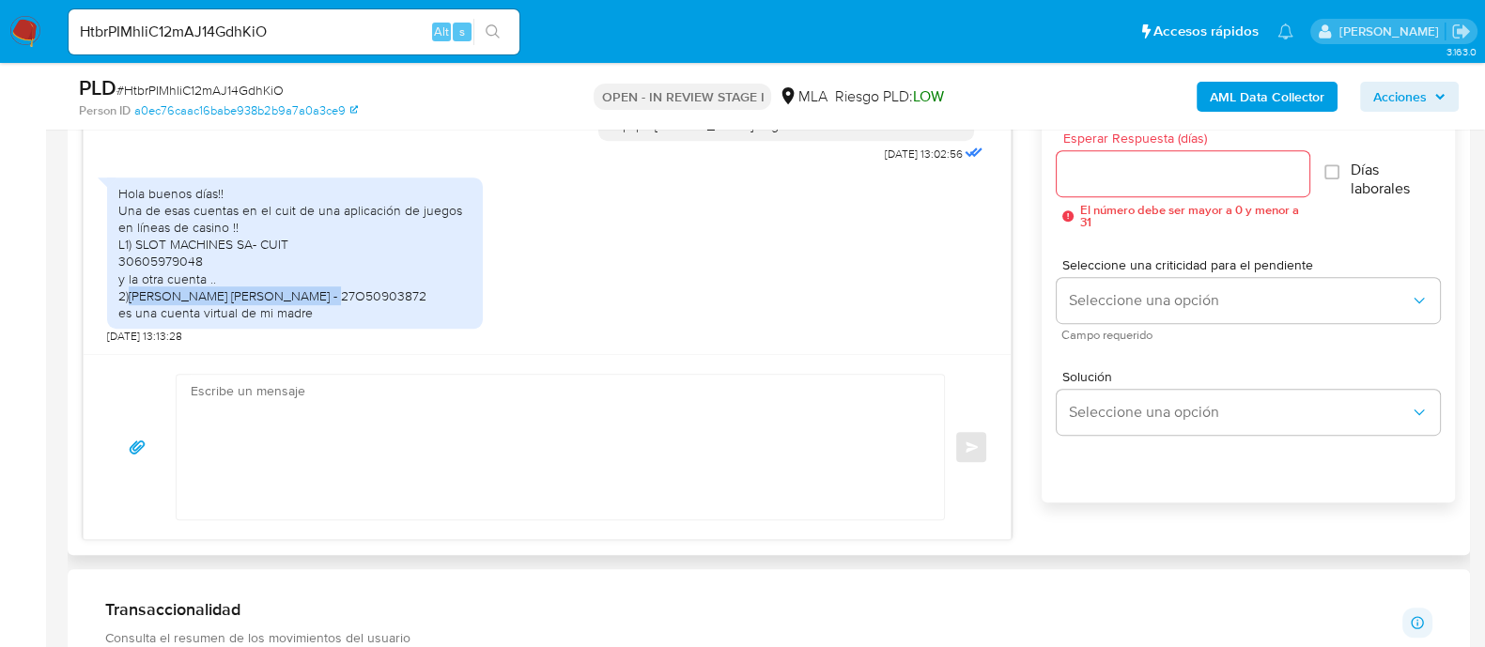
drag, startPoint x: 132, startPoint y: 293, endPoint x: 385, endPoint y: 293, distance: 253.6
click at [385, 293] on div "Hola buenos días!! Una de esas cuentas en el cuit de una aplicación de juegos e…" at bounding box center [294, 253] width 353 height 137
copy div "VEGA MARIA LUISA - 27O50903872"
click at [377, 411] on textarea at bounding box center [556, 447] width 730 height 145
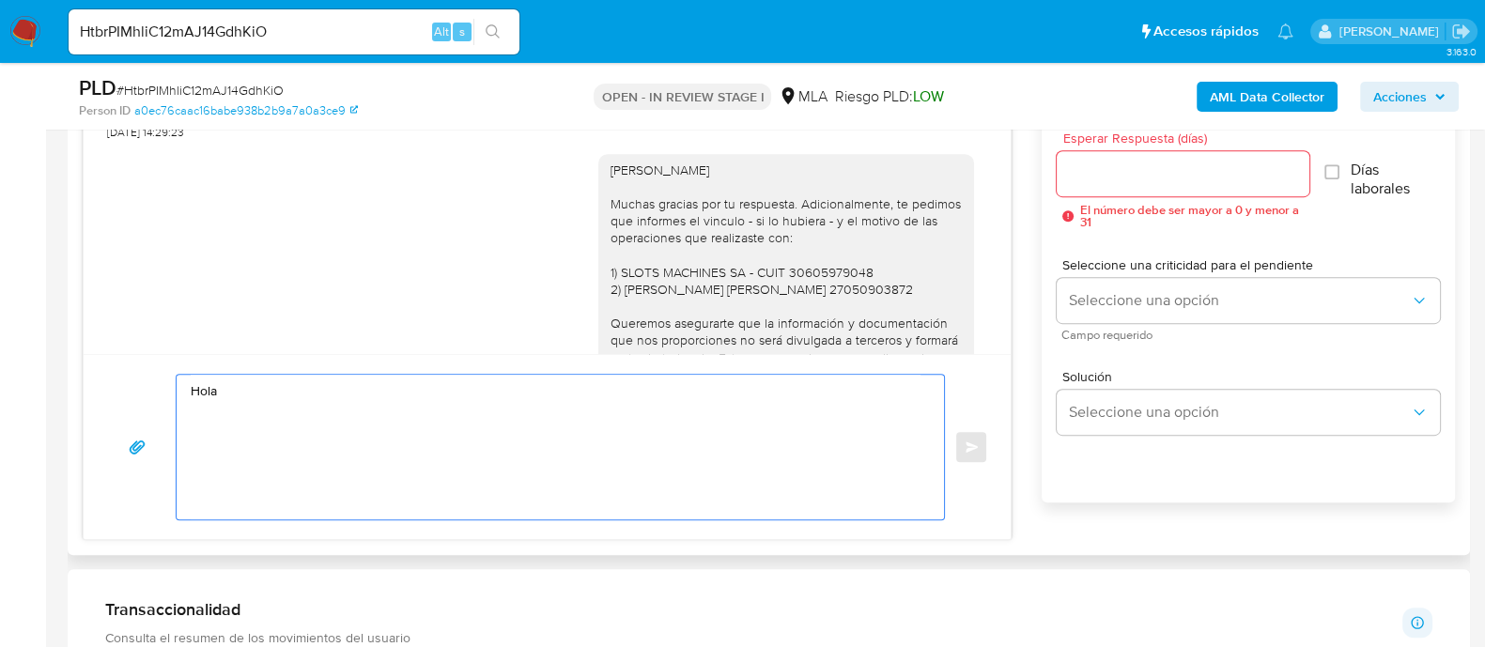
scroll to position [1599, 0]
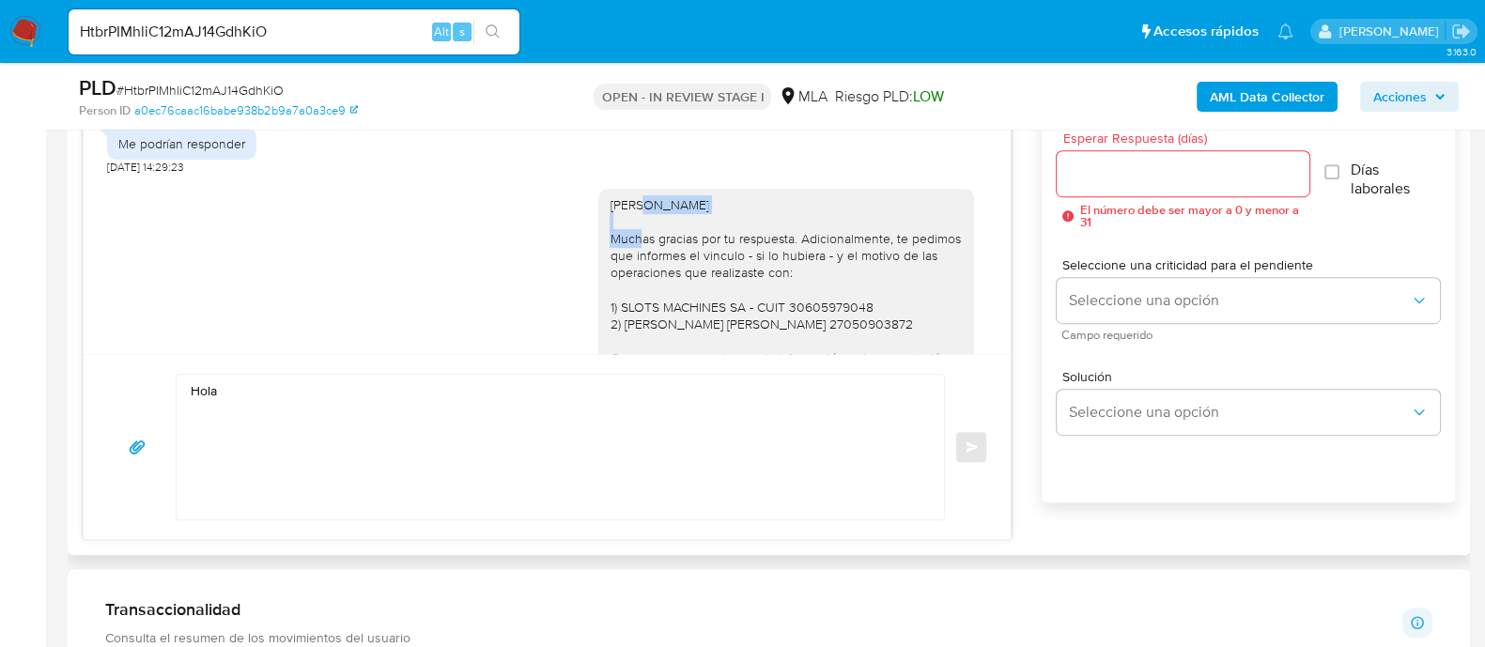
drag, startPoint x: 623, startPoint y: 256, endPoint x: 784, endPoint y: 256, distance: 161.6
click at [784, 256] on div "Hola Larissa Guzman Muchas gracias por tu respuesta. Adicionalmente, te pedimos…" at bounding box center [786, 375] width 353 height 359
copy div "Larissa Guzman"
click at [552, 382] on textarea "Hola" at bounding box center [556, 447] width 730 height 145
paste textarea "Larissa Guzman"
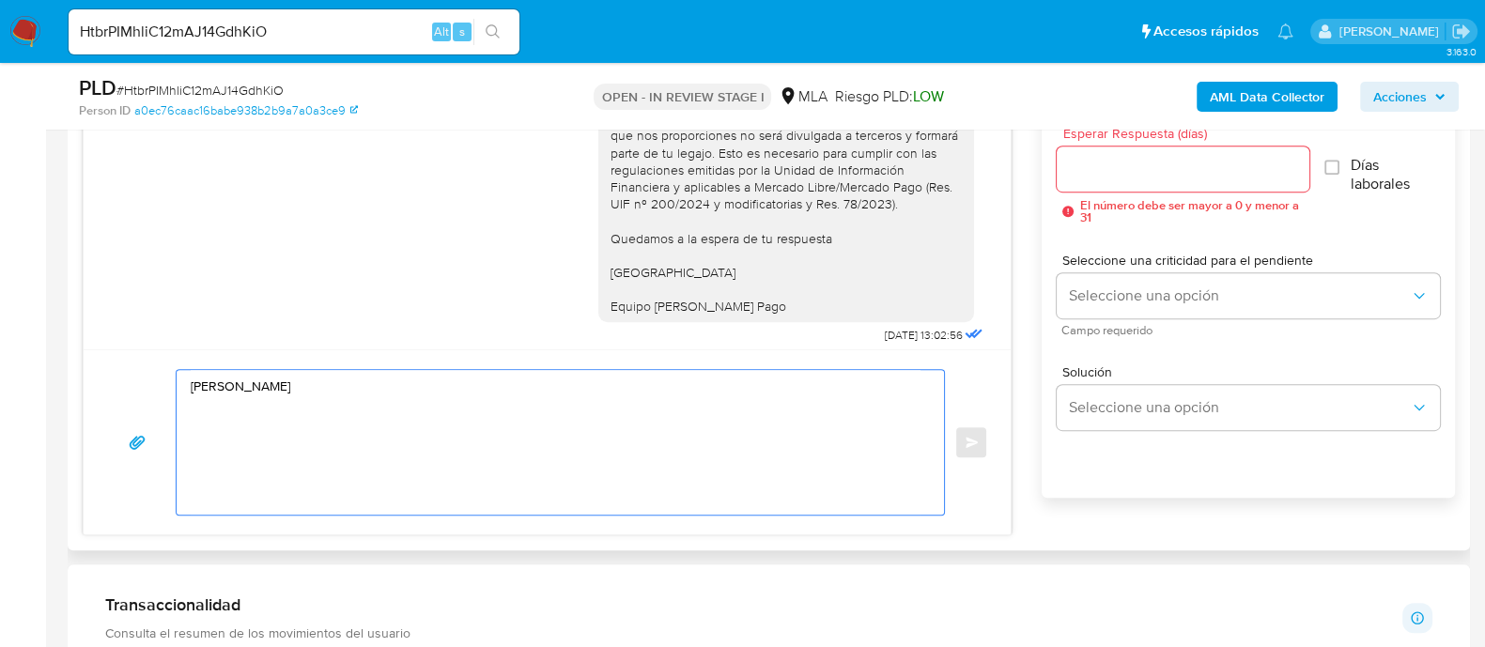
scroll to position [1057, 0]
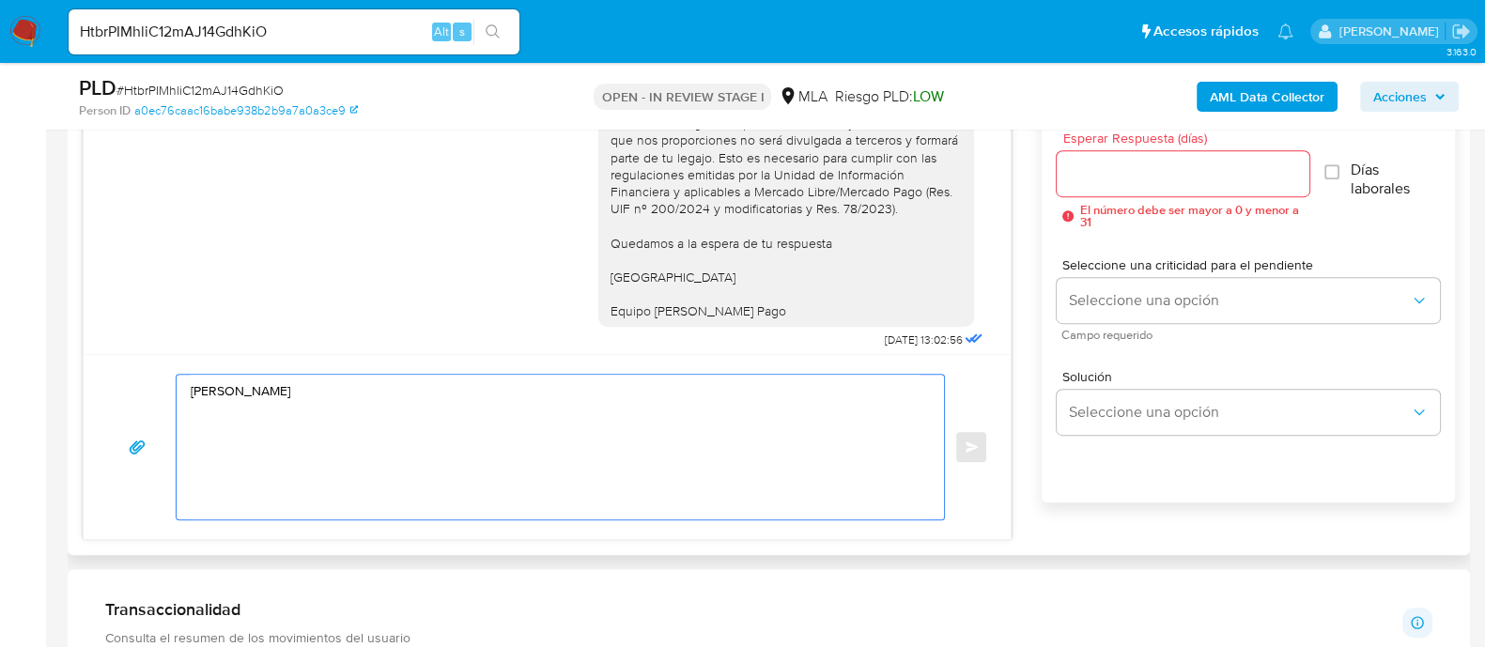
click at [349, 467] on textarea "Hola Larissa Guzman" at bounding box center [556, 447] width 730 height 145
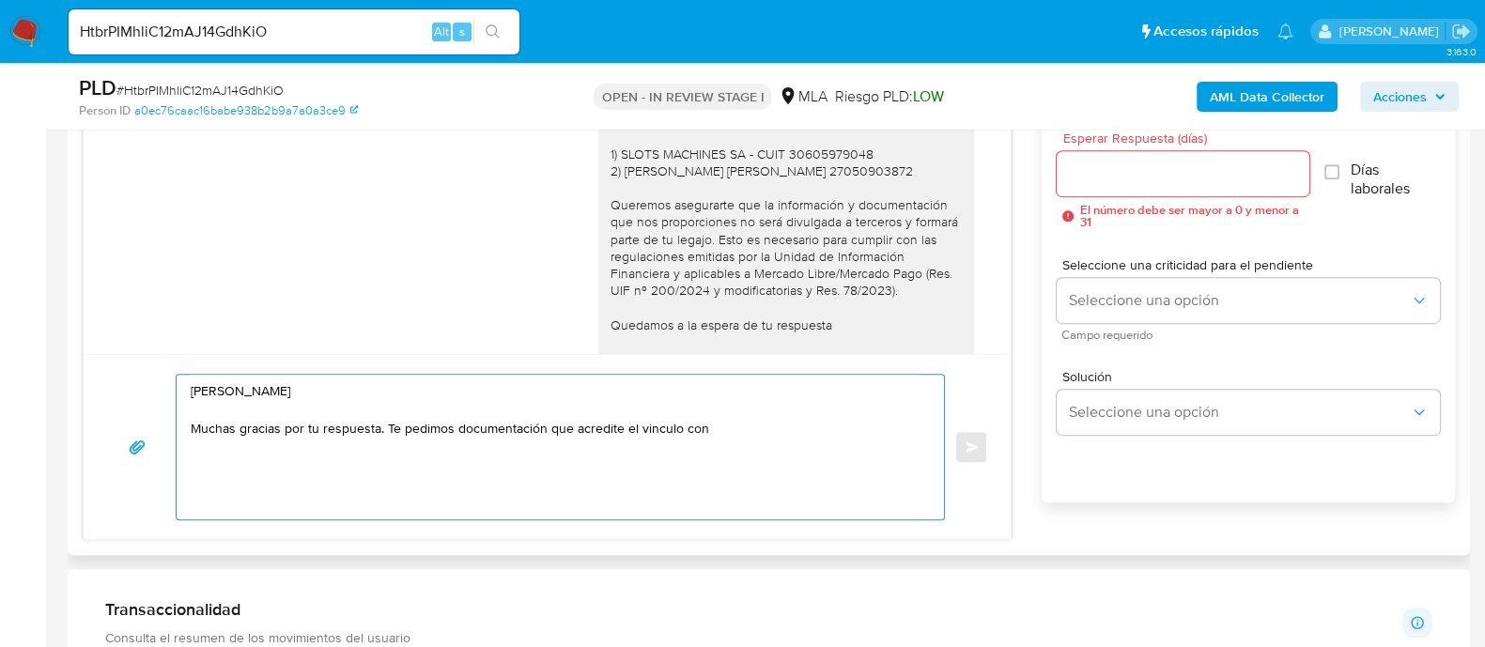
scroll to position [1716, 0]
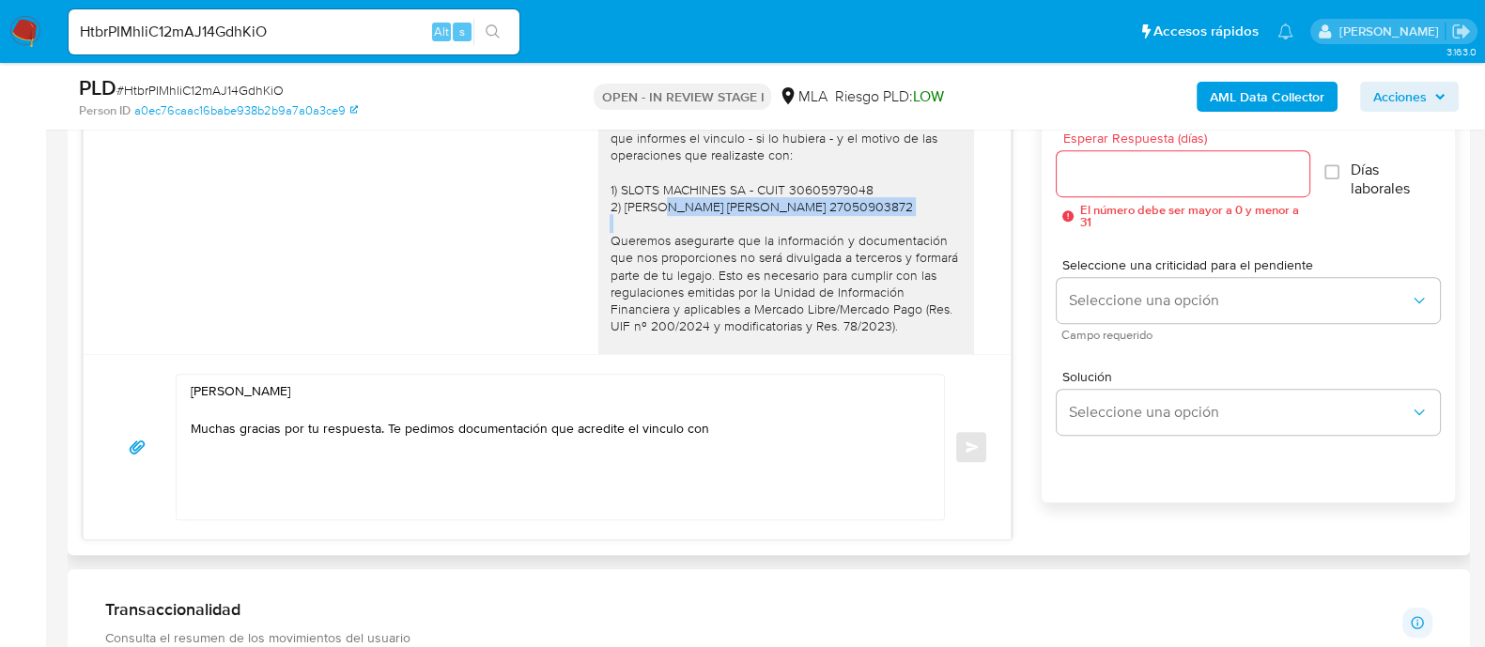
drag, startPoint x: 606, startPoint y: 254, endPoint x: 879, endPoint y: 251, distance: 273.4
click at [879, 251] on div "Hola Larissa Guzman Muchas gracias por tu respuesta. Adicionalmente, te pedimos…" at bounding box center [786, 258] width 353 height 359
copy div "VEGA MARIA LUISA - CUIT 27050903872"
click at [792, 437] on textarea "Hola Larissa Guzman Muchas gracias por tu respuesta. Te pedimos documentación q…" at bounding box center [556, 447] width 730 height 145
paste textarea "VEGA MARIA LUISA - CUIT 27050903872"
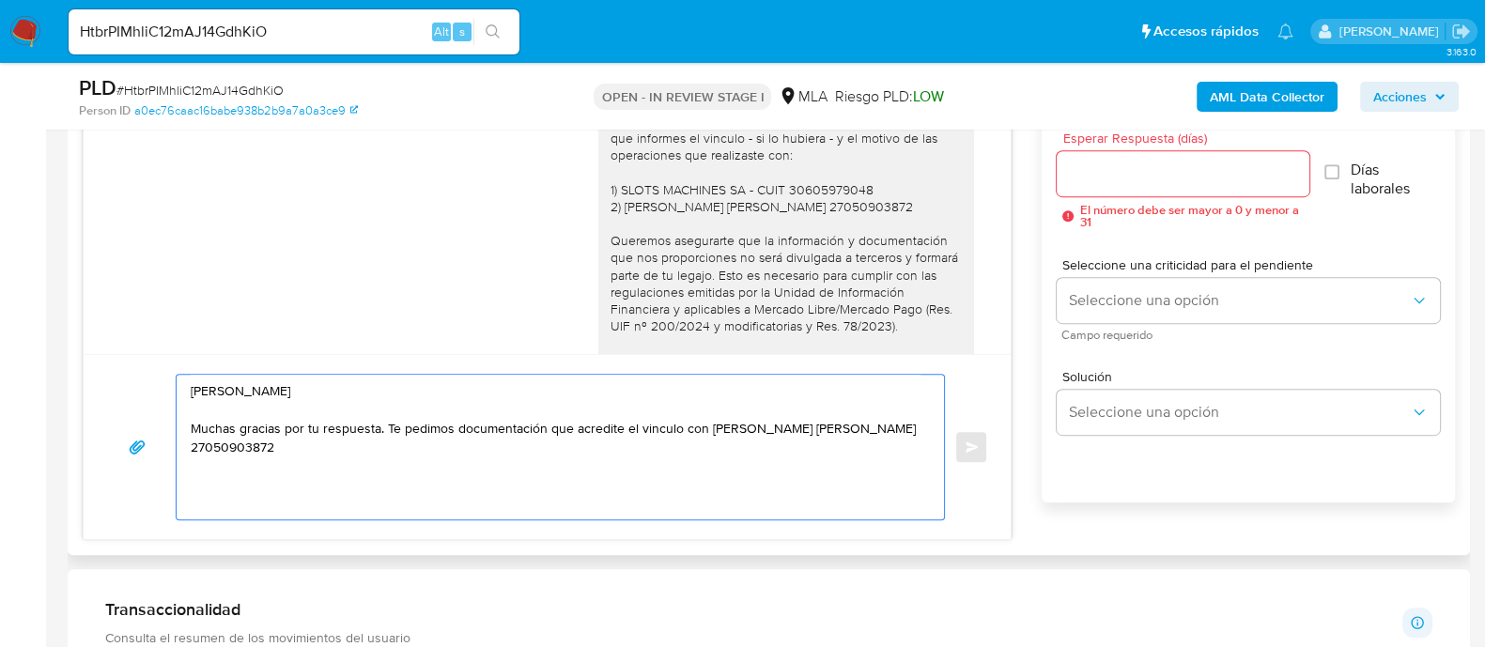
click at [221, 448] on textarea "Hola Larissa Guzman Muchas gracias por tu respuesta. Te pedimos documentación q…" at bounding box center [556, 447] width 730 height 145
click at [798, 452] on textarea "Hola Larissa Guzman Muchas gracias por tu respuesta. Te pedimos documentación q…" at bounding box center [556, 447] width 730 height 145
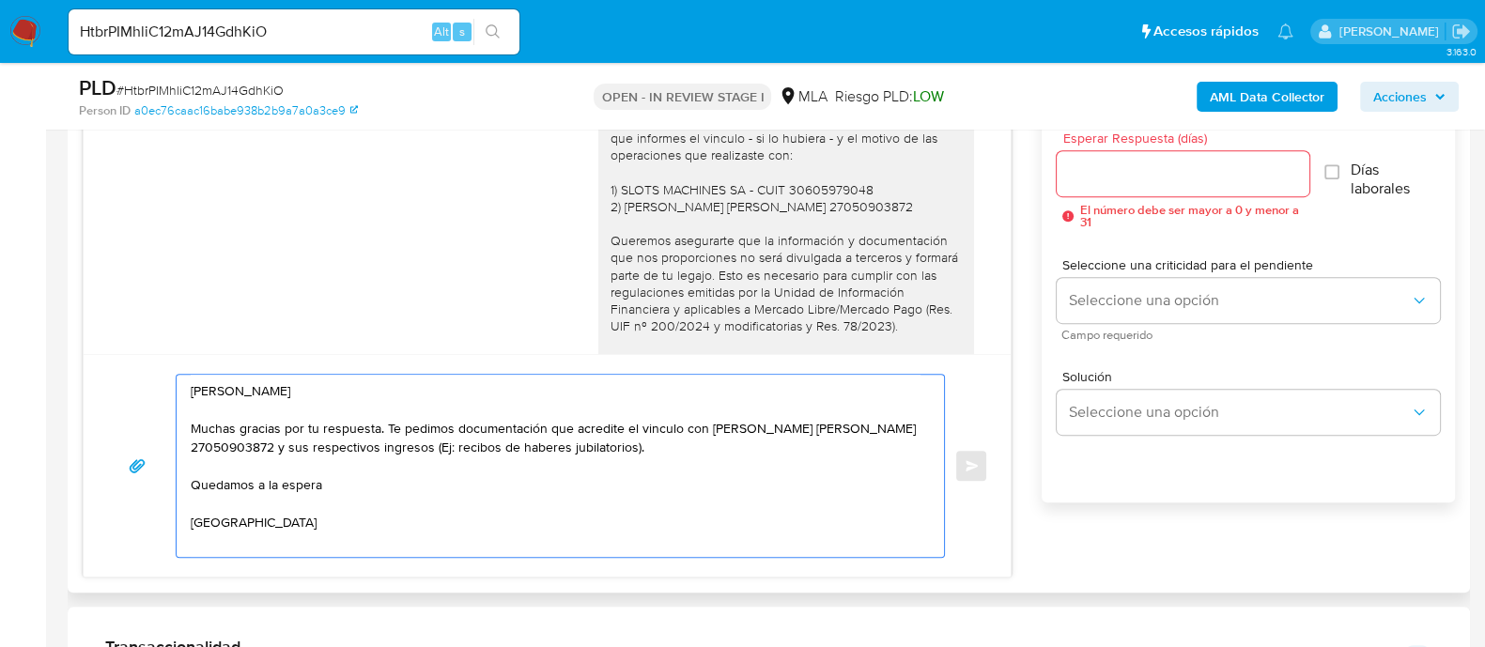
scroll to position [7, 0]
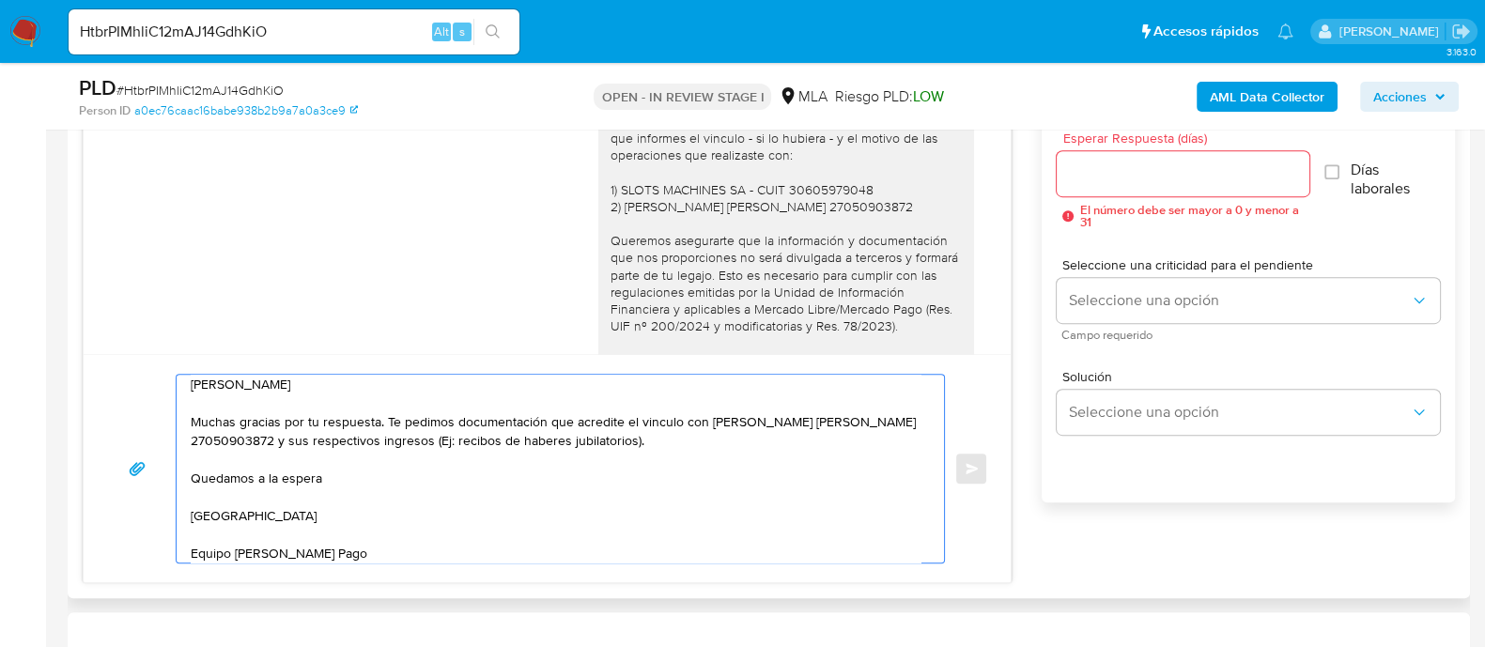
type textarea "Hola Larissa Guzman Muchas gracias por tu respuesta. Te pedimos documentación q…"
click at [1136, 165] on input "Esperar Respuesta (días)" at bounding box center [1183, 174] width 252 height 24
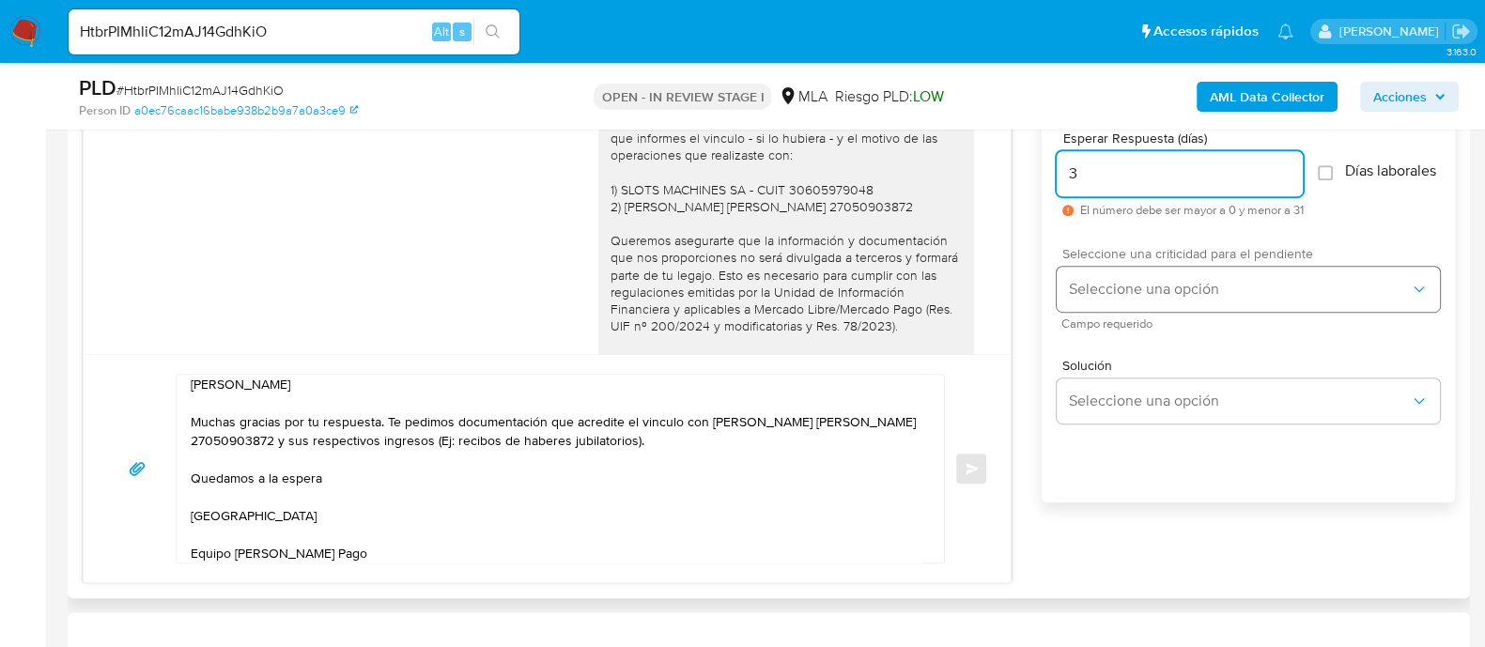
type input "3"
click at [1127, 288] on button "Seleccione una opción" at bounding box center [1248, 289] width 383 height 45
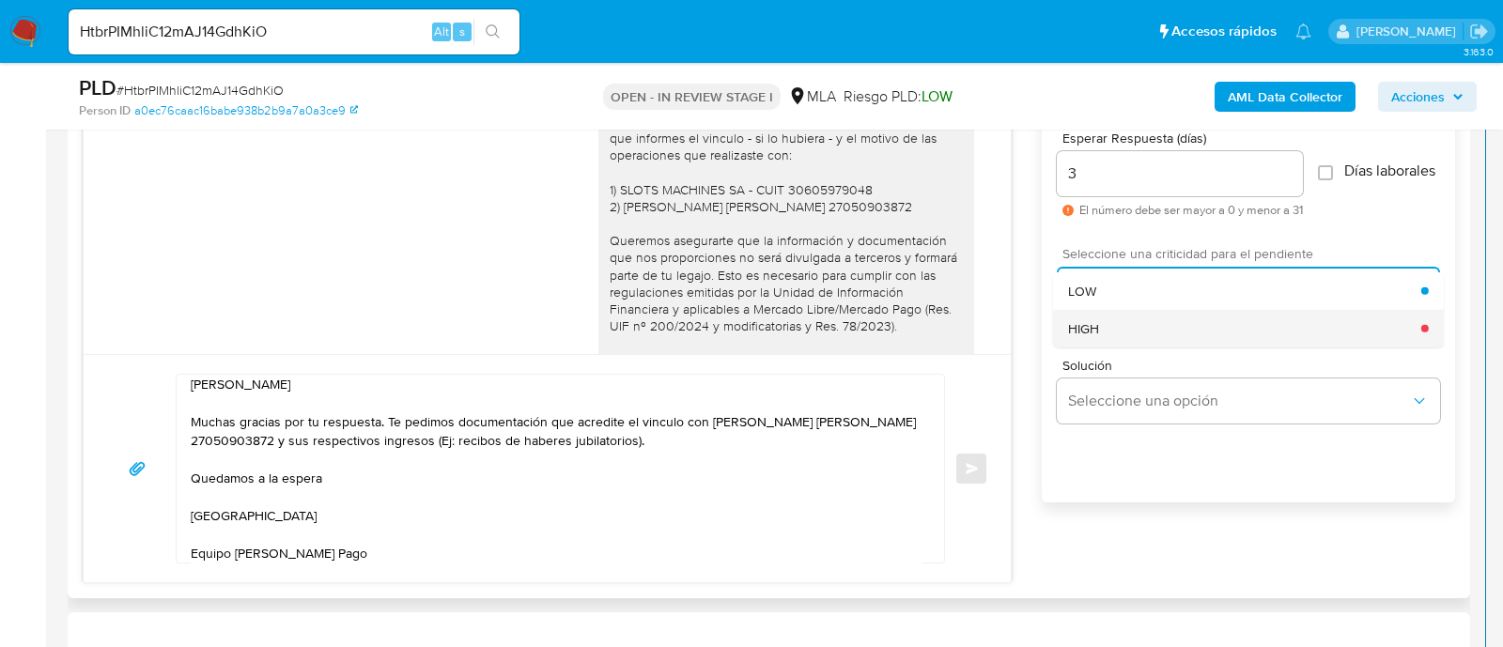
click at [1130, 347] on div "HIGH" at bounding box center [1244, 328] width 353 height 38
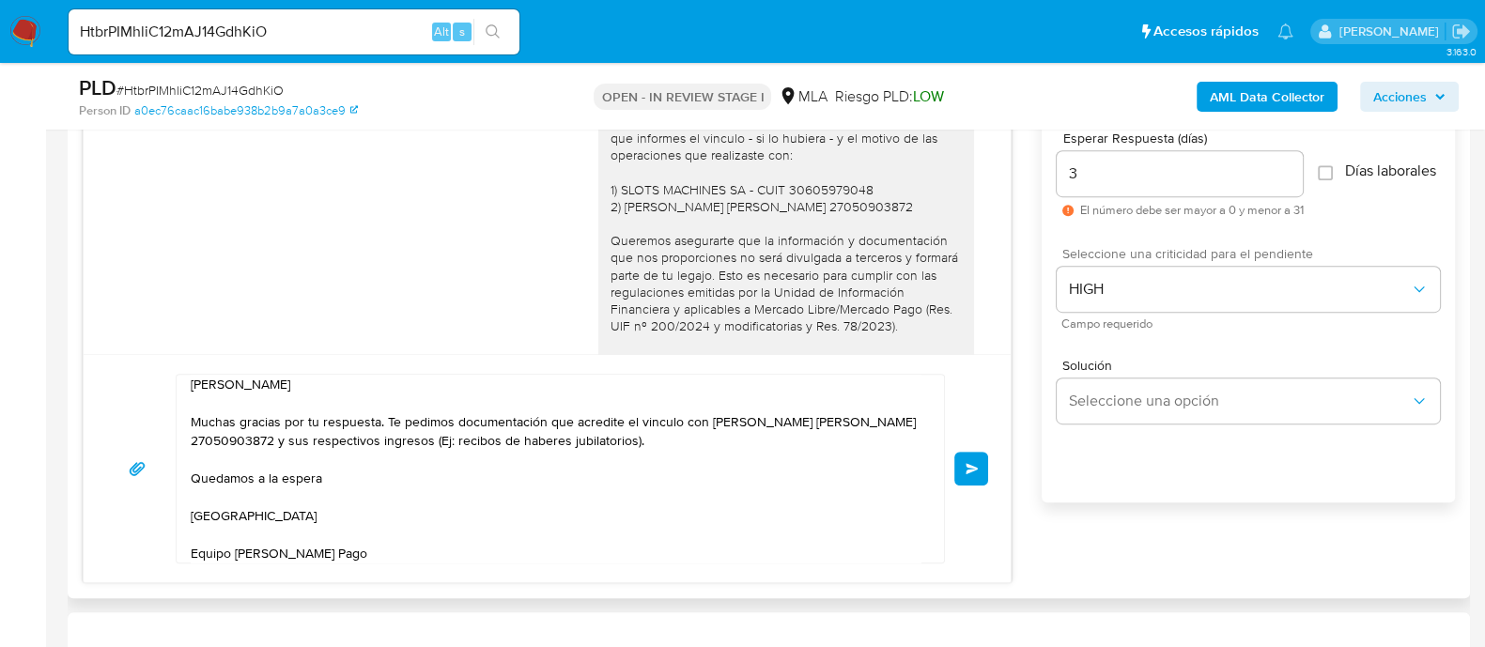
click at [979, 473] on button "Enviar" at bounding box center [971, 469] width 34 height 34
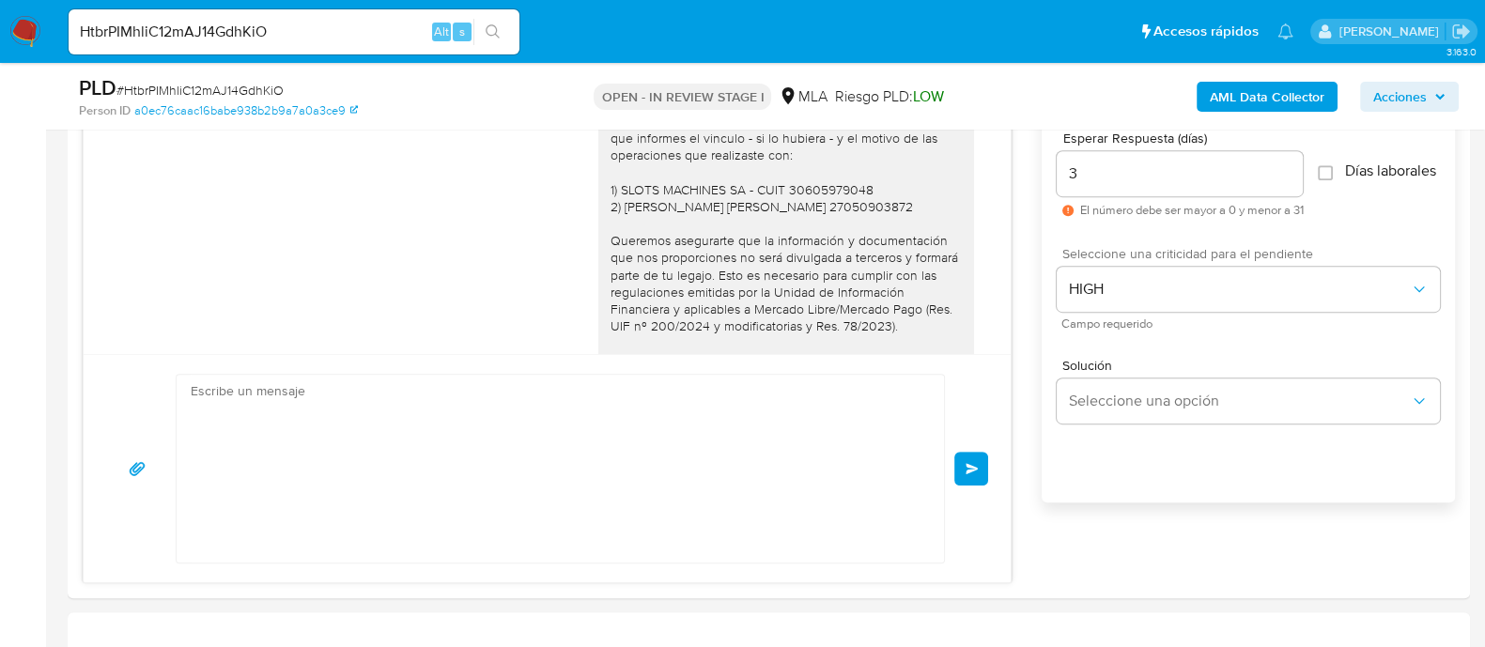
scroll to position [2329, 0]
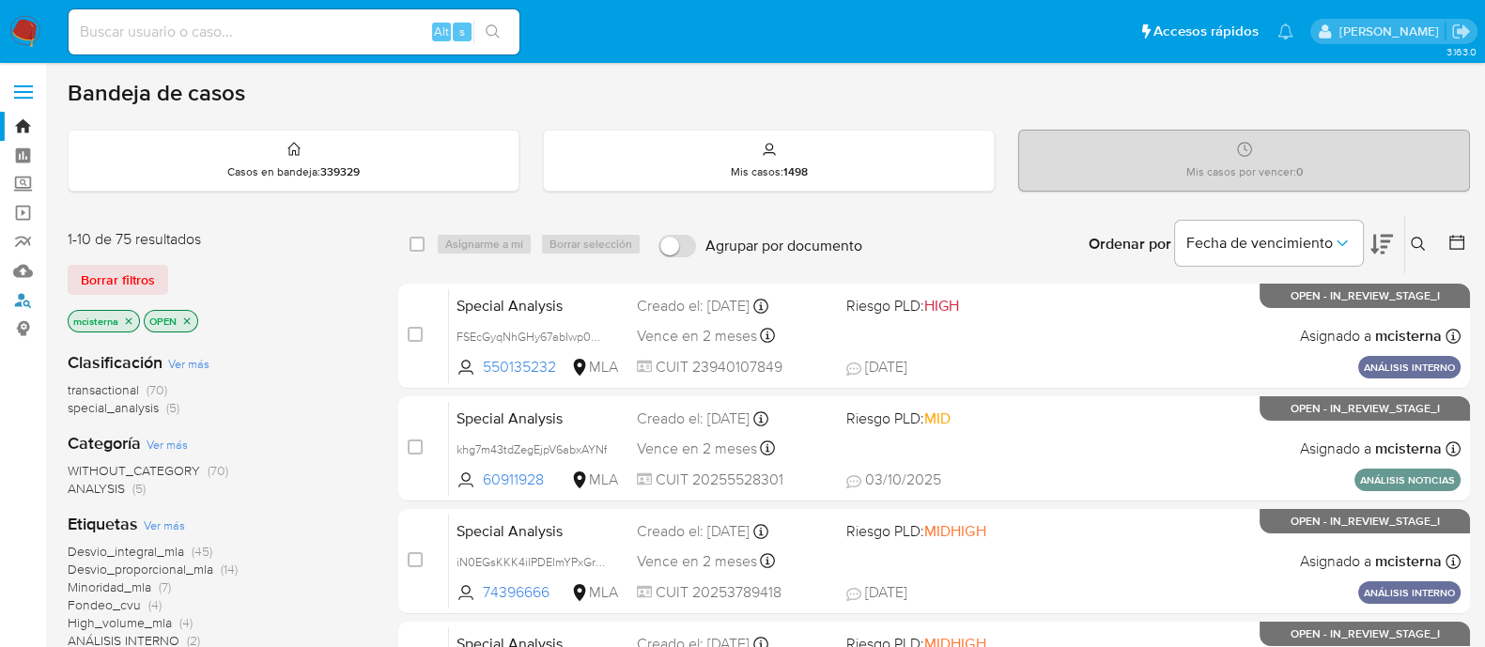
drag, startPoint x: 32, startPoint y: 298, endPoint x: 66, endPoint y: 298, distance: 33.8
click at [32, 298] on link "Buscador de personas" at bounding box center [112, 300] width 224 height 29
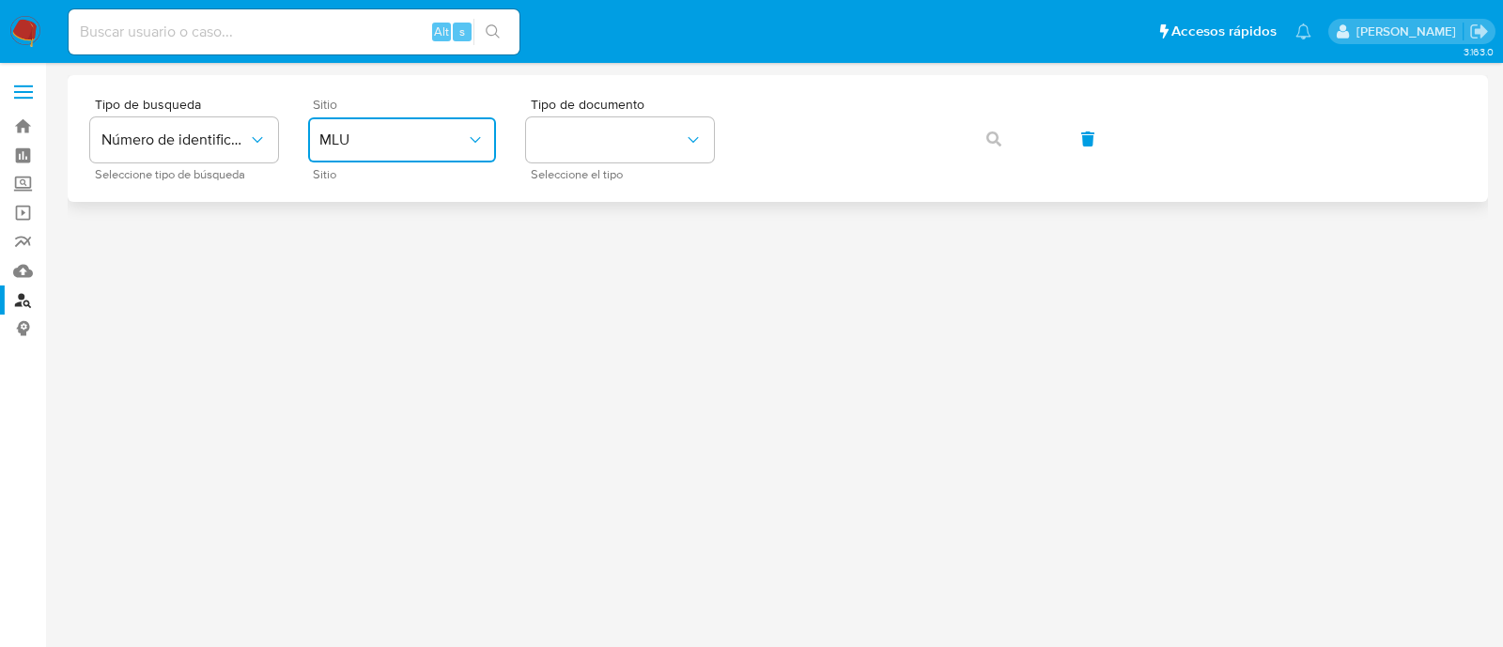
click at [369, 139] on span "MLU" at bounding box center [392, 140] width 147 height 19
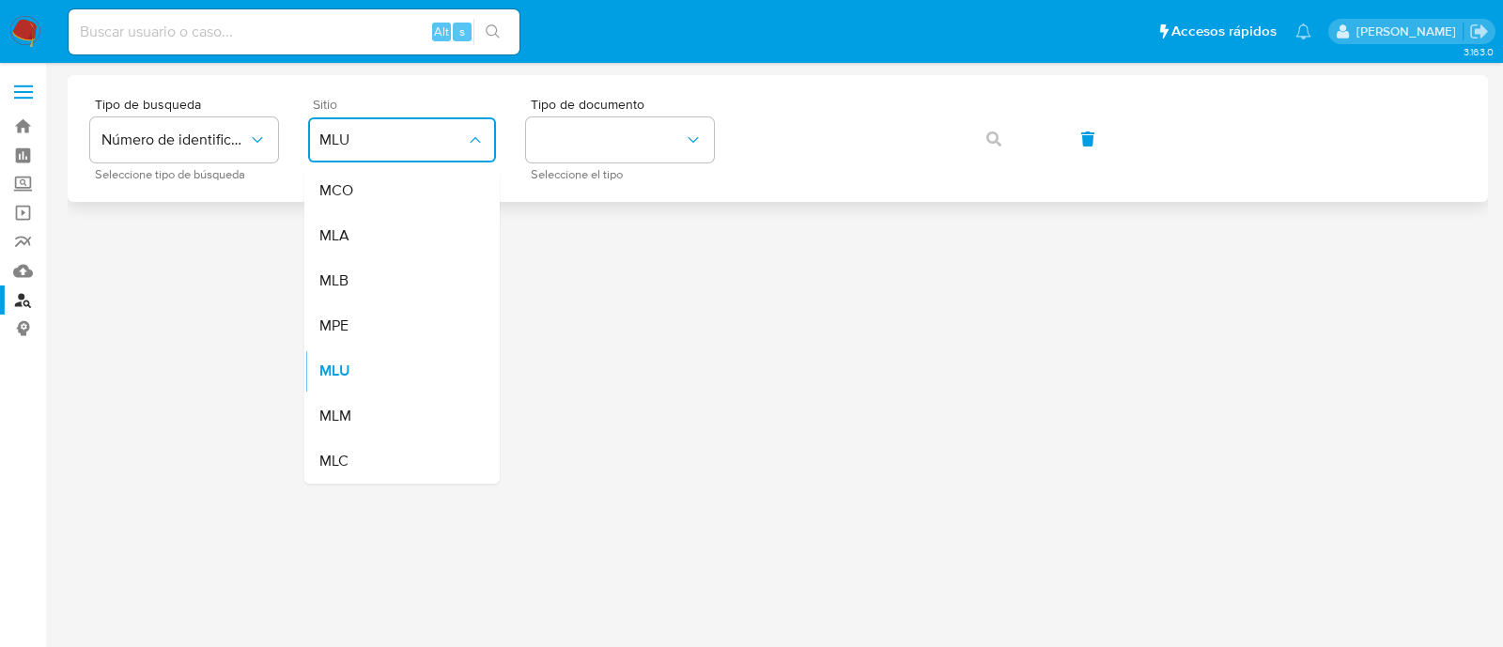
click at [368, 240] on div "MLA" at bounding box center [396, 235] width 154 height 45
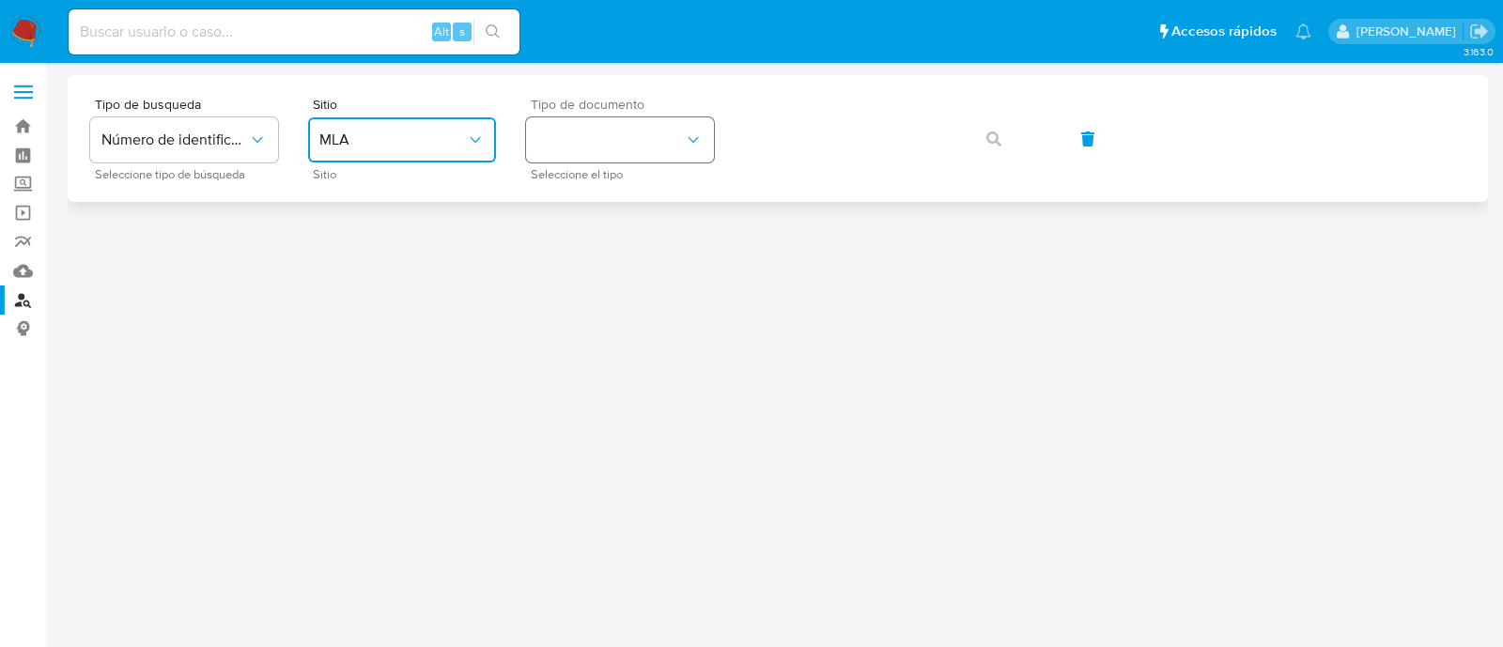
click at [534, 148] on button "identificationType" at bounding box center [620, 139] width 188 height 45
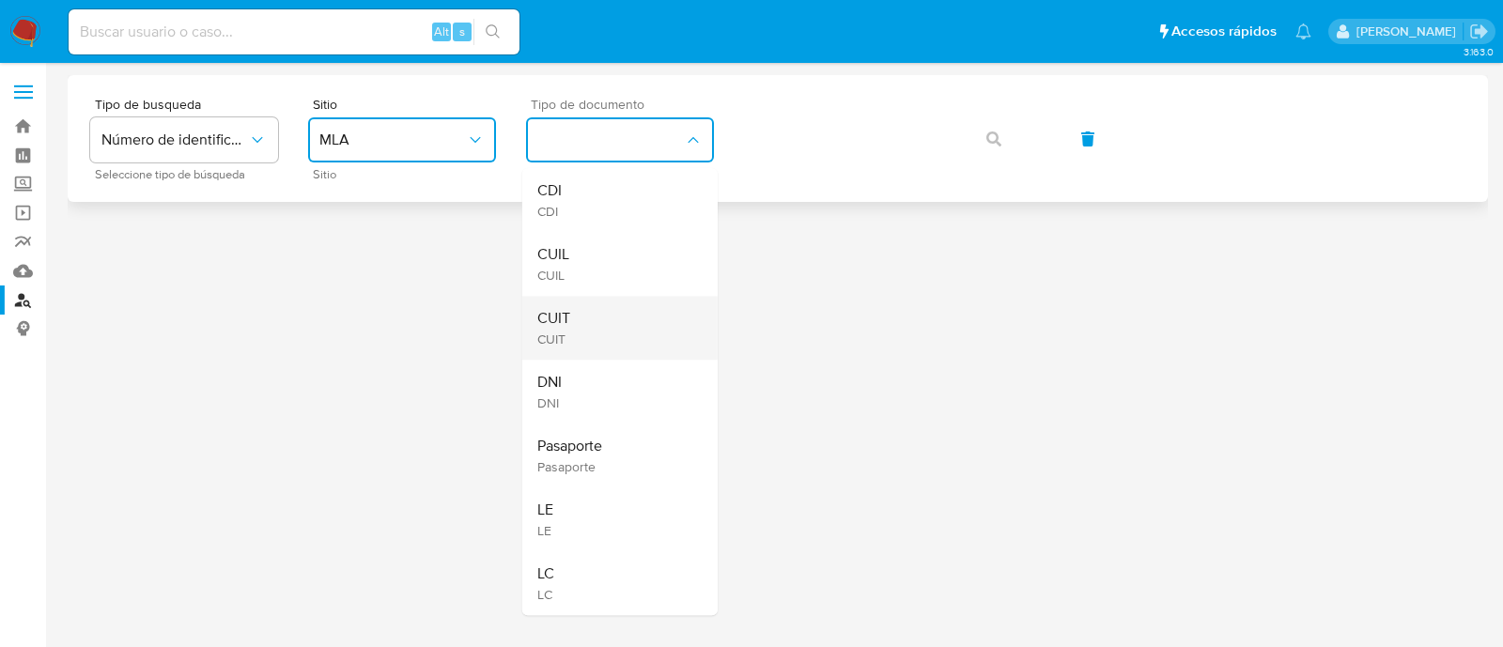
click at [550, 337] on span "CUIT" at bounding box center [553, 339] width 33 height 17
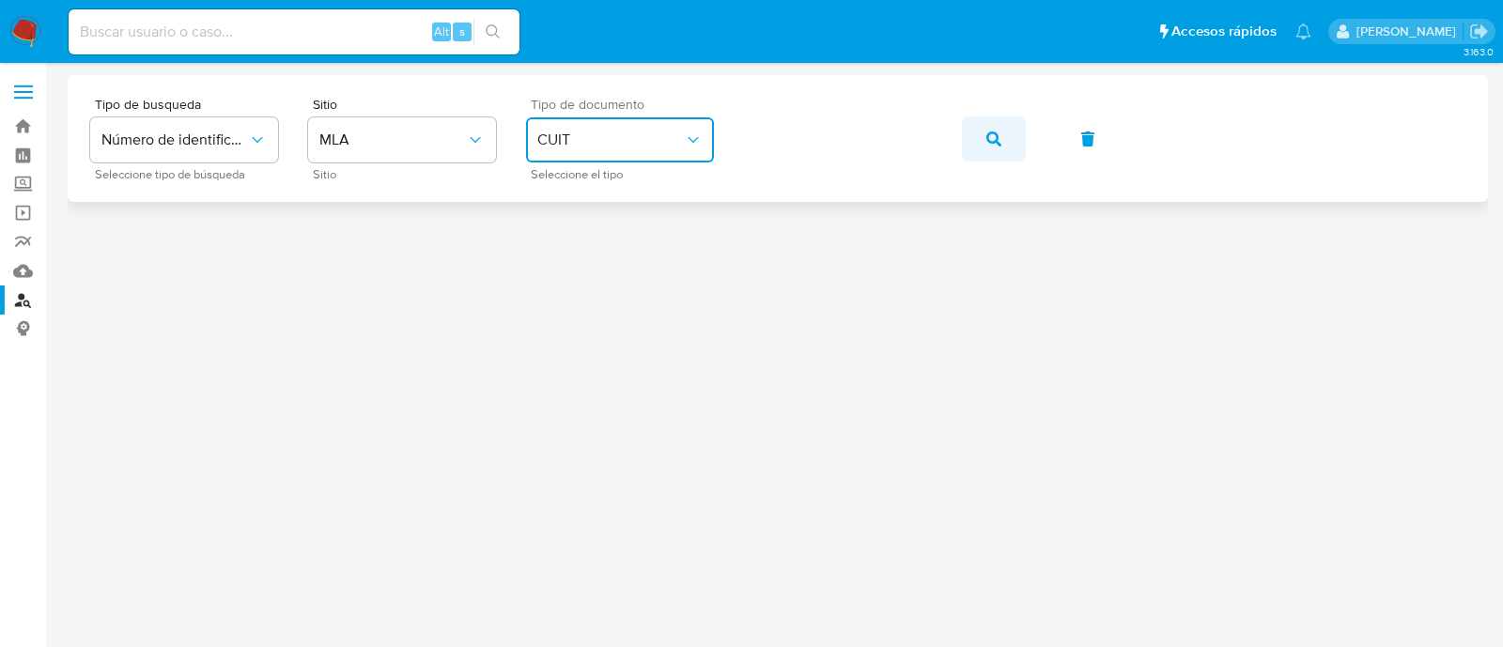
click at [976, 140] on button "button" at bounding box center [994, 138] width 64 height 45
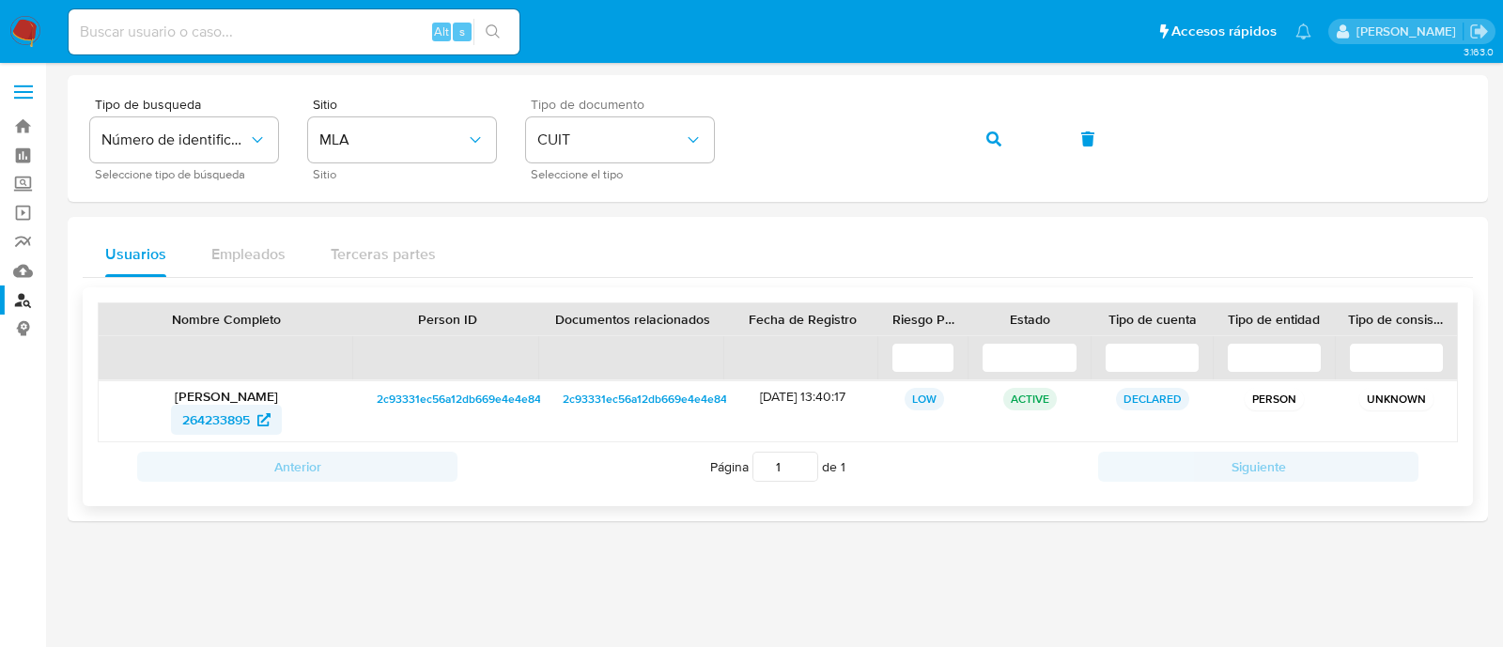
click at [228, 411] on span "264233895" at bounding box center [216, 420] width 68 height 30
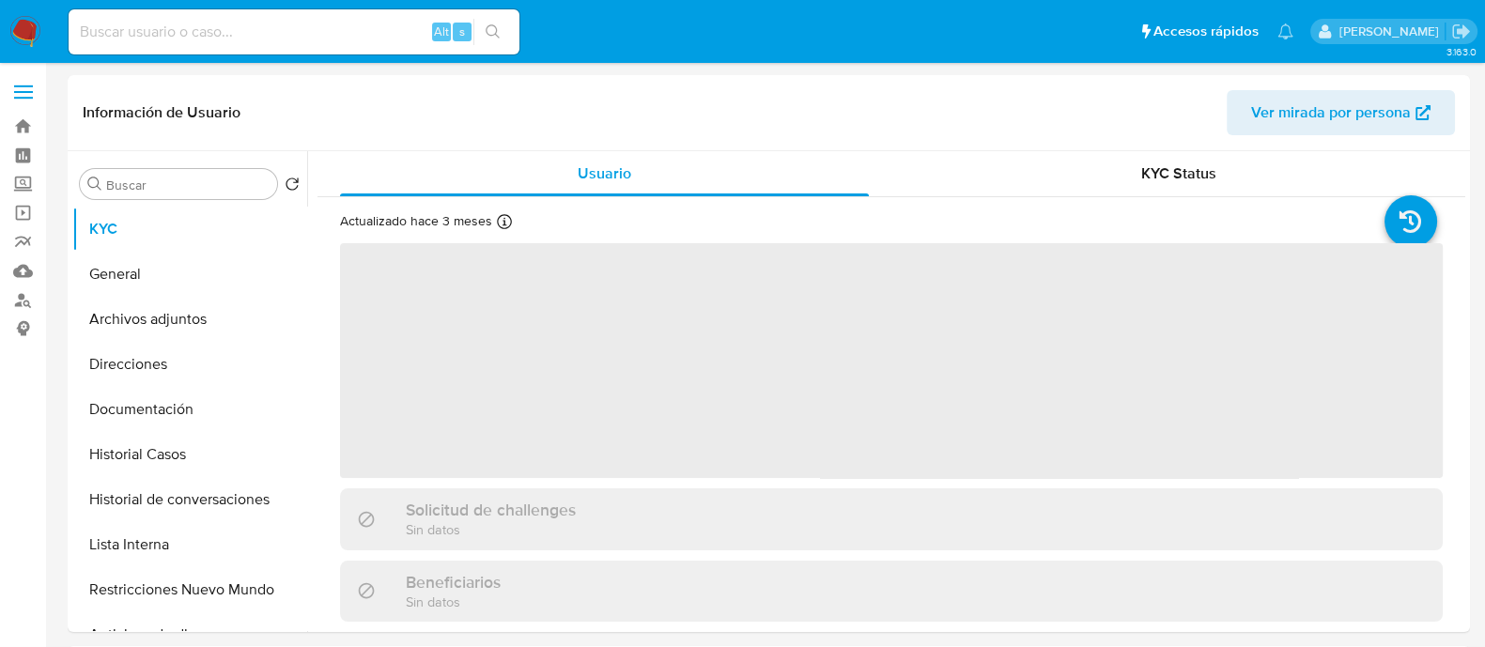
select select "10"
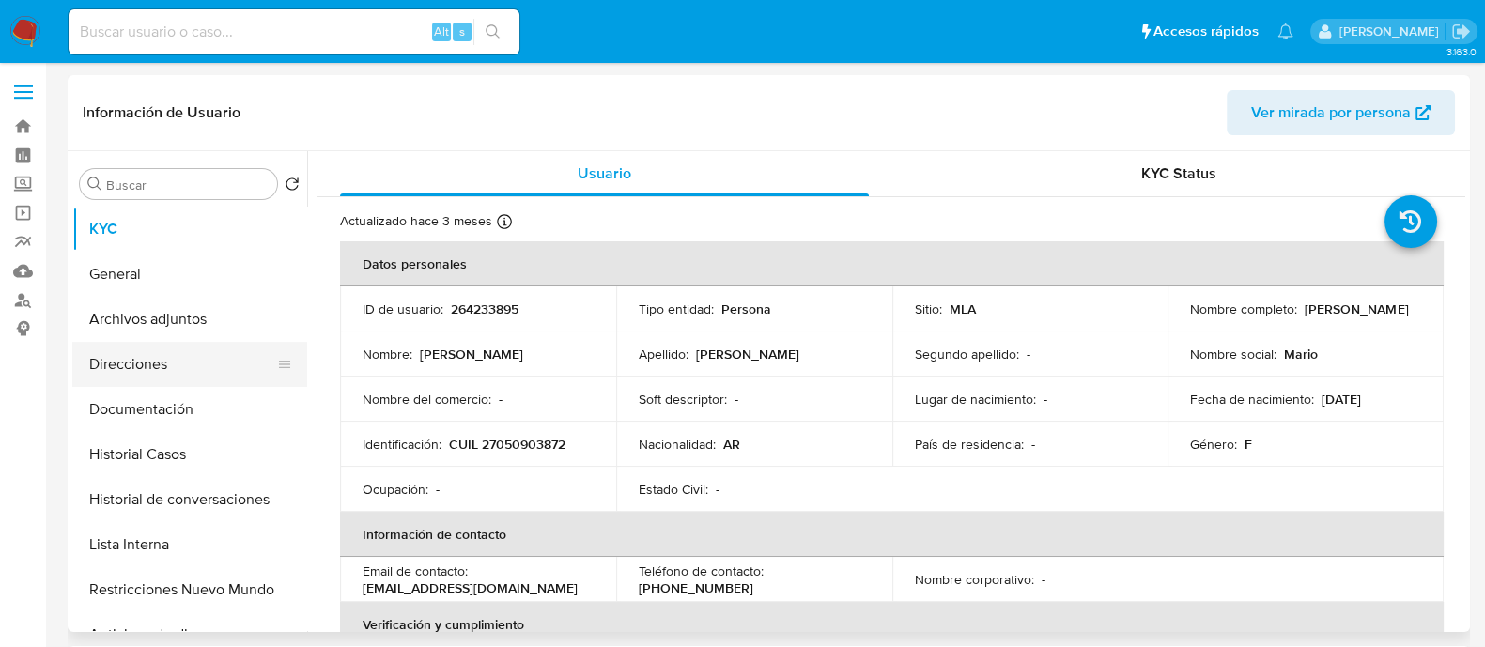
click at [193, 372] on button "Direcciones" at bounding box center [182, 364] width 220 height 45
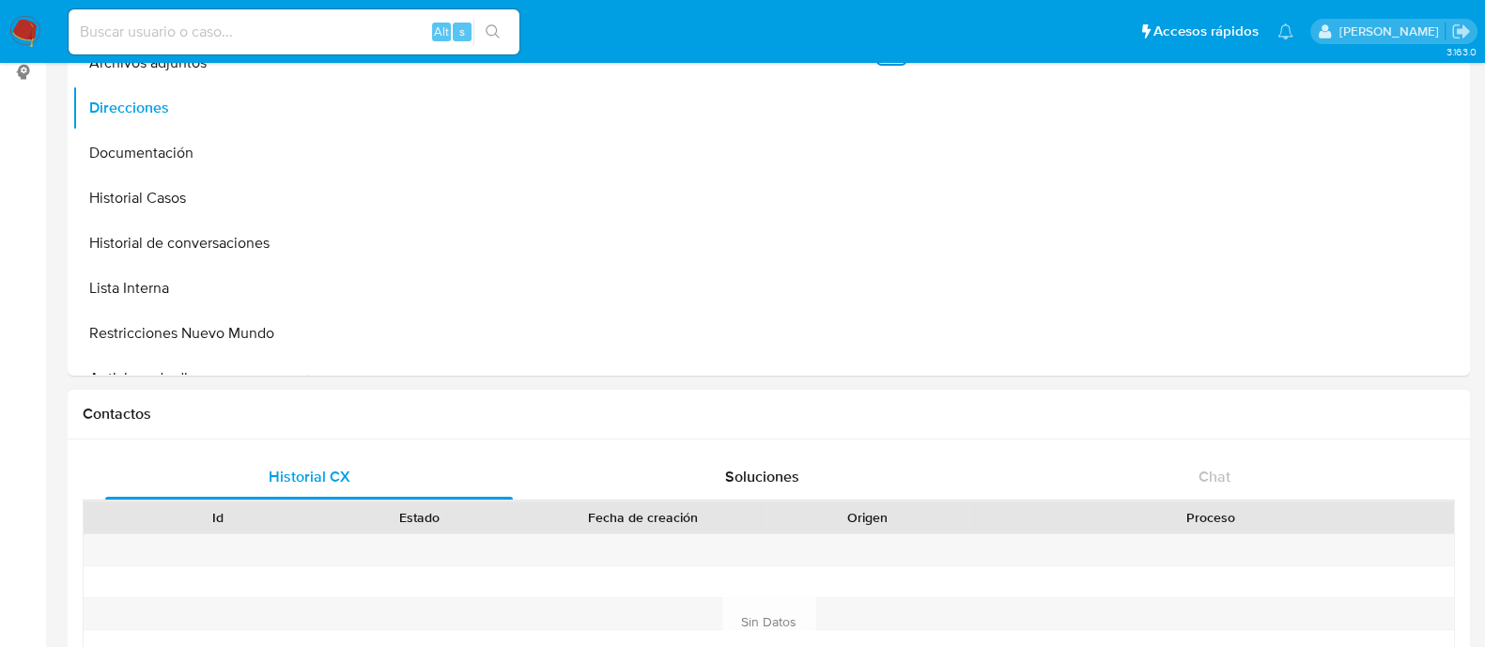
scroll to position [469, 0]
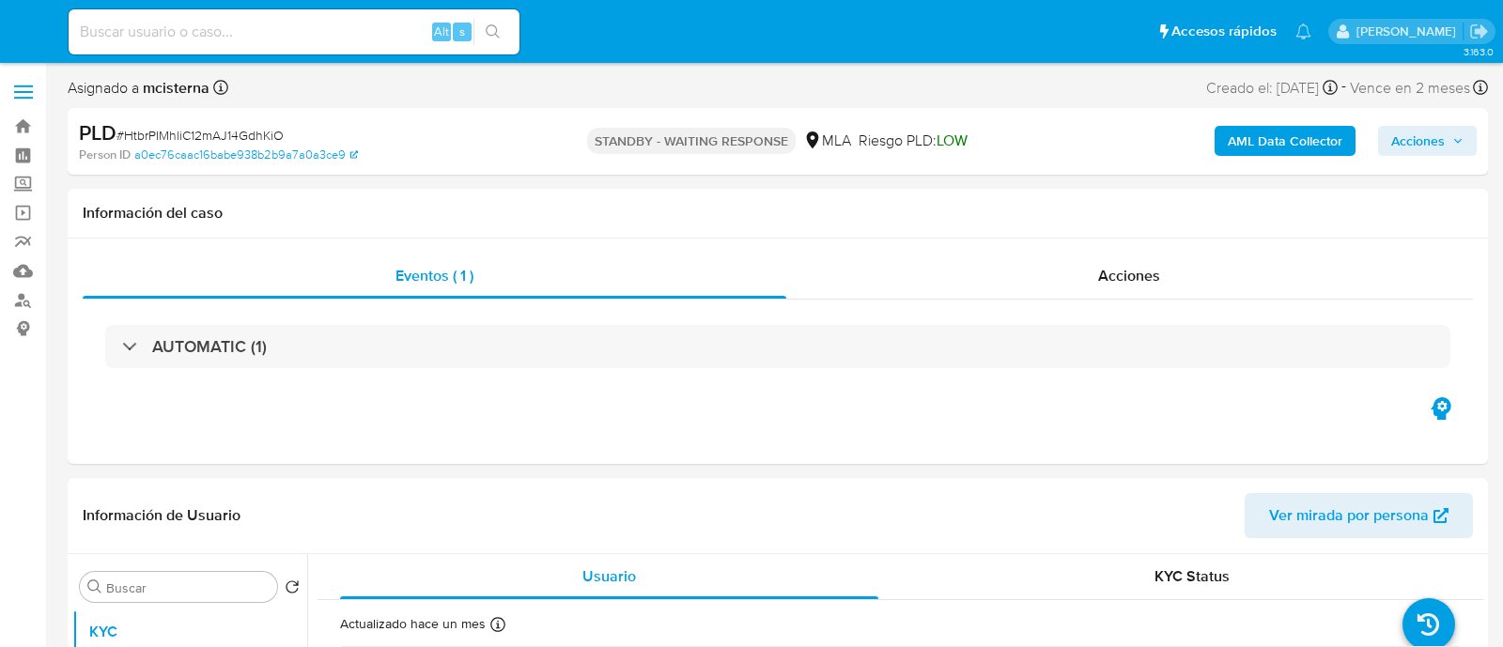
select select "10"
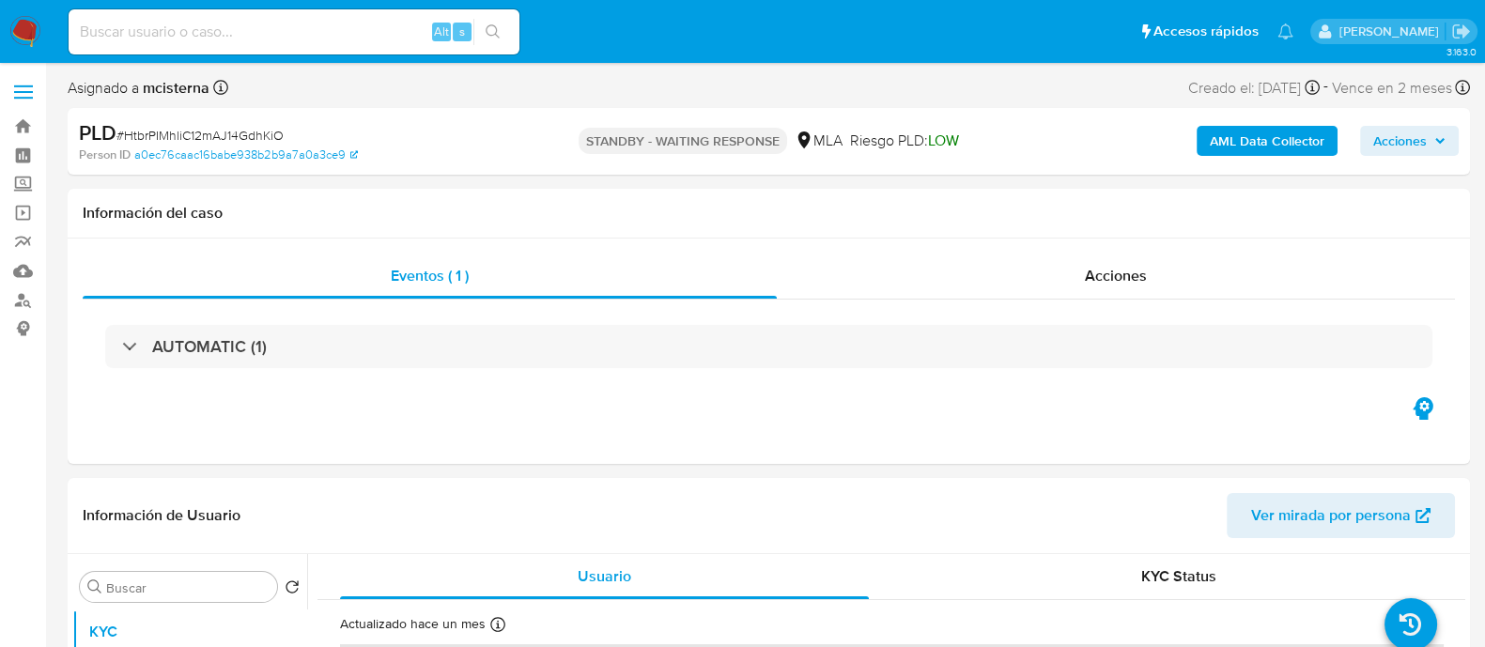
click at [339, 45] on div "Alt s" at bounding box center [294, 31] width 451 height 45
click at [325, 43] on input at bounding box center [294, 32] width 451 height 24
paste input "ECUVTWTiAynRtVyn4UTmjjhy"
type input "ECUVTWTiAynRtVyn4UTmjjhy"
click at [498, 35] on icon "search-icon" at bounding box center [493, 31] width 15 height 15
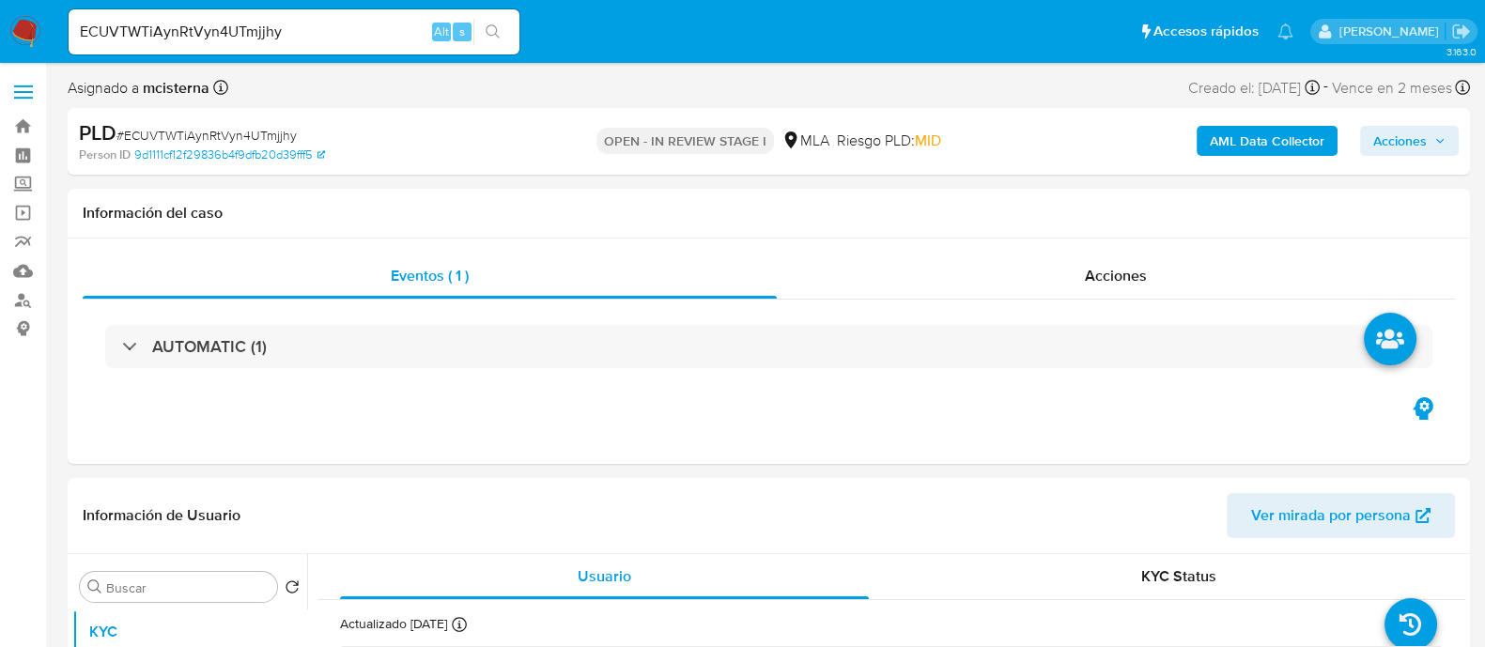
select select "10"
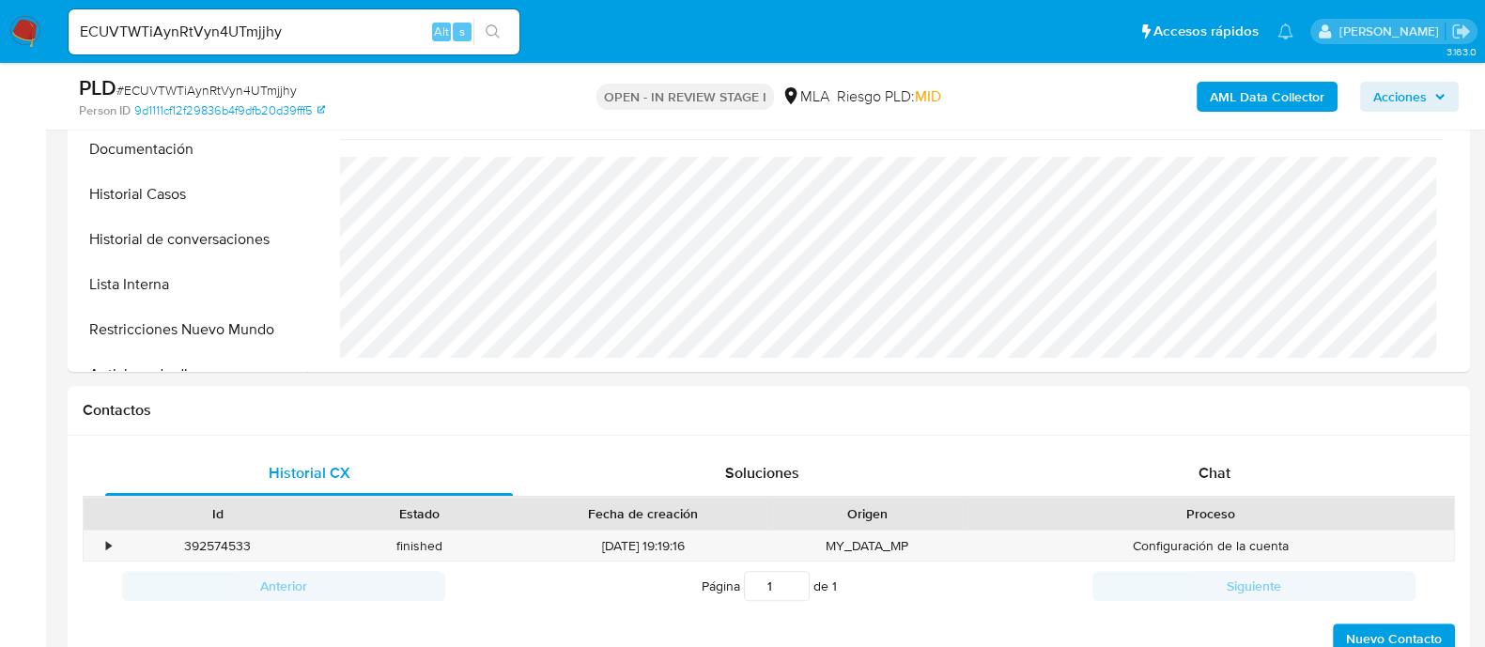
scroll to position [821, 0]
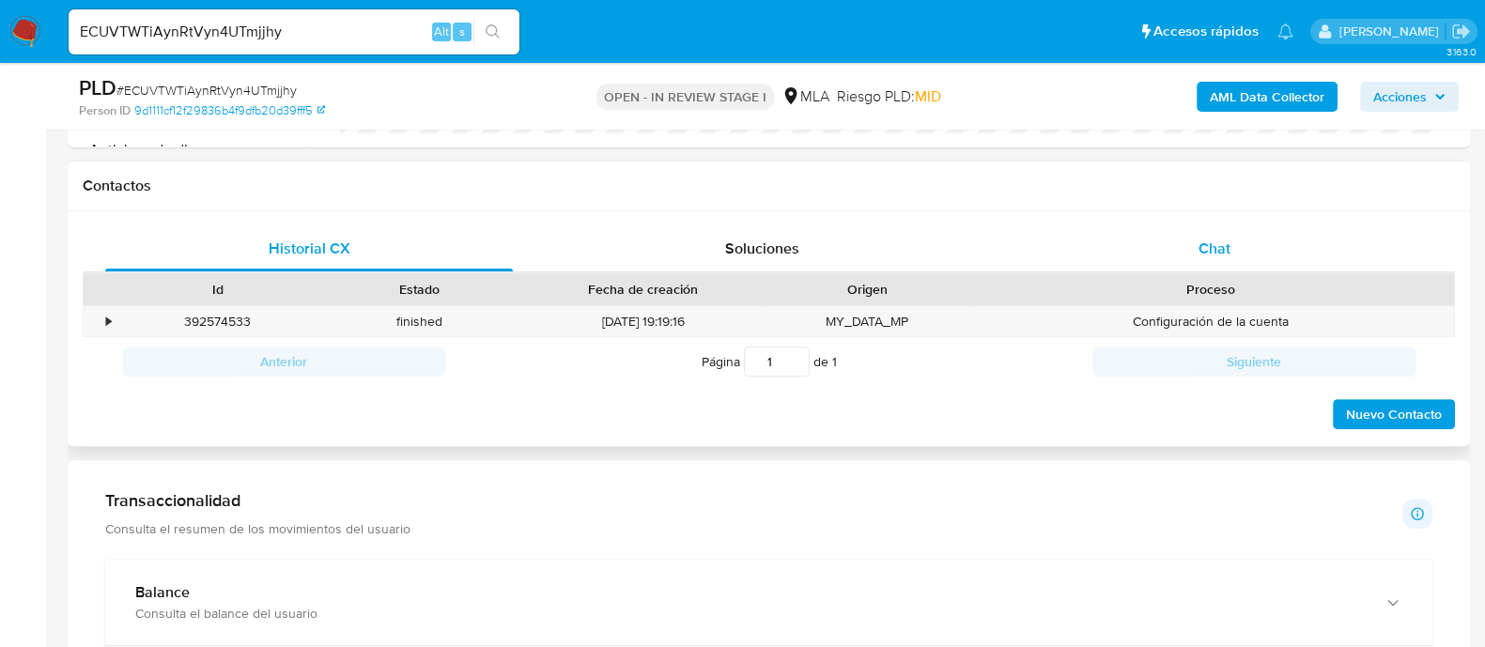
click at [1169, 244] on div "Chat" at bounding box center [1215, 248] width 408 height 45
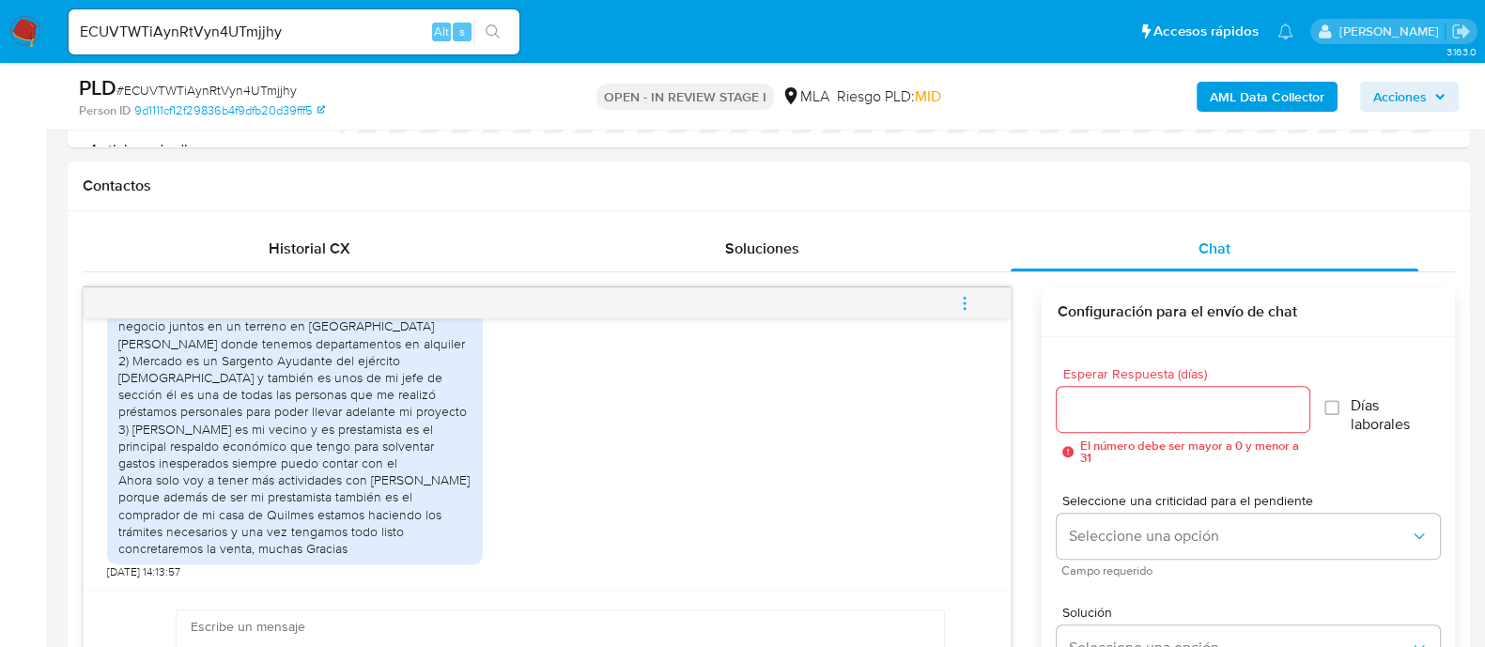
scroll to position [1969, 0]
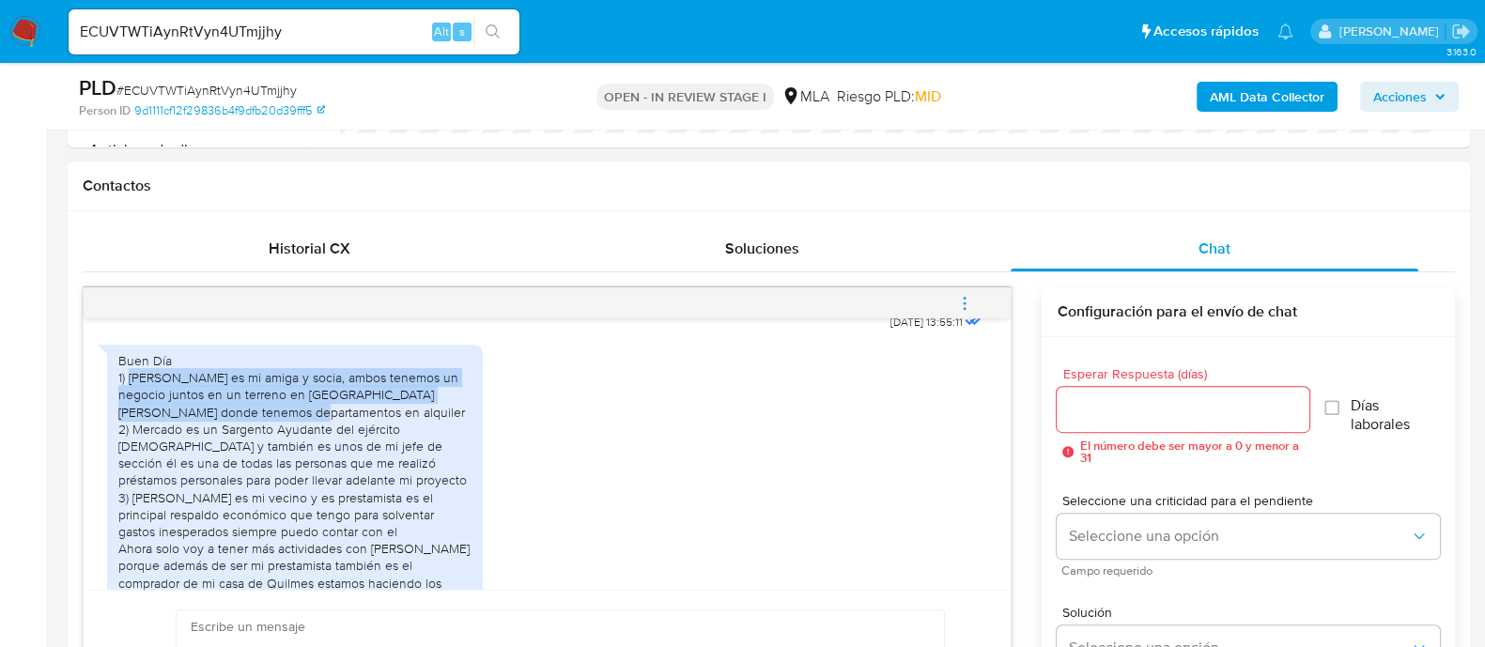
drag, startPoint x: 137, startPoint y: 427, endPoint x: 270, endPoint y: 457, distance: 135.8
click at [270, 457] on div "Buen Día 1) Vallejos es mi amiga y socia, ambos tenemos un negocio juntos en un…" at bounding box center [294, 488] width 353 height 273
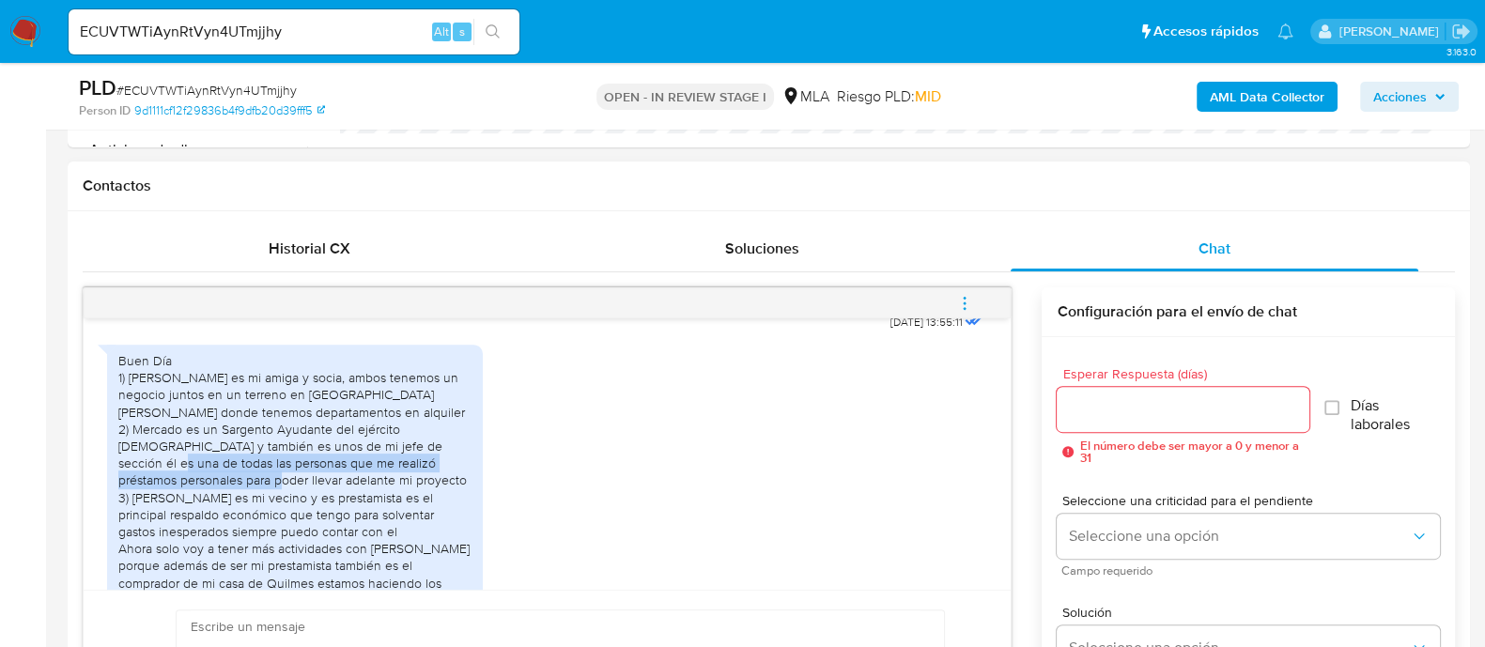
drag, startPoint x: 202, startPoint y: 506, endPoint x: 291, endPoint y: 528, distance: 91.8
click at [291, 528] on div "Buen Día 1) Vallejos es mi amiga y socia, ambos tenemos un negocio juntos en un…" at bounding box center [294, 488] width 353 height 273
copy div "me realizó préstamos personales para poder llevar adelante mi proyecto"
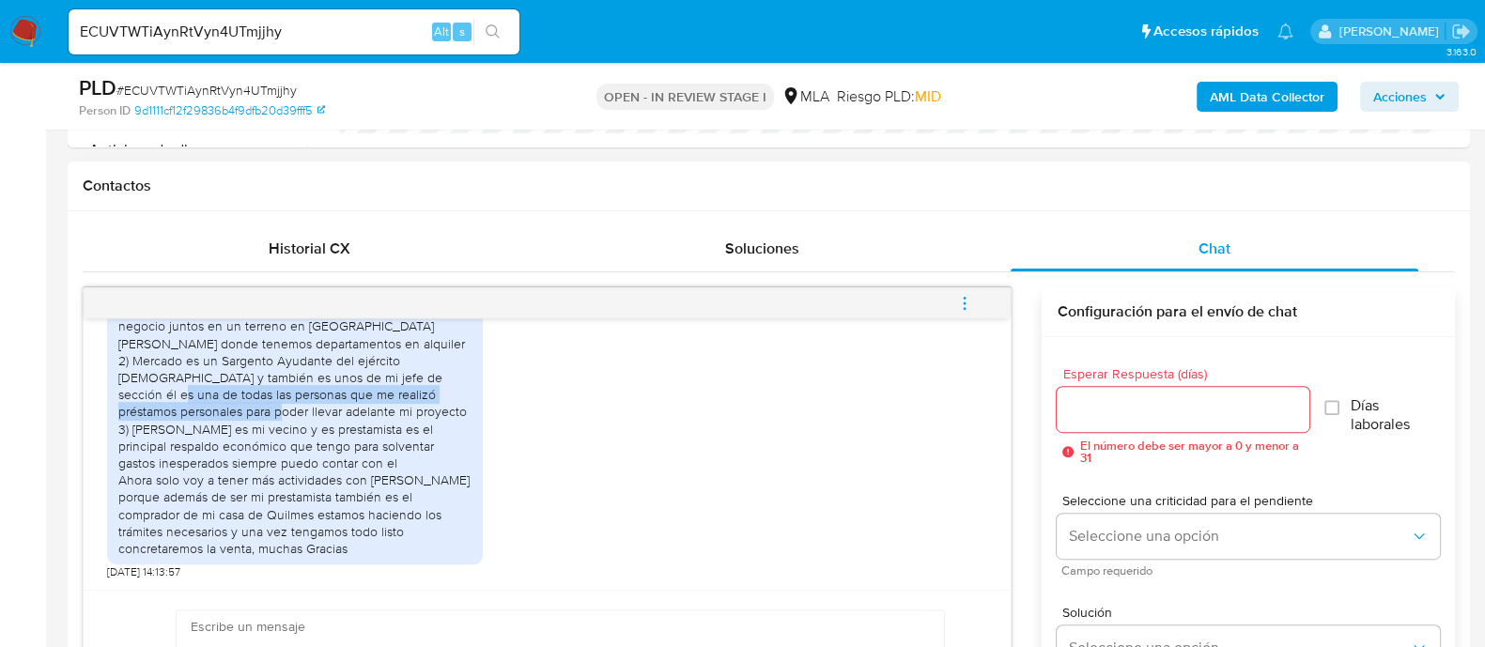
scroll to position [2086, 0]
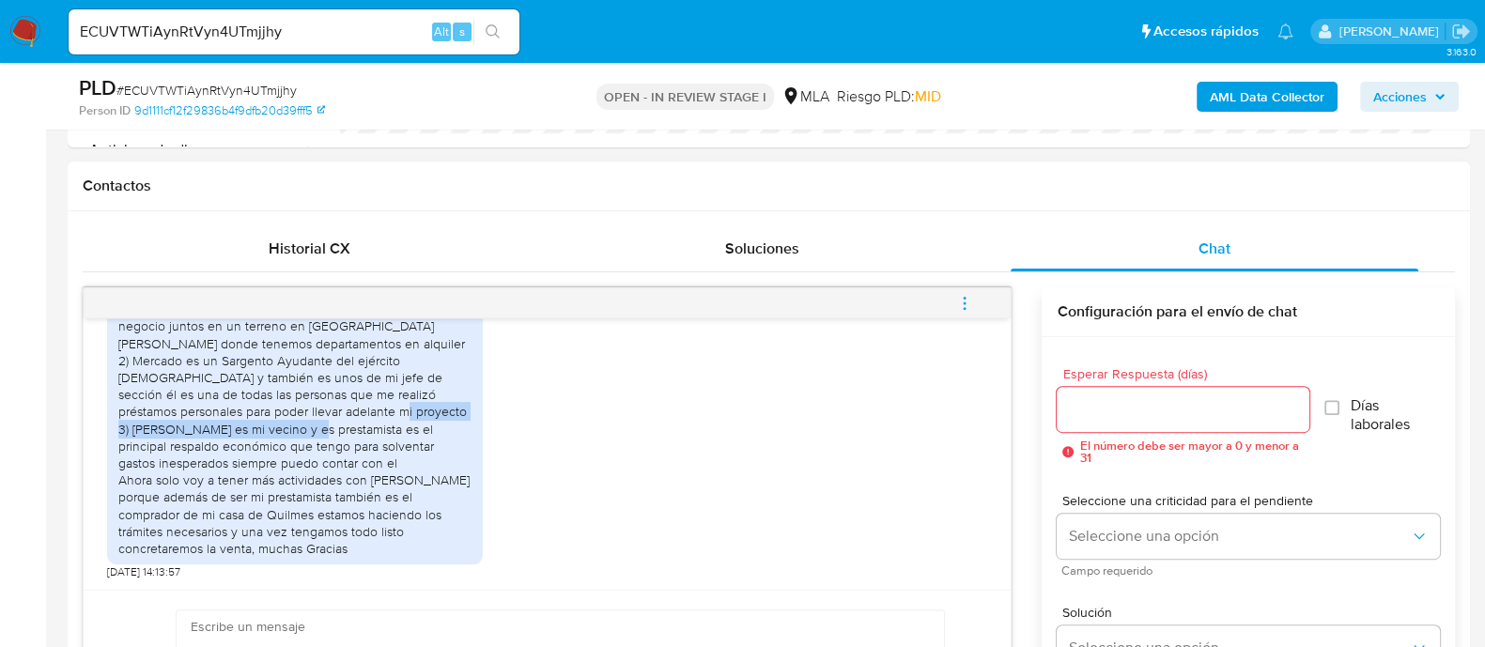
drag, startPoint x: 240, startPoint y: 429, endPoint x: 169, endPoint y: 443, distance: 72.8
click at [169, 443] on div "Buen Día 1) Vallejos es mi amiga y socia, ambos tenemos un negocio juntos en un…" at bounding box center [294, 420] width 353 height 273
copy div "s mi vecino y es prestamista es el principal"
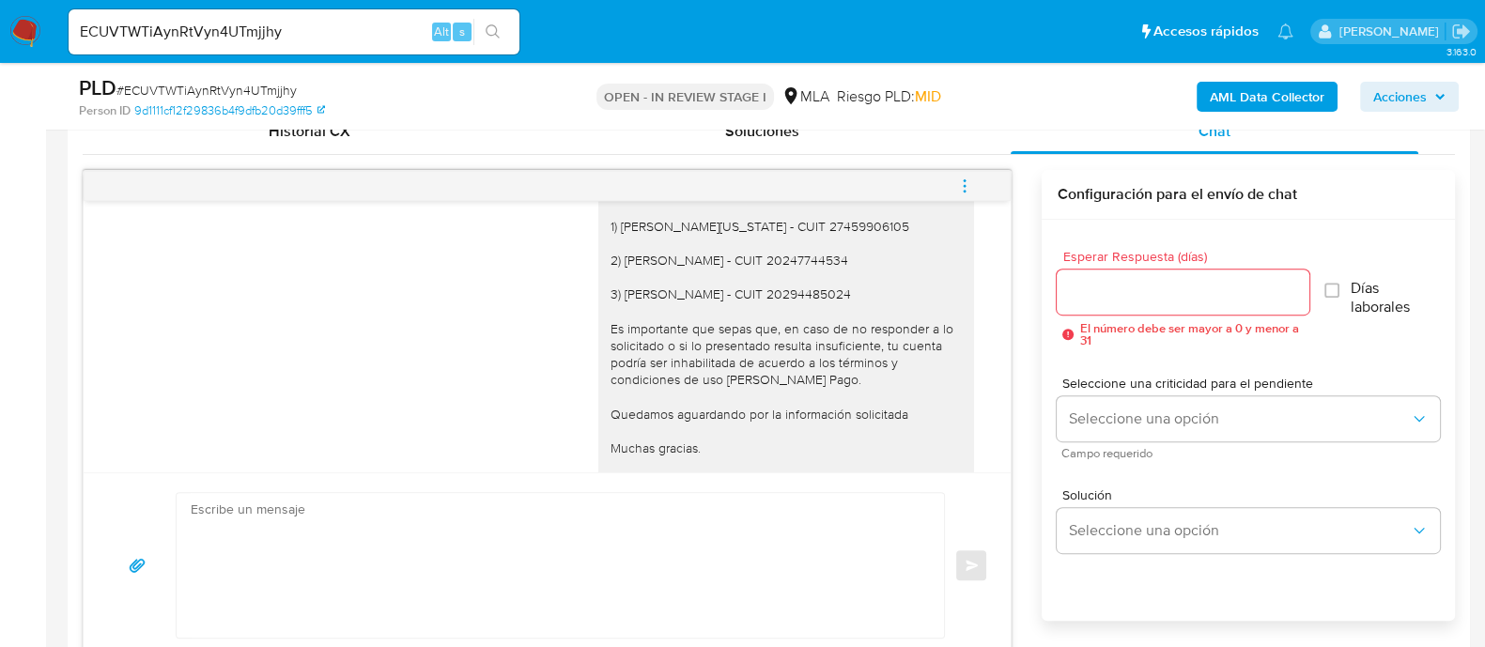
scroll to position [1499, 0]
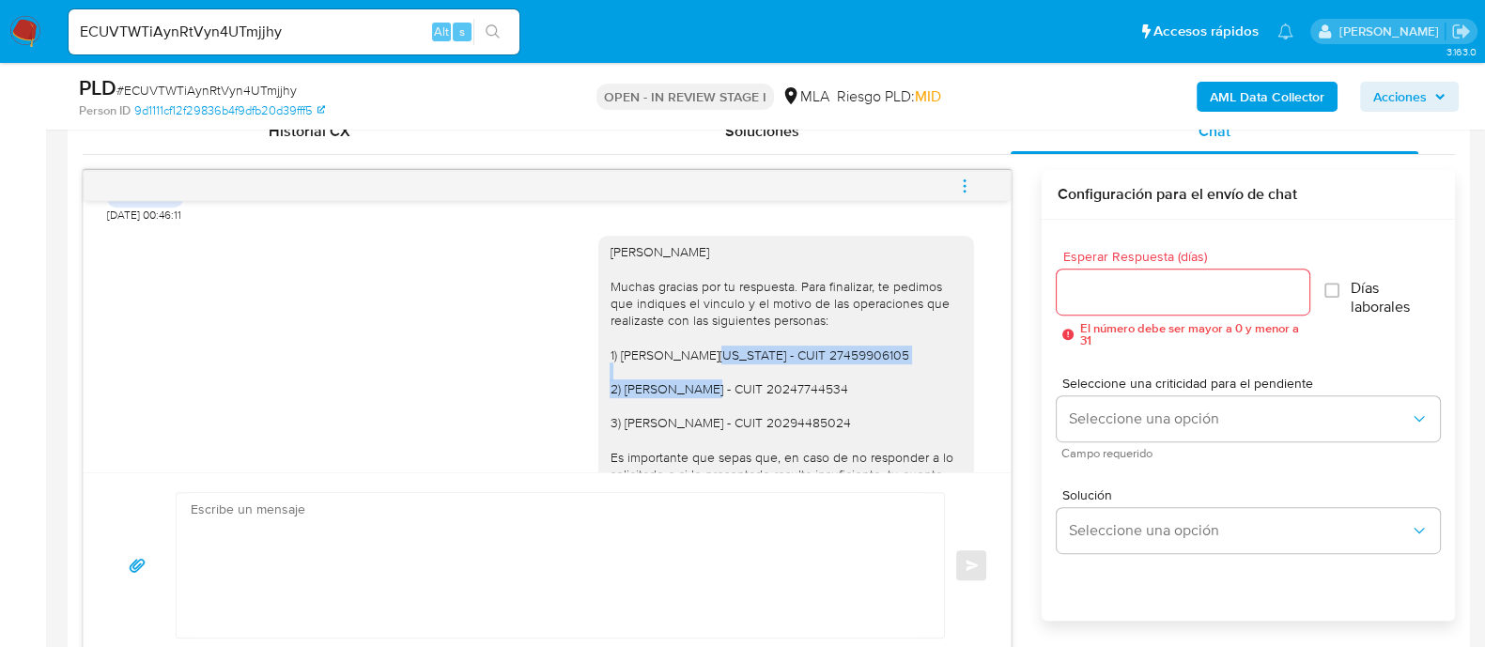
drag, startPoint x: 601, startPoint y: 407, endPoint x: 919, endPoint y: 401, distance: 317.6
click at [919, 401] on div "Hola Carlos Ariel Fernandez Muchas gracias por tu respuesta. Para finalizar, te…" at bounding box center [786, 448] width 353 height 411
copy div "VALLEJOS VIRGINIA ELIZABETH - CUIT 27459906105"
click at [672, 528] on textarea at bounding box center [556, 565] width 730 height 145
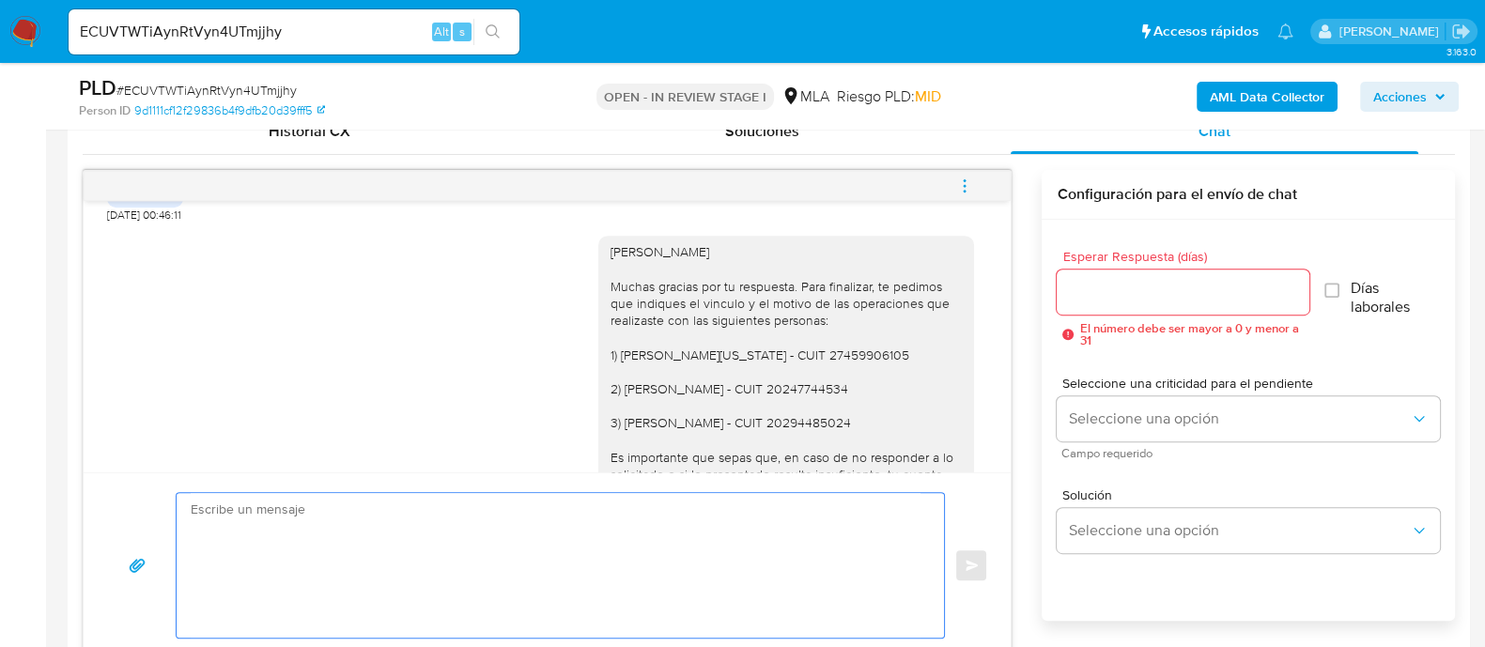
paste textarea "VALLEJOS VIRGINIA ELIZABETH - CUIT 27459906105"
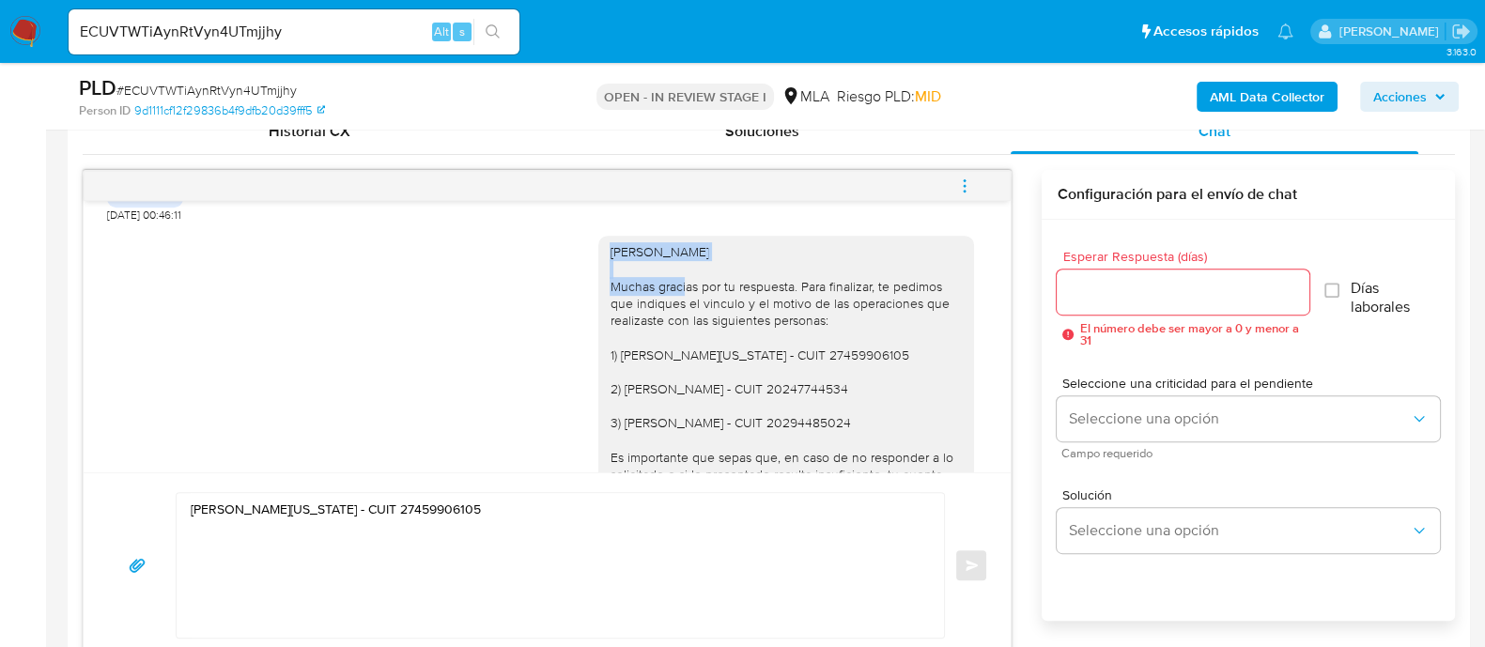
drag, startPoint x: 592, startPoint y: 299, endPoint x: 844, endPoint y: 299, distance: 251.8
click at [844, 299] on div "Hola Carlos Ariel Fernandez Muchas gracias por tu respuesta. Para finalizar, te…" at bounding box center [786, 448] width 353 height 411
copy div "Hola Carlos Ariel Fernandez"
click at [188, 504] on div "VALLEJOS VIRGINIA ELIZABETH - CUIT 27459906105" at bounding box center [556, 565] width 758 height 145
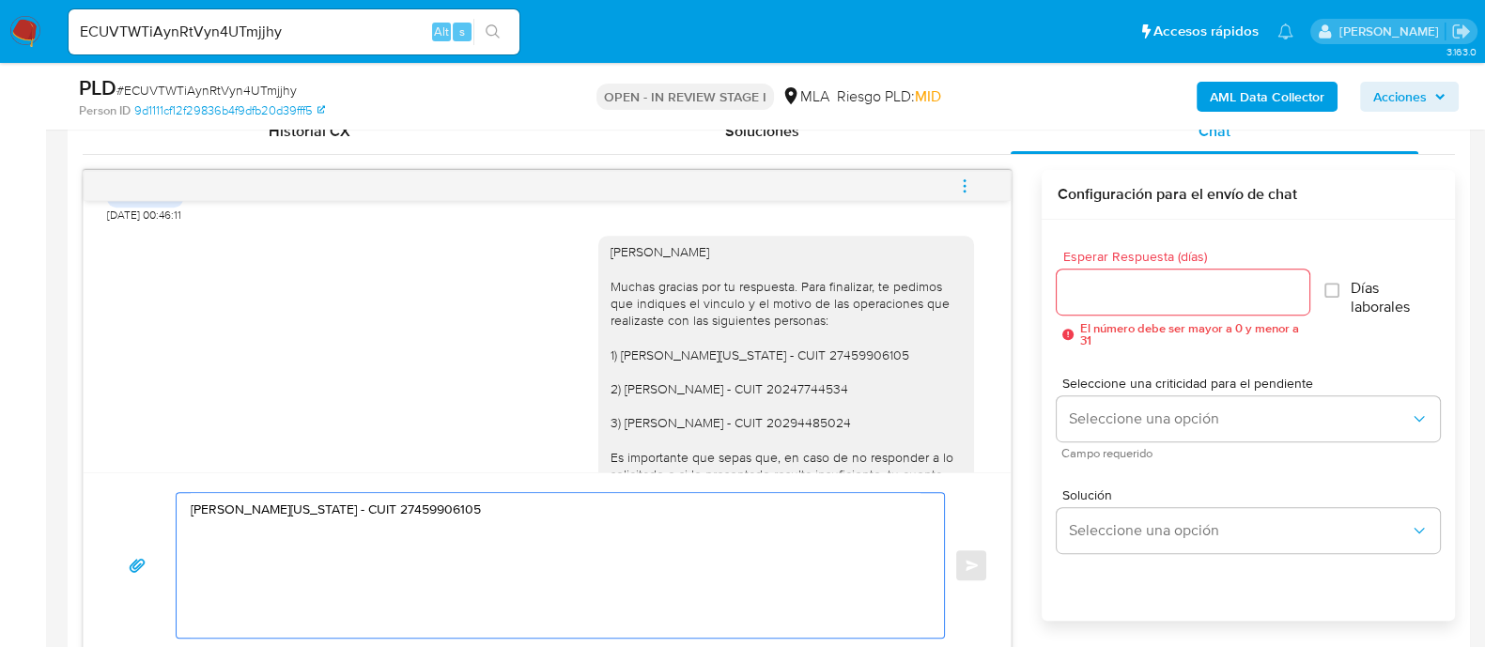
click at [193, 504] on textarea "VALLEJOS VIRGINIA ELIZABETH - CUIT 27459906105" at bounding box center [556, 565] width 730 height 145
paste textarea "Hola Carlos Ariel Fernandez"
click at [216, 508] on textarea "Hola Hola Carlos Ariel Fernandez VALLEJOS VIRGINIA ELIZABETH - CUIT 27459906105" at bounding box center [556, 565] width 730 height 145
click at [206, 505] on textarea "Hola Hola Carlos Ariel Fernandez VALLEJOS VIRGINIA ELIZABETH - CUIT 27459906105" at bounding box center [556, 565] width 730 height 145
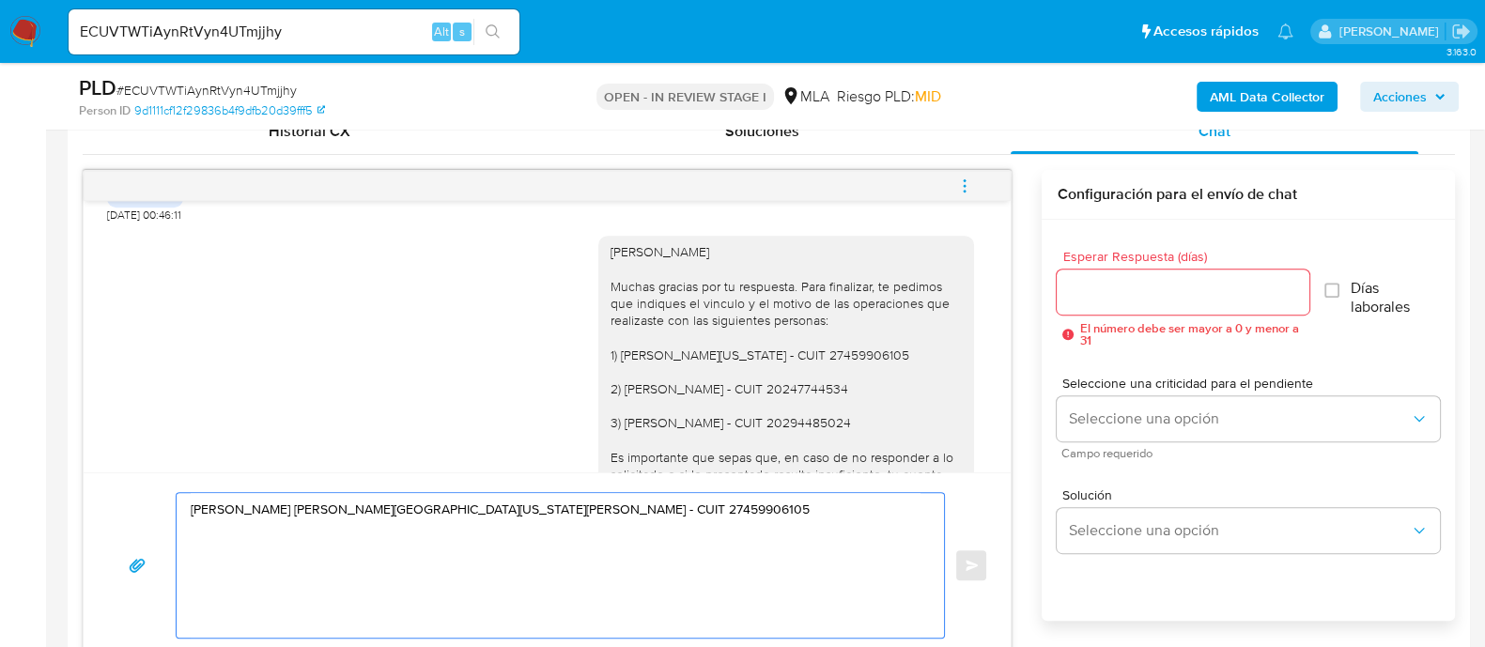
click at [206, 505] on textarea "Hola Hola Carlos Ariel Fernandez VALLEJOS VIRGINIA ELIZABETH - CUIT 27459906105" at bounding box center [556, 565] width 730 height 145
click at [298, 536] on textarea "Hola Carlos Ariel Fernandez VALLEJOS VIRGINIA ELIZABETH - CUIT 27459906105" at bounding box center [556, 565] width 730 height 145
click at [396, 501] on textarea "Hola Carlos Ariel Fernandez VALLEJOS VIRGINIA ELIZABETH - CUIT 27459906105" at bounding box center [556, 565] width 730 height 145
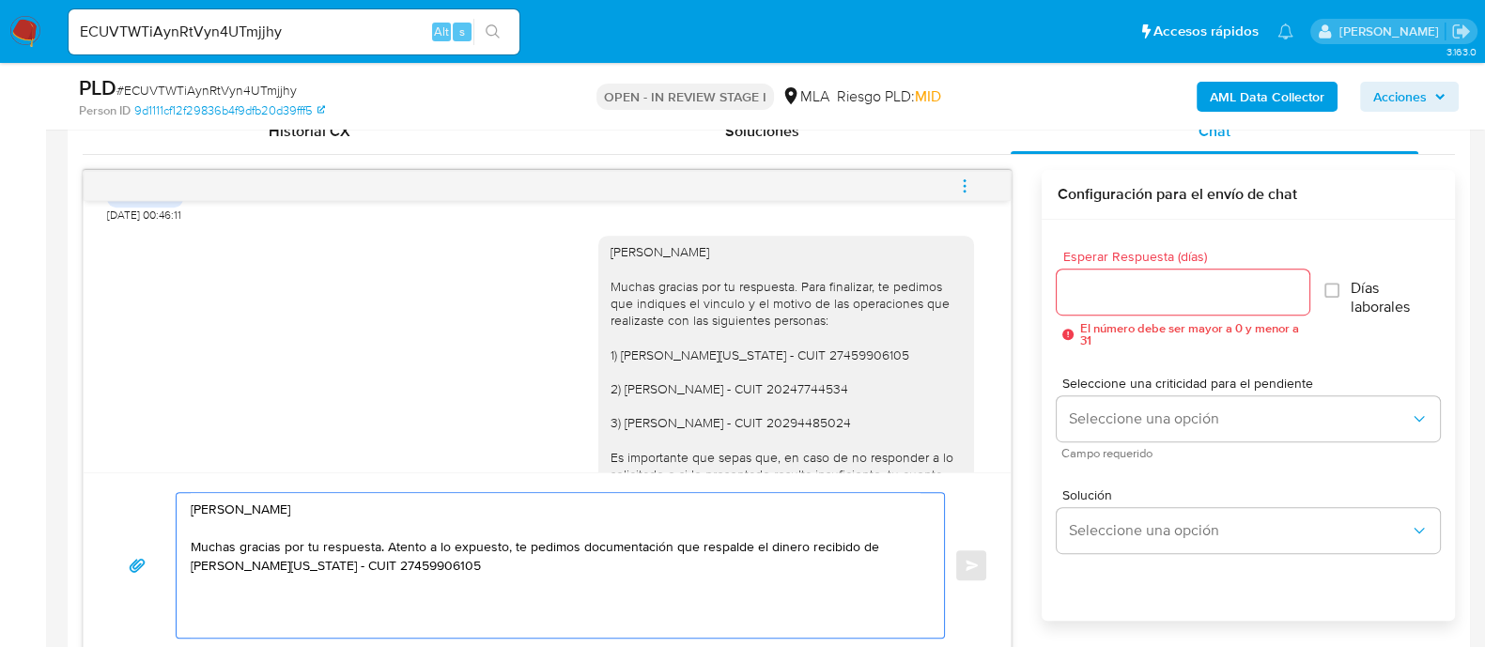
click at [511, 565] on textarea "Hola Carlos Ariel Fernandez Muchas gracias por tu respuesta. Atento a lo expues…" at bounding box center [556, 565] width 730 height 145
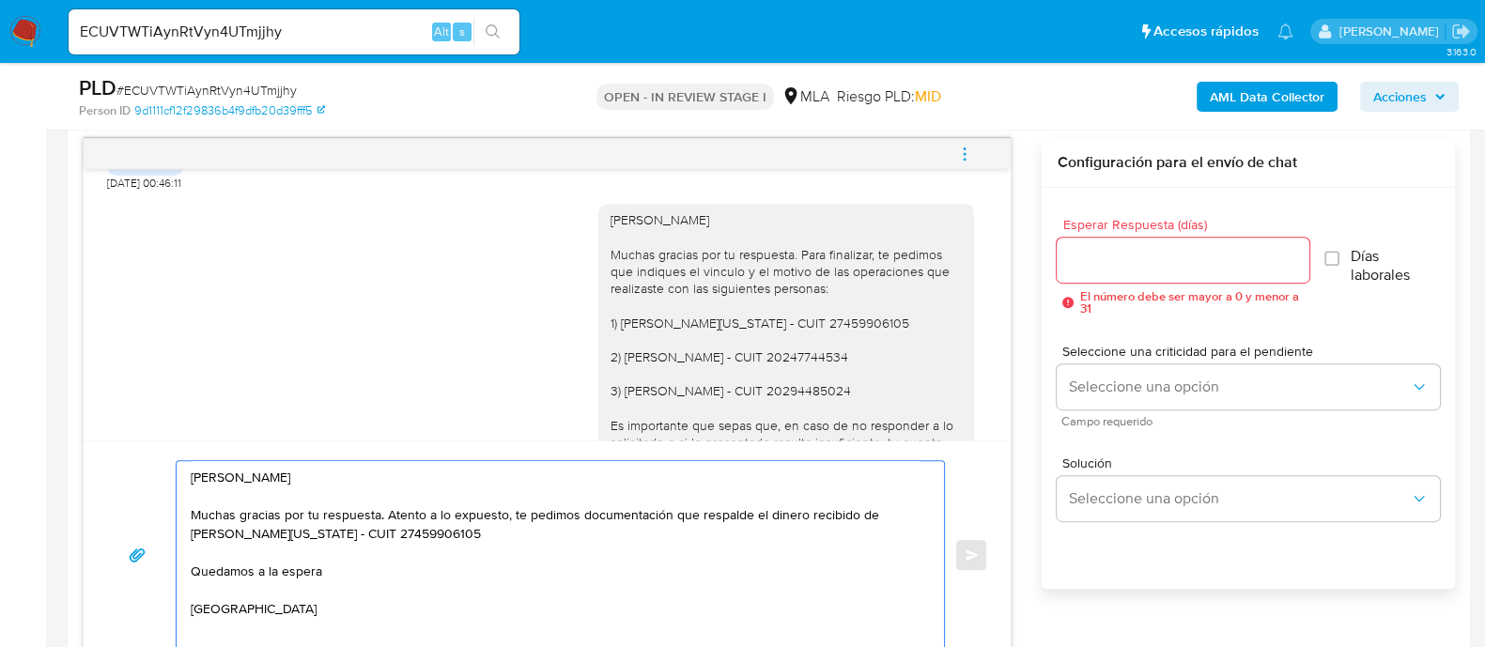
scroll to position [7, 0]
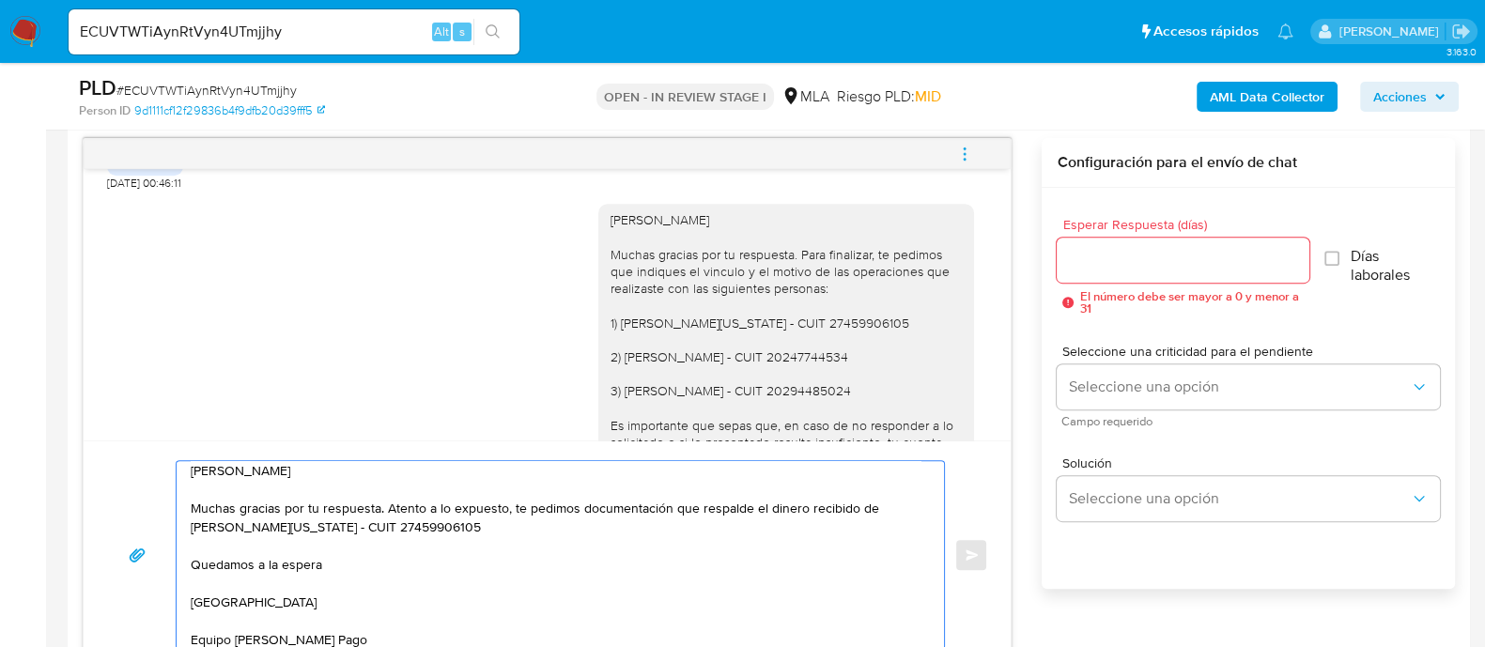
type textarea "Hola Carlos Ariel Fernandez Muchas gracias por tu respuesta. Atento a lo expues…"
click at [1168, 258] on input "Esperar Respuesta (días)" at bounding box center [1183, 260] width 252 height 24
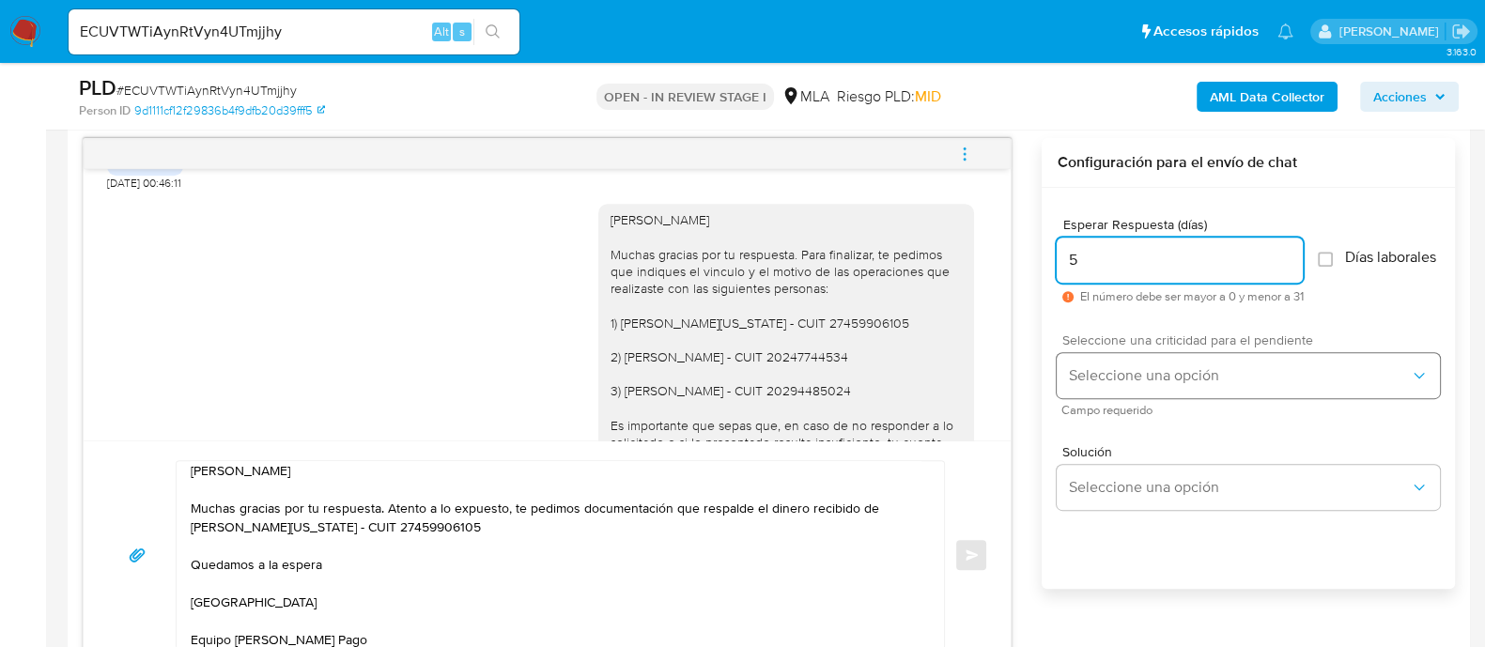
type input "5"
click at [1136, 382] on span "Seleccione una opción" at bounding box center [1239, 375] width 342 height 19
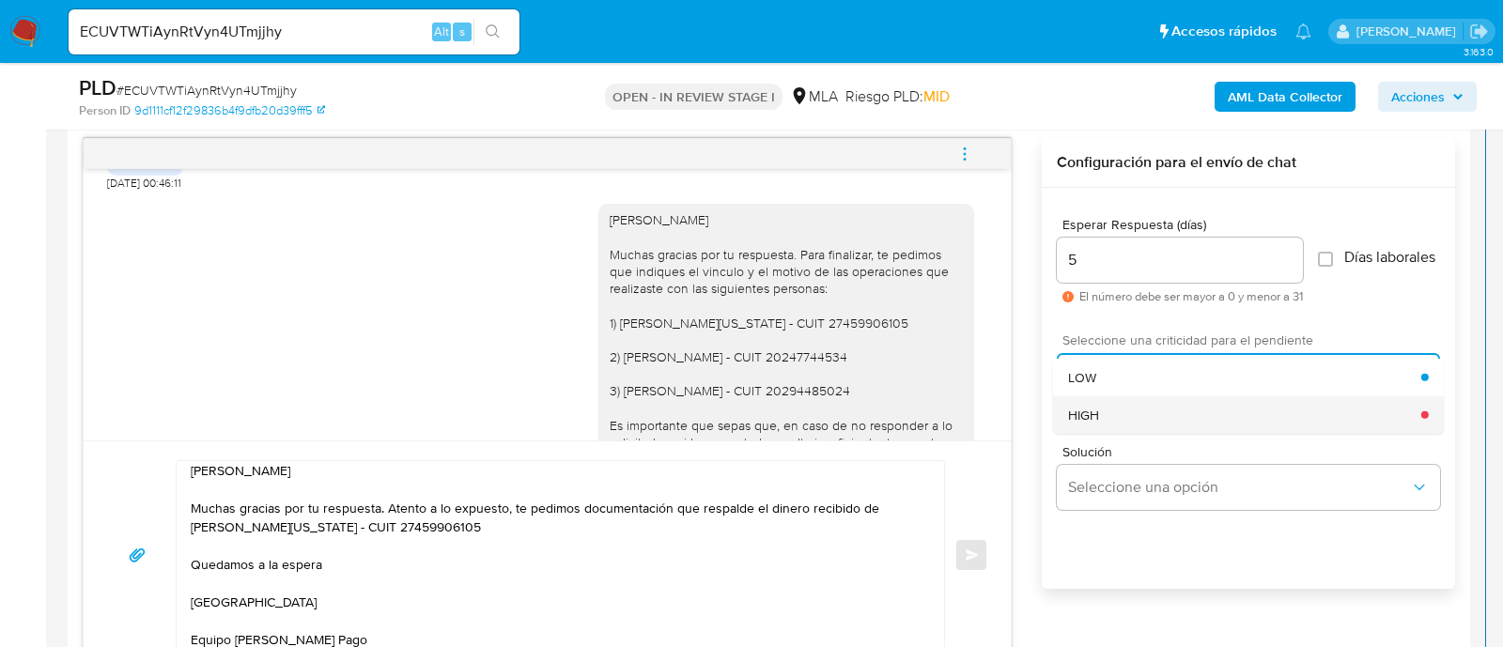
click at [1109, 420] on div "HIGH" at bounding box center [1244, 414] width 353 height 38
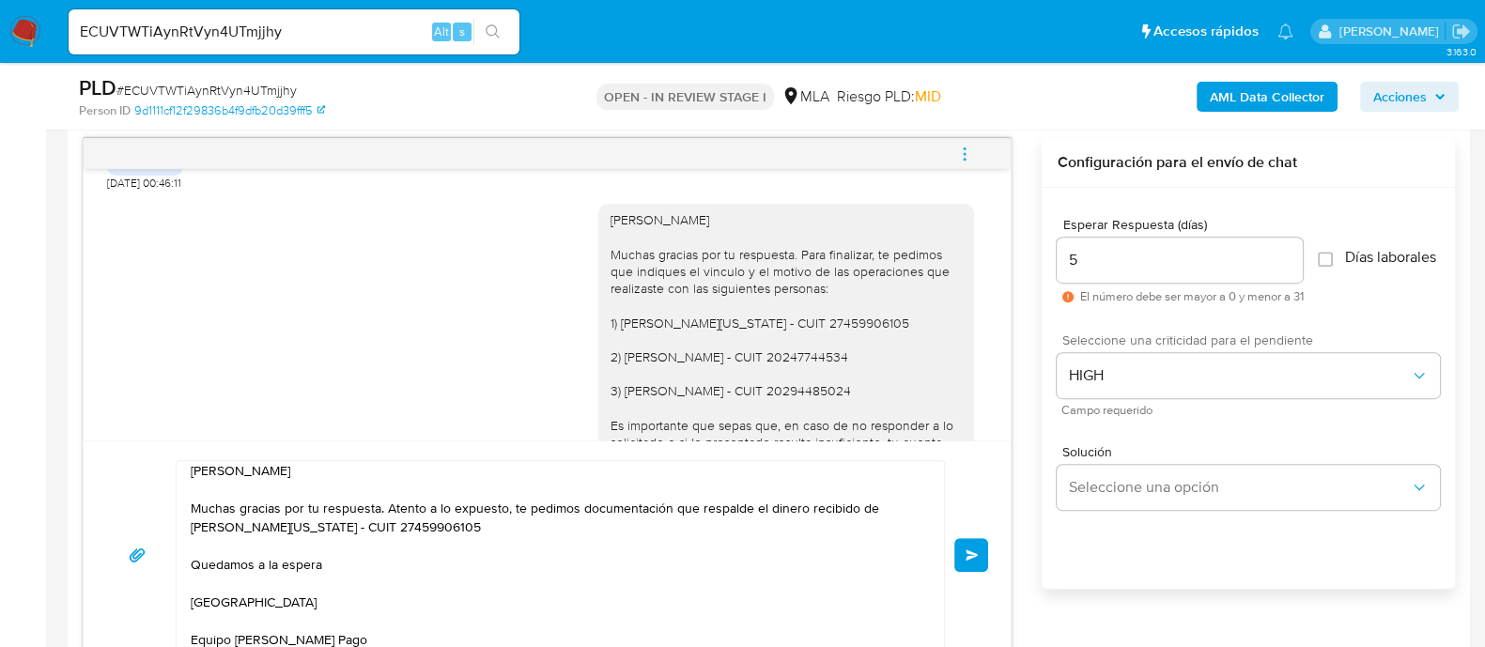
click at [979, 558] on button "Enviar" at bounding box center [971, 555] width 34 height 34
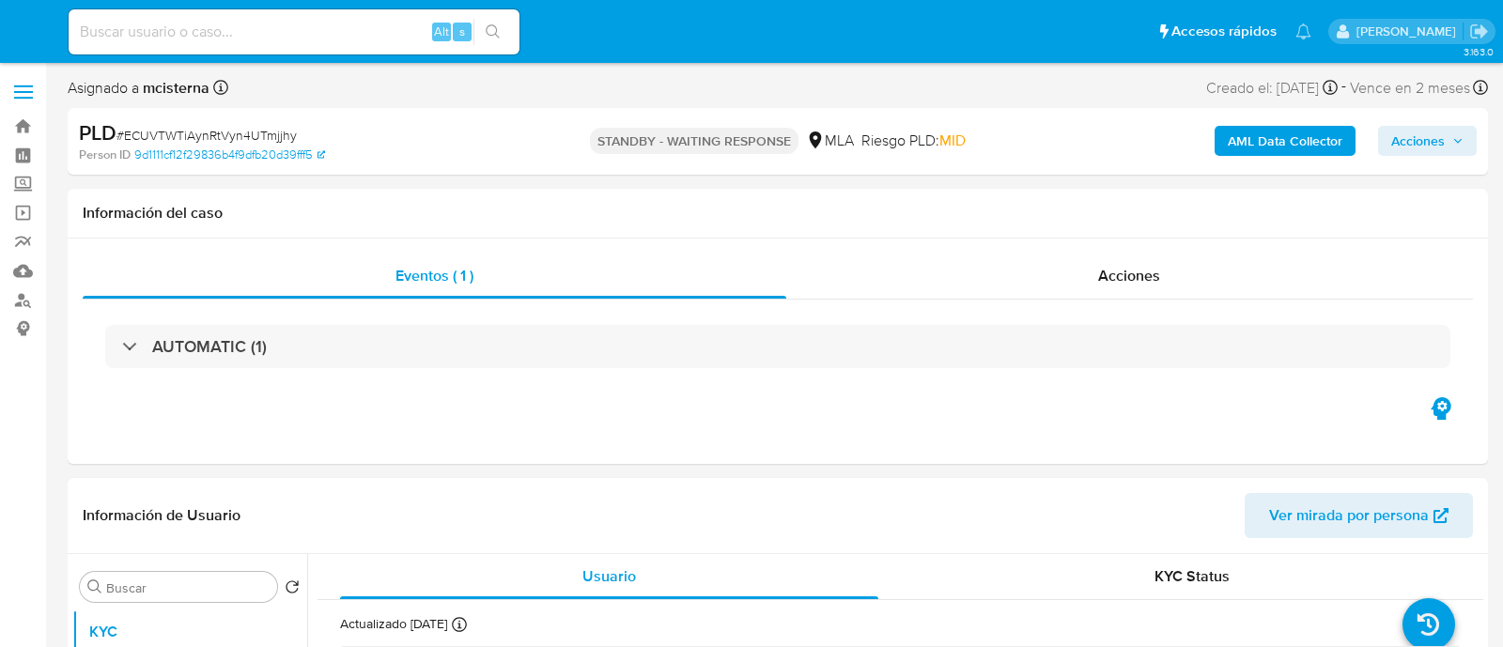
select select "10"
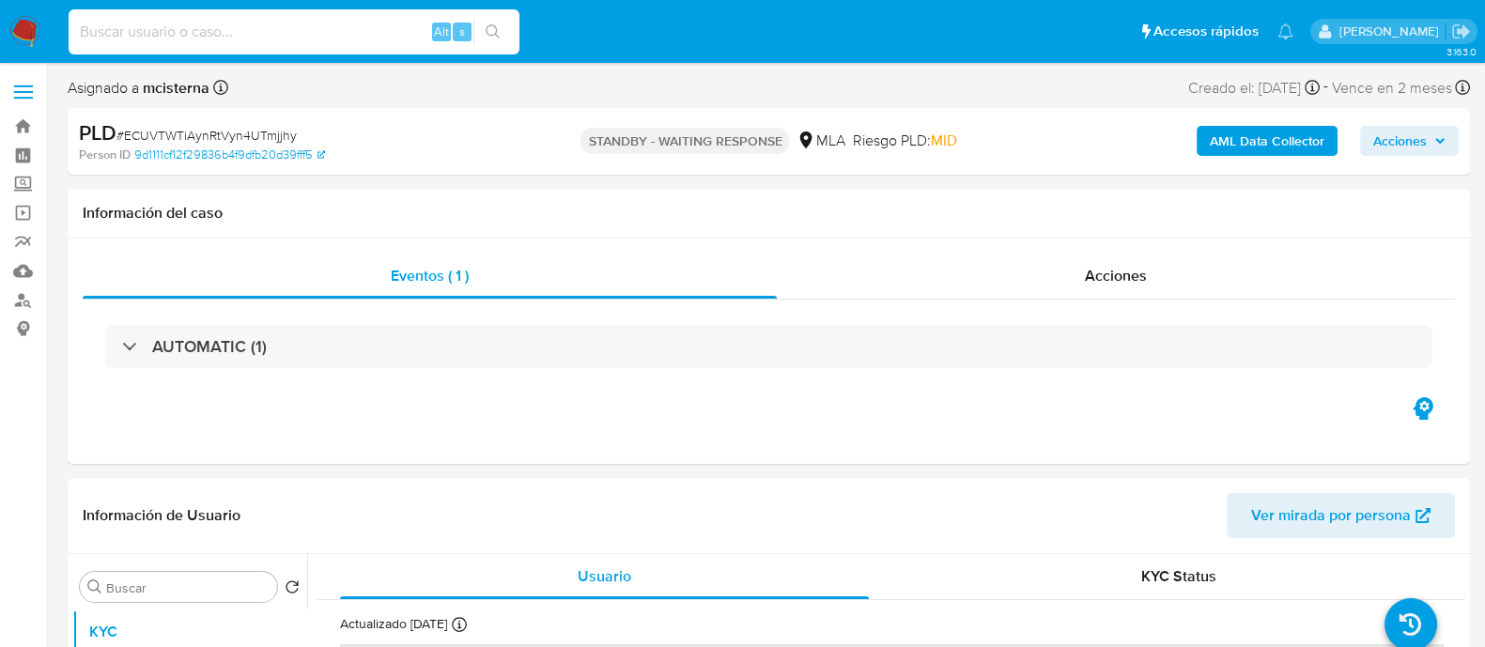
click at [371, 24] on input at bounding box center [294, 32] width 451 height 24
paste input "119053820"
type input "119053820"
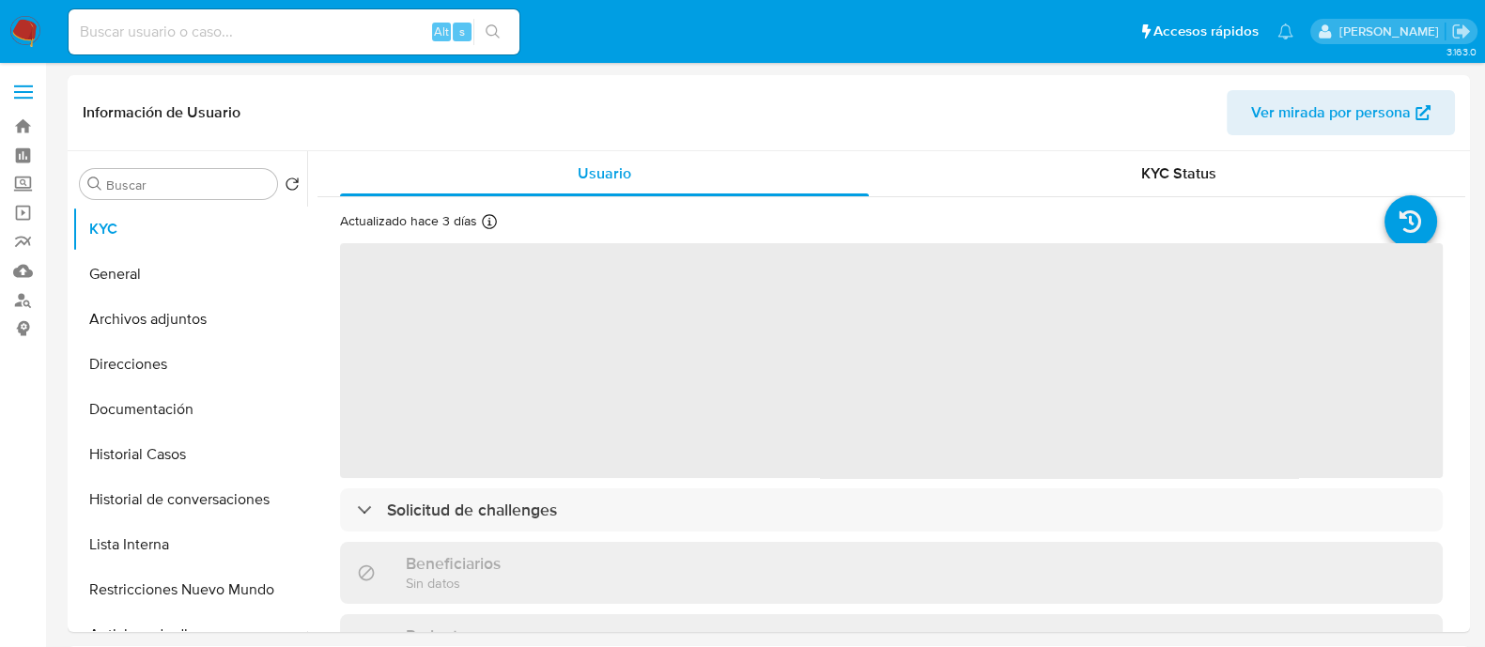
select select "10"
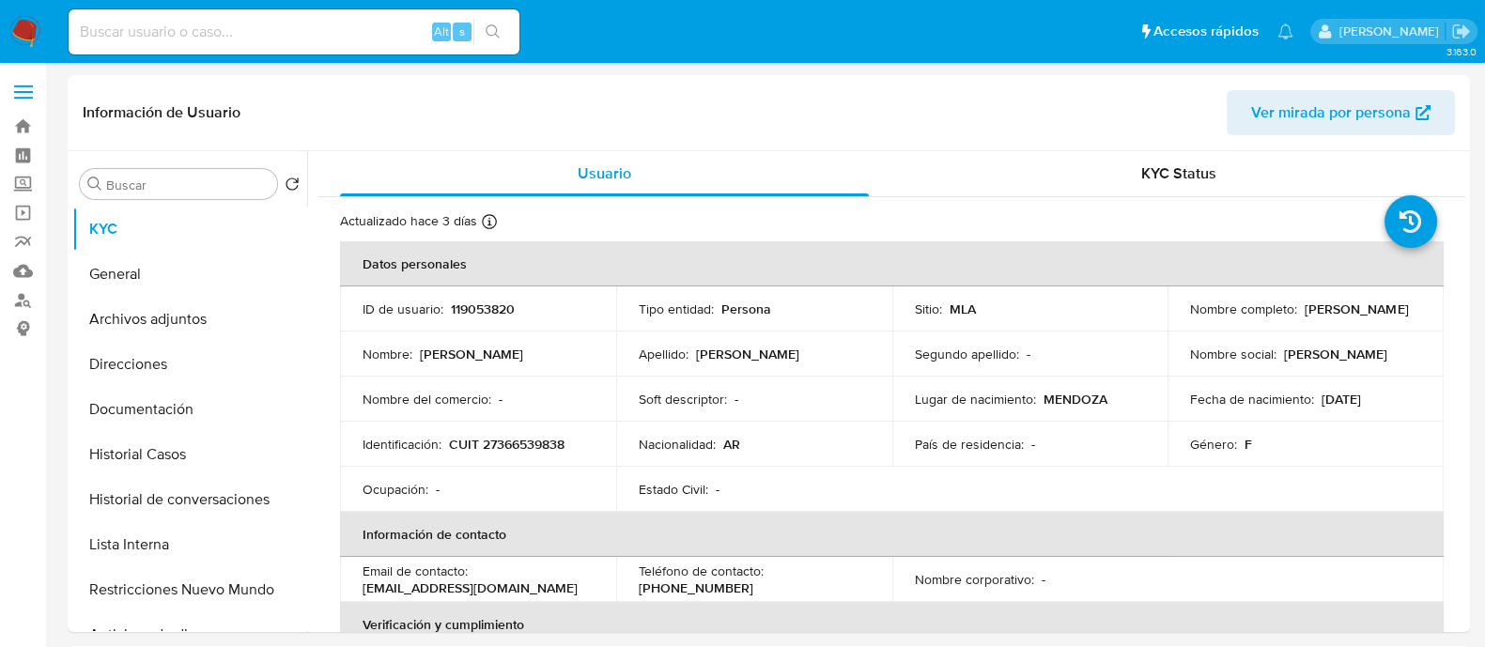
click at [346, 32] on input at bounding box center [294, 32] width 451 height 24
paste input "cwLzk6wX6SMHAVFUYf9YlIw5"
type input "cwLzk6wX6SMHAVFUYf9YlIw5"
click at [504, 30] on button "search-icon" at bounding box center [492, 32] width 39 height 26
click at [488, 34] on icon "search-icon" at bounding box center [493, 31] width 15 height 15
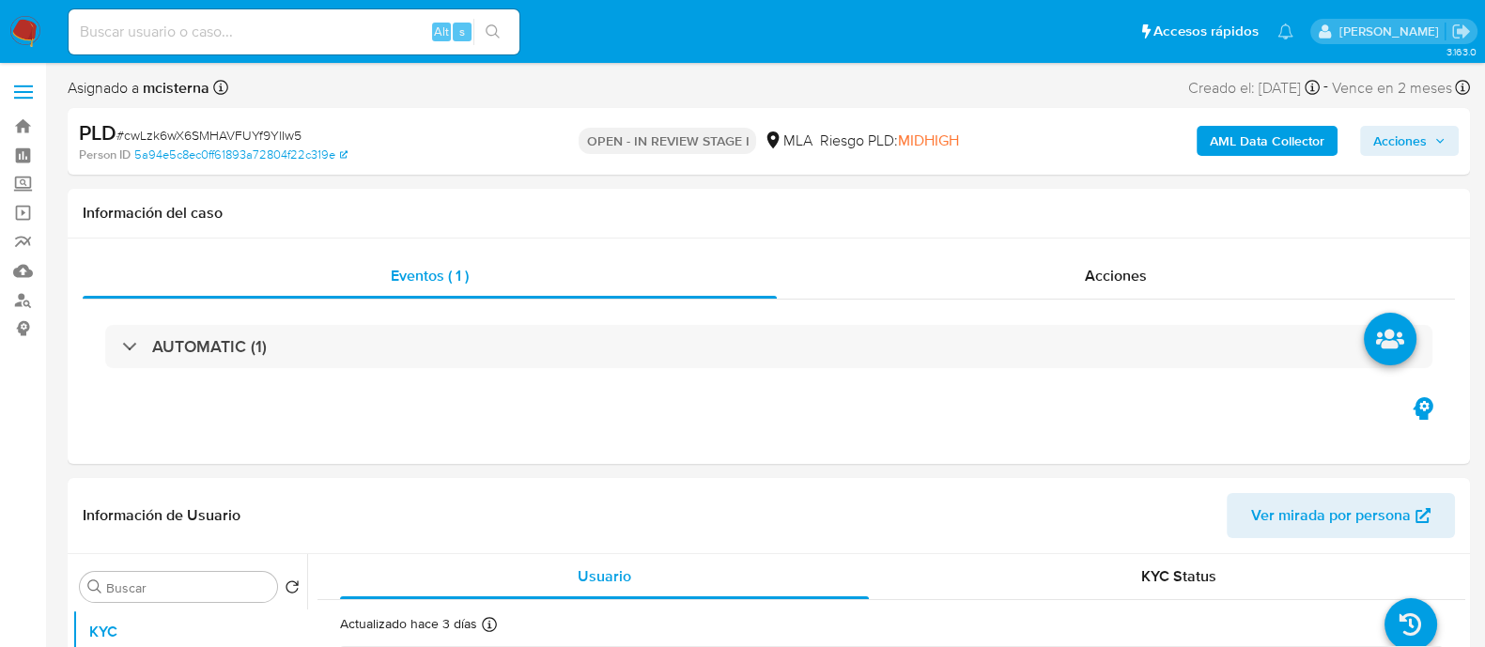
select select "10"
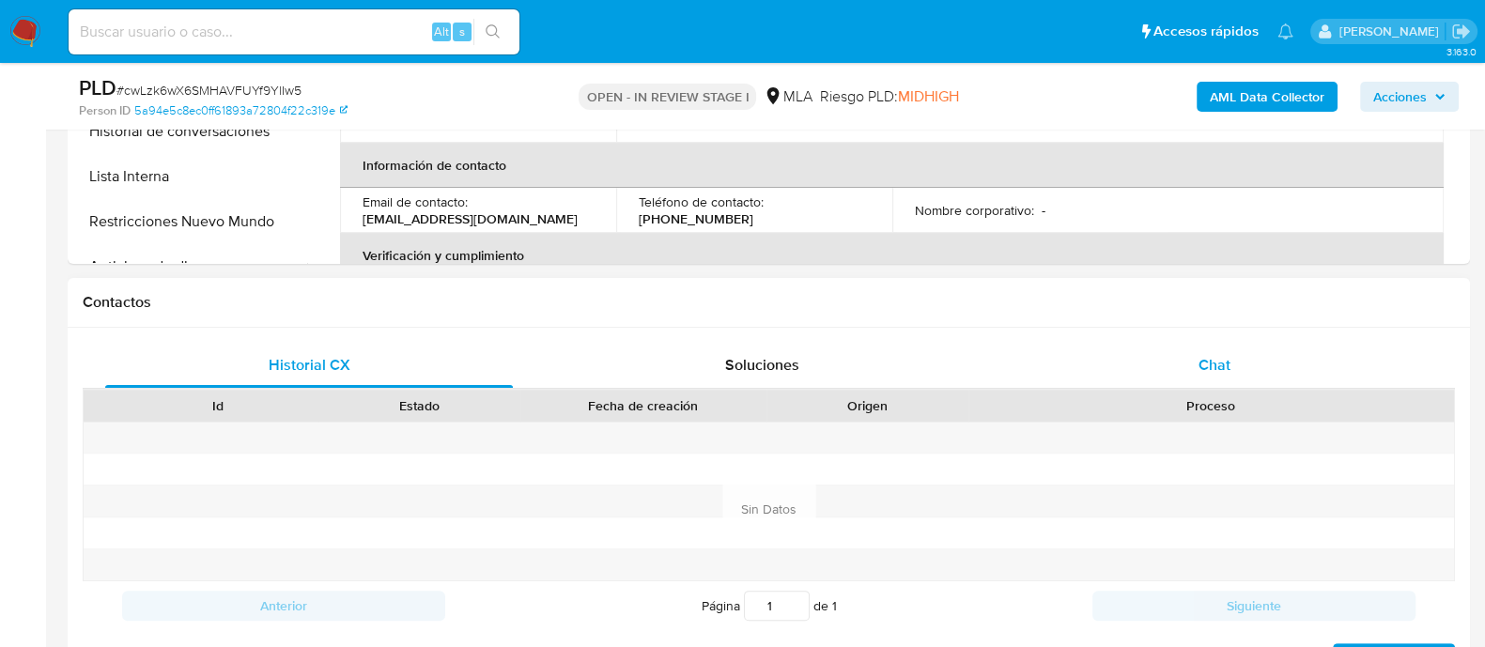
click at [1202, 361] on span "Chat" at bounding box center [1215, 365] width 32 height 22
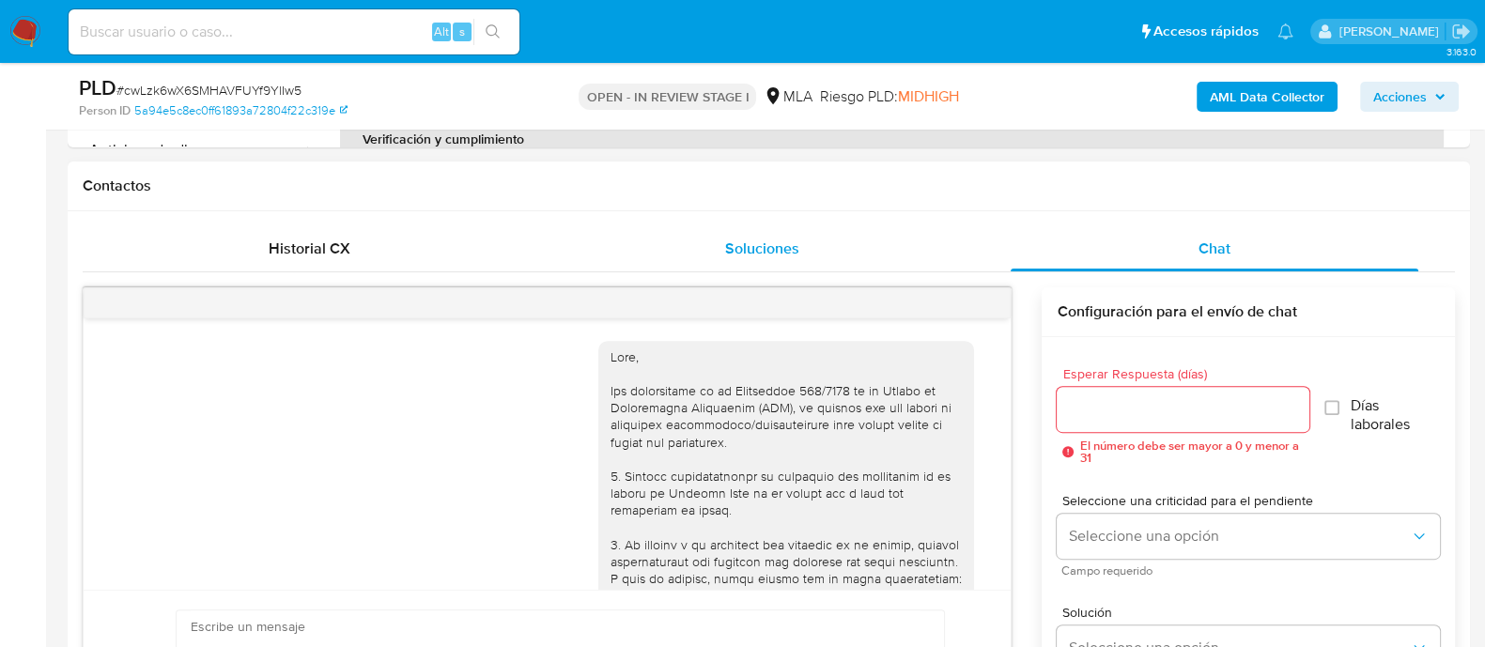
scroll to position [1434, 0]
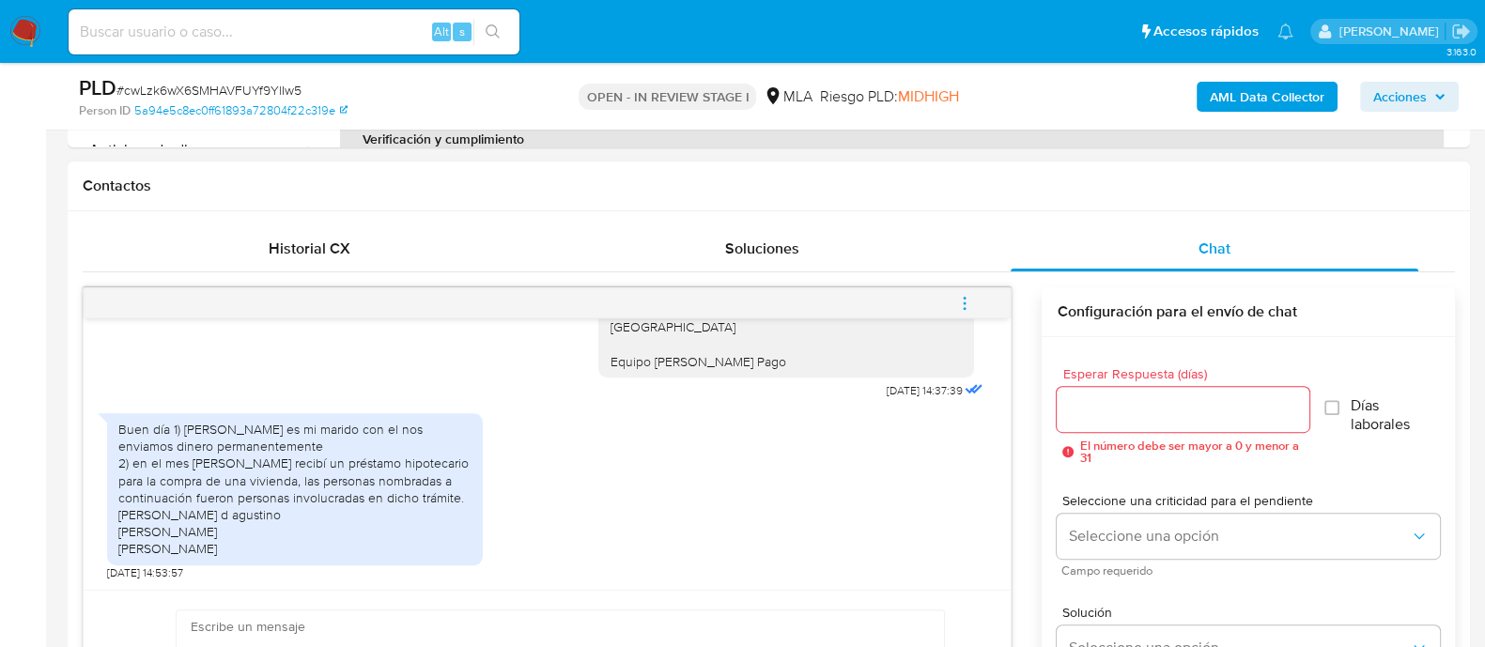
click at [748, 530] on div "Buen día 1) juan francisco gutierrez es mi marido con el nos enviamos dinero pe…" at bounding box center [547, 492] width 880 height 177
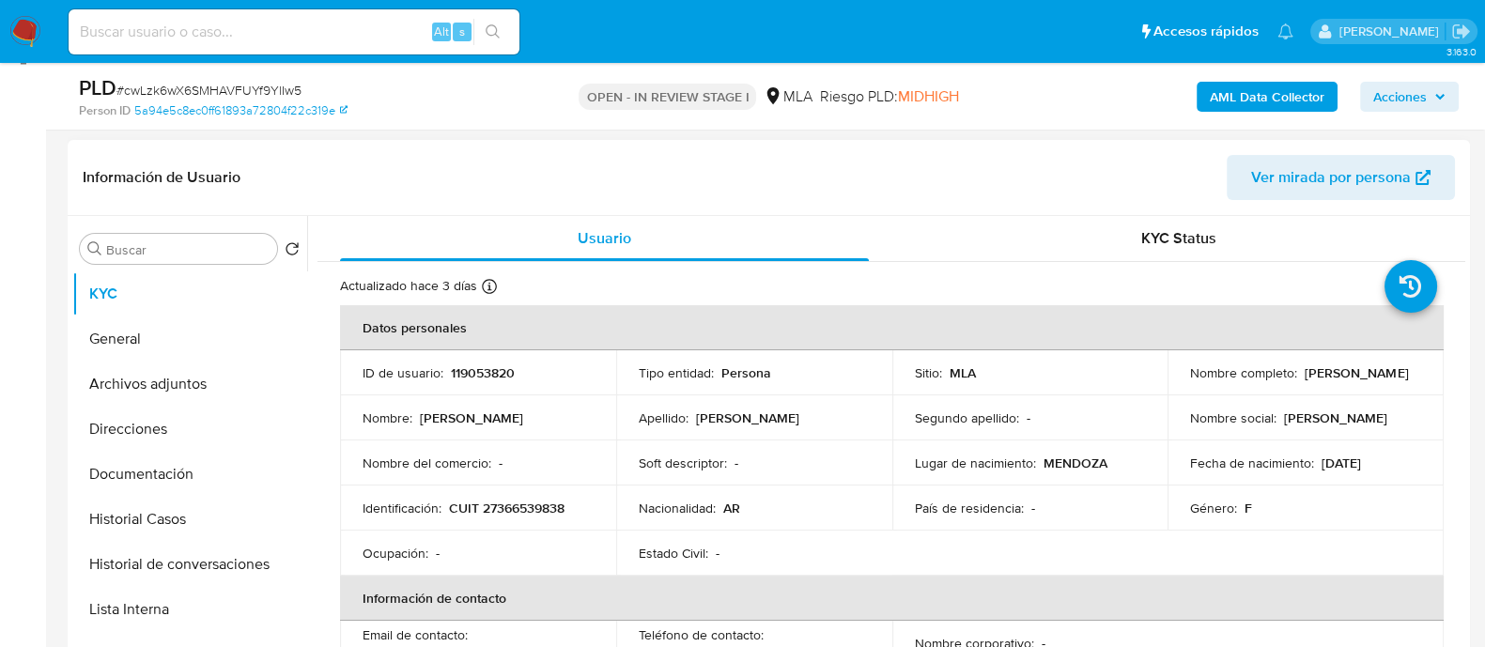
scroll to position [234, 0]
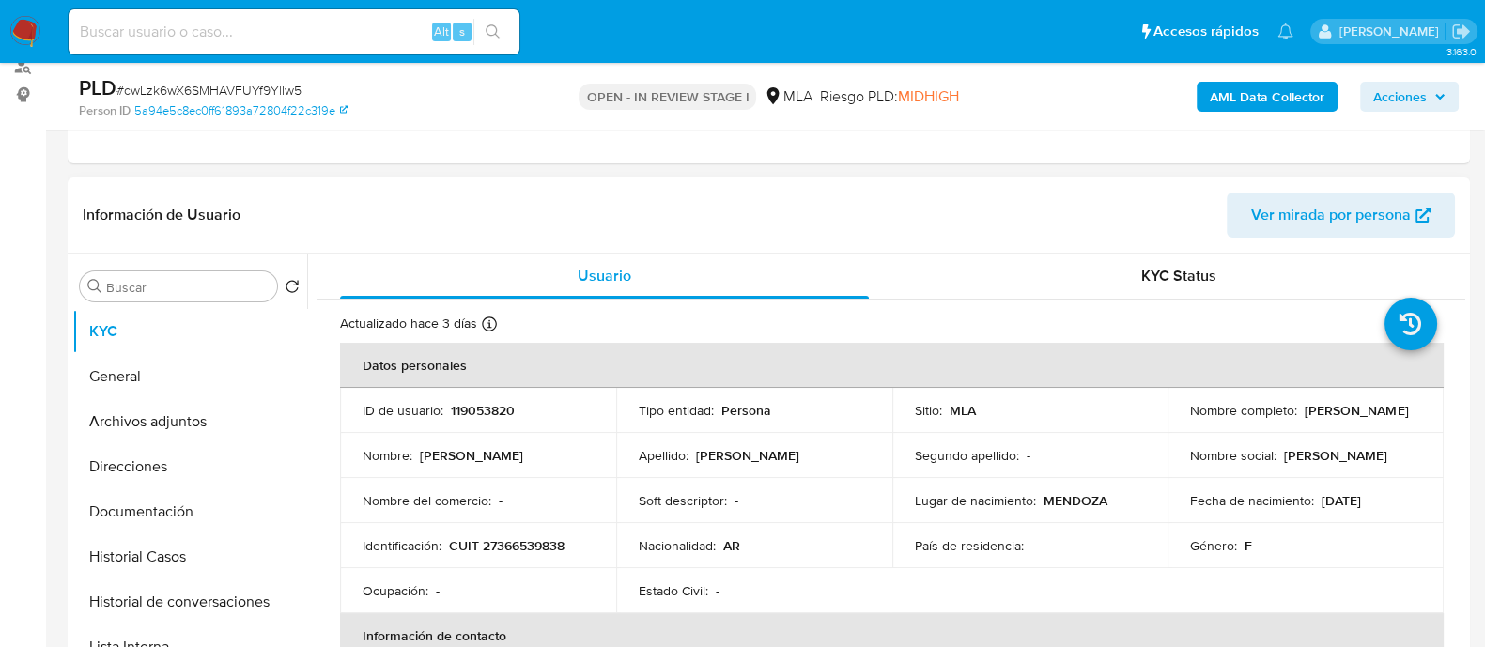
drag, startPoint x: 1181, startPoint y: 417, endPoint x: 1358, endPoint y: 417, distance: 177.5
click at [1358, 417] on td "Nombre completo : Andrea Yanel Carreno" at bounding box center [1306, 410] width 276 height 45
copy p "Andrea Yanel Carreno"
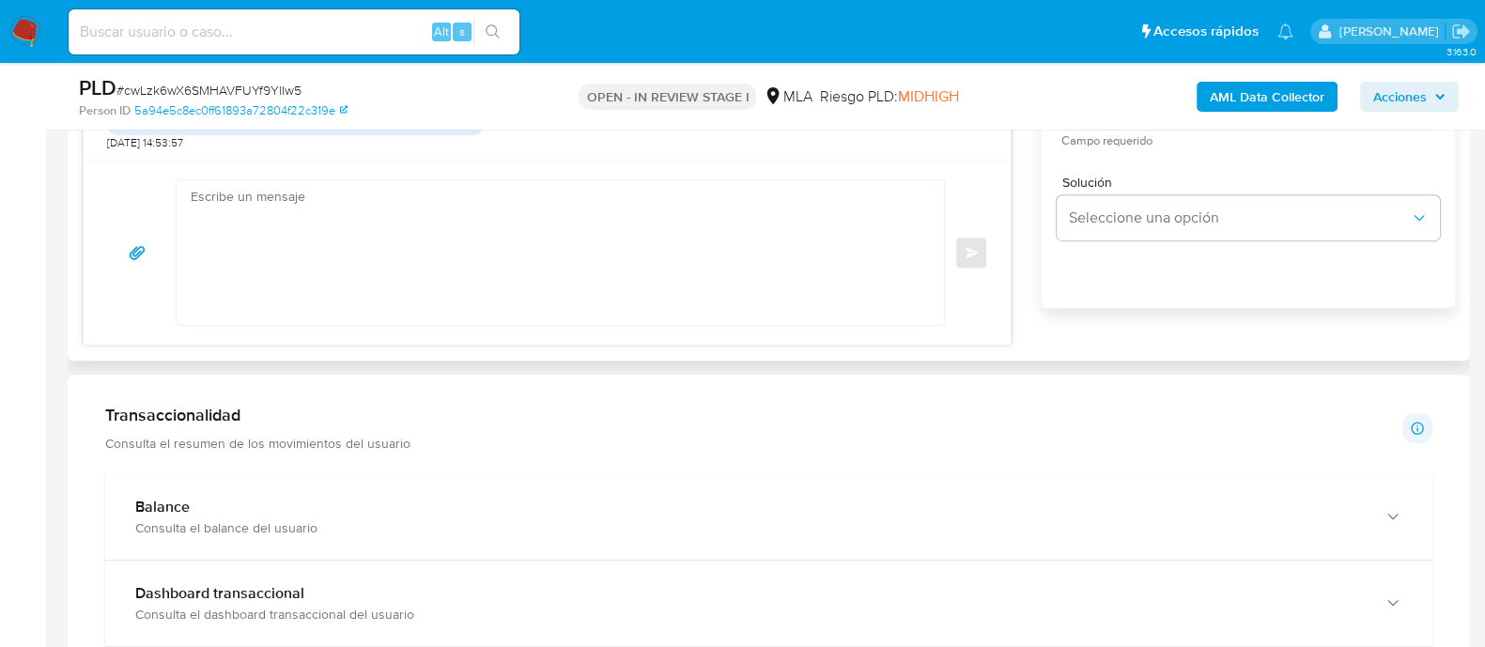
scroll to position [1057, 0]
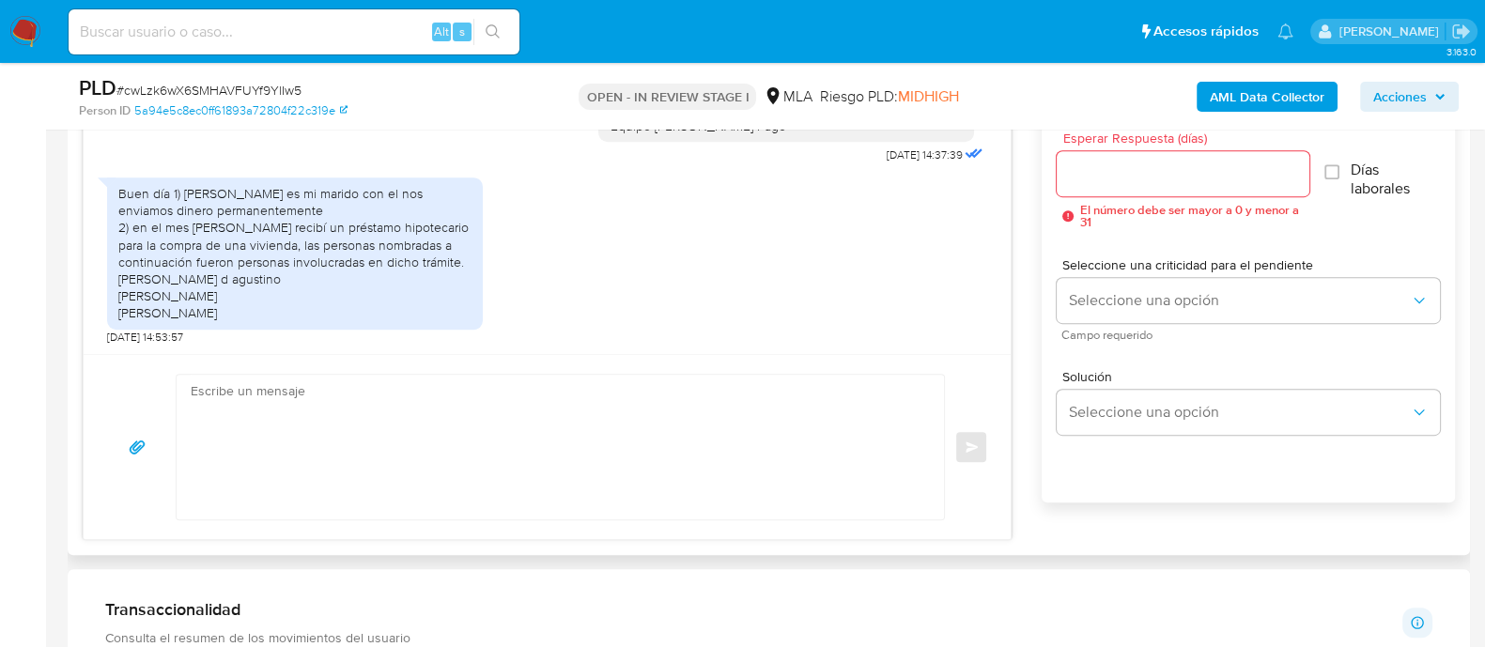
click at [601, 433] on textarea at bounding box center [556, 447] width 730 height 145
paste textarea "Andrea Yanel Carreno"
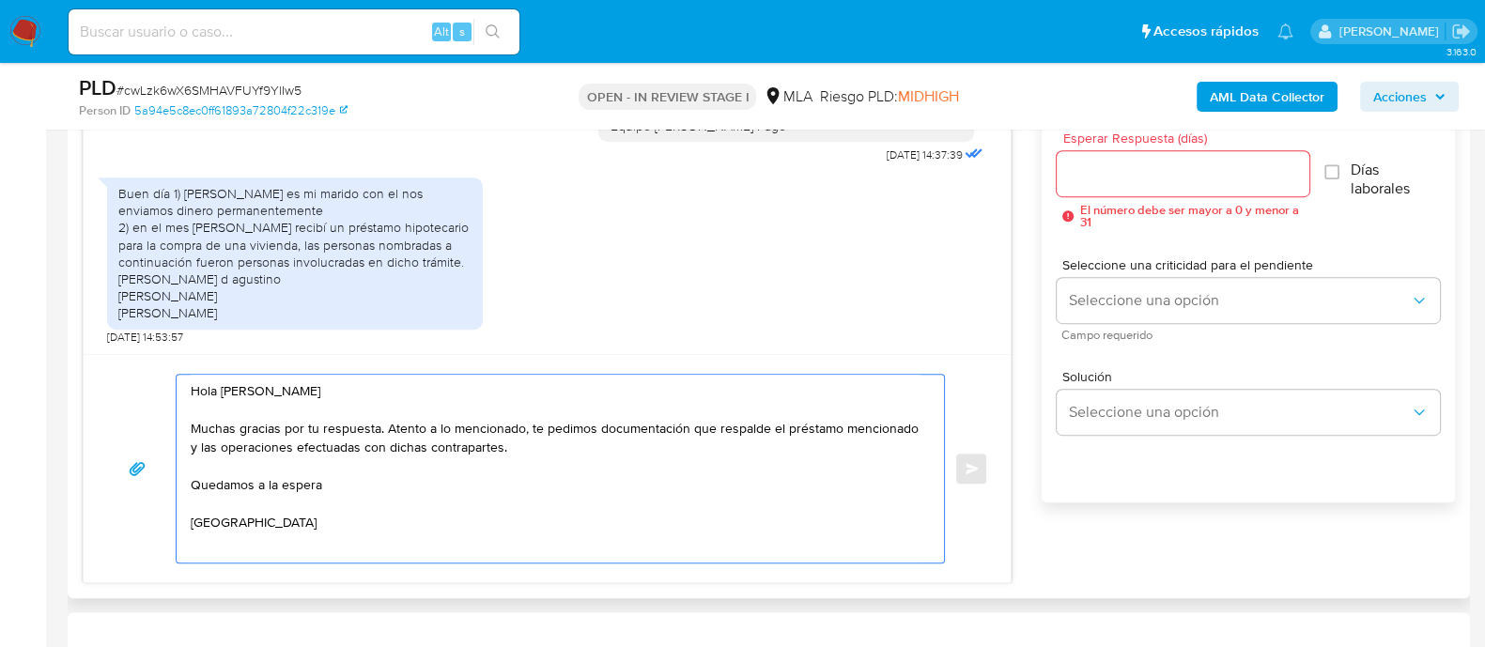
scroll to position [7, 0]
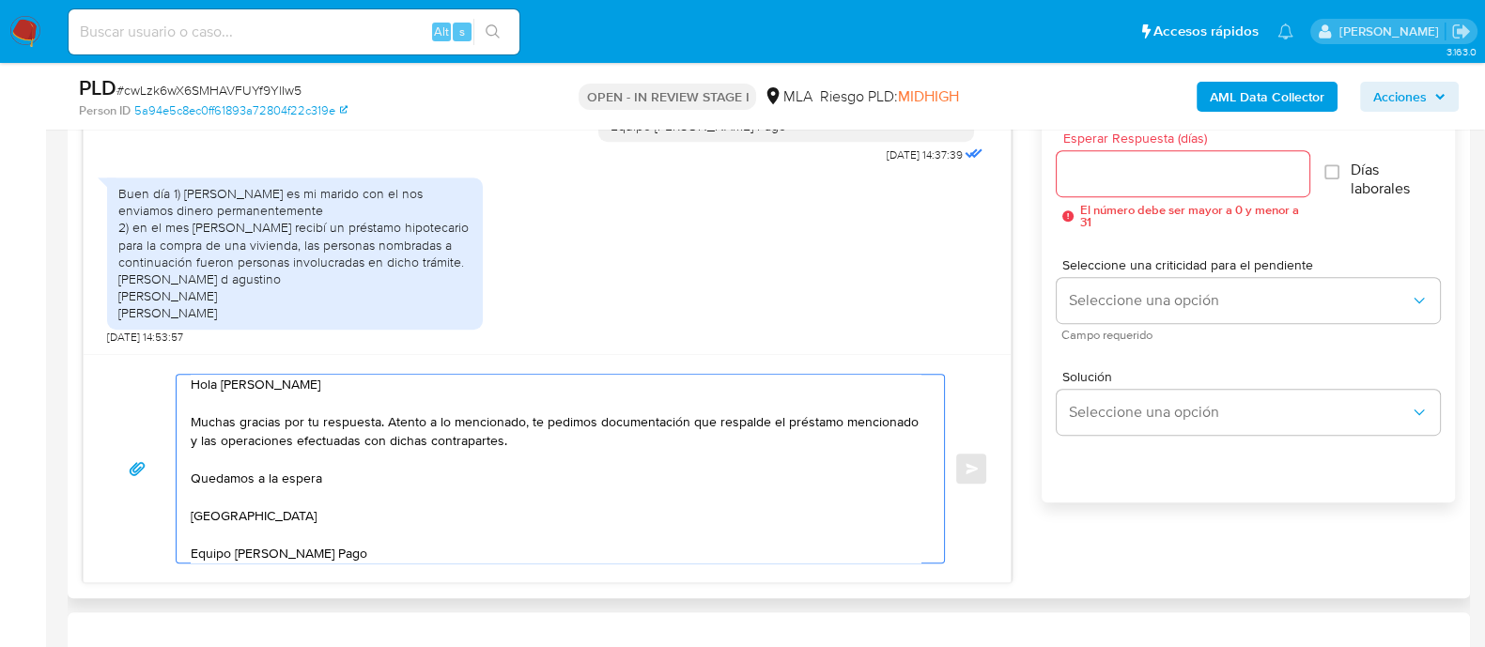
type textarea "Hola Andrea Yanel Carreno Muchas gracias por tu respuesta. Atento a lo menciona…"
click at [1138, 163] on input "Esperar Respuesta (días)" at bounding box center [1183, 174] width 252 height 24
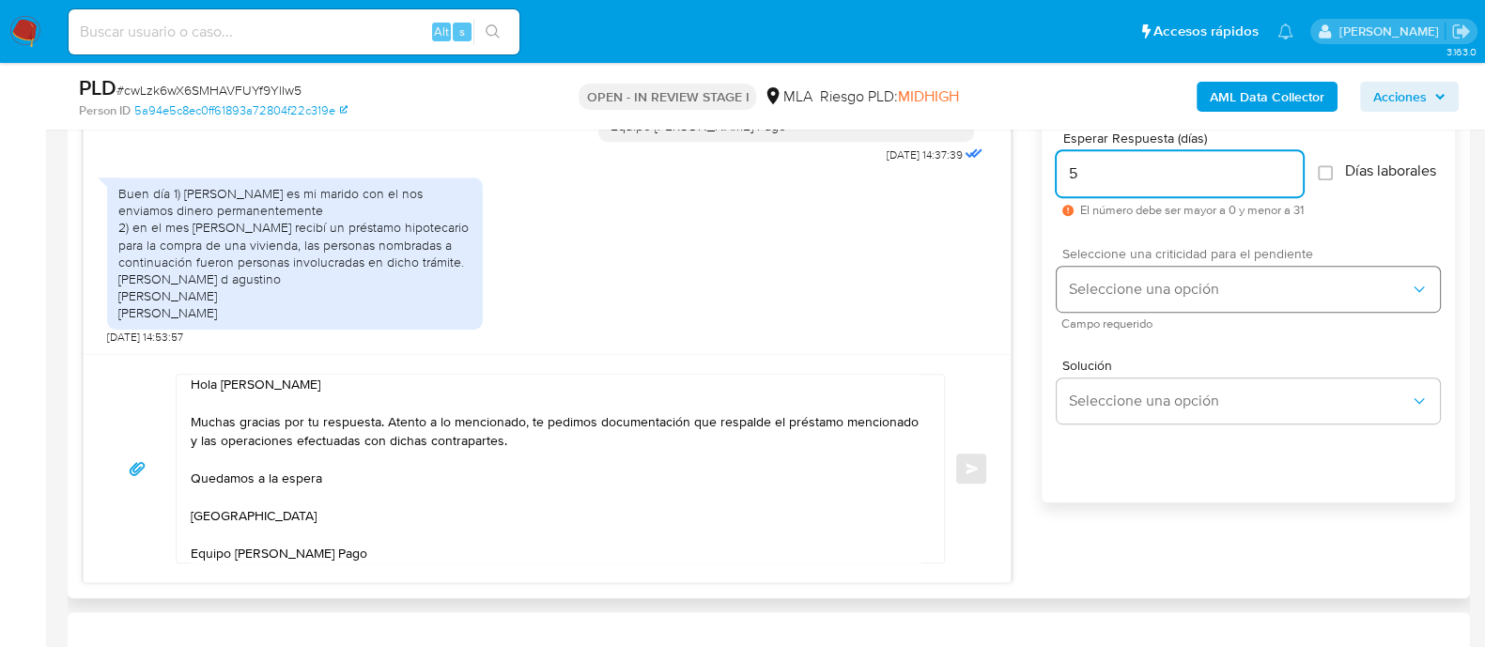
type input "5"
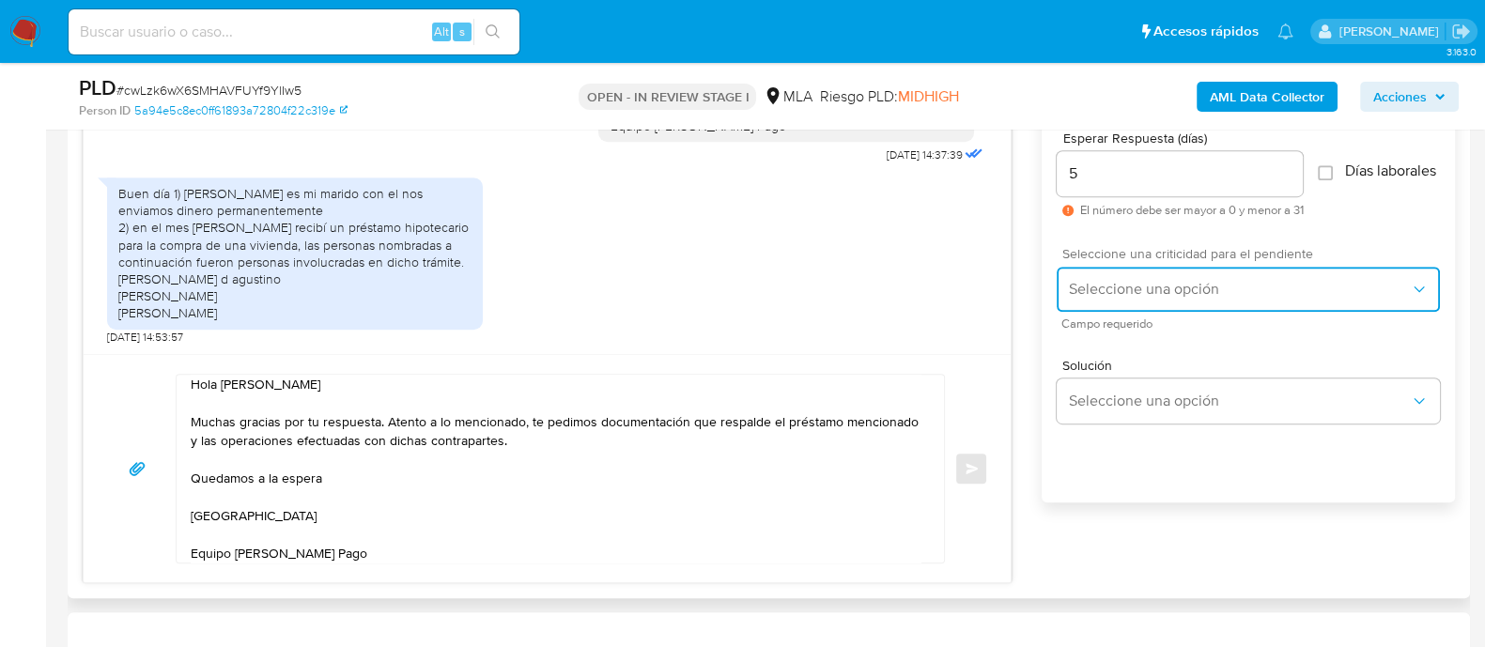
click at [1128, 295] on span "Seleccione una opción" at bounding box center [1239, 289] width 342 height 19
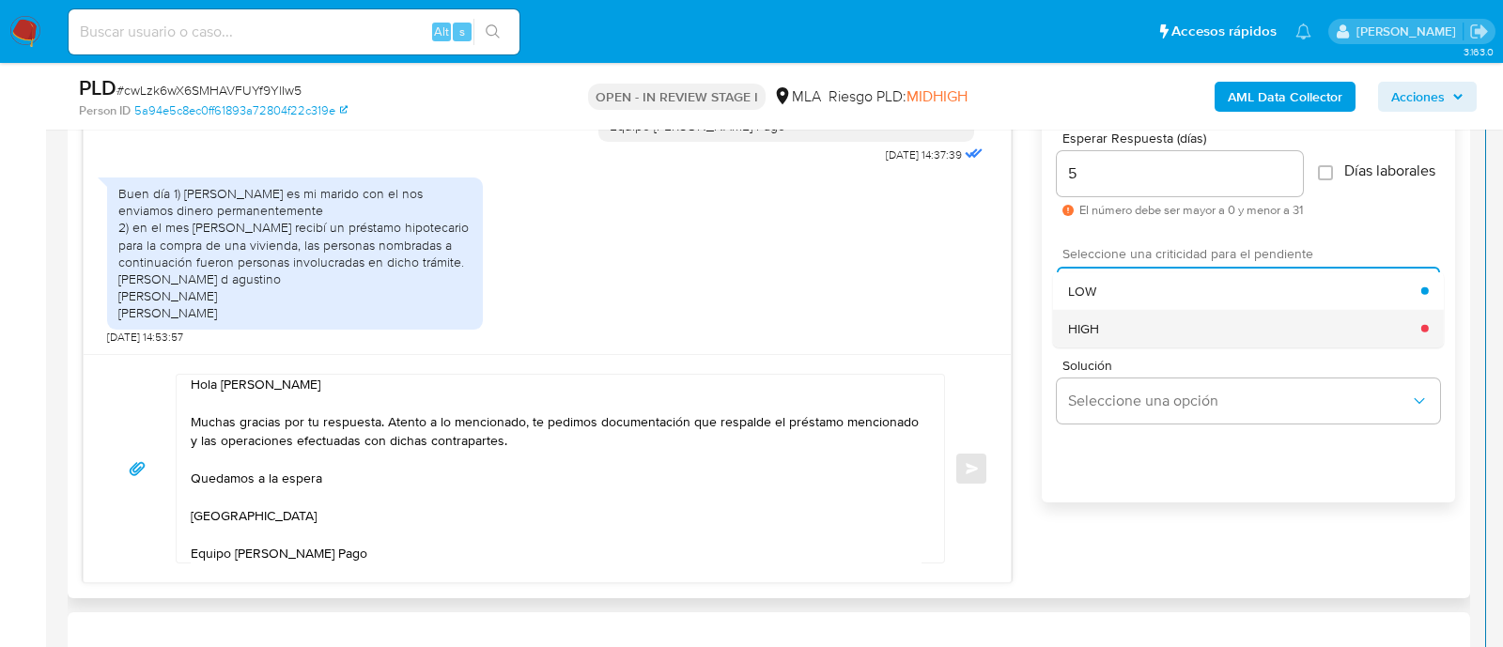
click at [1113, 347] on div "HIGH" at bounding box center [1244, 328] width 353 height 38
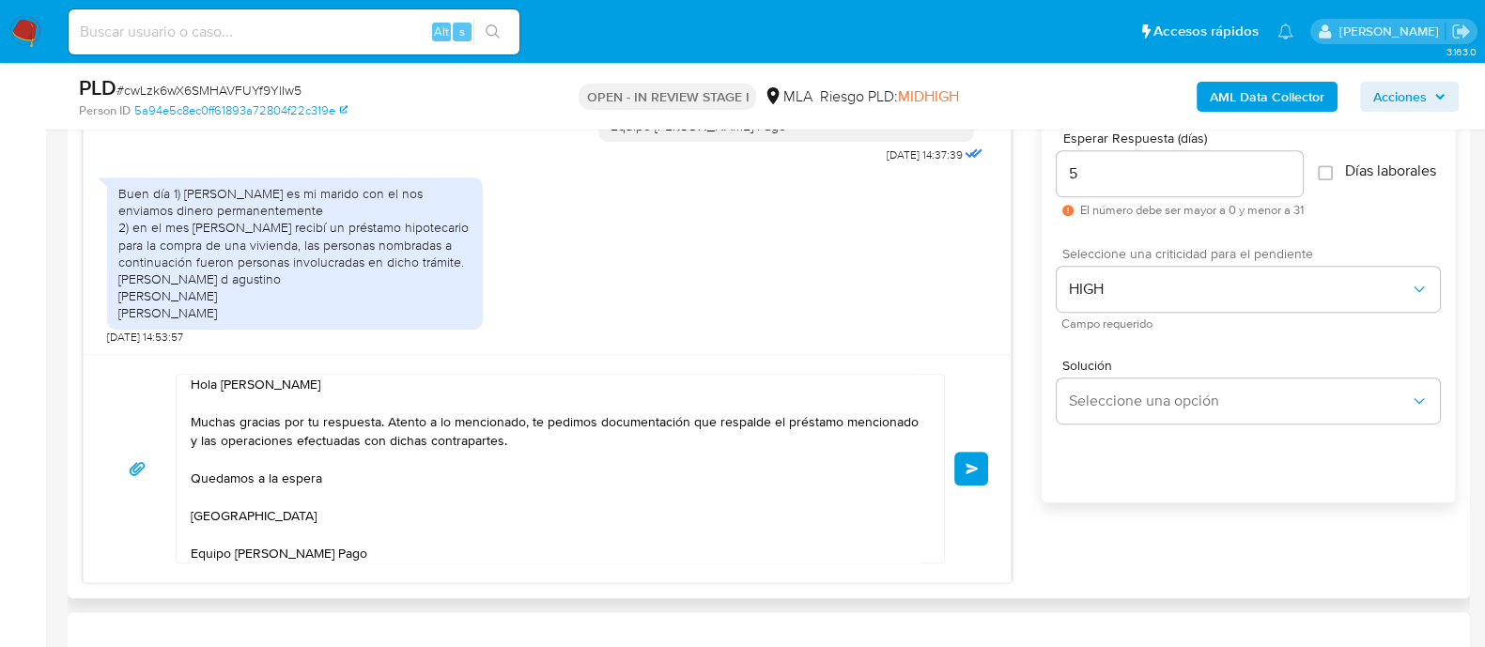
click at [963, 471] on button "Enviar" at bounding box center [971, 469] width 34 height 34
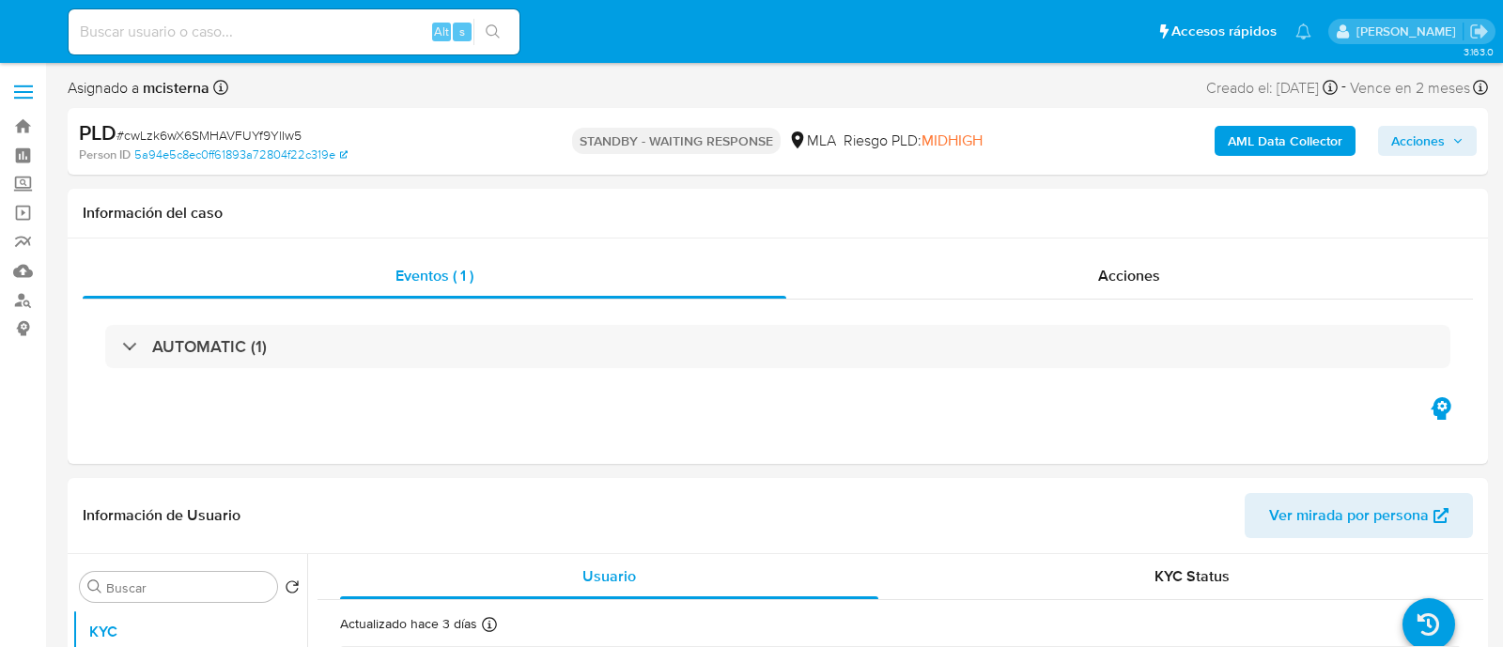
select select "10"
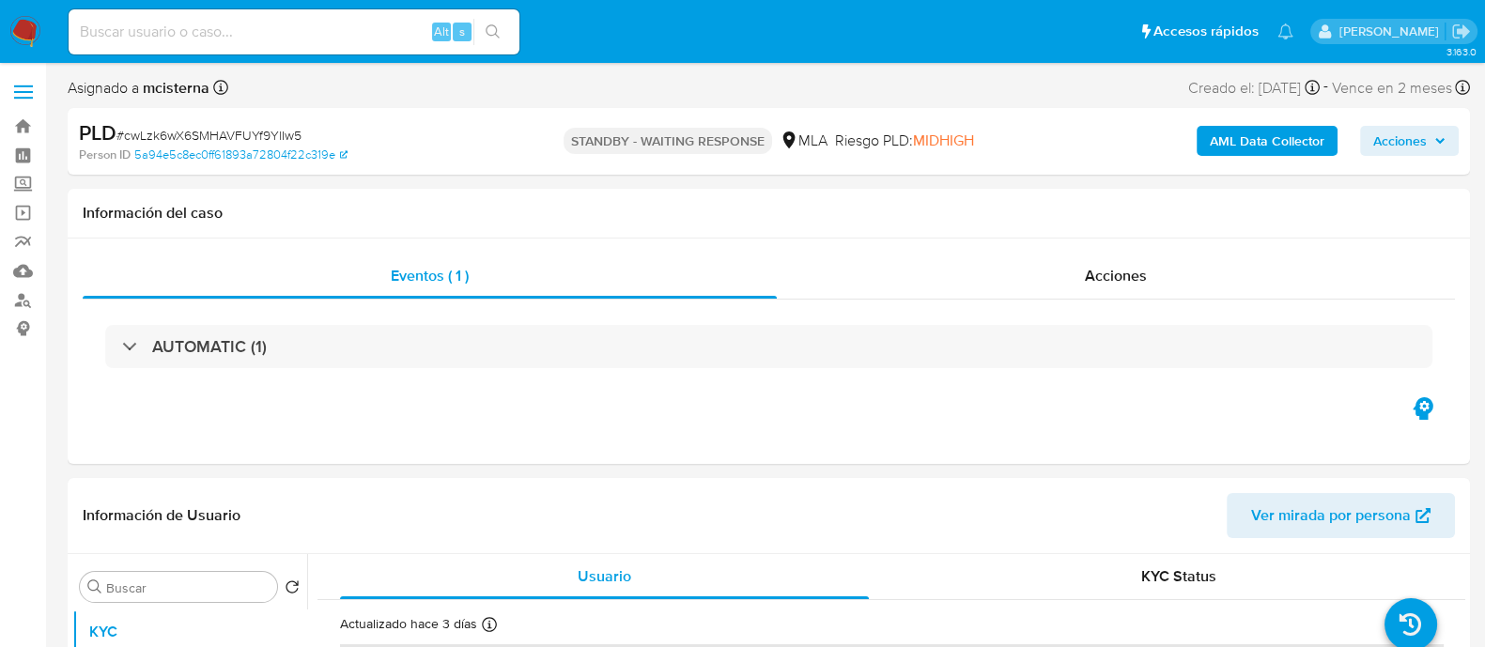
click at [356, 20] on input at bounding box center [294, 32] width 451 height 24
paste input "127252804"
click at [259, 18] on div "127252804 Alt s" at bounding box center [294, 31] width 451 height 45
click at [243, 31] on input "127252804" at bounding box center [294, 32] width 451 height 24
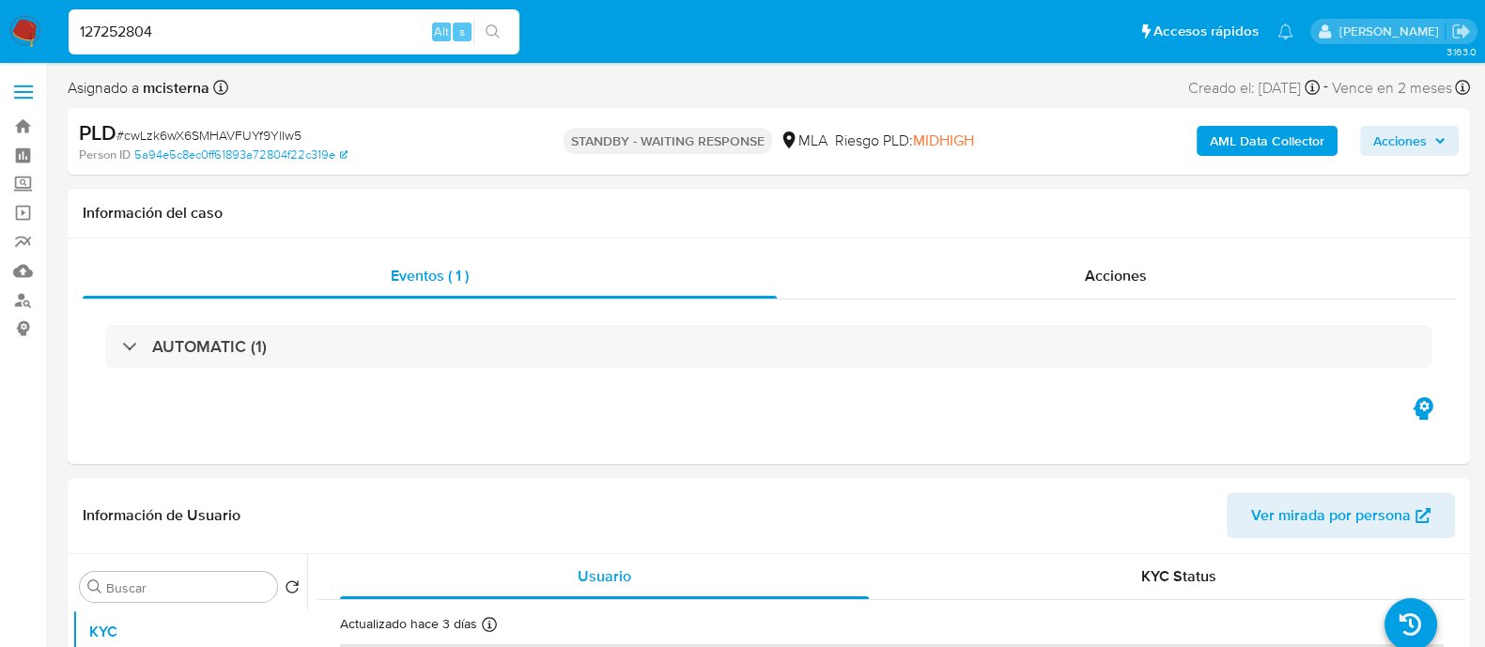
click at [243, 31] on input "127252804" at bounding box center [294, 32] width 451 height 24
paste input "X410VuuBae3XYJJ3hsA3xuuH"
type input "X410VuuBae3XYJJ3hsA3xuuH"
click at [490, 31] on icon "search-icon" at bounding box center [493, 31] width 15 height 15
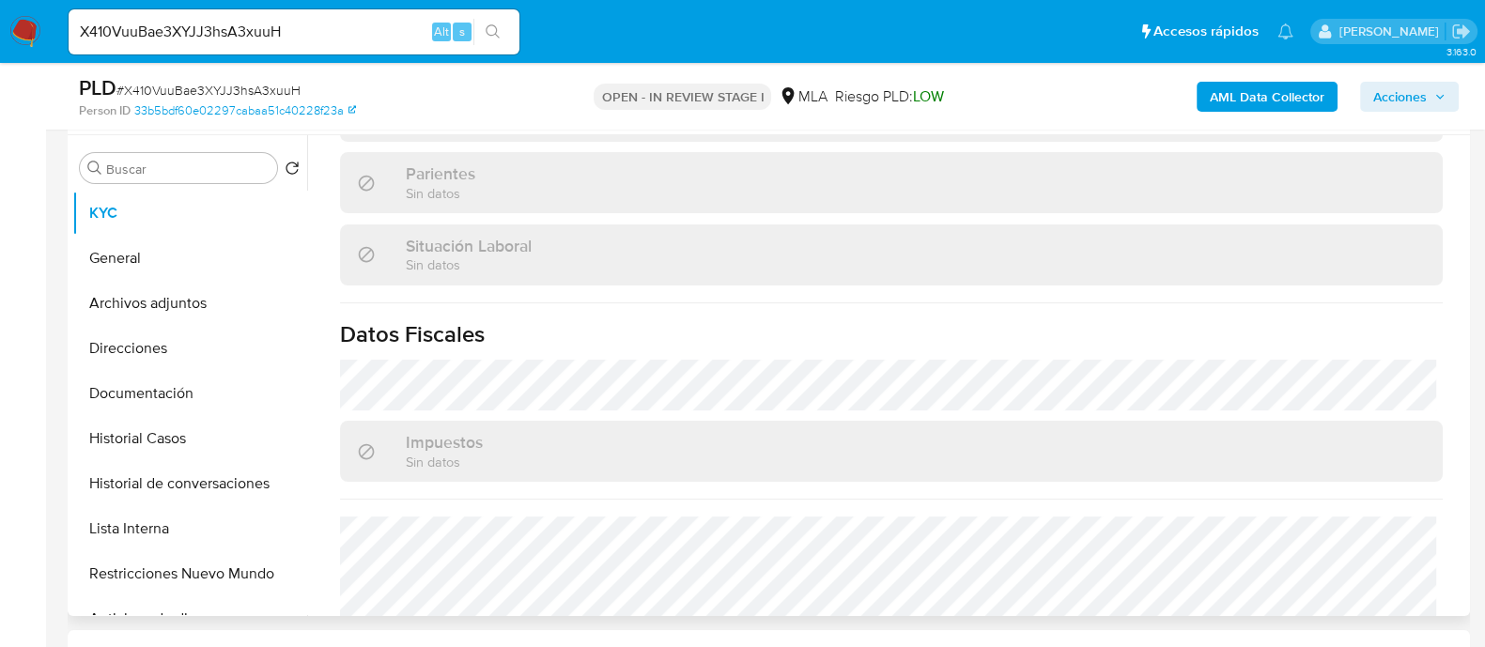
scroll to position [563, 0]
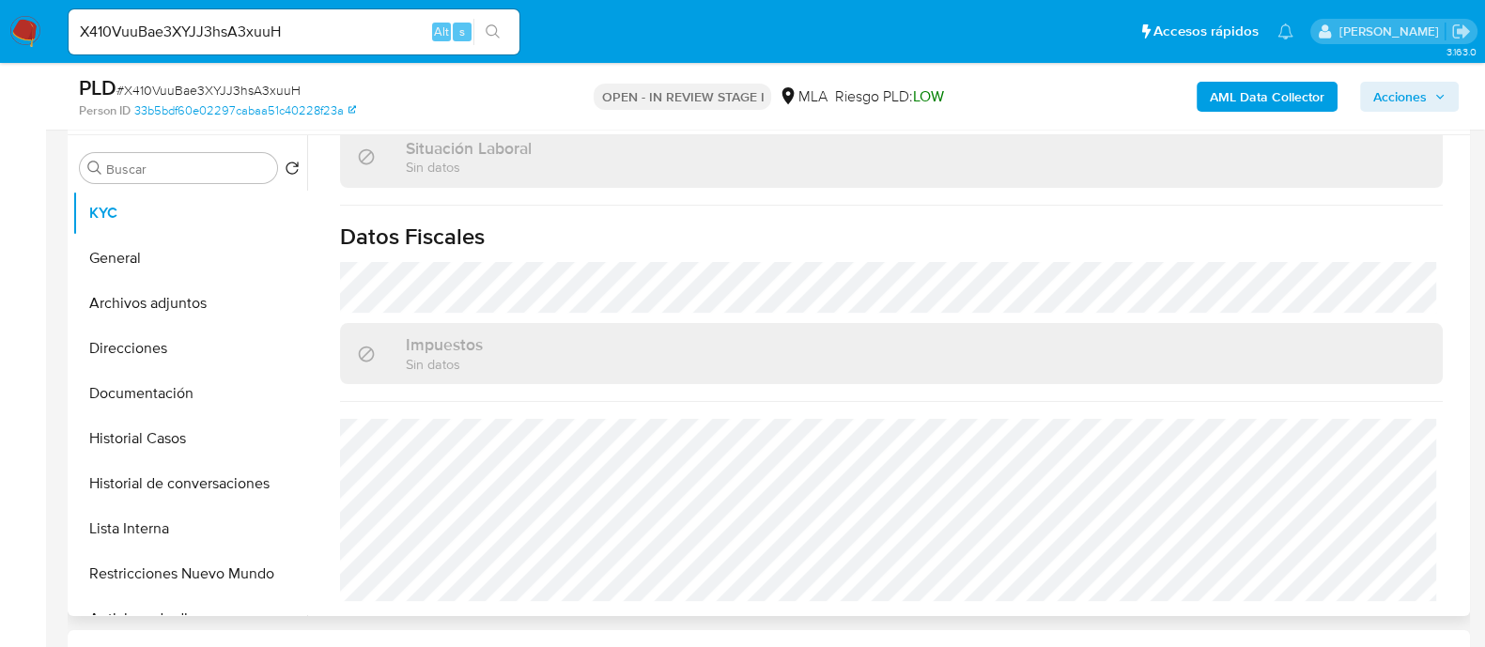
select select "10"
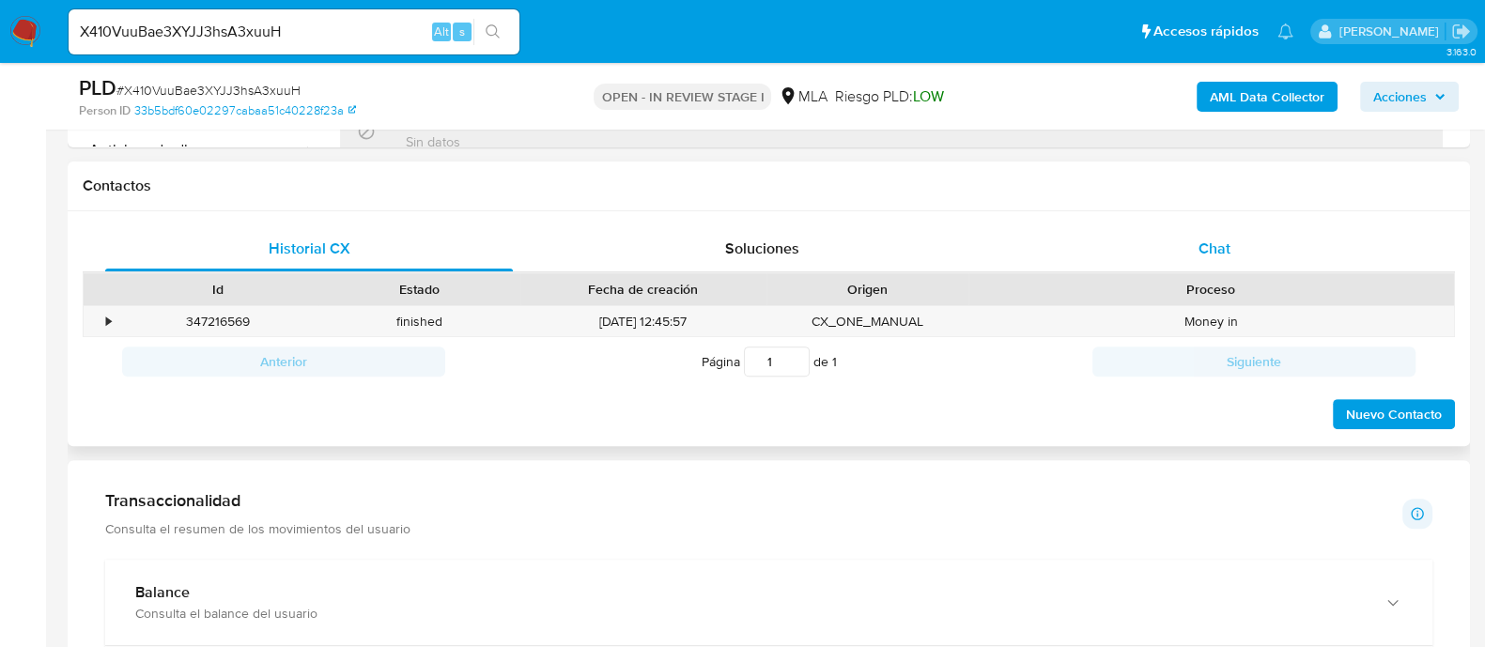
scroll to position [1005, 0]
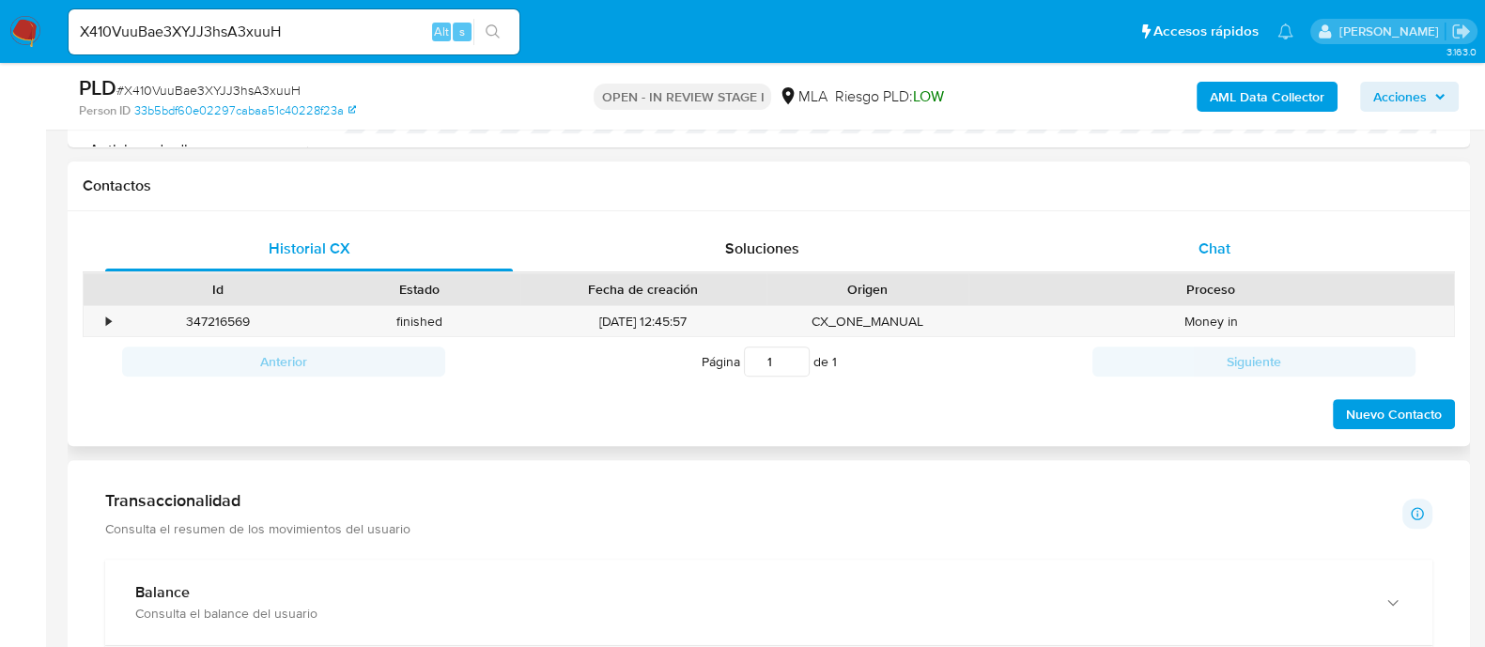
click at [1289, 252] on div "Chat" at bounding box center [1215, 248] width 408 height 45
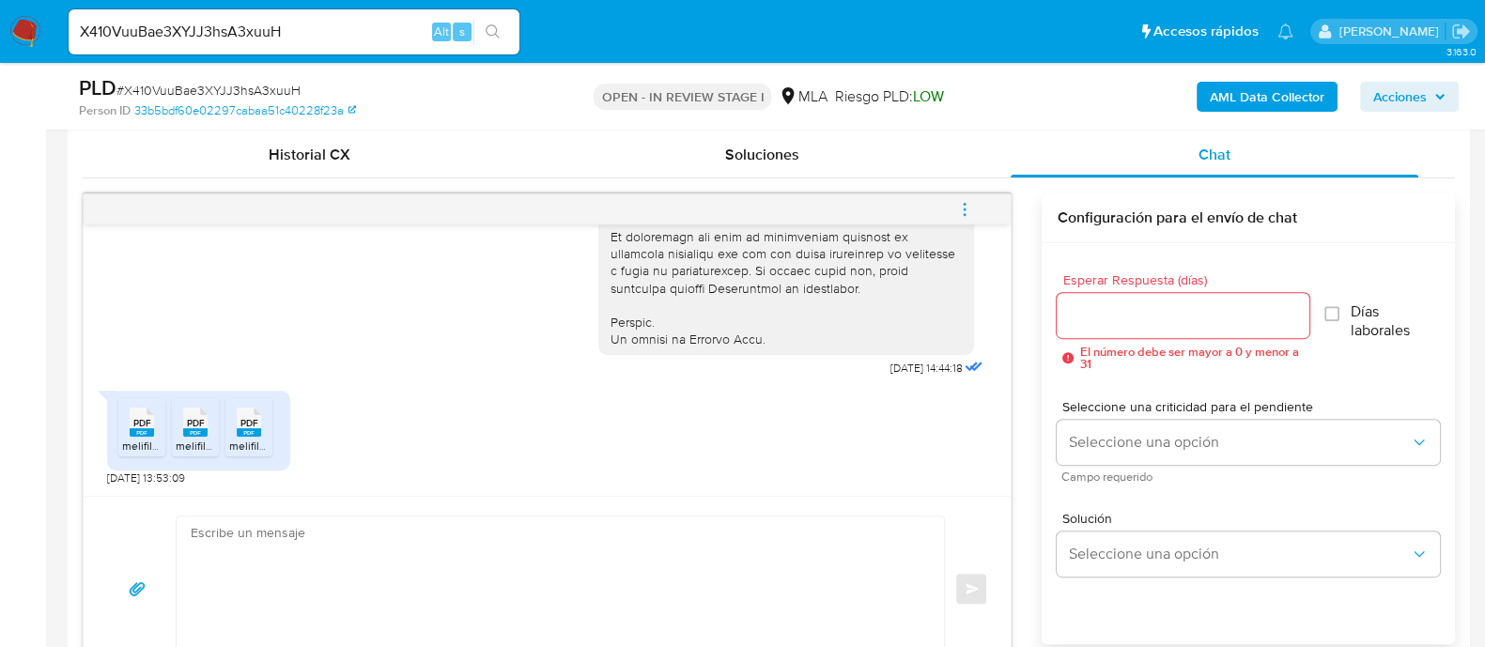
scroll to position [1057, 0]
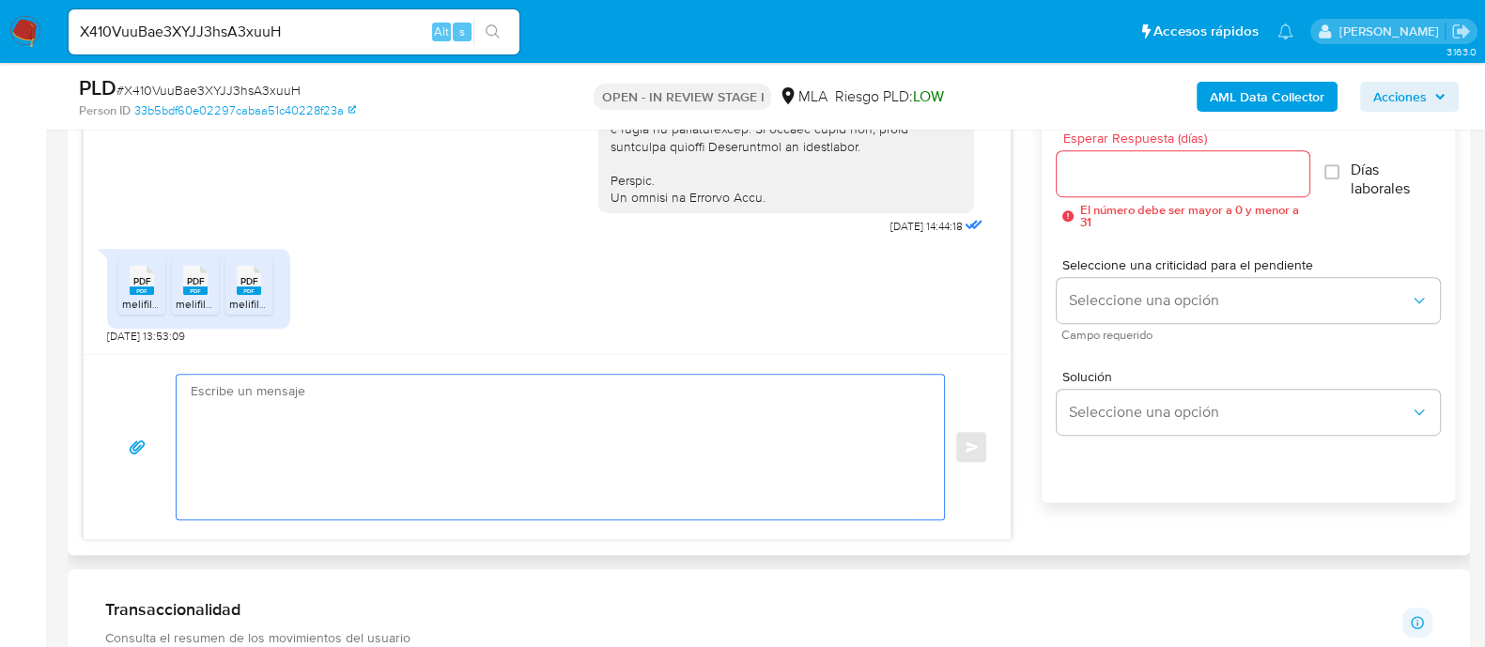
click at [587, 425] on textarea at bounding box center [556, 447] width 730 height 145
paste textarea "Hola Muchas gracias por tu respuesta. Confirmamos recepción de la documentación…"
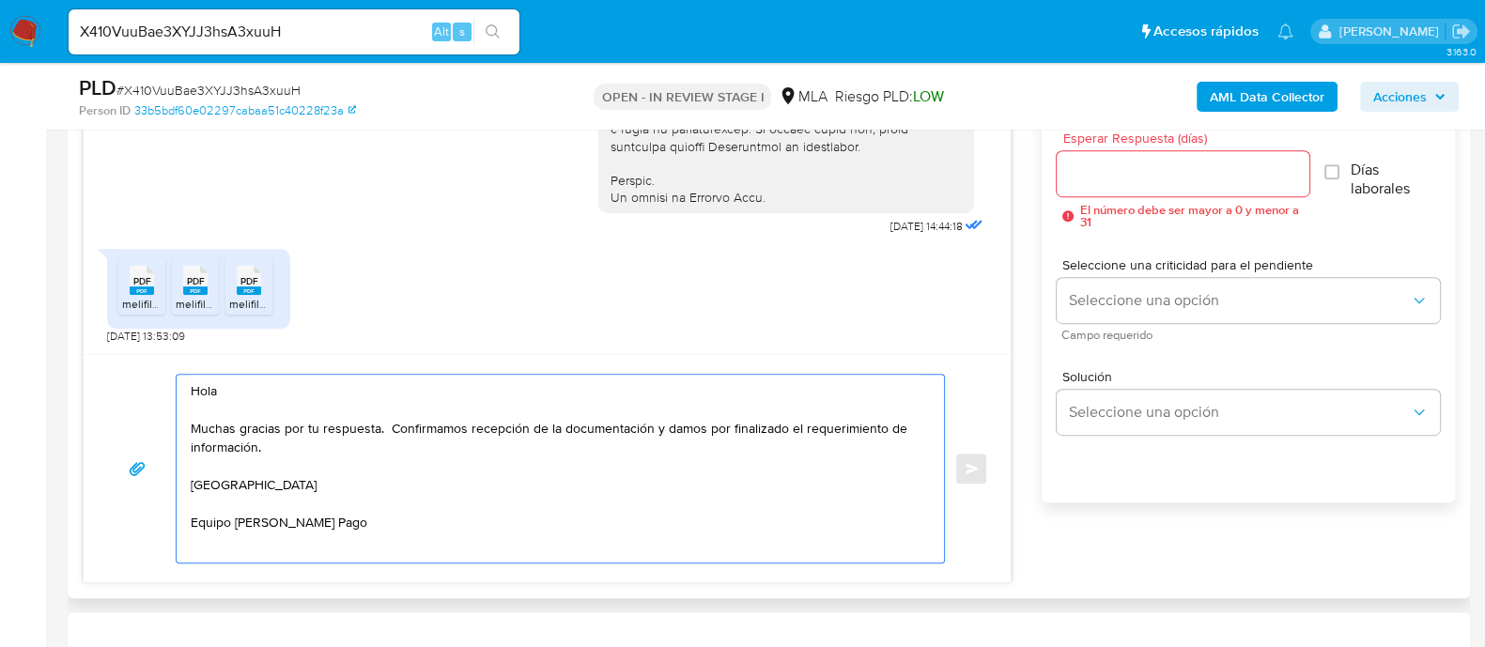
scroll to position [0, 0]
type textarea "Hola Muchas gracias por tu respuesta. Confirmamos recepción de la documentación…"
click at [1065, 175] on input "Esperar Respuesta (días)" at bounding box center [1183, 174] width 252 height 24
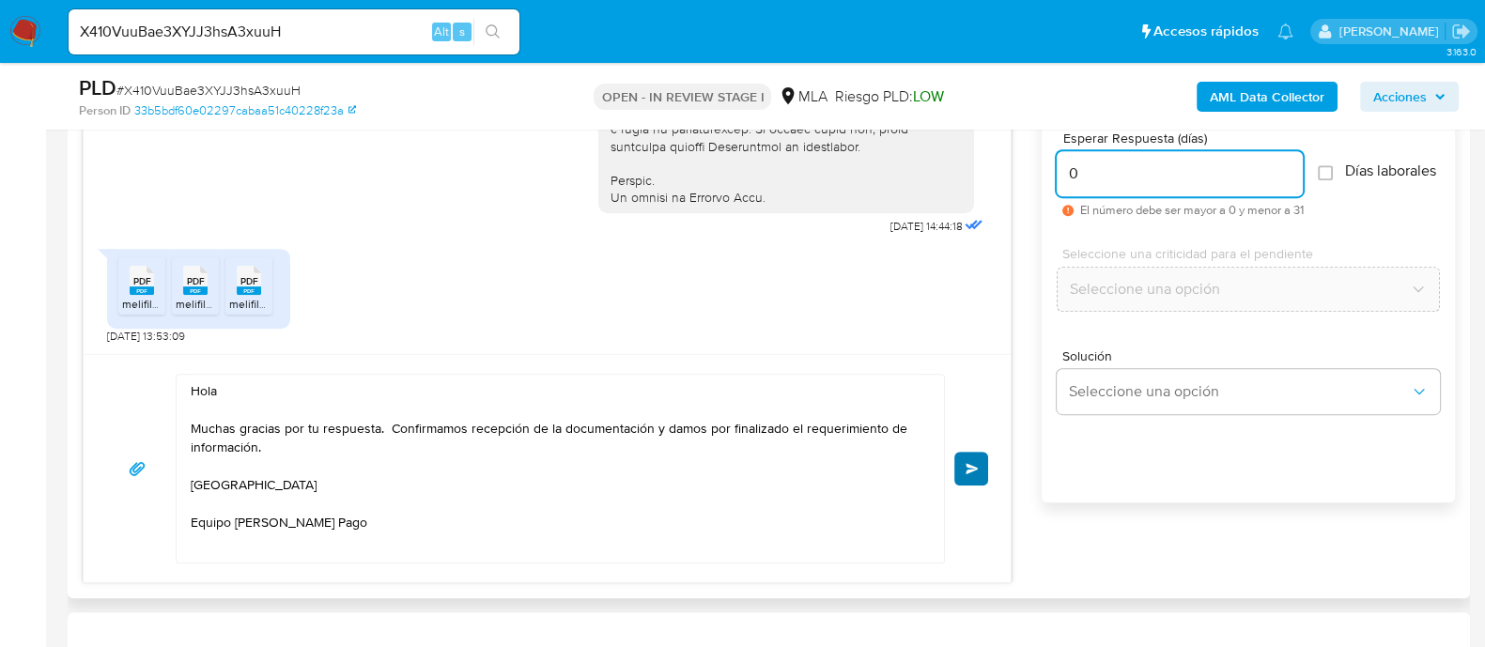
type input "0"
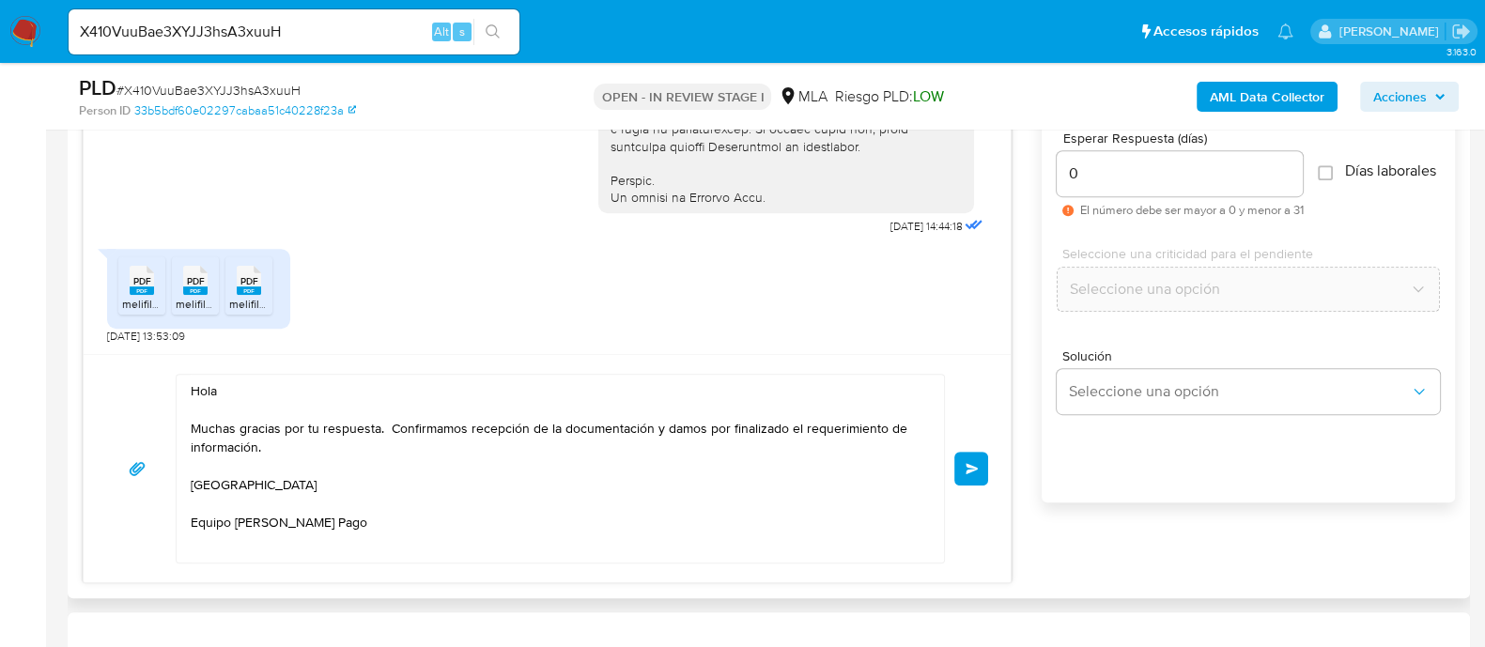
click at [970, 466] on span "Enviar" at bounding box center [972, 468] width 13 height 11
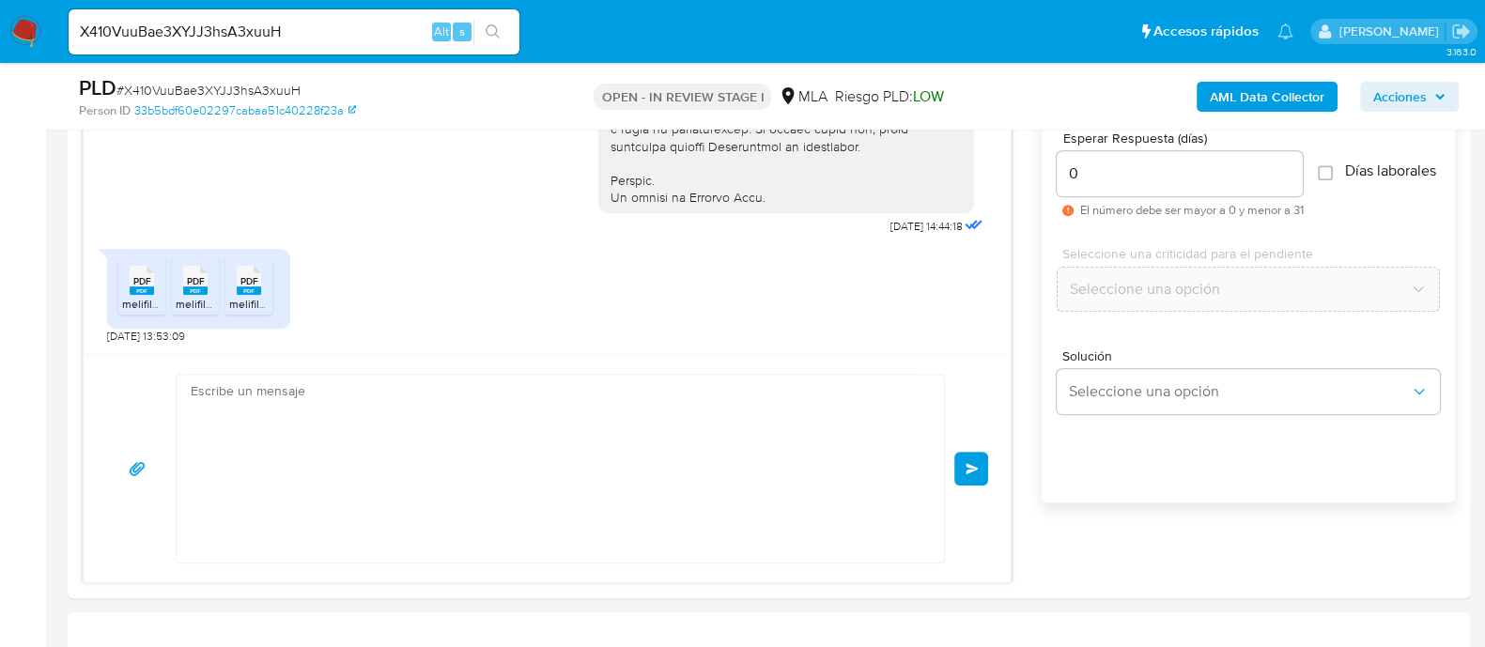
scroll to position [1155, 0]
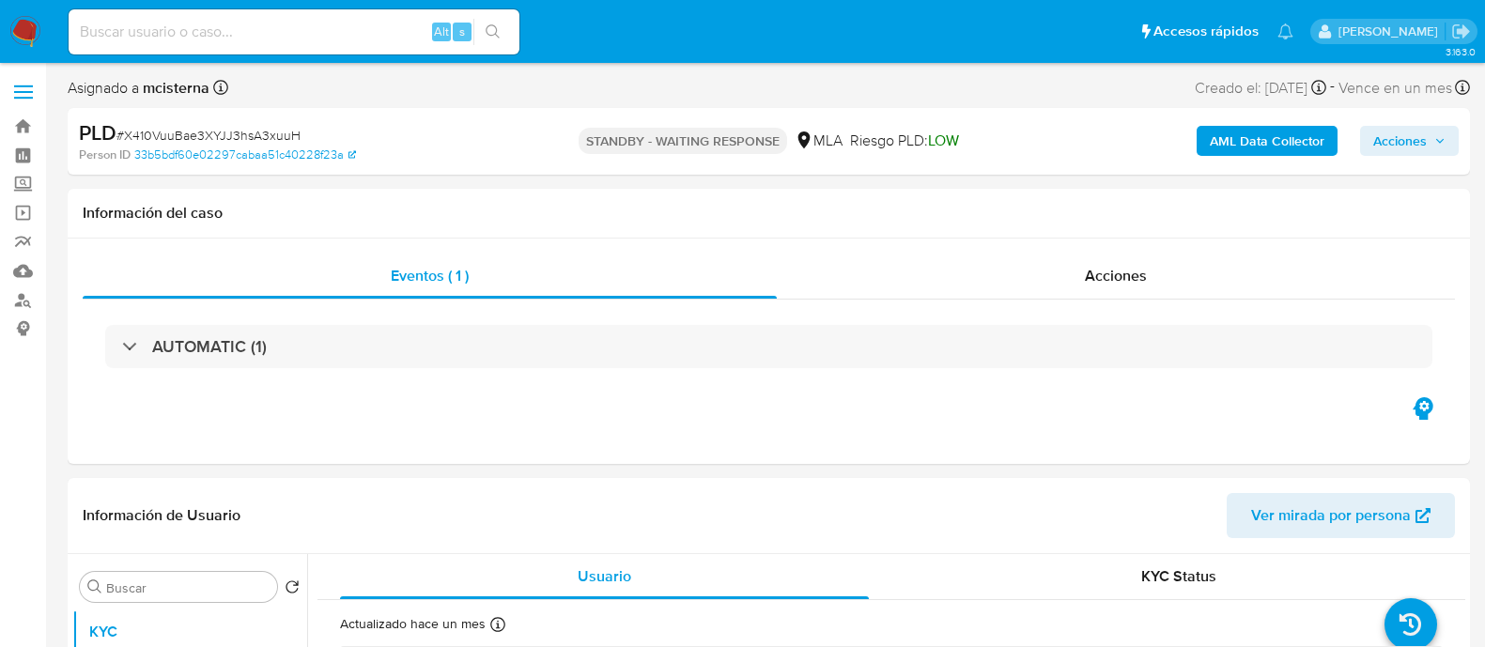
select select "10"
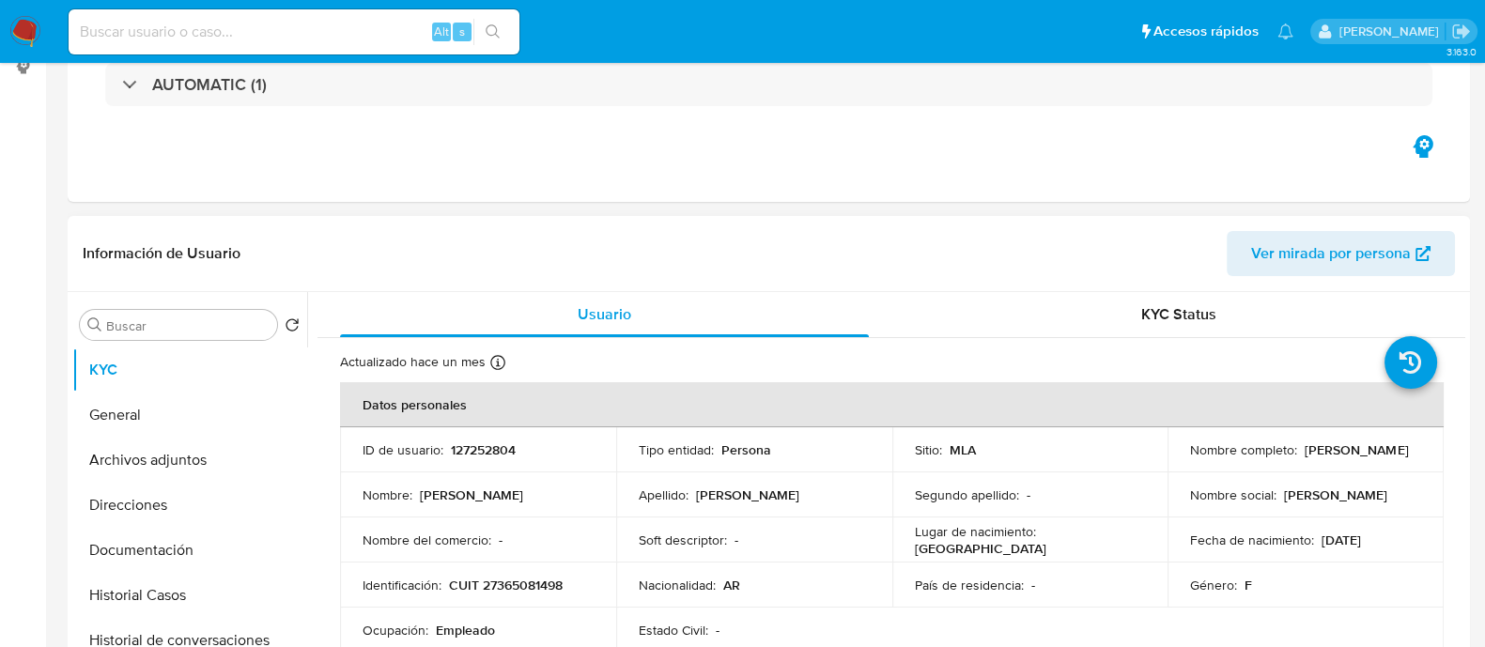
scroll to position [469, 0]
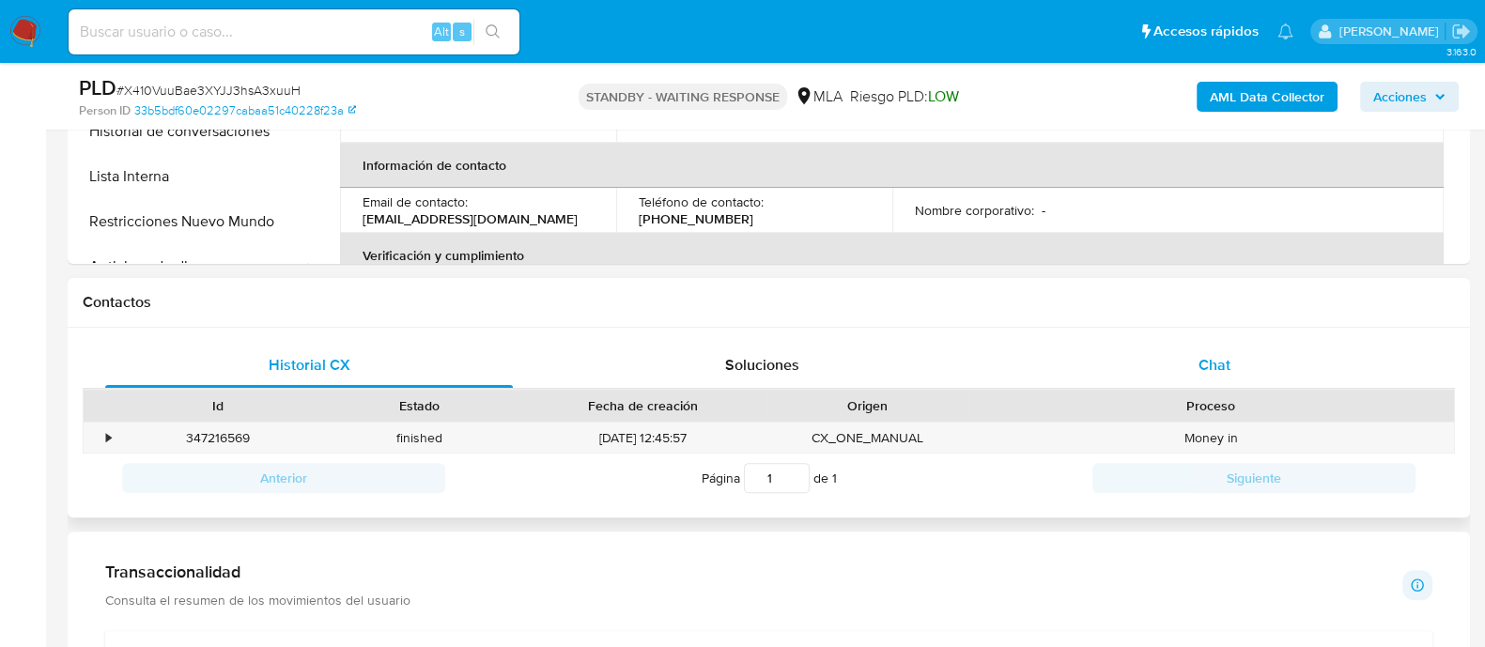
click at [1231, 369] on div "Chat" at bounding box center [1215, 365] width 408 height 45
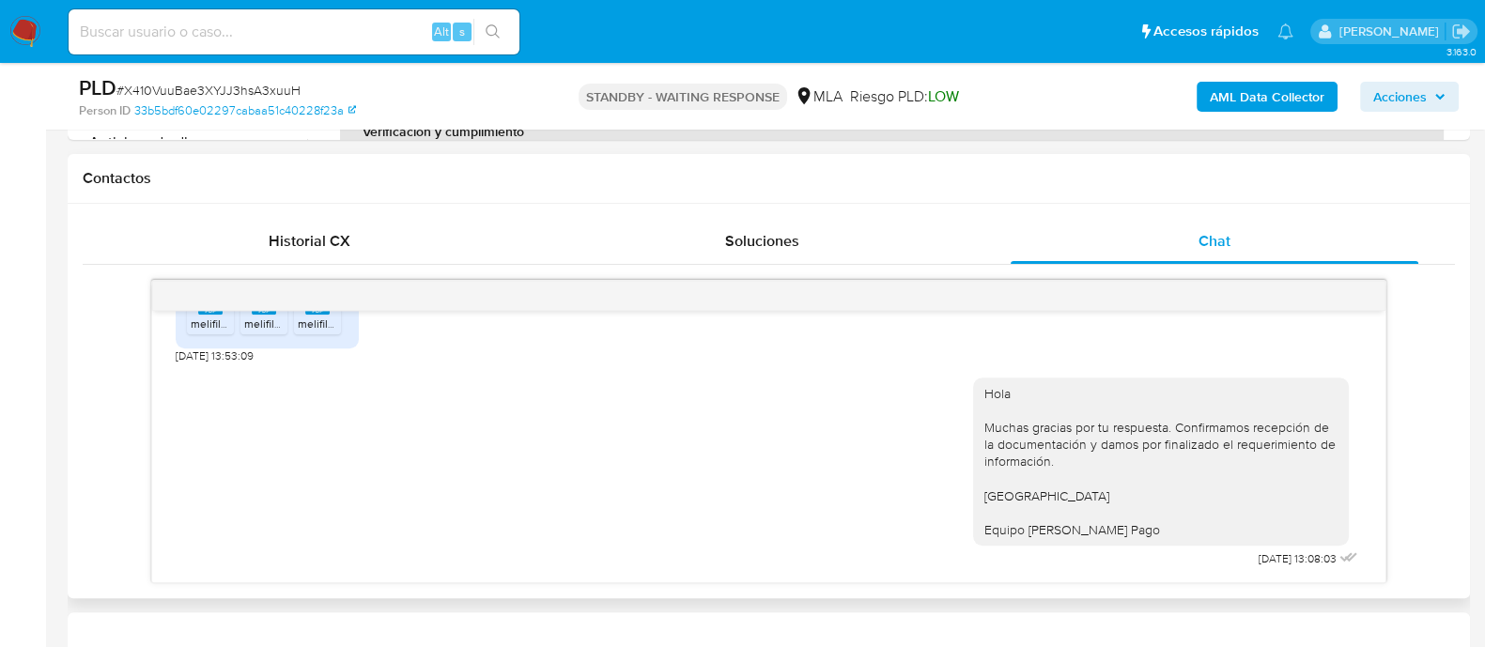
scroll to position [821, 0]
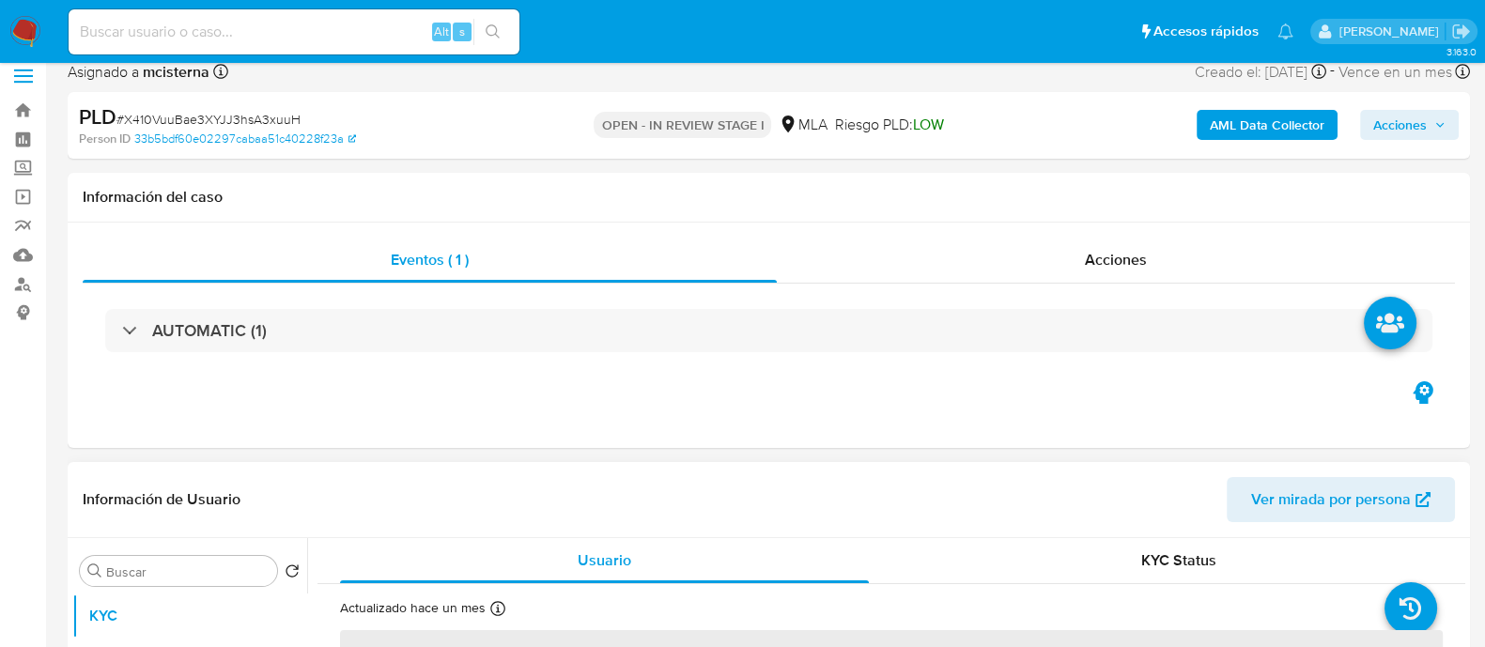
scroll to position [234, 0]
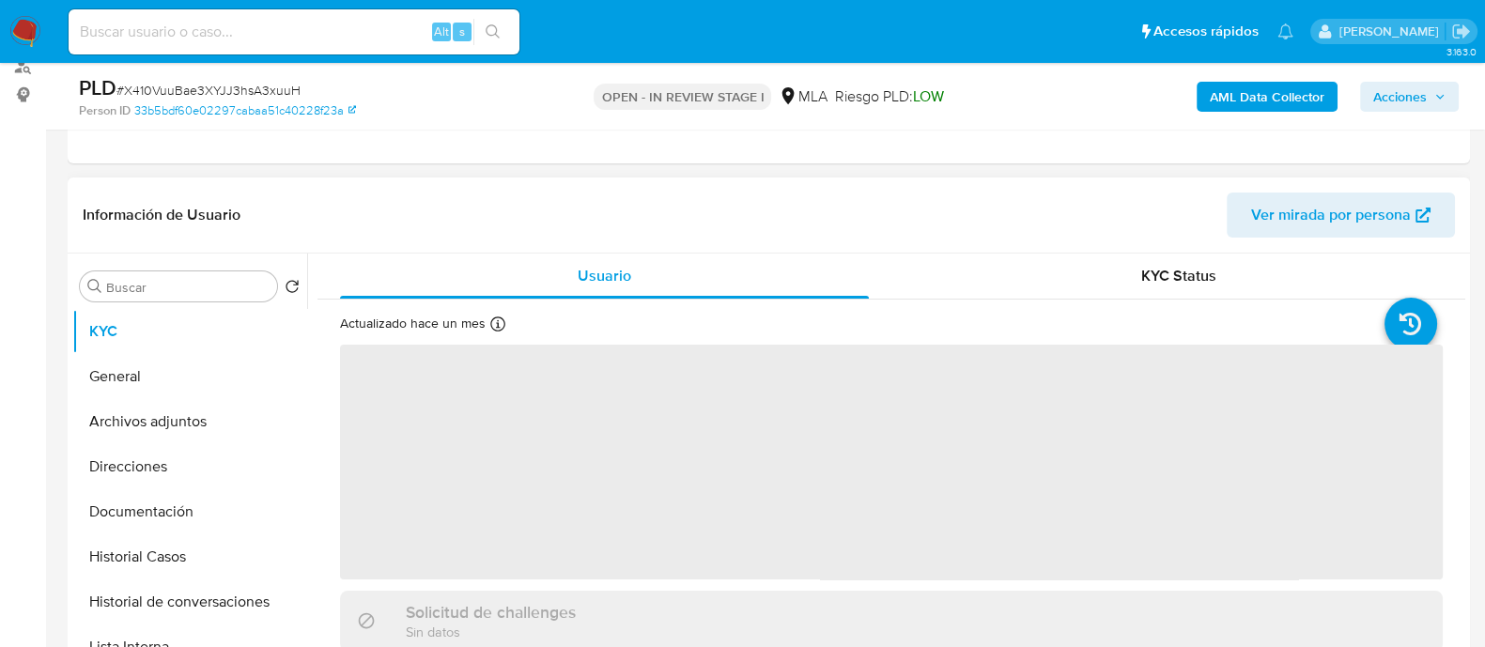
select select "10"
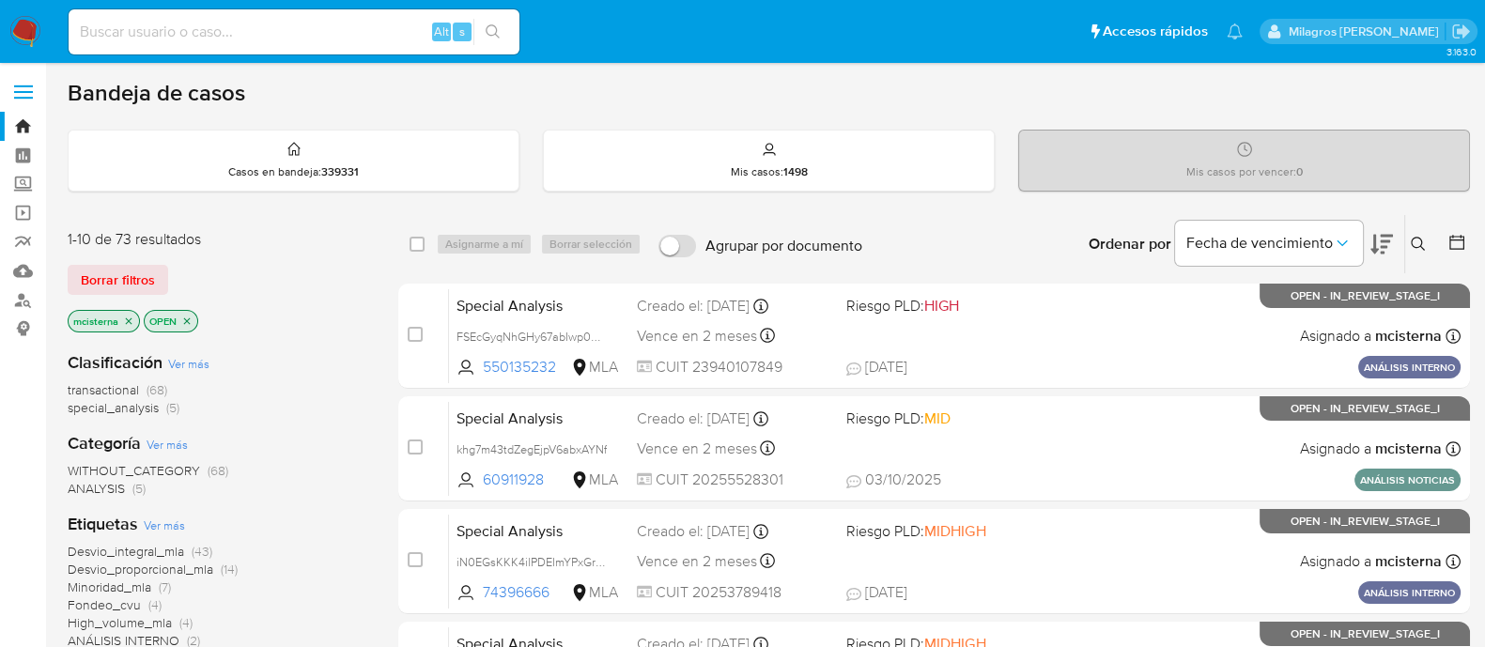
click at [263, 32] on input at bounding box center [294, 32] width 451 height 24
paste input "41778248"
type input "41778248"
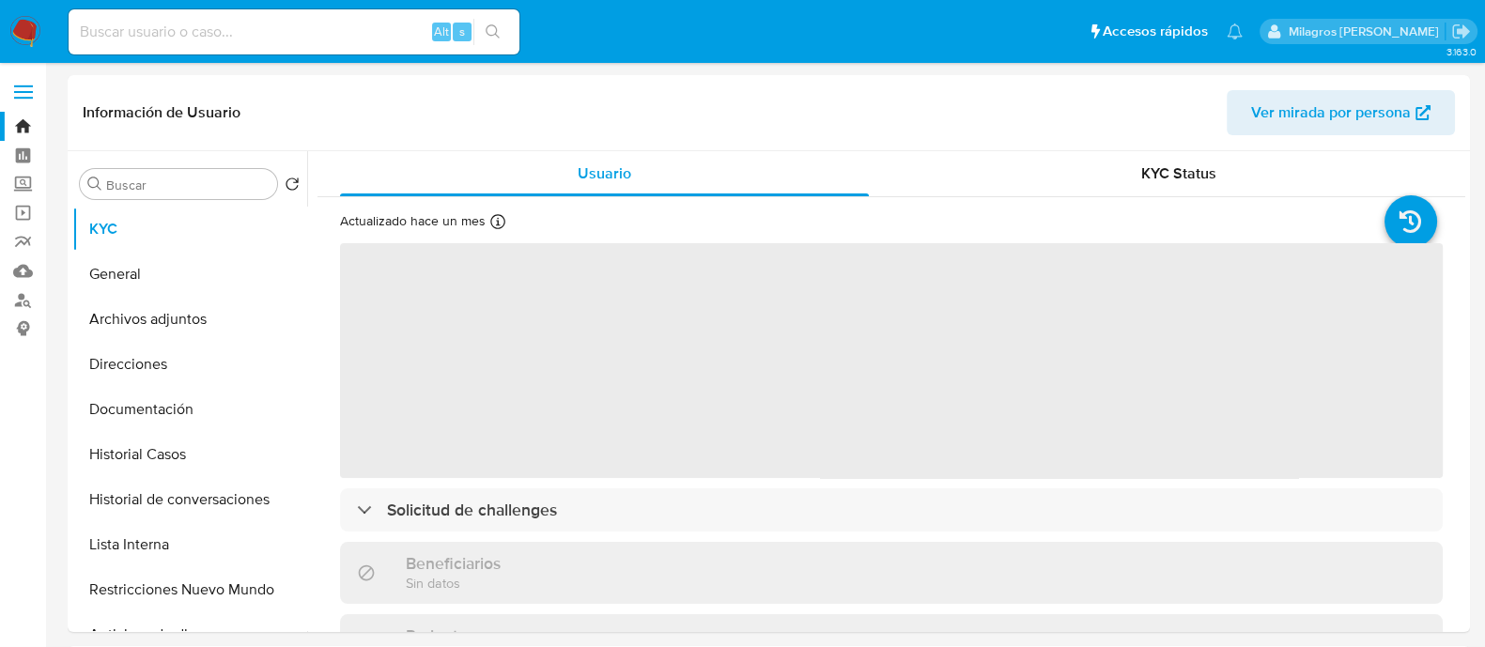
select select "10"
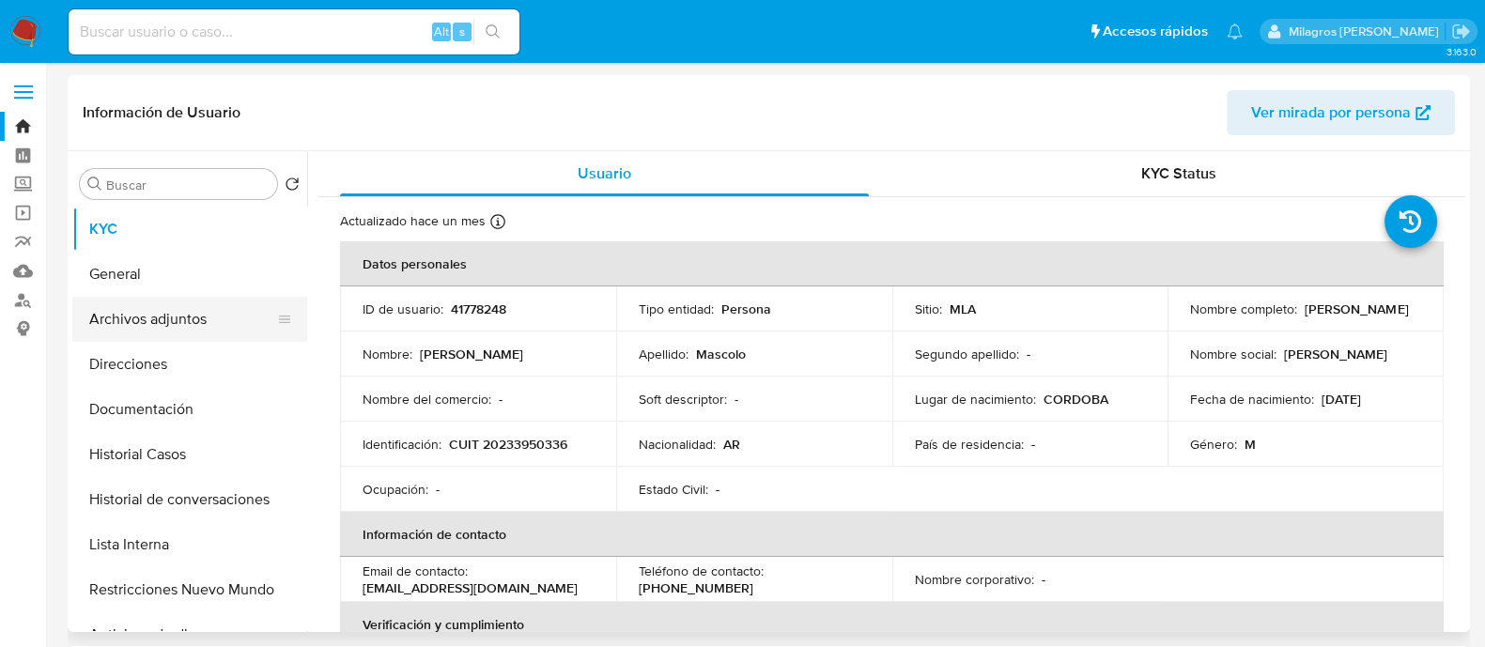
click at [144, 326] on button "Archivos adjuntos" at bounding box center [182, 319] width 220 height 45
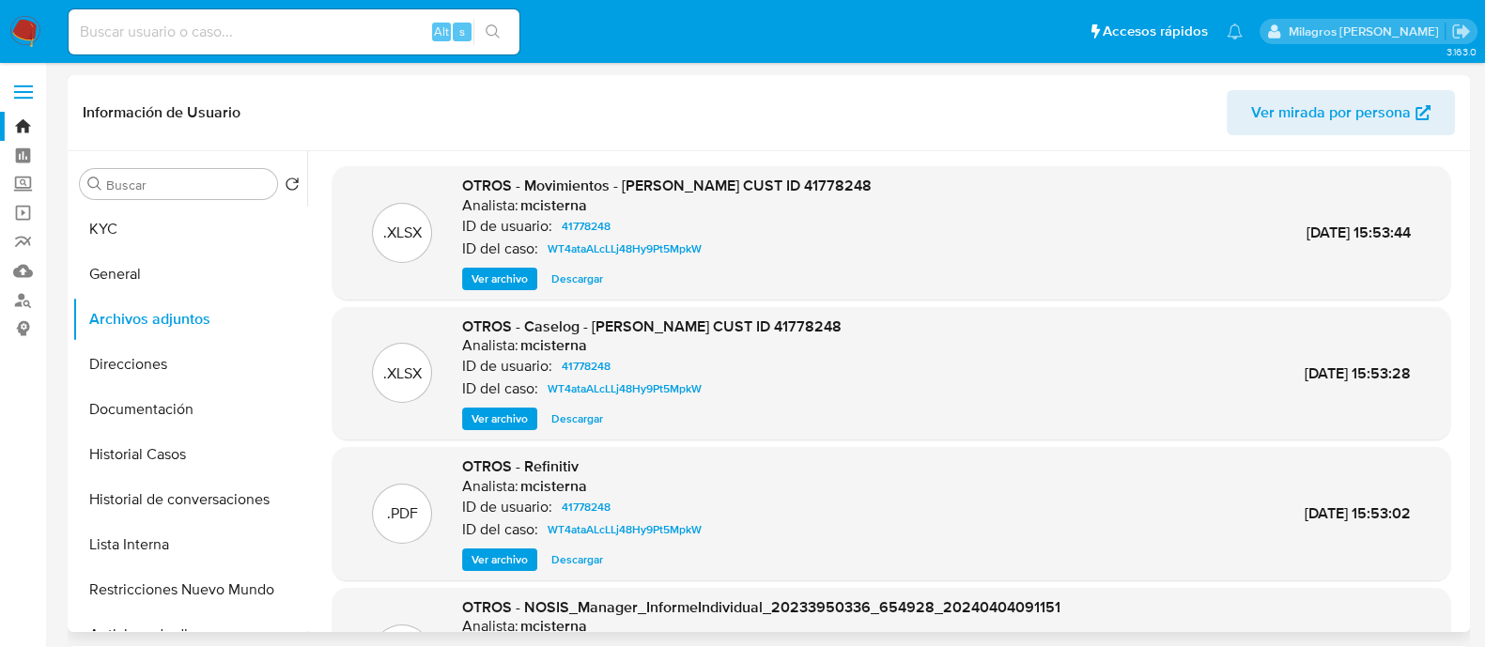
click at [594, 273] on span "Descargar" at bounding box center [577, 279] width 52 height 19
click at [586, 422] on span "Descargar" at bounding box center [577, 419] width 52 height 19
click at [587, 566] on span "Descargar" at bounding box center [577, 559] width 52 height 19
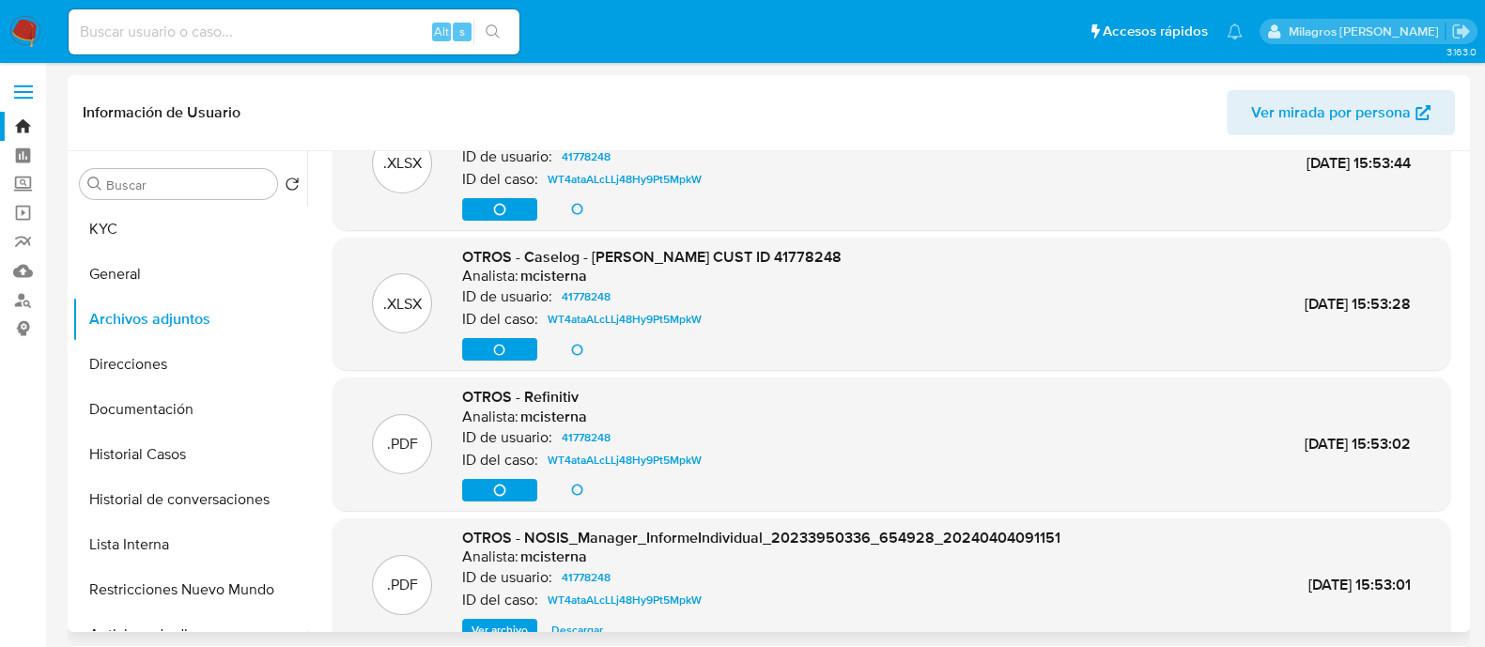
scroll to position [105, 0]
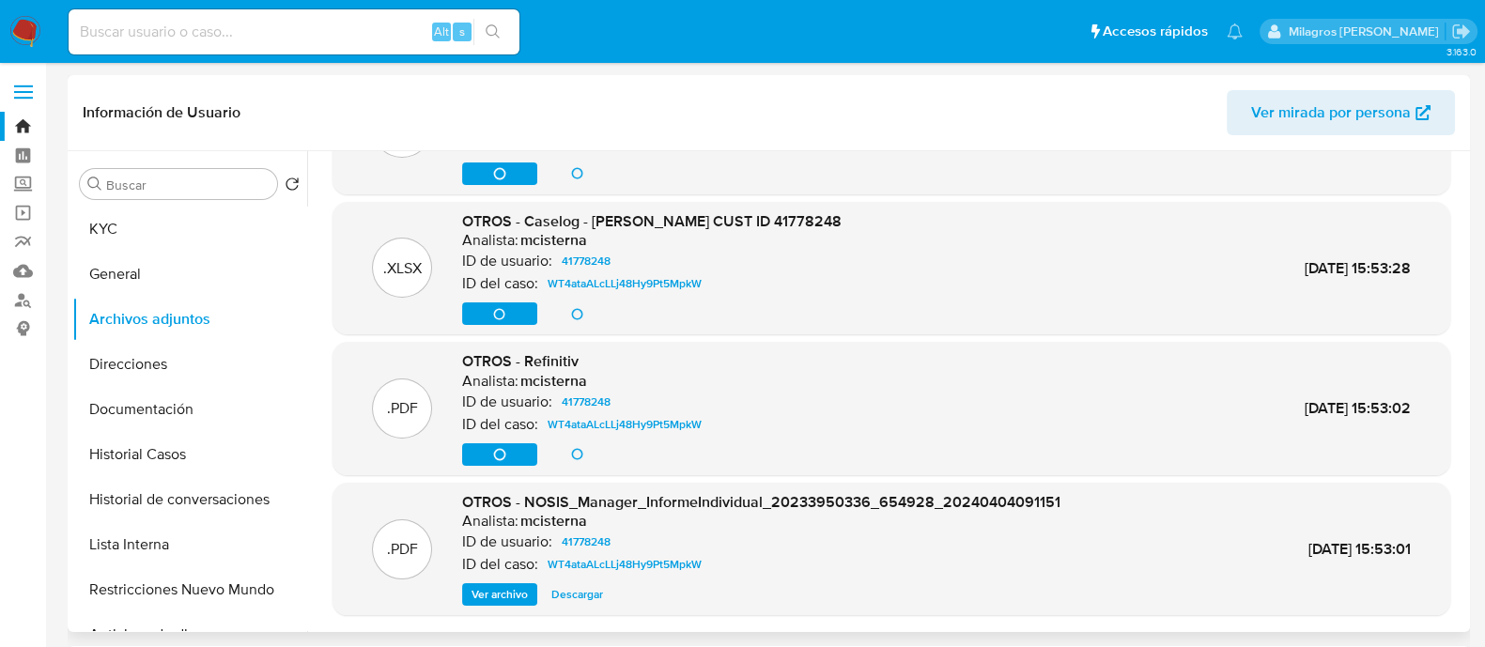
drag, startPoint x: 600, startPoint y: 596, endPoint x: 618, endPoint y: 589, distance: 19.0
click at [598, 596] on span "Descargar" at bounding box center [577, 594] width 52 height 19
click at [595, 589] on span "Descargar" at bounding box center [577, 594] width 52 height 19
click at [573, 321] on span "Descargar" at bounding box center [577, 313] width 52 height 19
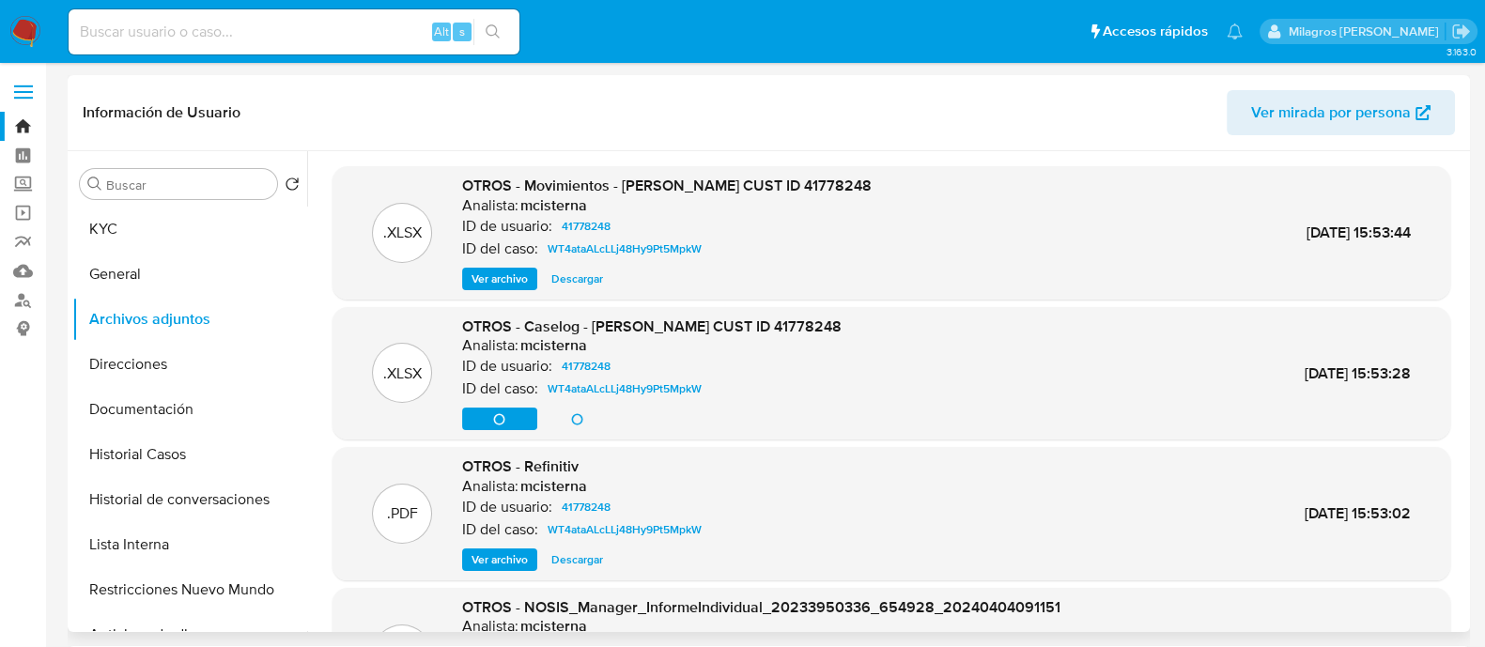
click at [588, 279] on span "Descargar" at bounding box center [577, 279] width 52 height 19
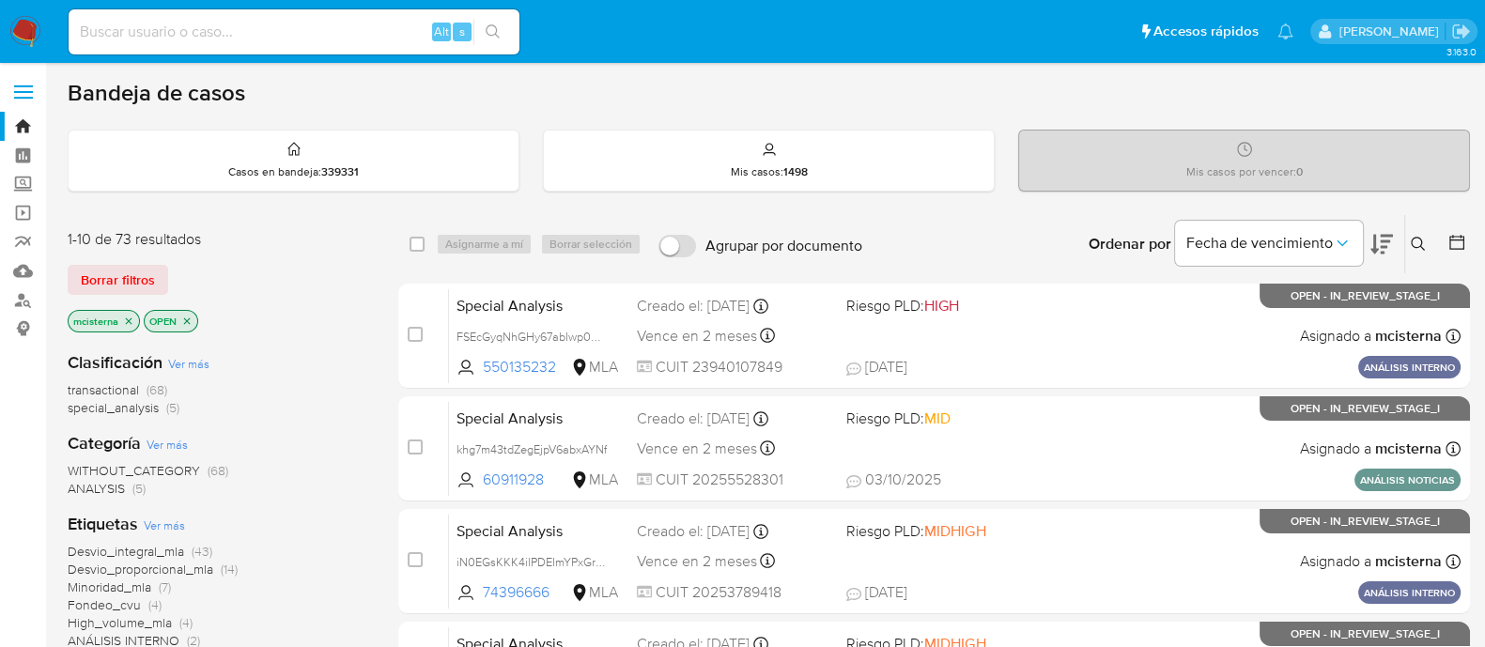
click at [381, 45] on div "Alt s" at bounding box center [294, 31] width 451 height 45
click at [375, 35] on input at bounding box center [294, 32] width 451 height 24
paste input "28975517"
type input "28975517"
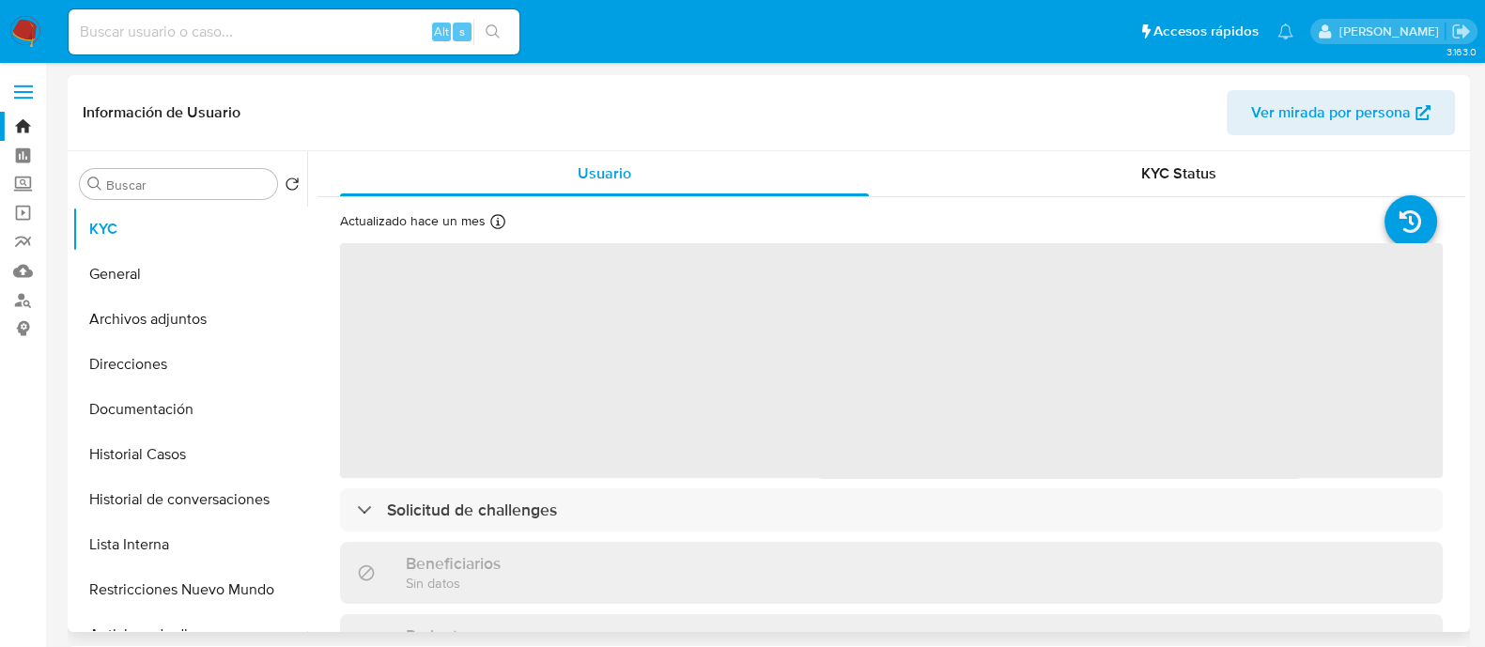
select select "10"
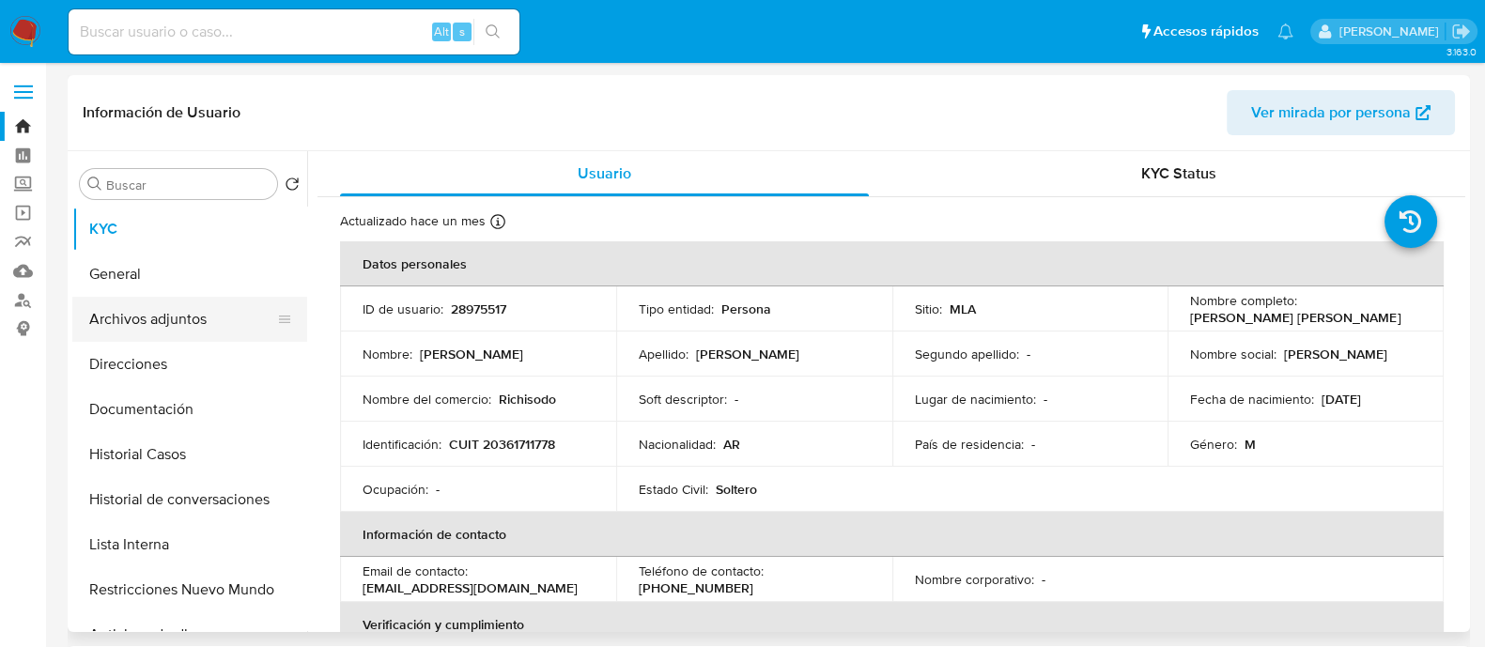
click at [187, 304] on button "Archivos adjuntos" at bounding box center [182, 319] width 220 height 45
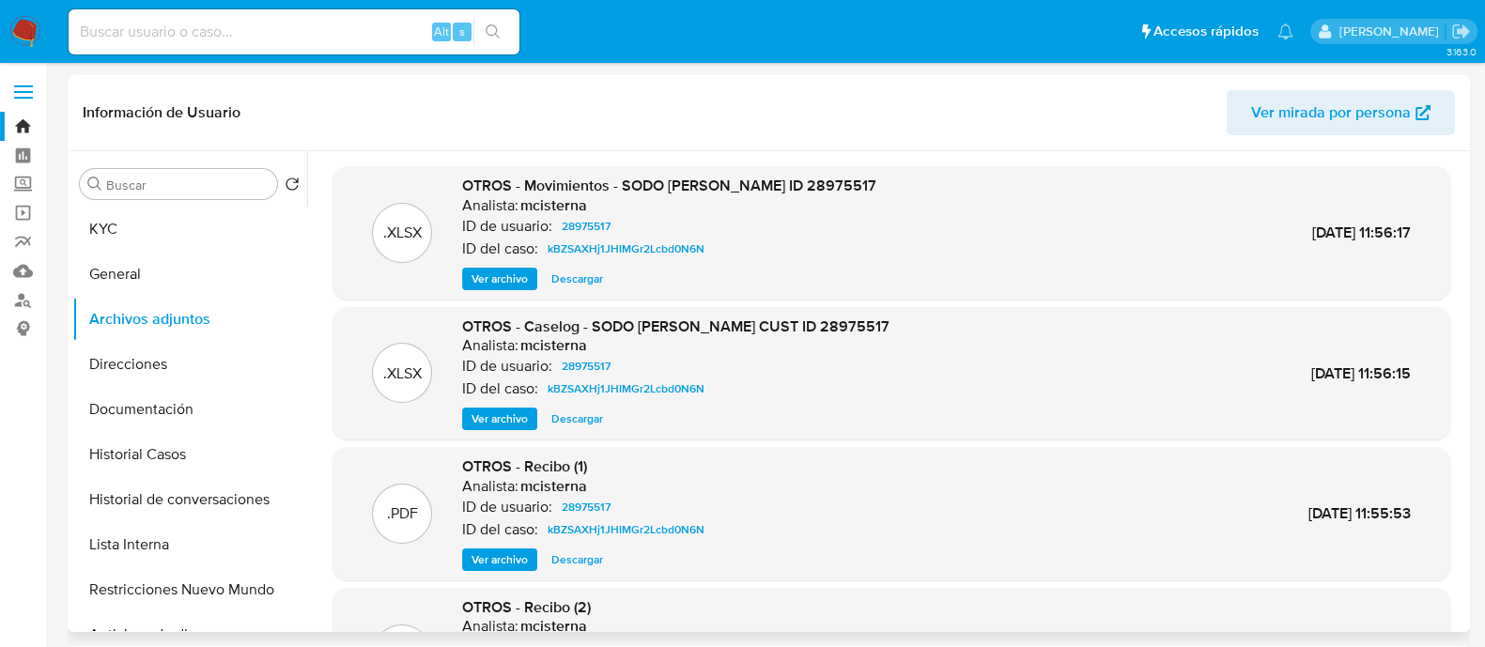
click at [581, 284] on span "Descargar" at bounding box center [577, 279] width 52 height 19
click at [578, 416] on span "Descargar" at bounding box center [577, 419] width 52 height 19
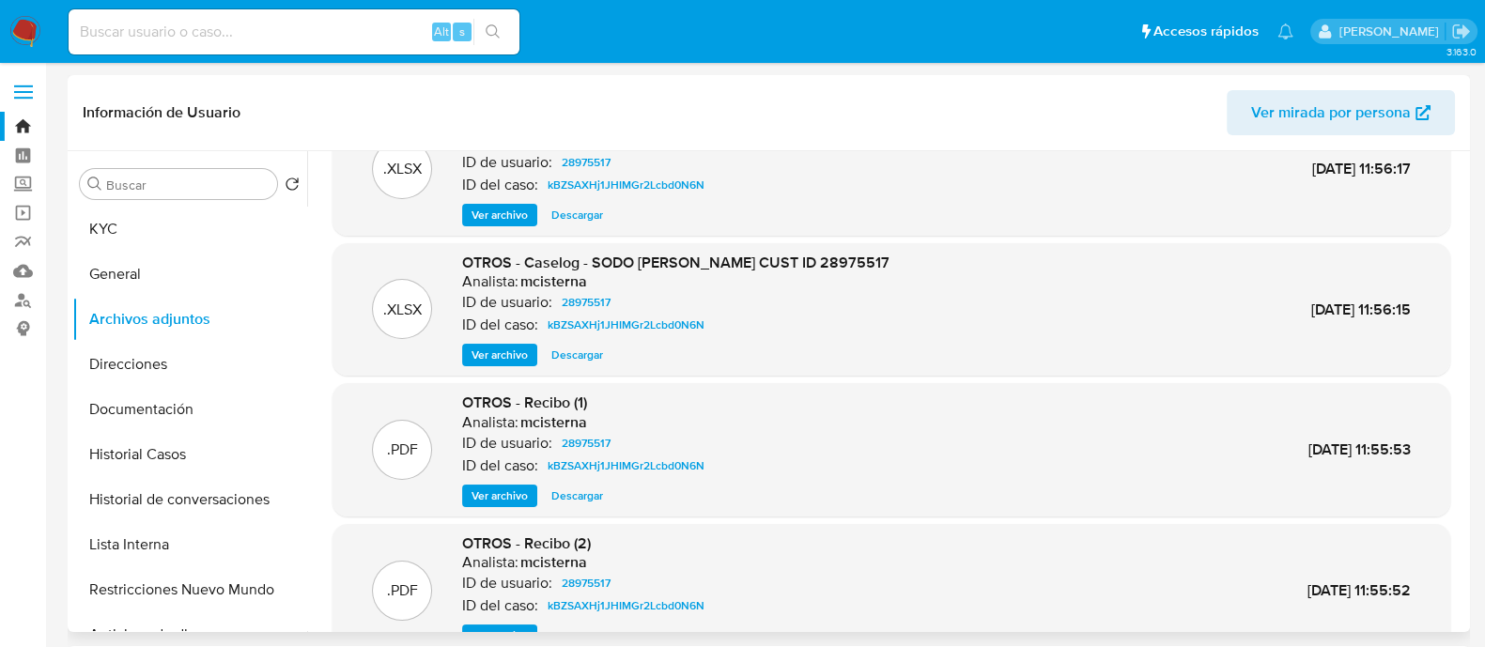
scroll to position [116, 0]
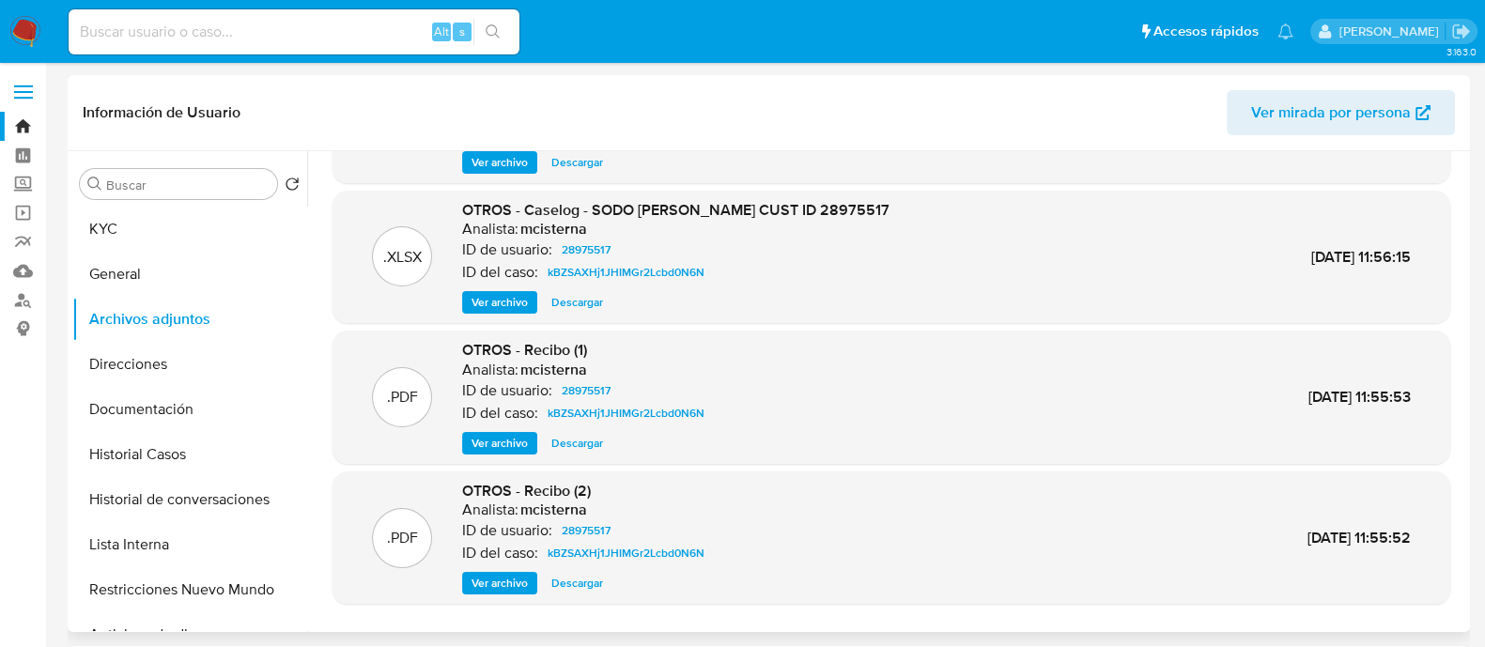
click at [587, 444] on span "Descargar" at bounding box center [577, 443] width 52 height 19
click at [580, 581] on span "Descargar" at bounding box center [577, 583] width 52 height 19
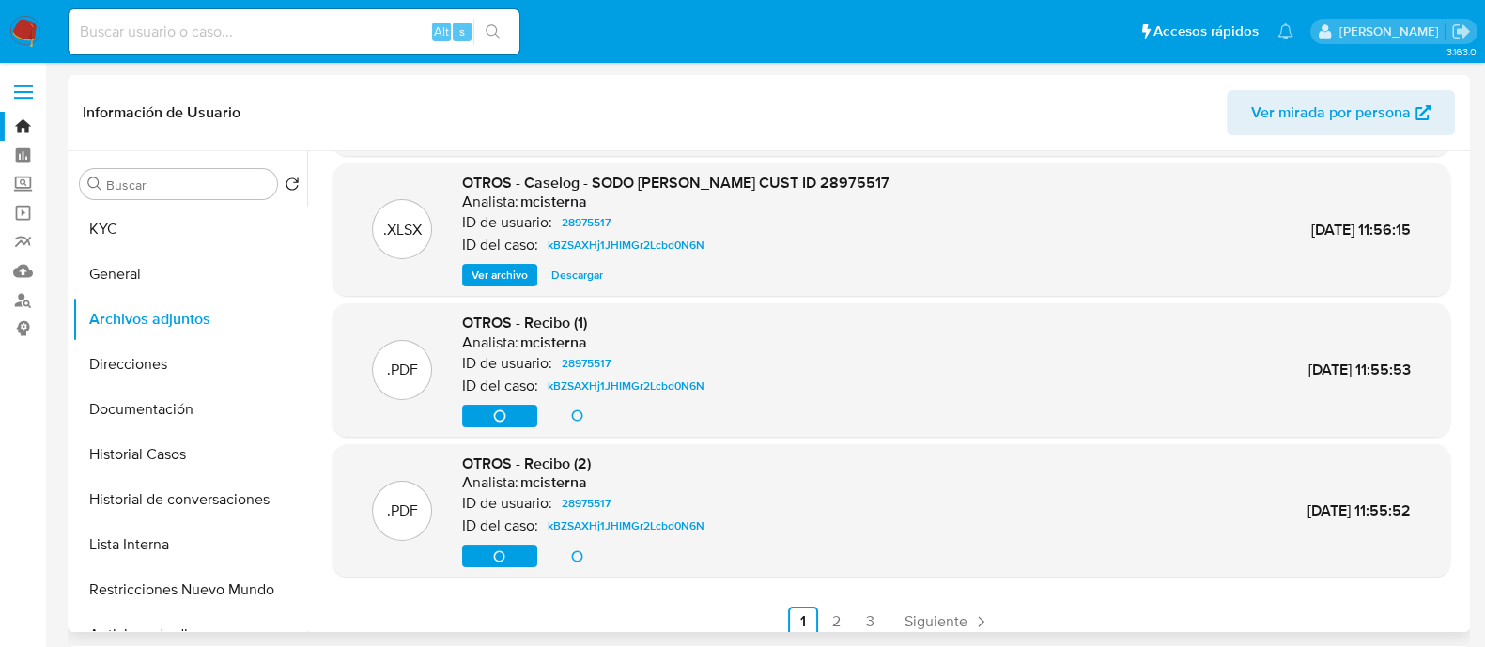
scroll to position [158, 0]
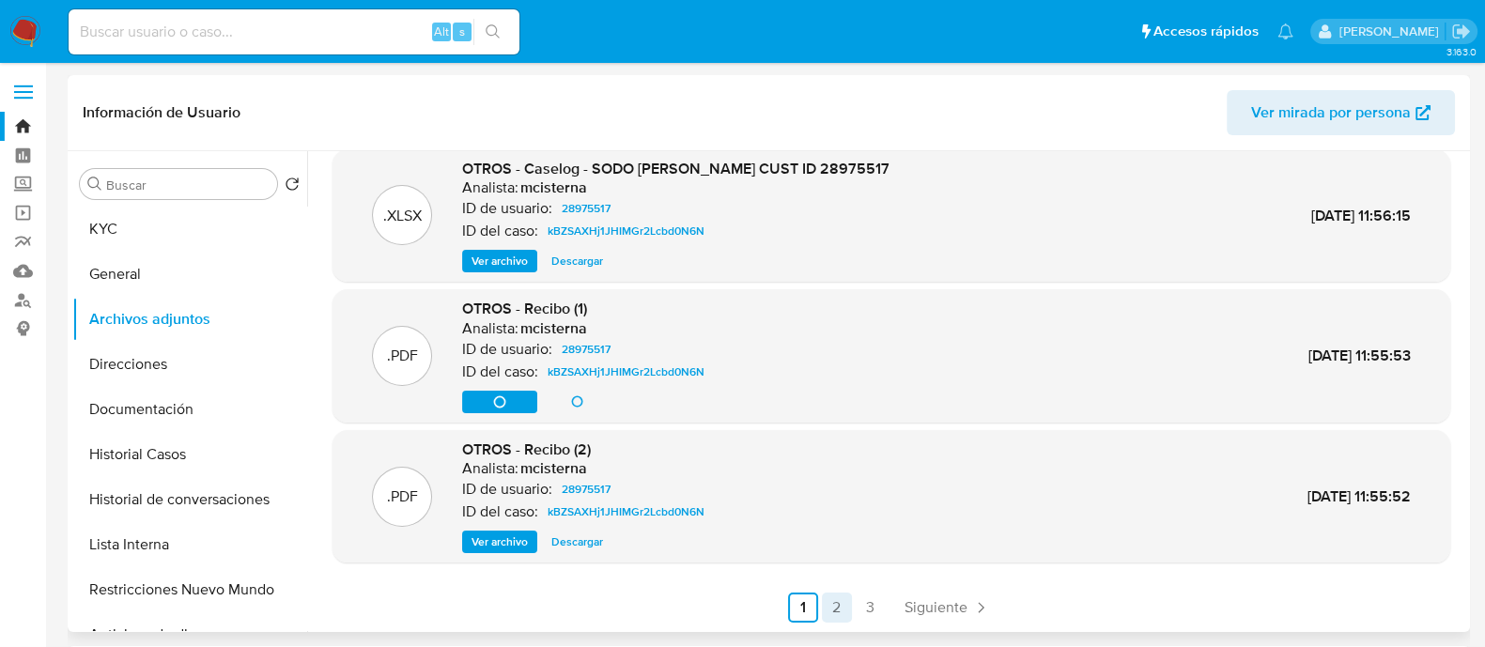
click at [826, 618] on link "2" at bounding box center [837, 608] width 30 height 30
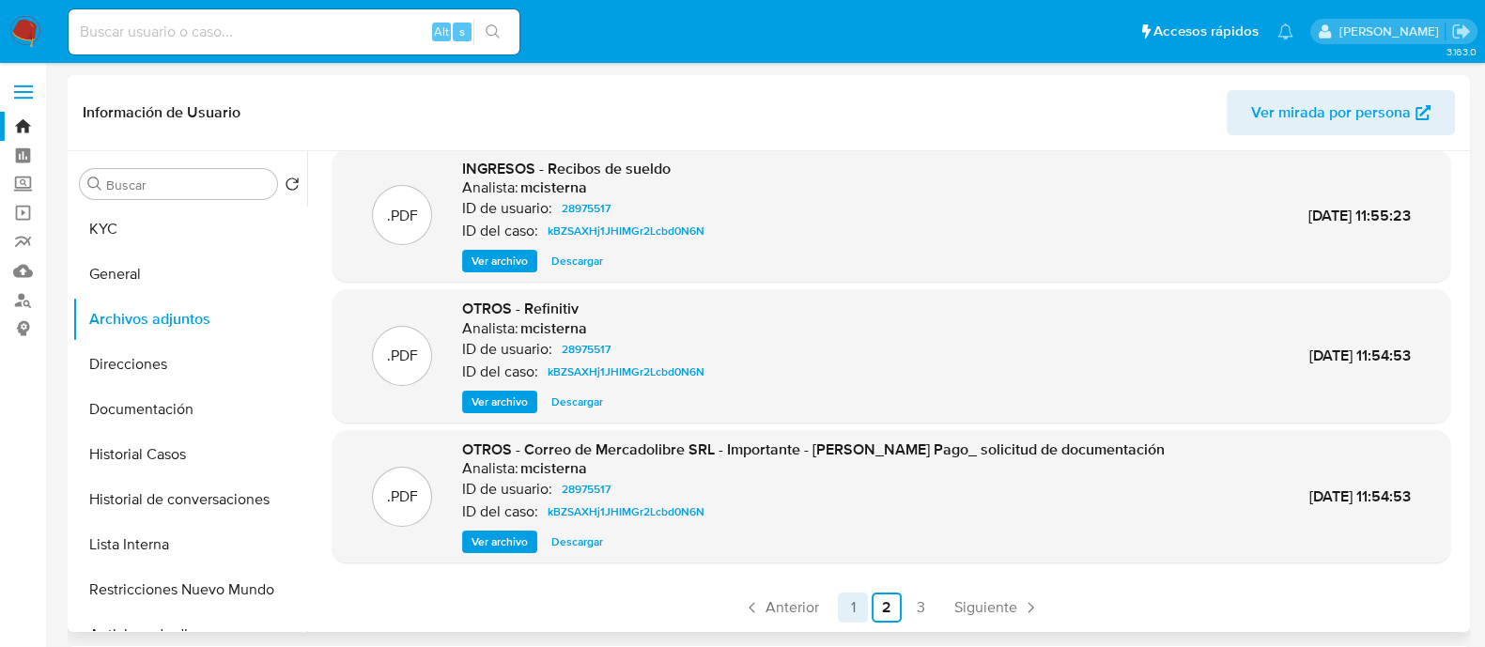
click at [850, 606] on link "1" at bounding box center [853, 608] width 30 height 30
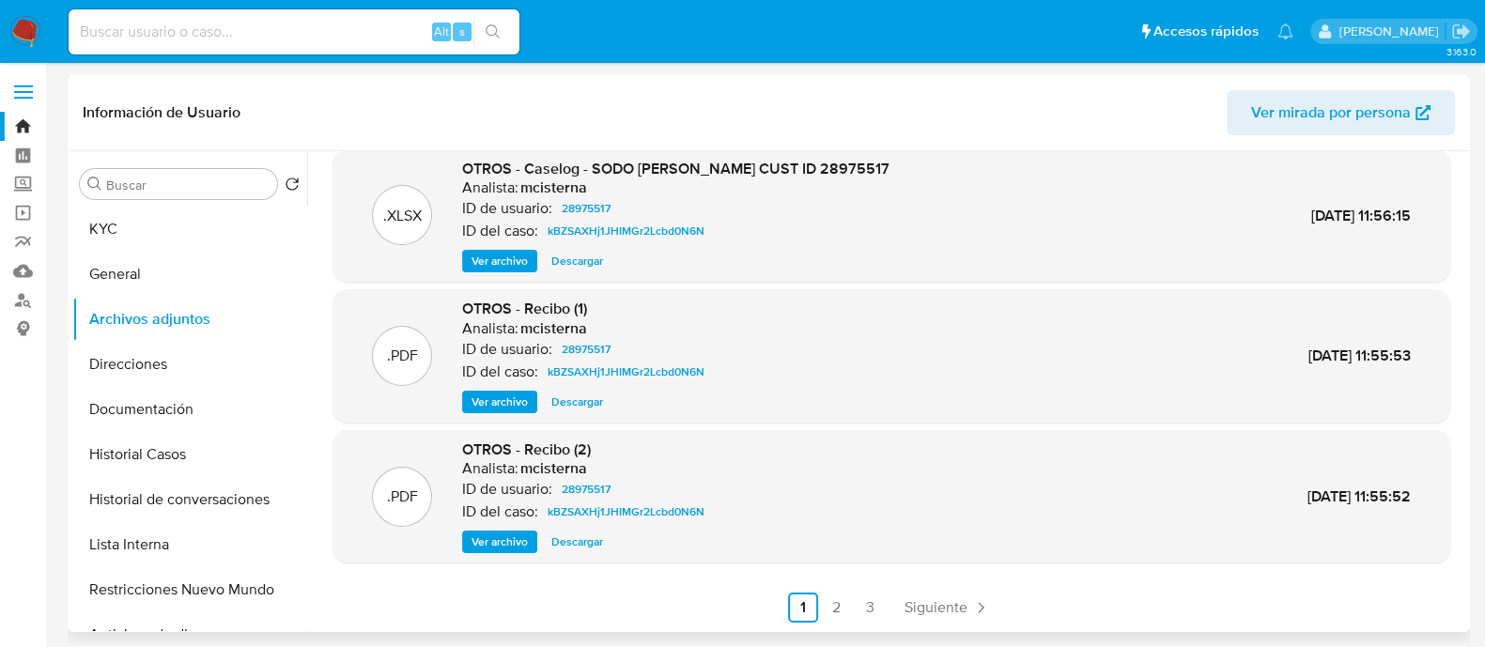
click at [1112, 581] on div ".XLSX OTROS - Movimientos - SODO TORANZO CUST ID 28975517 Analista: mcisterna I…" at bounding box center [892, 315] width 1118 height 614
click at [565, 398] on span "Descargar" at bounding box center [577, 402] width 52 height 19
click at [831, 617] on link "2" at bounding box center [837, 608] width 30 height 30
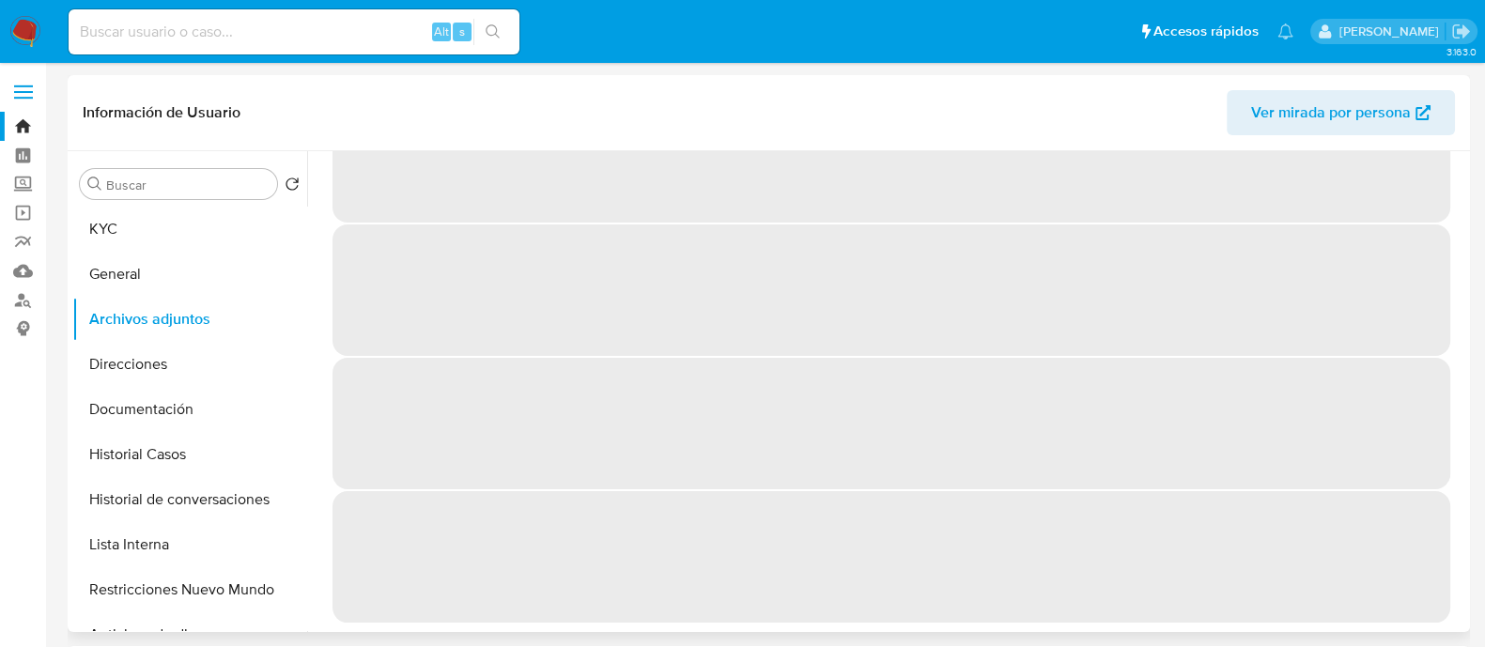
scroll to position [0, 0]
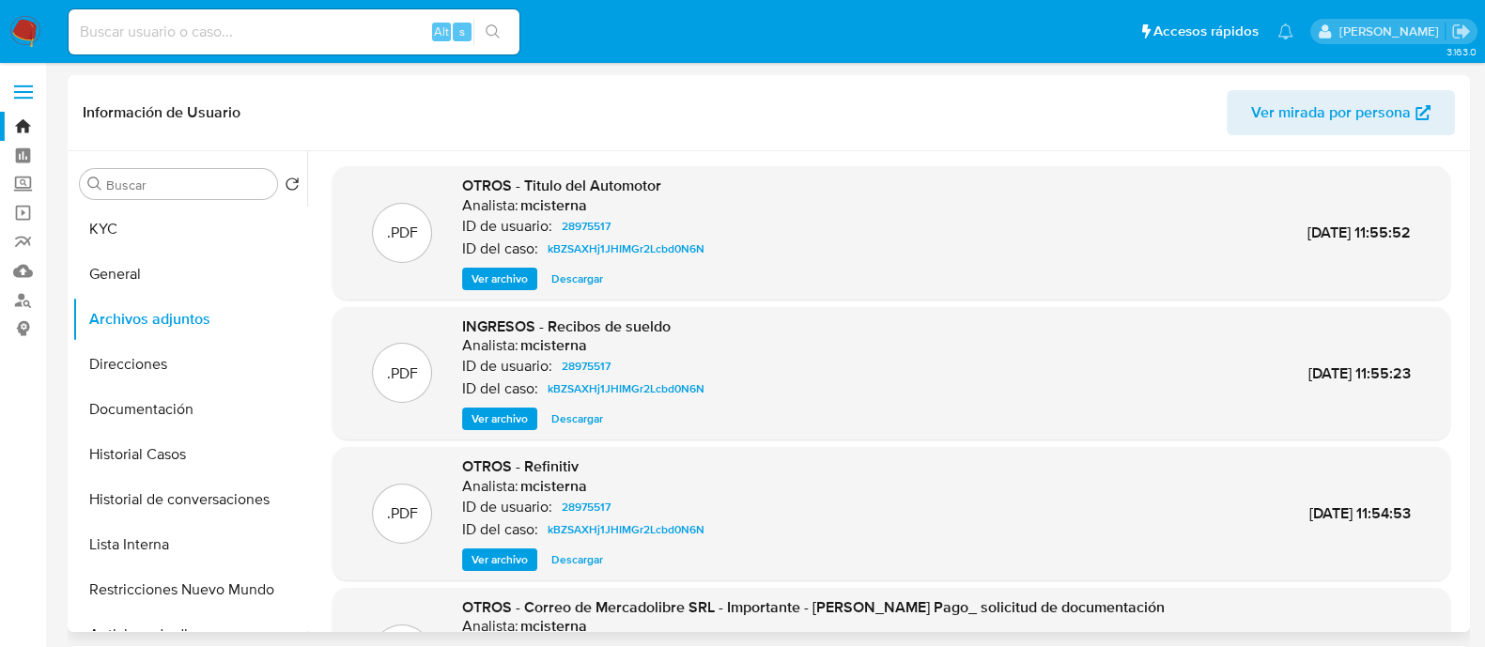
click at [580, 274] on span "Descargar" at bounding box center [577, 279] width 52 height 19
click at [586, 420] on span "Descargar" at bounding box center [577, 419] width 52 height 19
click at [578, 568] on span "Descargar" at bounding box center [577, 559] width 52 height 19
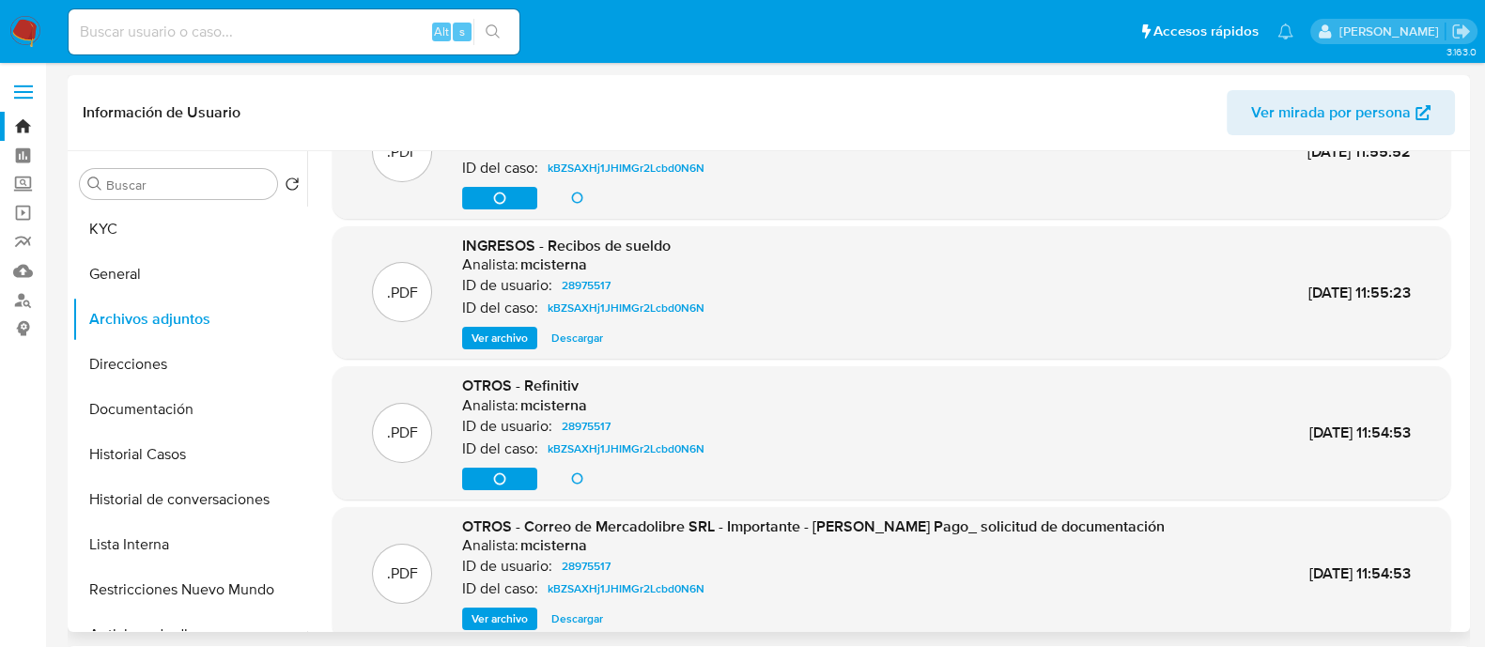
scroll to position [116, 0]
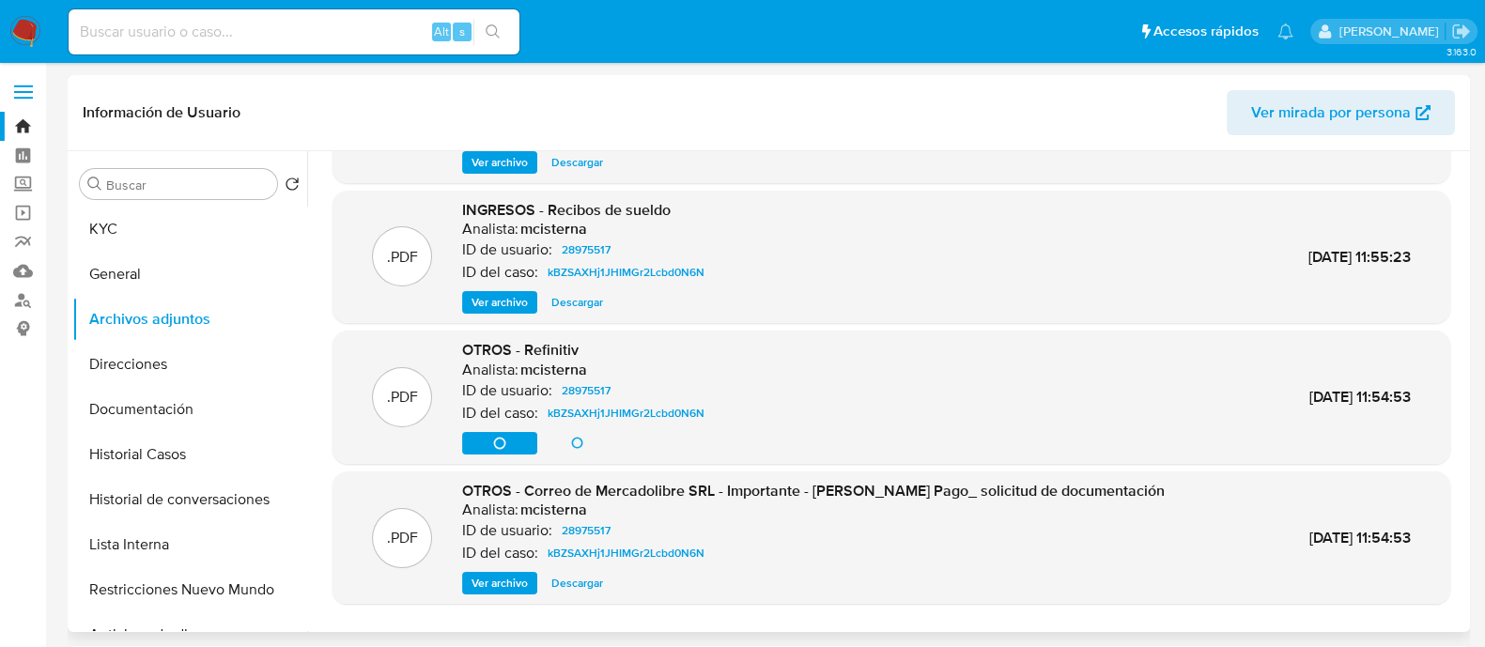
click at [592, 584] on span "Descargar" at bounding box center [577, 583] width 52 height 19
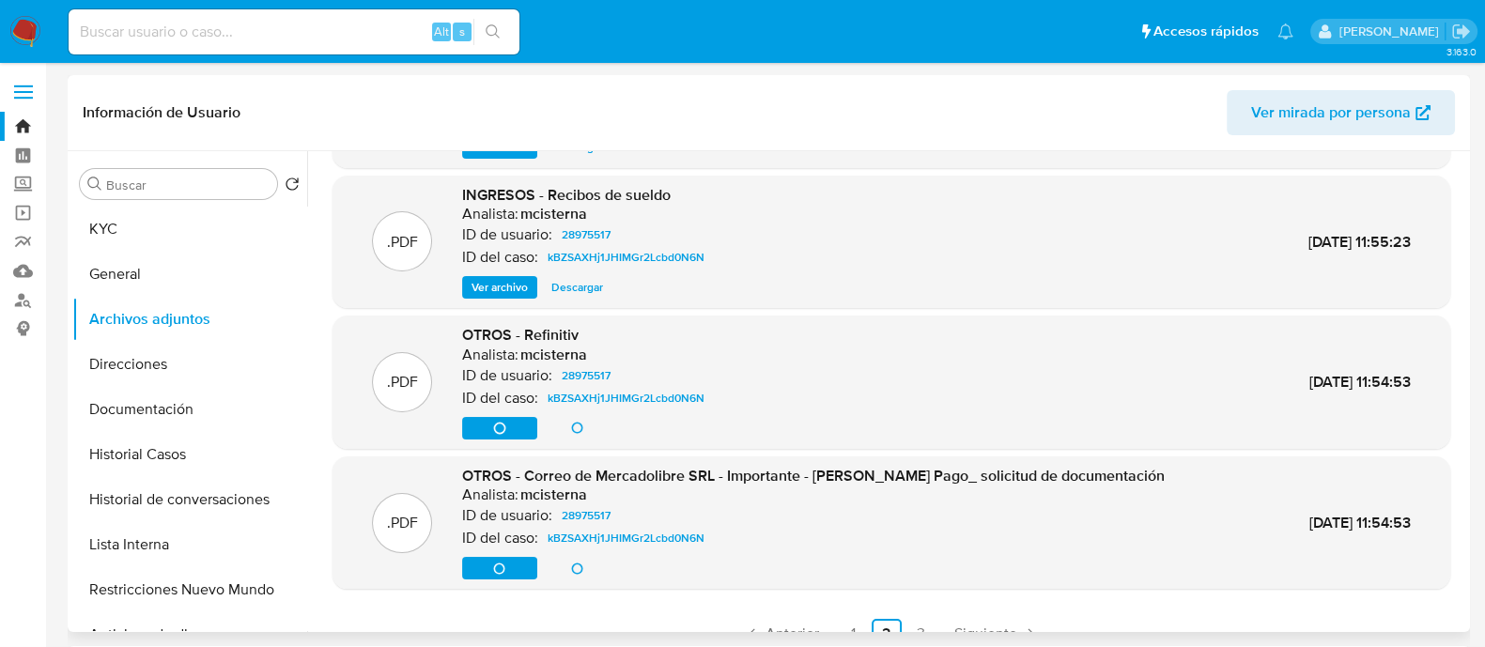
scroll to position [158, 0]
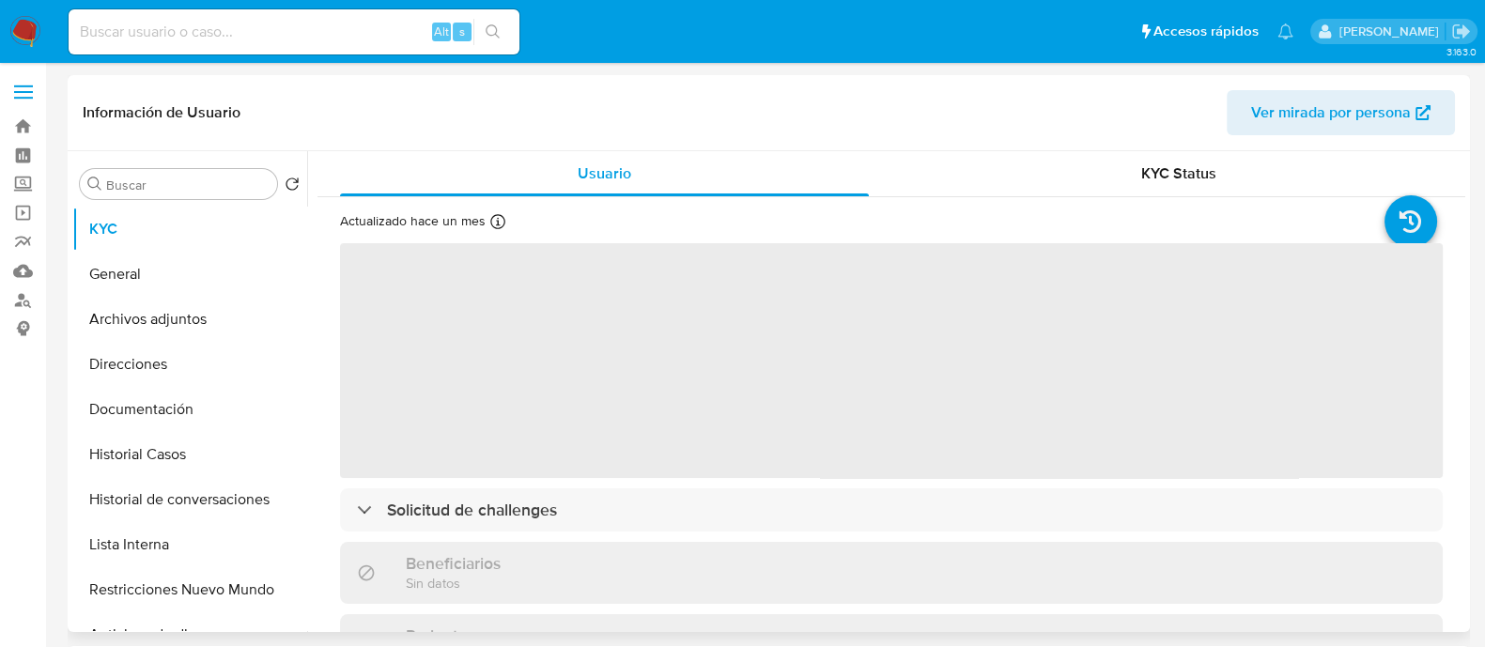
select select "10"
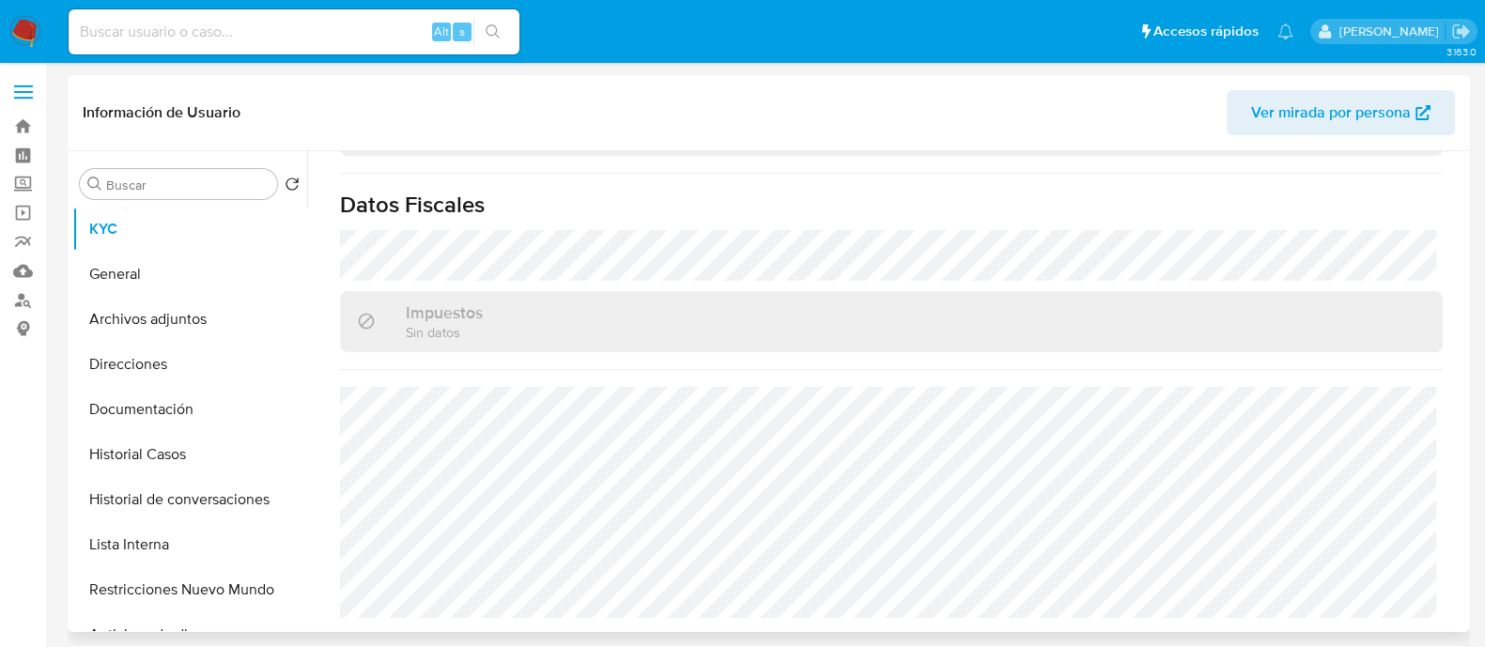
scroll to position [684, 0]
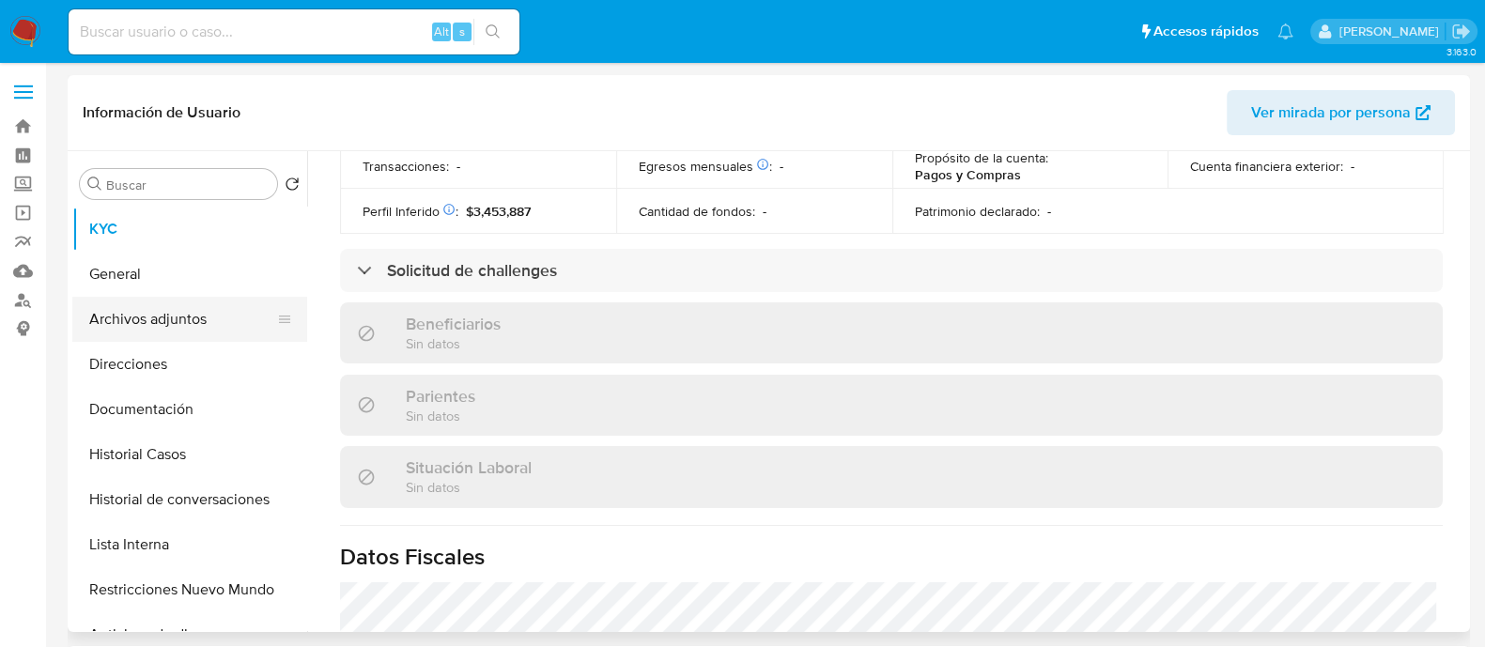
click at [207, 318] on button "Archivos adjuntos" at bounding box center [182, 319] width 220 height 45
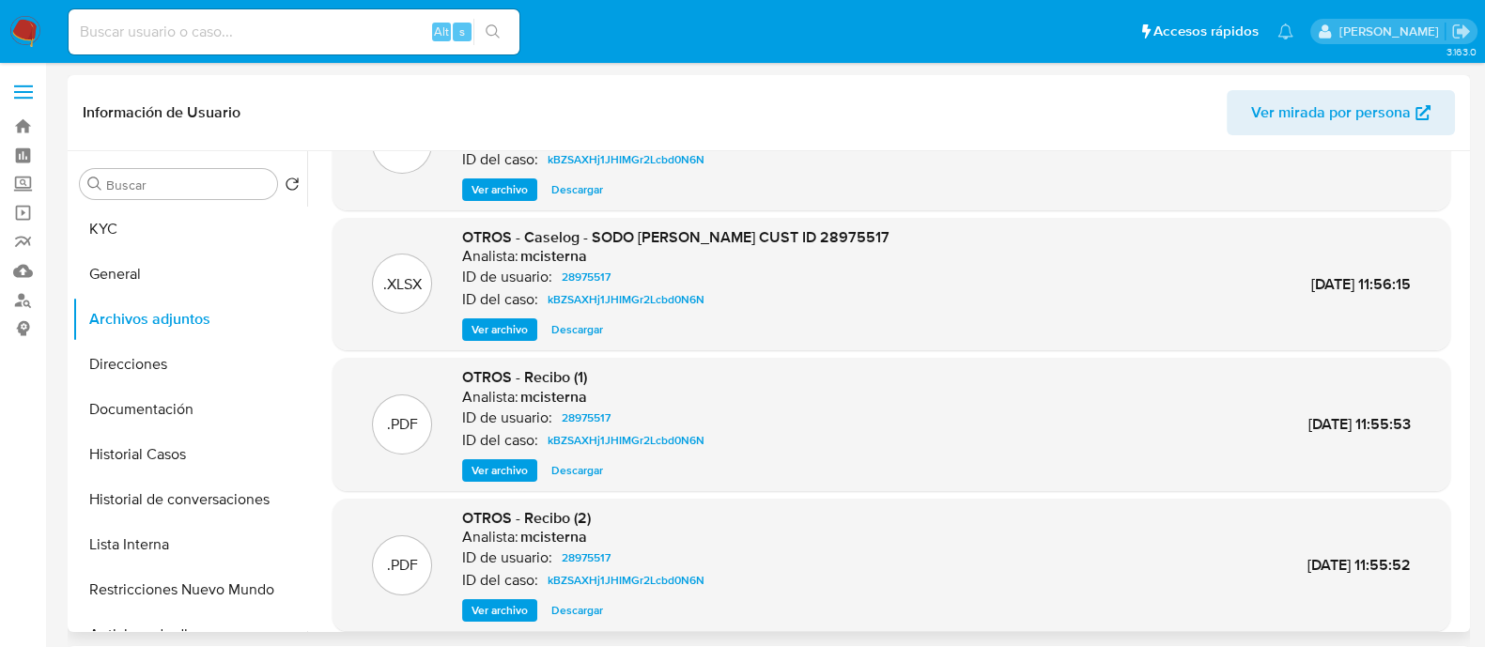
scroll to position [158, 0]
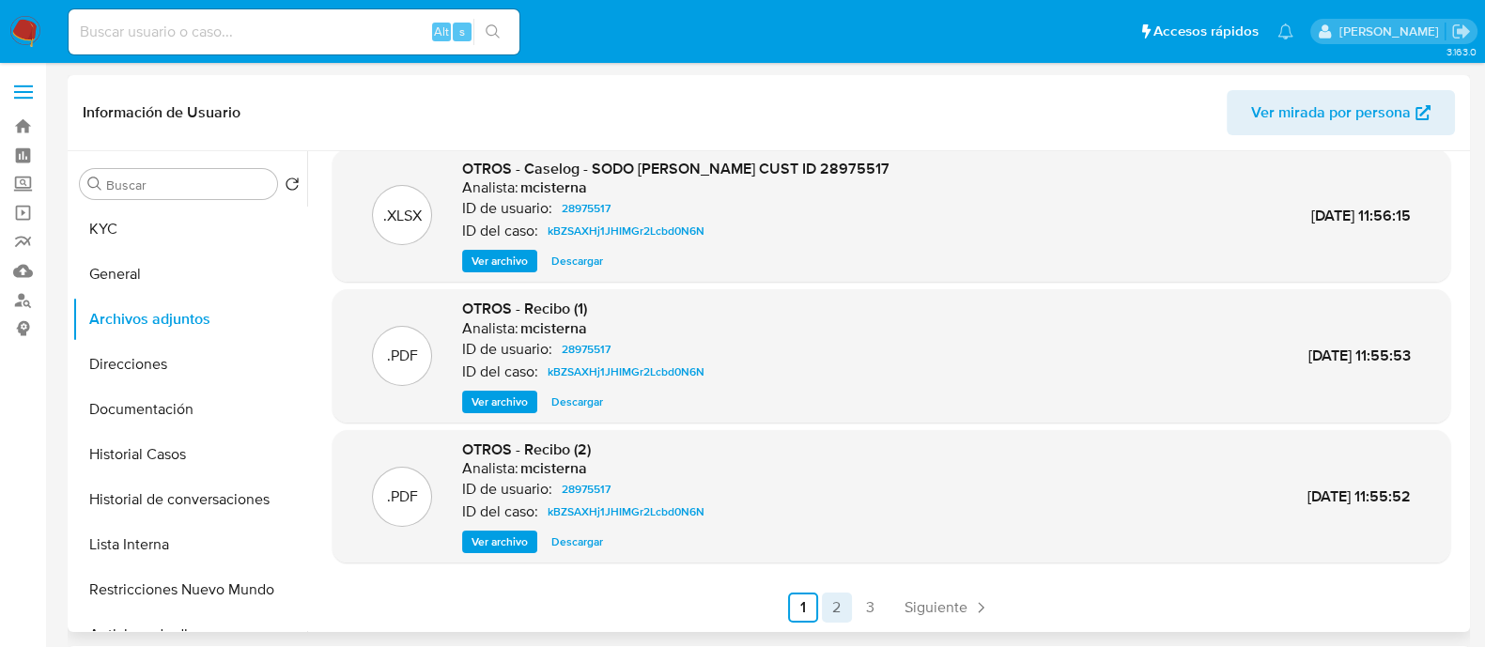
click at [828, 611] on link "2" at bounding box center [837, 608] width 30 height 30
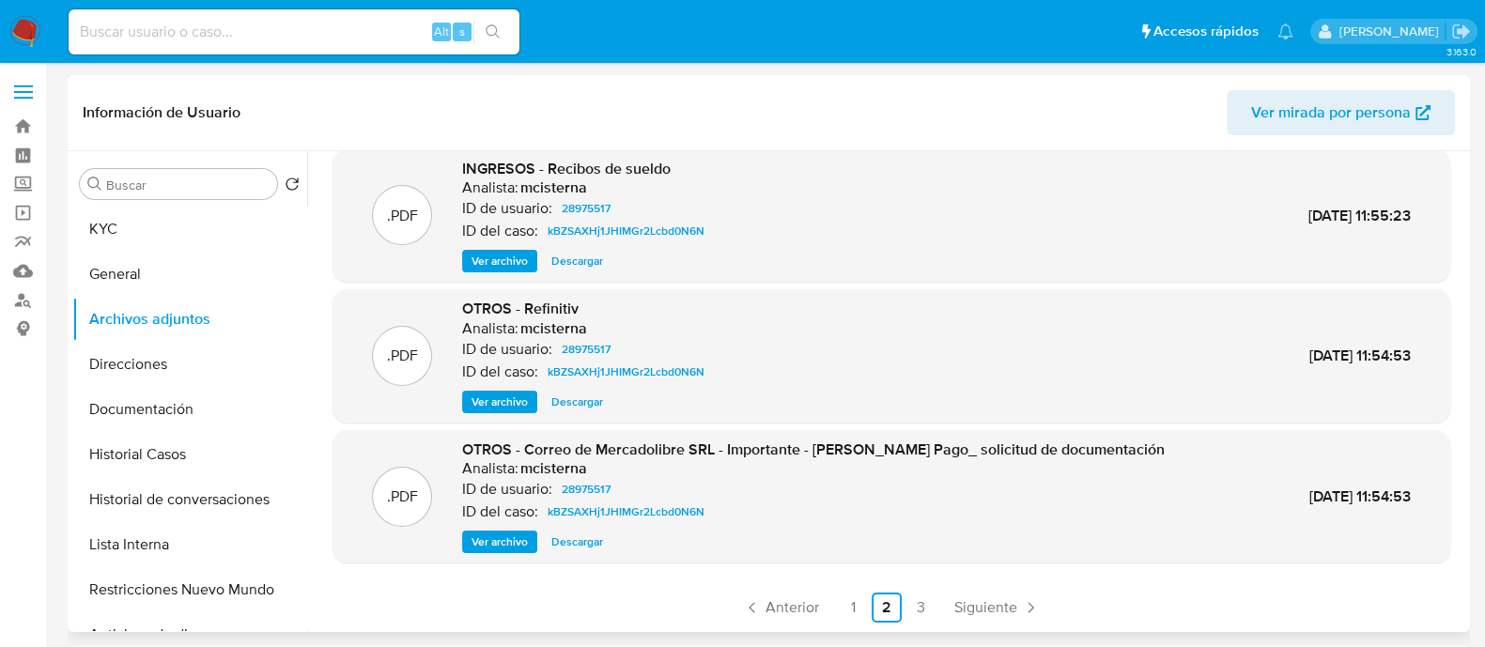
click at [571, 401] on span "Descargar" at bounding box center [577, 402] width 52 height 19
click at [913, 607] on link "3" at bounding box center [921, 608] width 30 height 30
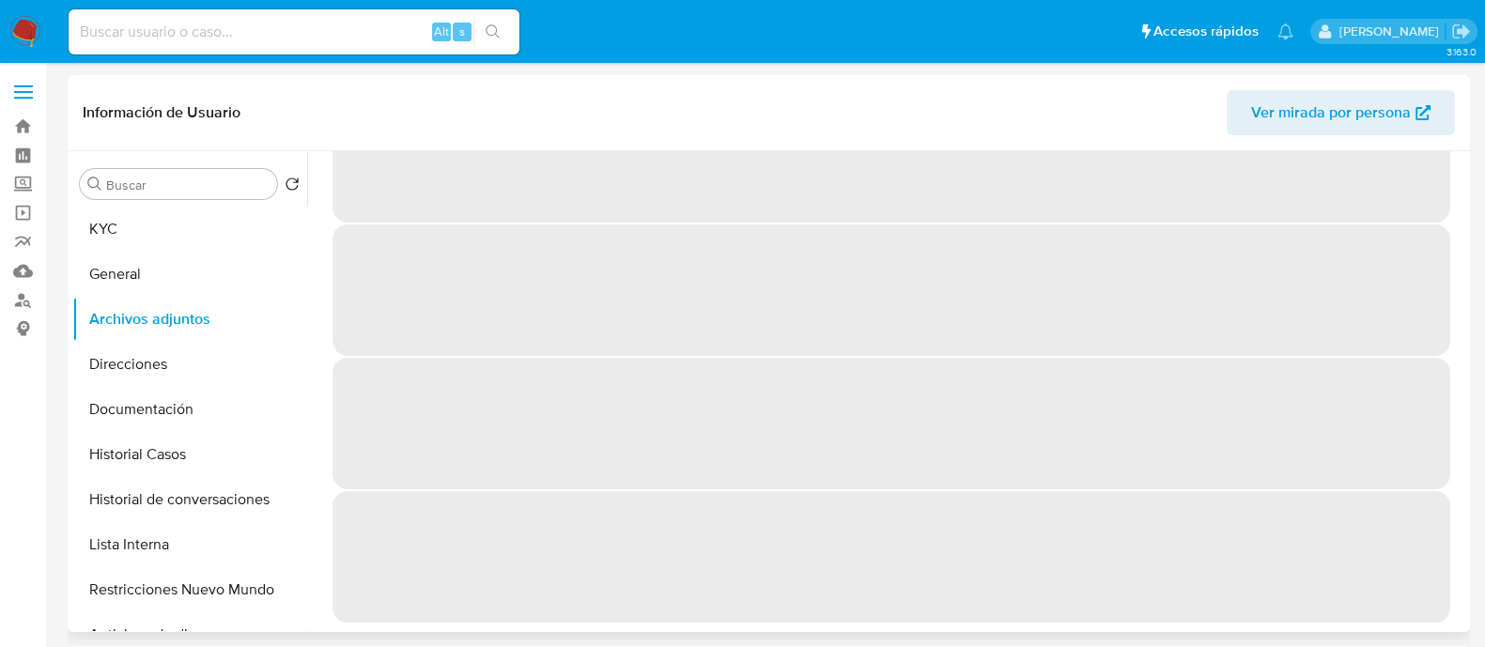
scroll to position [0, 0]
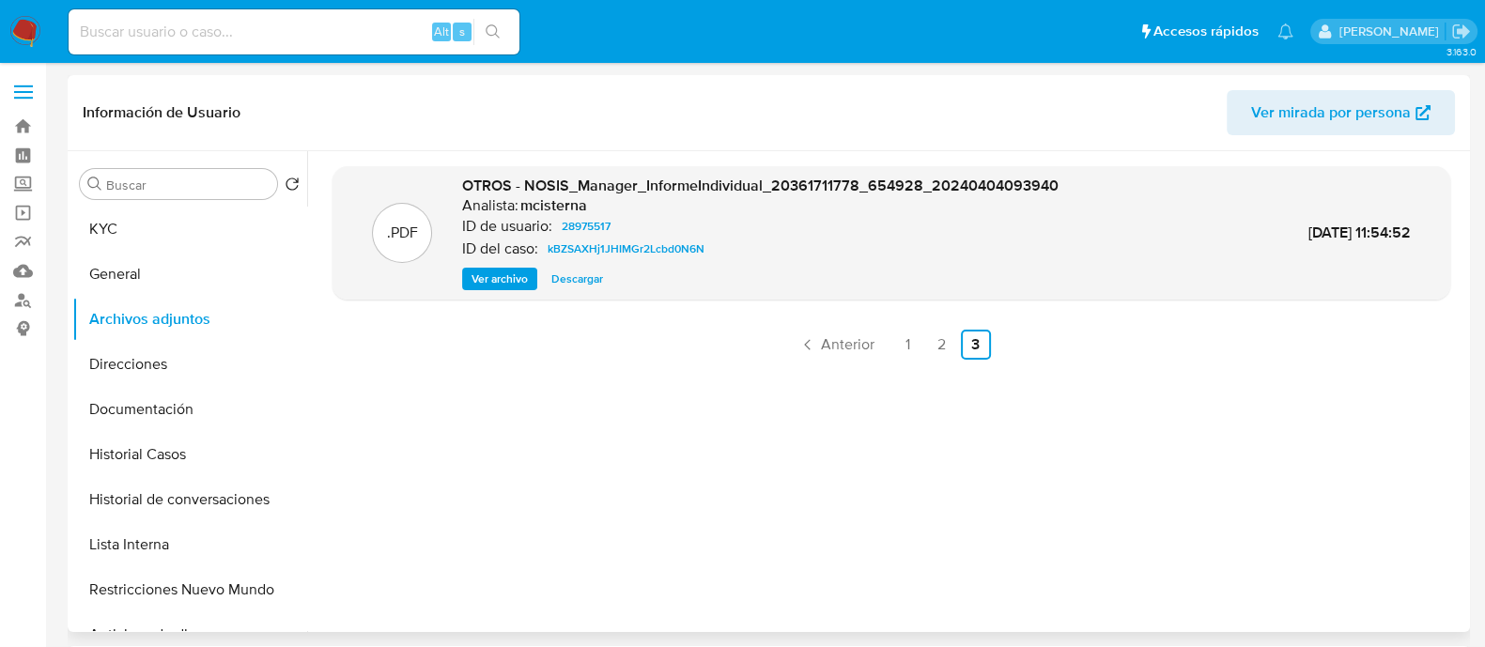
click at [592, 276] on span "Descargar" at bounding box center [577, 279] width 52 height 19
click at [938, 347] on link "2" at bounding box center [942, 345] width 30 height 30
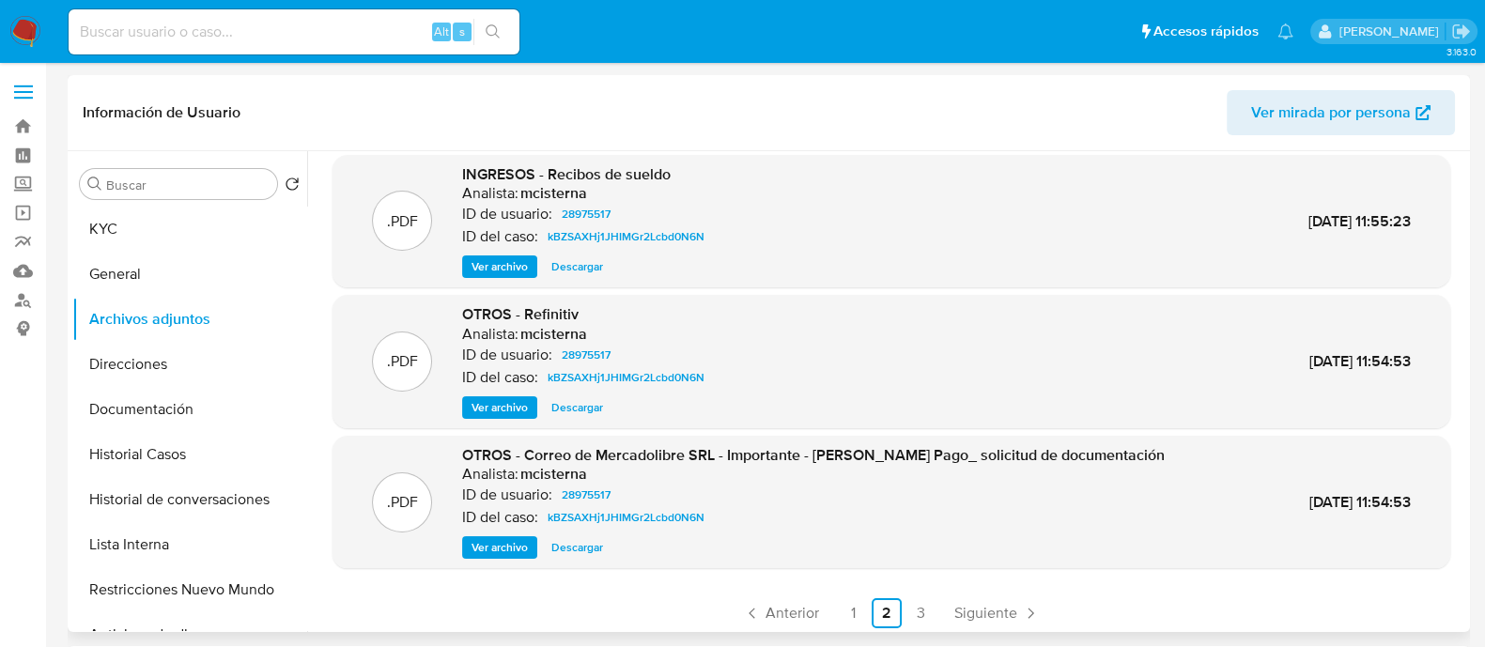
scroll to position [158, 0]
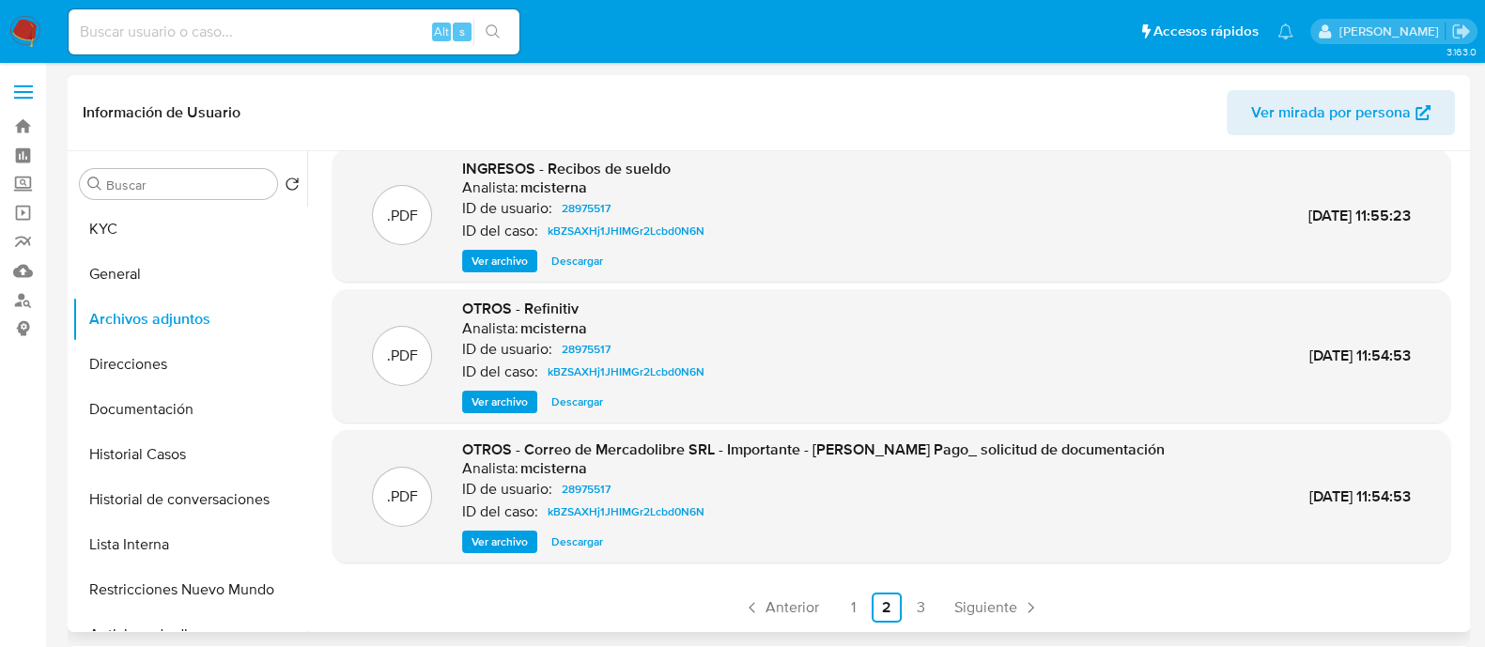
click at [580, 542] on span "Descargar" at bounding box center [577, 542] width 52 height 19
